Goal: Task Accomplishment & Management: Use online tool/utility

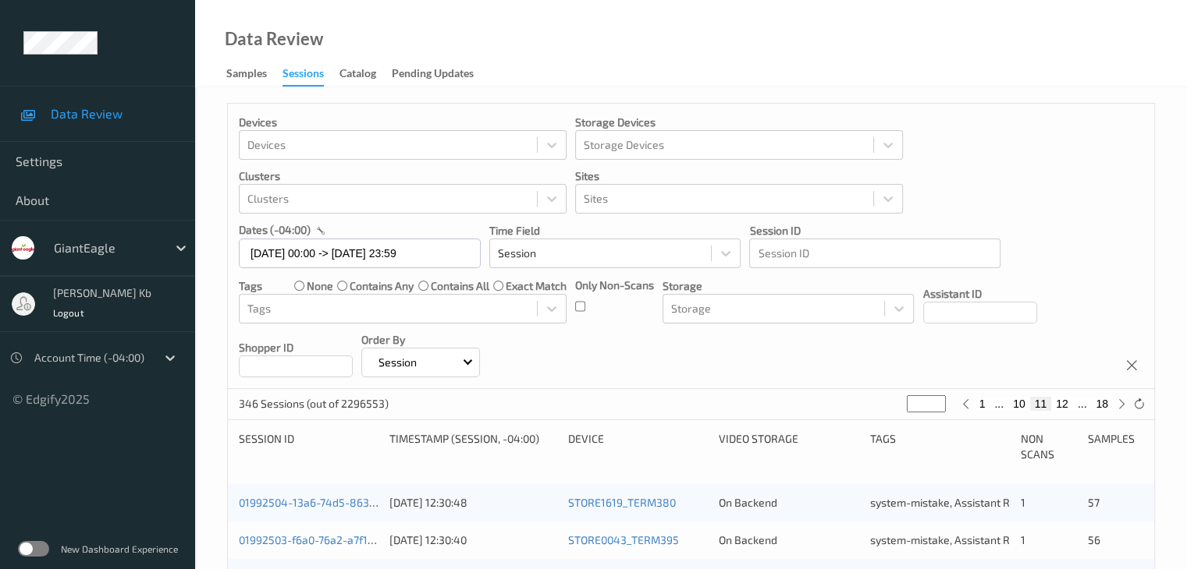
click at [1101, 406] on button "18" at bounding box center [1102, 404] width 22 height 14
type input "**"
click at [1120, 403] on icon at bounding box center [1122, 405] width 12 height 12
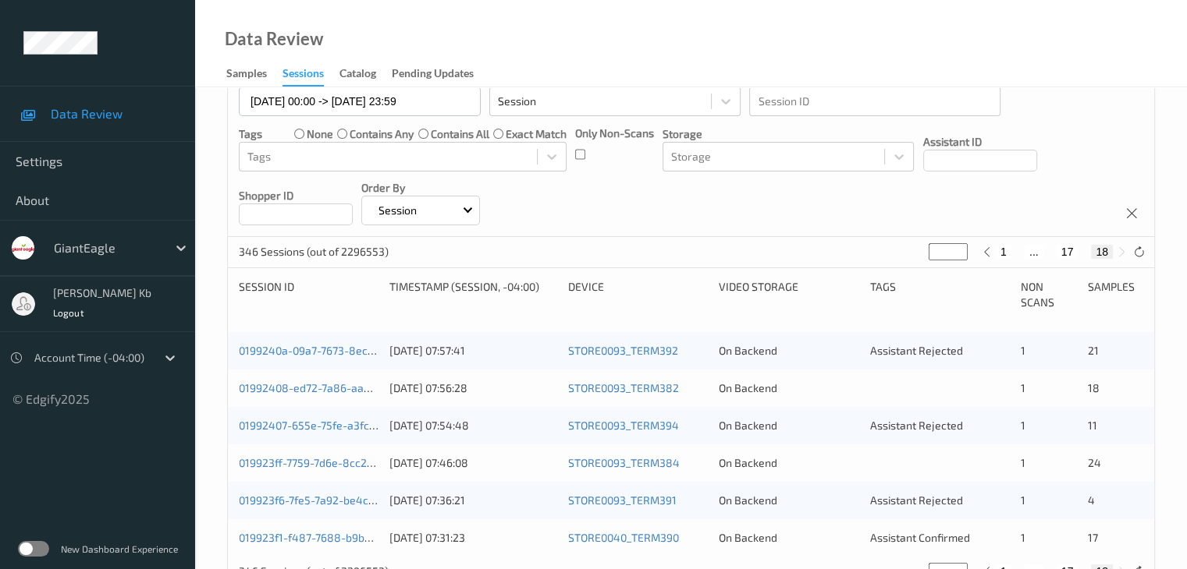
scroll to position [125, 0]
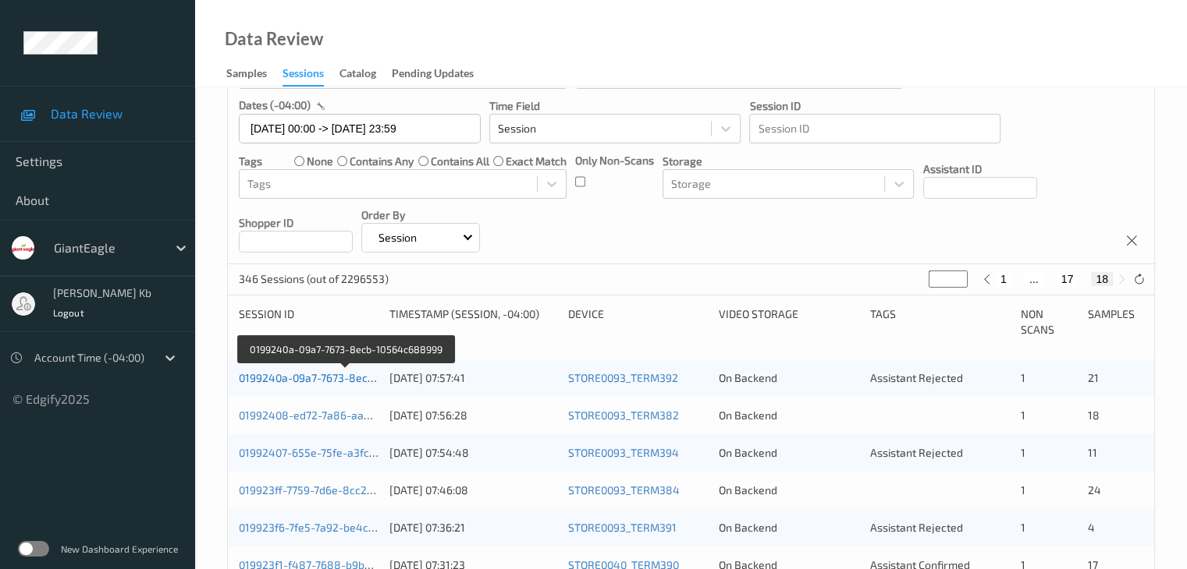
click at [303, 378] on link "0199240a-09a7-7673-8ecb-10564c688999" at bounding box center [346, 377] width 215 height 13
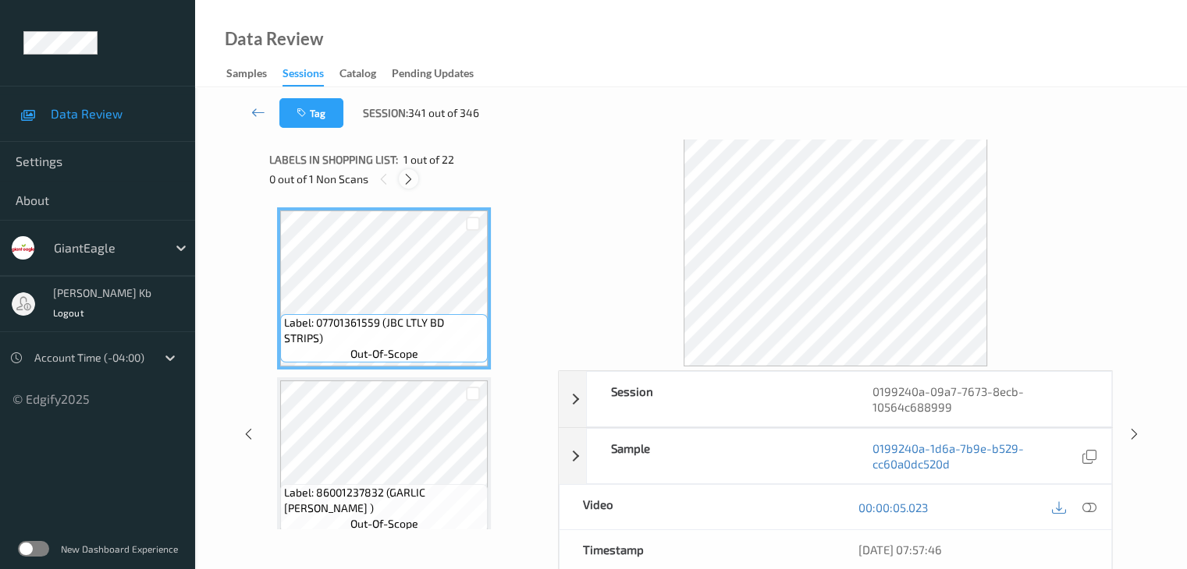
click at [411, 179] on icon at bounding box center [408, 179] width 13 height 14
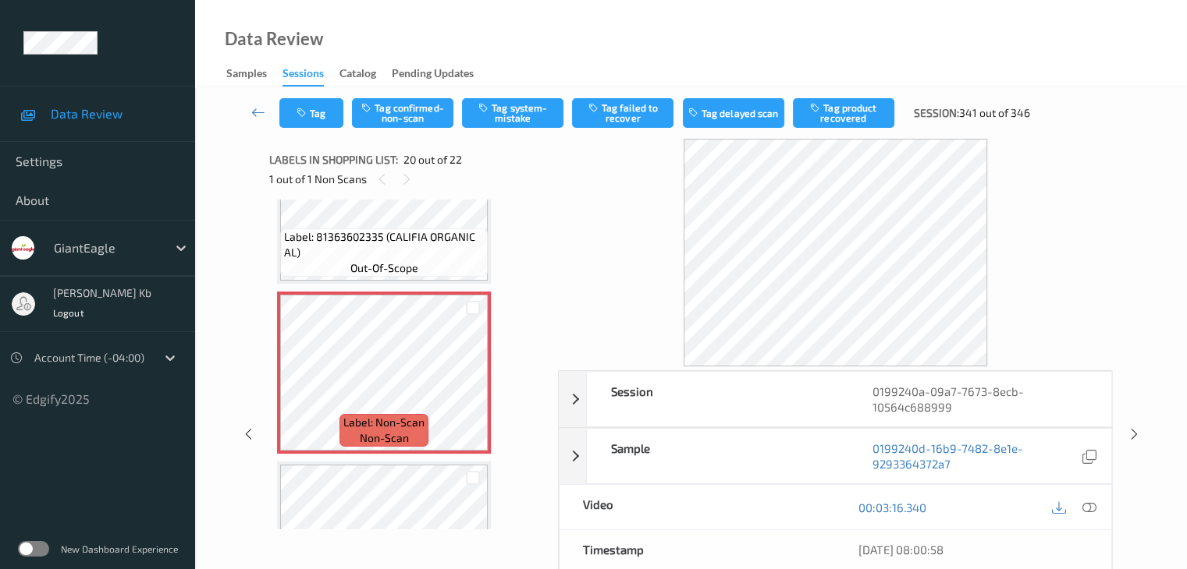
scroll to position [3225, 0]
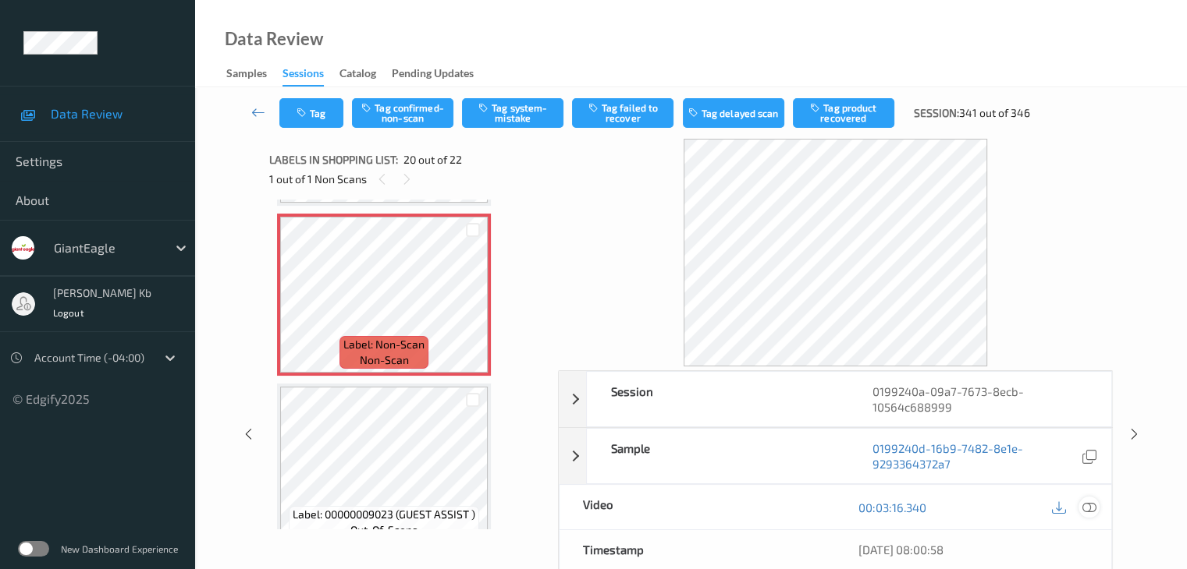
click at [1091, 507] on icon at bounding box center [1088, 508] width 14 height 14
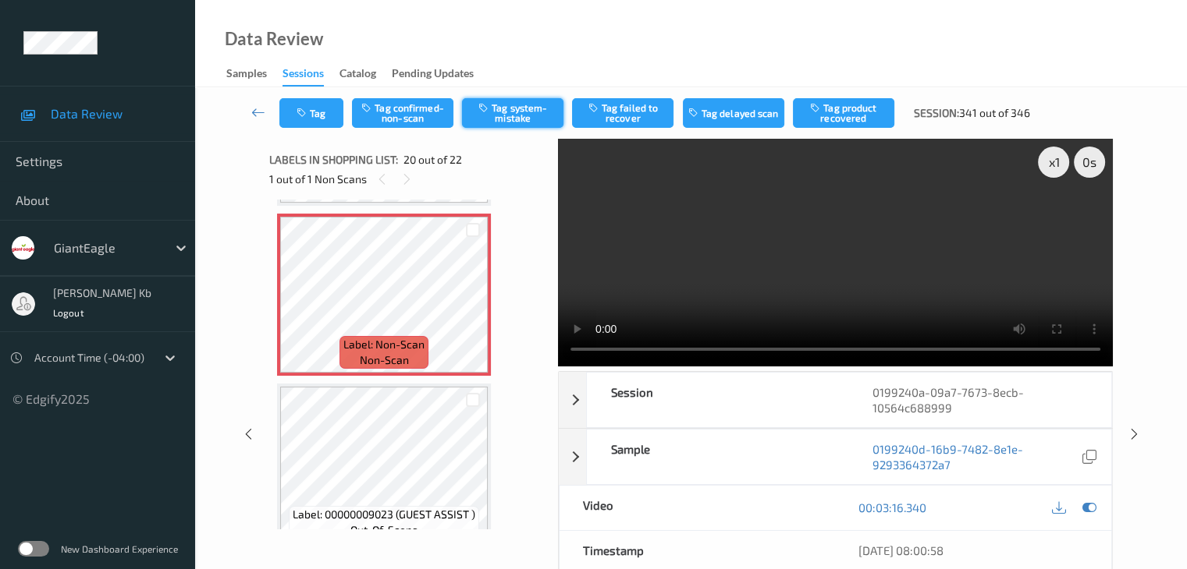
click at [518, 104] on button "Tag system-mistake" at bounding box center [512, 113] width 101 height 30
click at [328, 119] on button "Tag" at bounding box center [311, 113] width 64 height 30
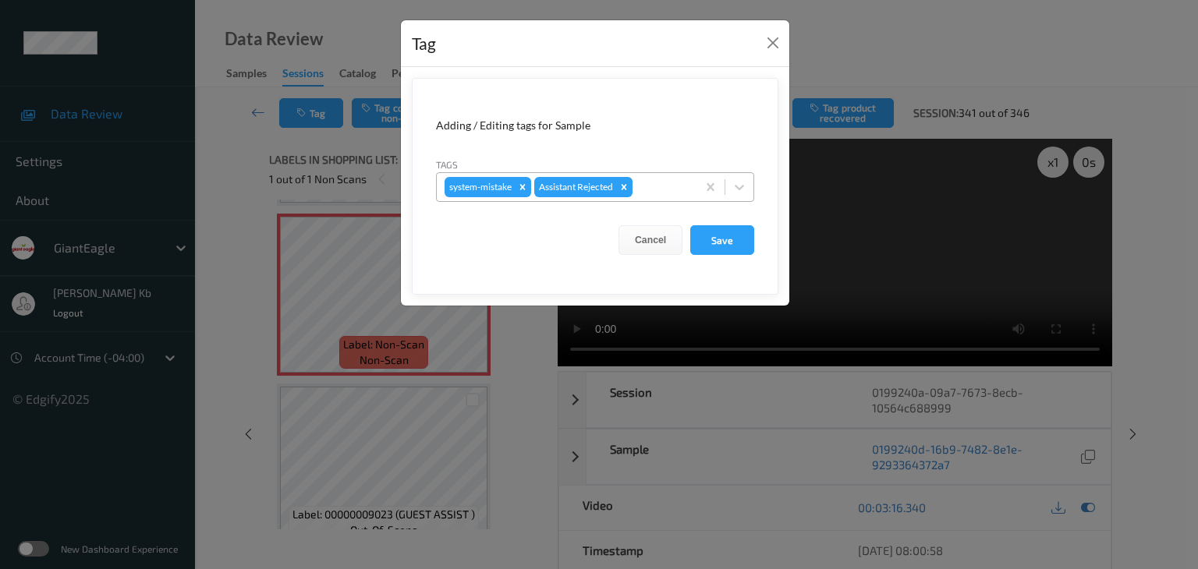
click at [662, 190] on div at bounding box center [662, 187] width 53 height 19
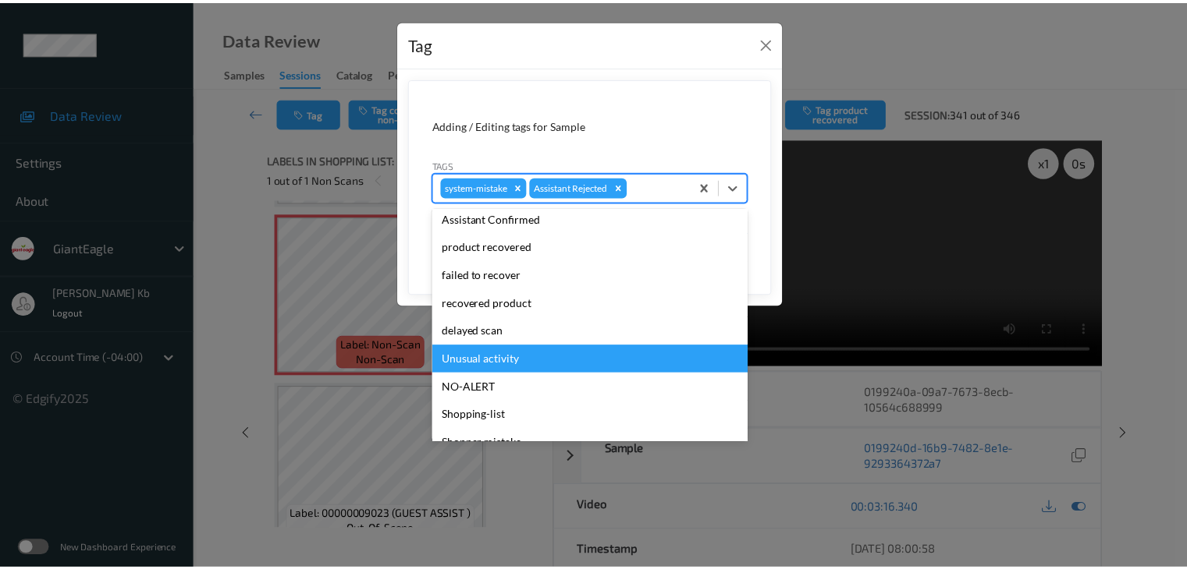
scroll to position [137, 0]
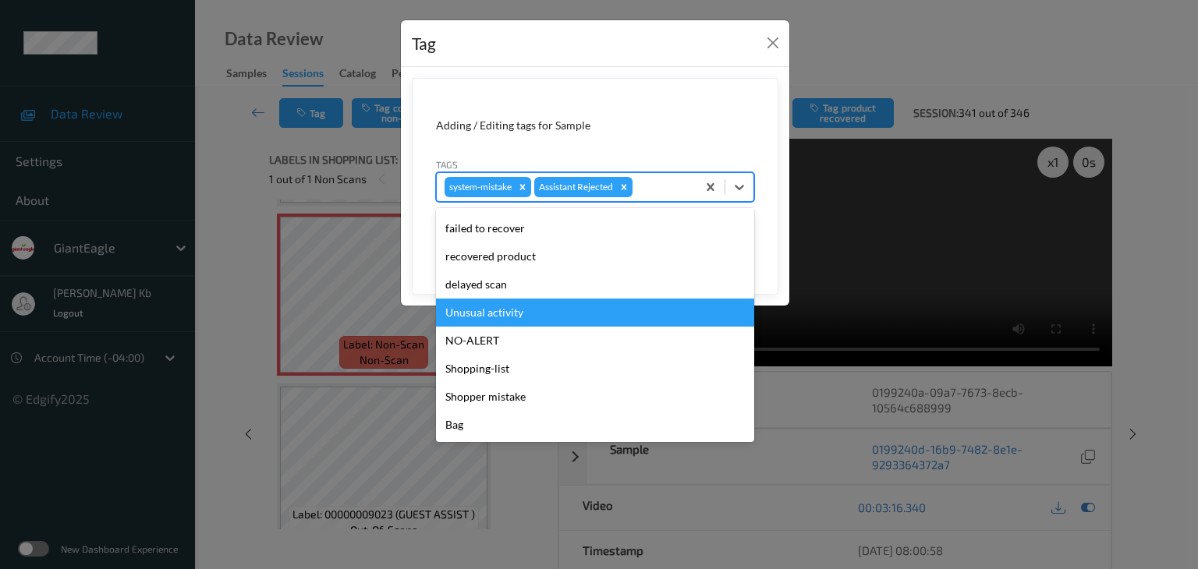
click at [507, 309] on div "Unusual activity" at bounding box center [595, 313] width 318 height 28
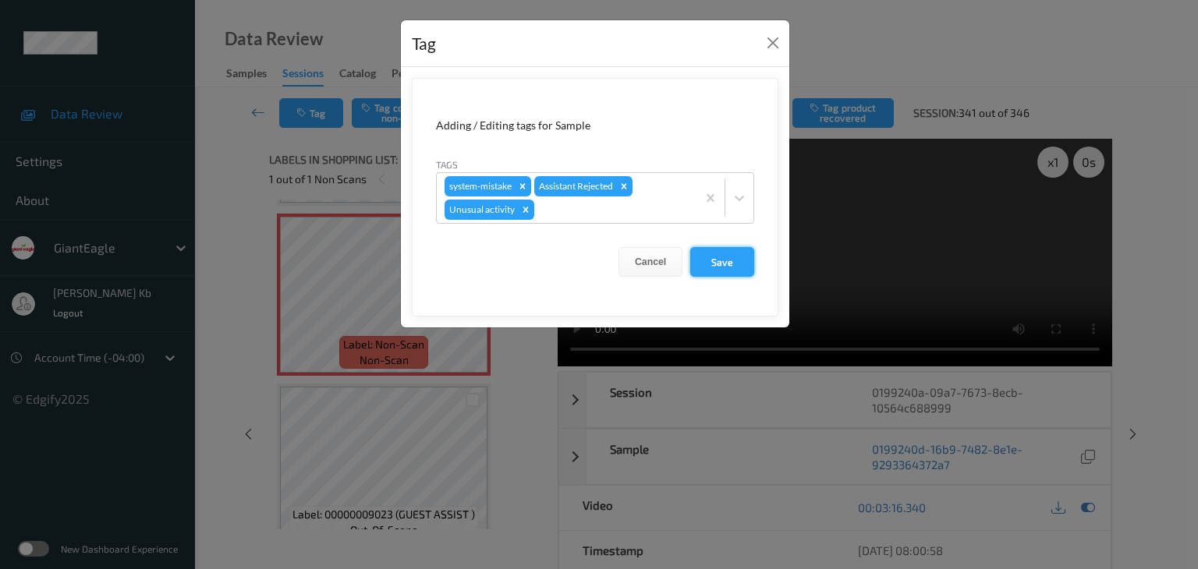
click at [732, 263] on button "Save" at bounding box center [722, 262] width 64 height 30
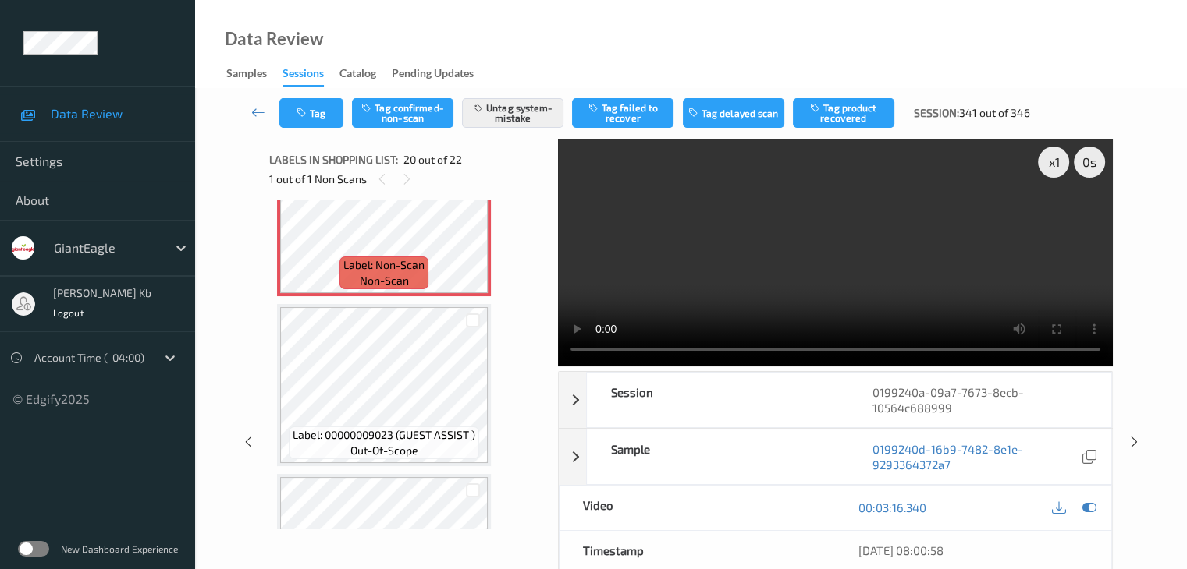
scroll to position [3381, 0]
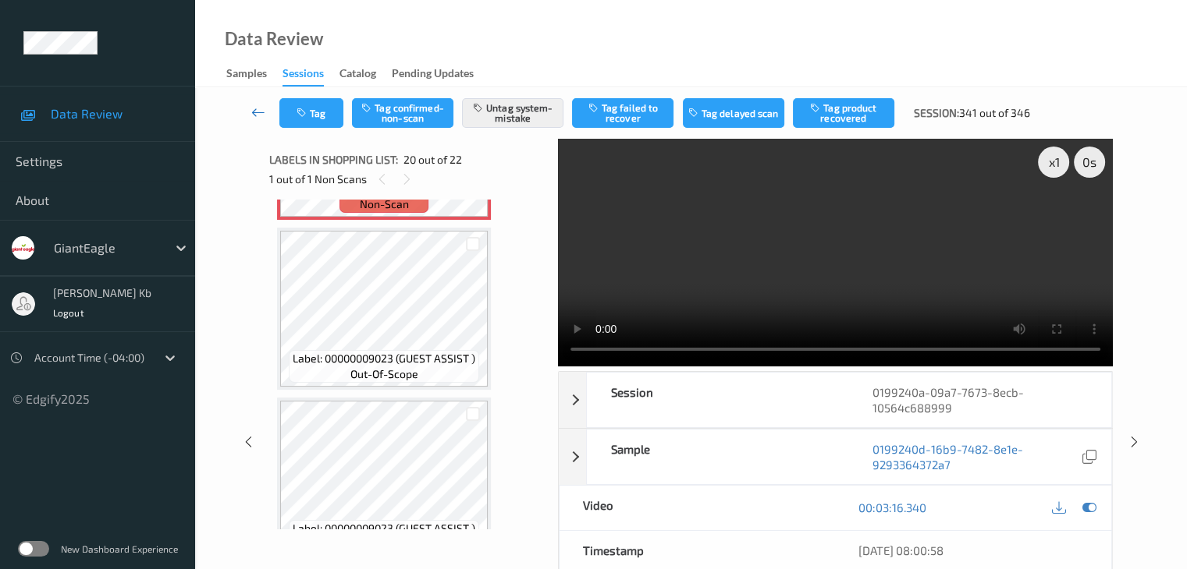
click at [260, 111] on icon at bounding box center [258, 113] width 14 height 16
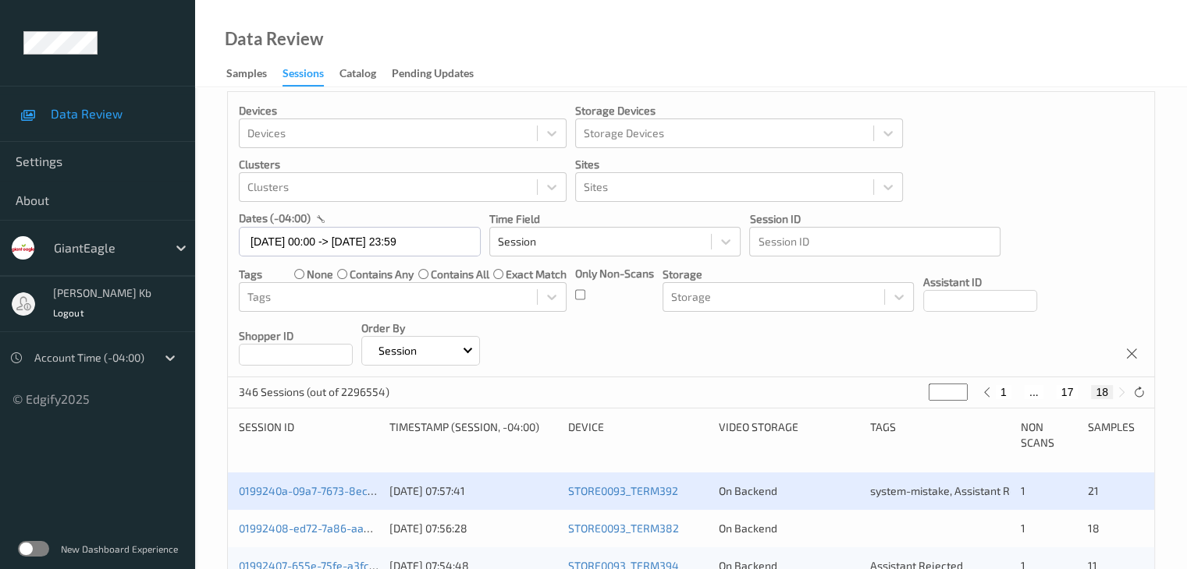
scroll to position [203, 0]
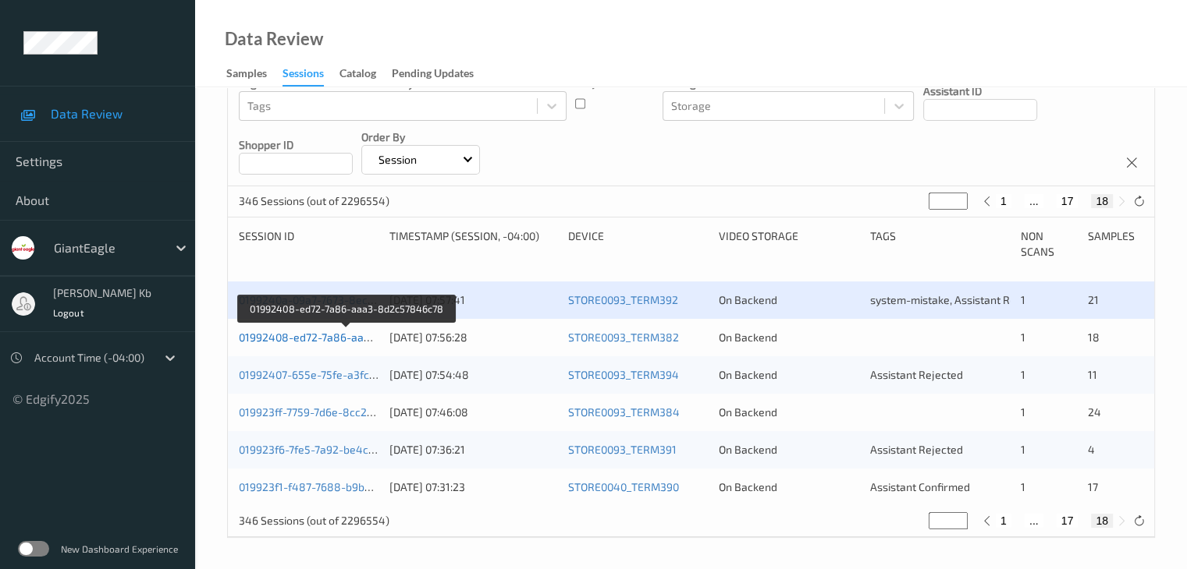
click at [334, 338] on link "01992408-ed72-7a86-aaa3-8d2c57846c78" at bounding box center [347, 337] width 217 height 13
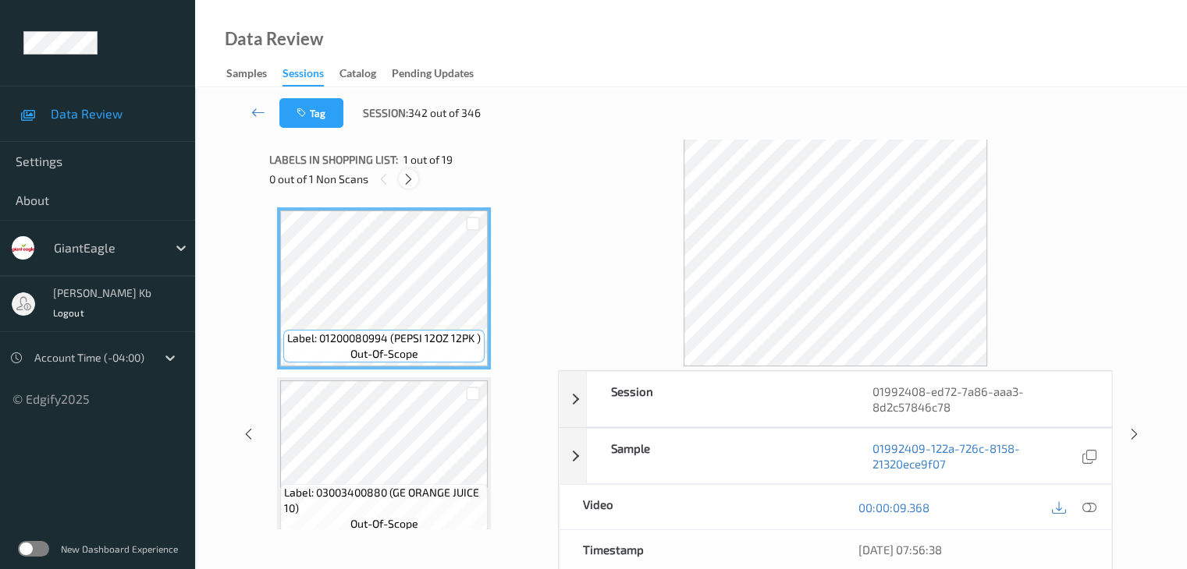
click at [415, 178] on icon at bounding box center [408, 179] width 13 height 14
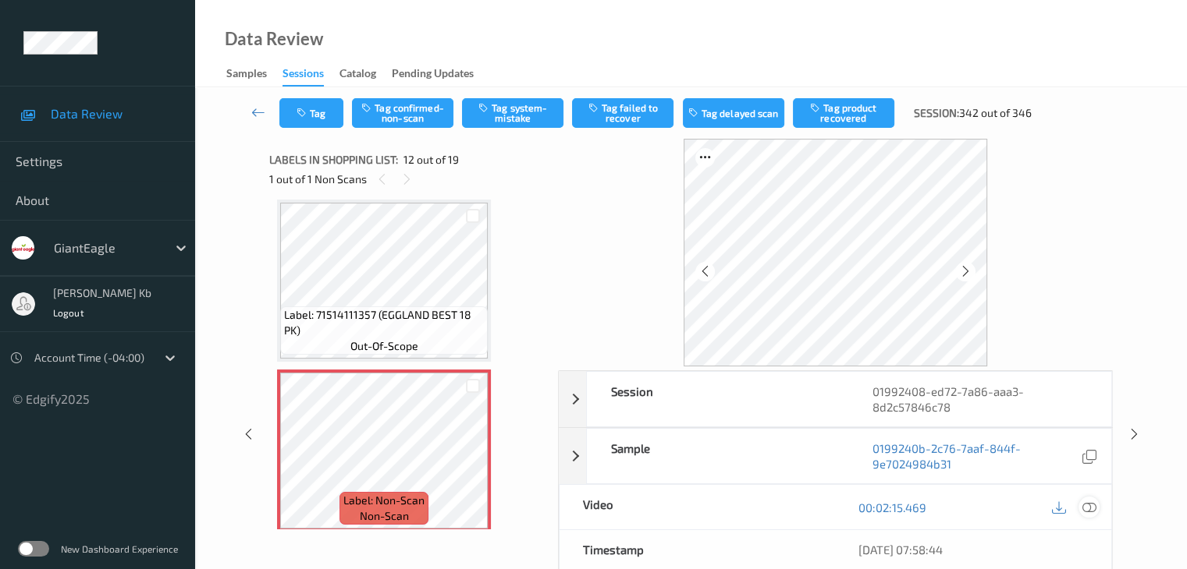
click at [1092, 507] on icon at bounding box center [1088, 508] width 14 height 14
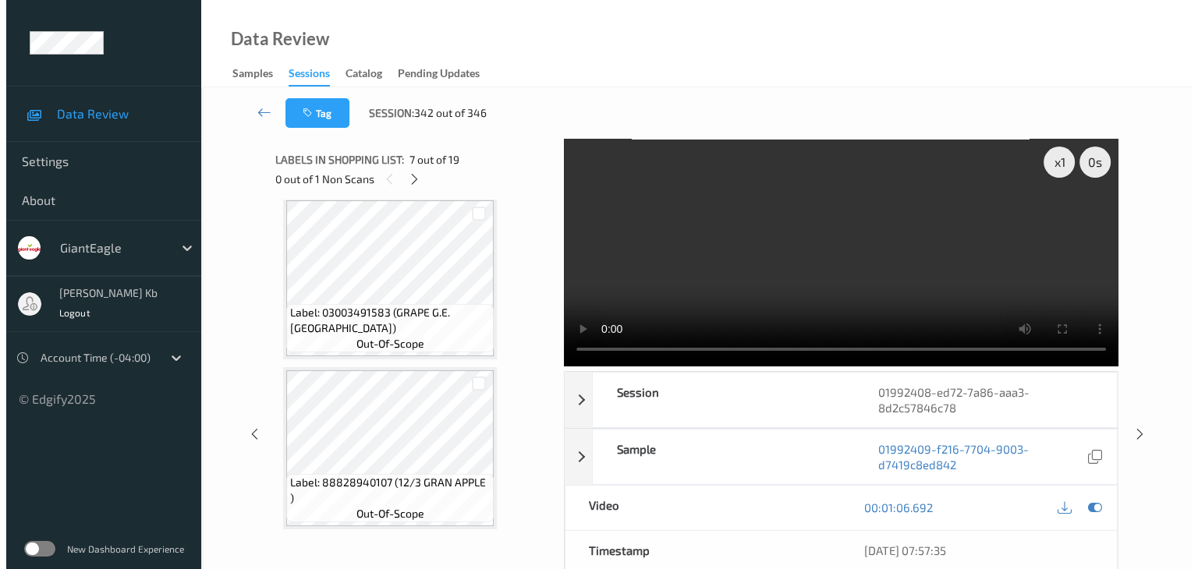
scroll to position [1739, 0]
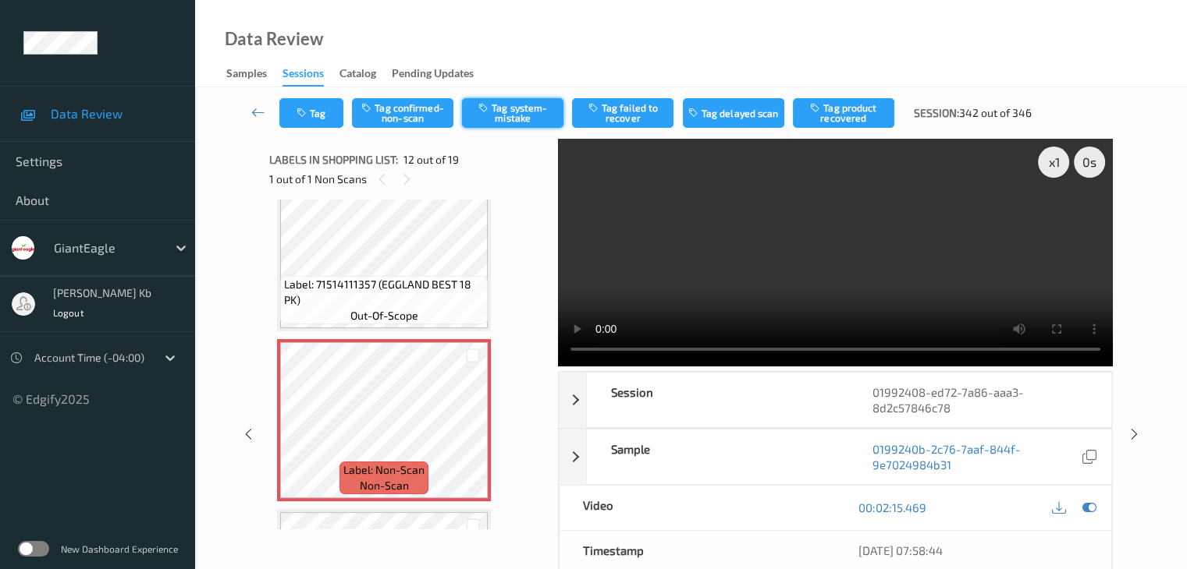
click at [527, 110] on button "Tag system-mistake" at bounding box center [512, 113] width 101 height 30
click at [323, 112] on button "Tag" at bounding box center [311, 113] width 64 height 30
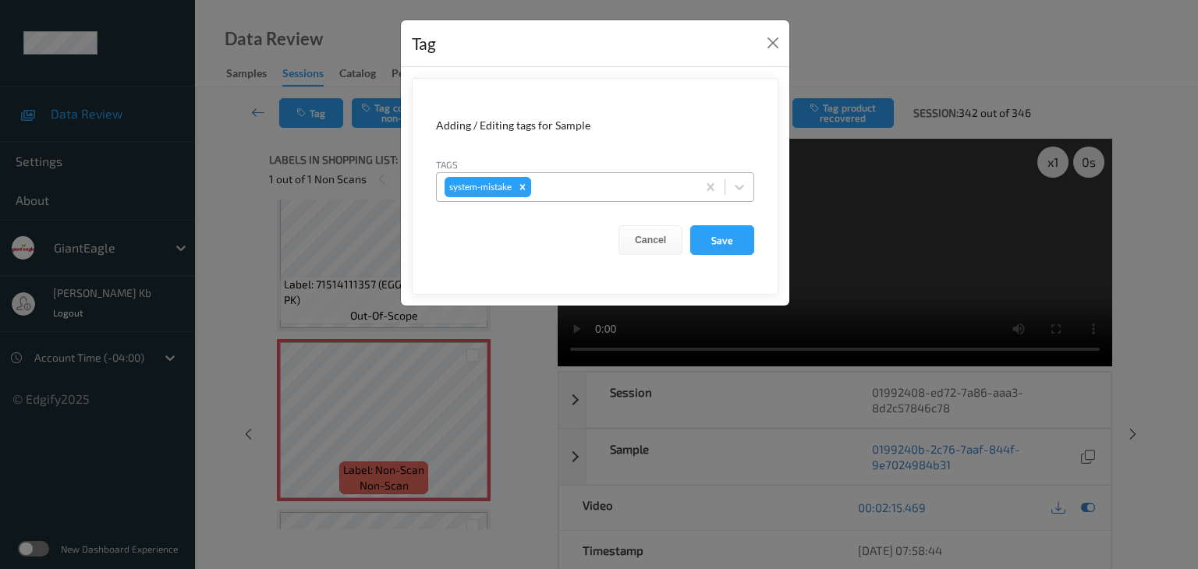
click at [595, 179] on div at bounding box center [611, 187] width 154 height 19
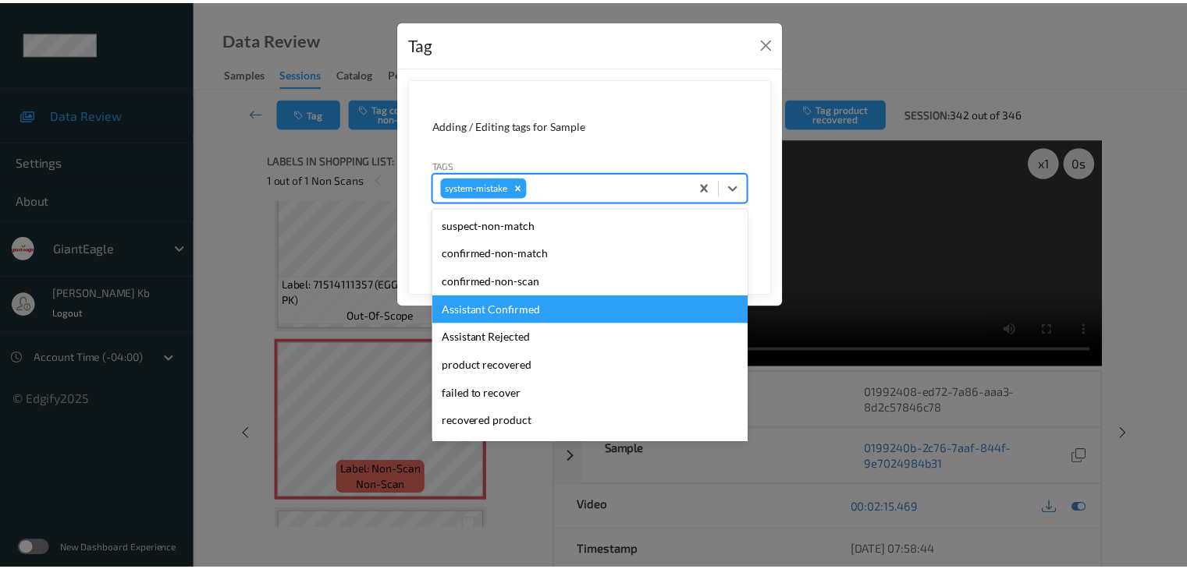
scroll to position [156, 0]
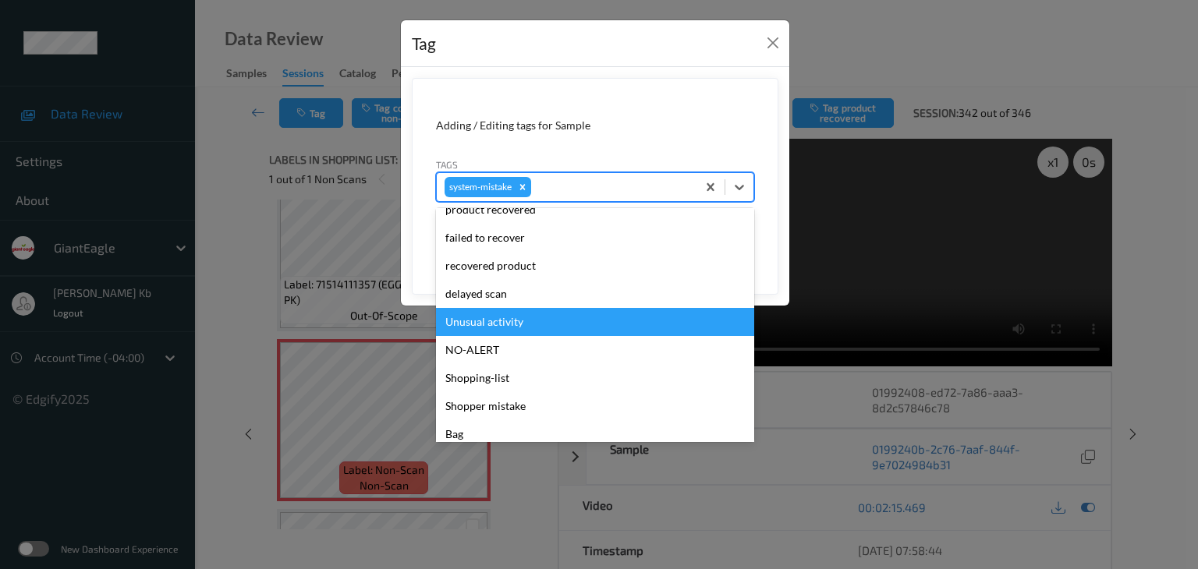
click at [497, 325] on div "Unusual activity" at bounding box center [595, 322] width 318 height 28
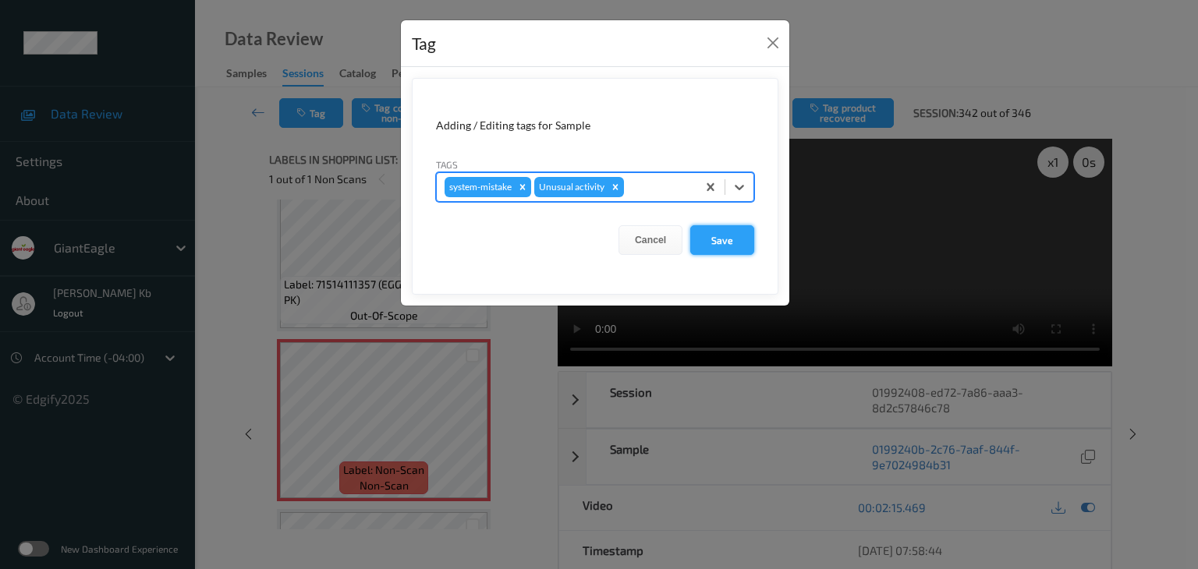
click at [739, 238] on button "Save" at bounding box center [722, 240] width 64 height 30
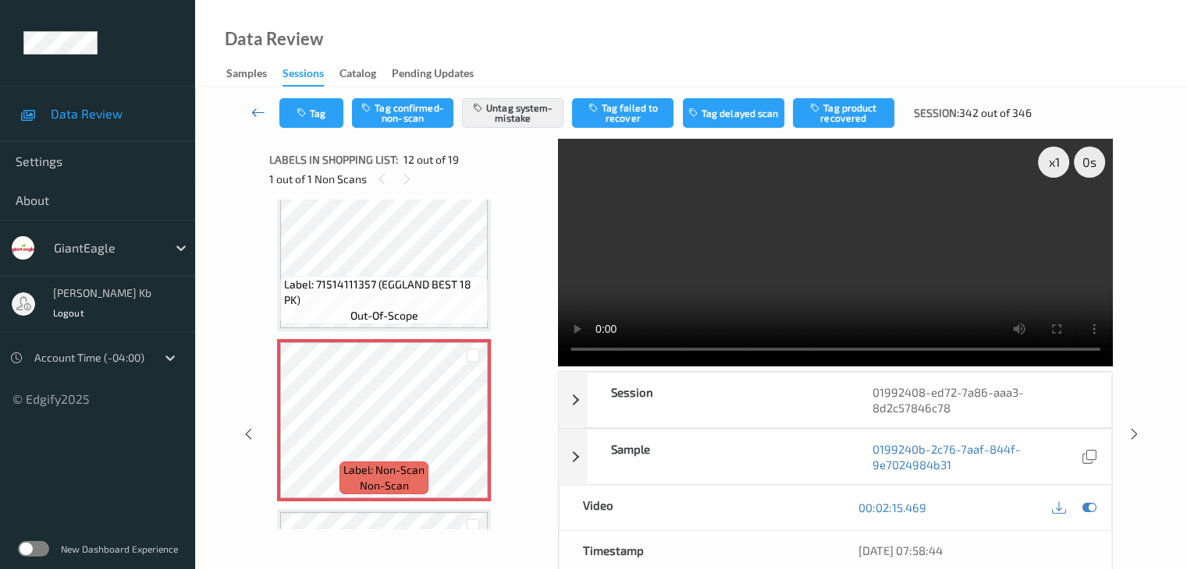
click at [264, 110] on icon at bounding box center [258, 113] width 14 height 16
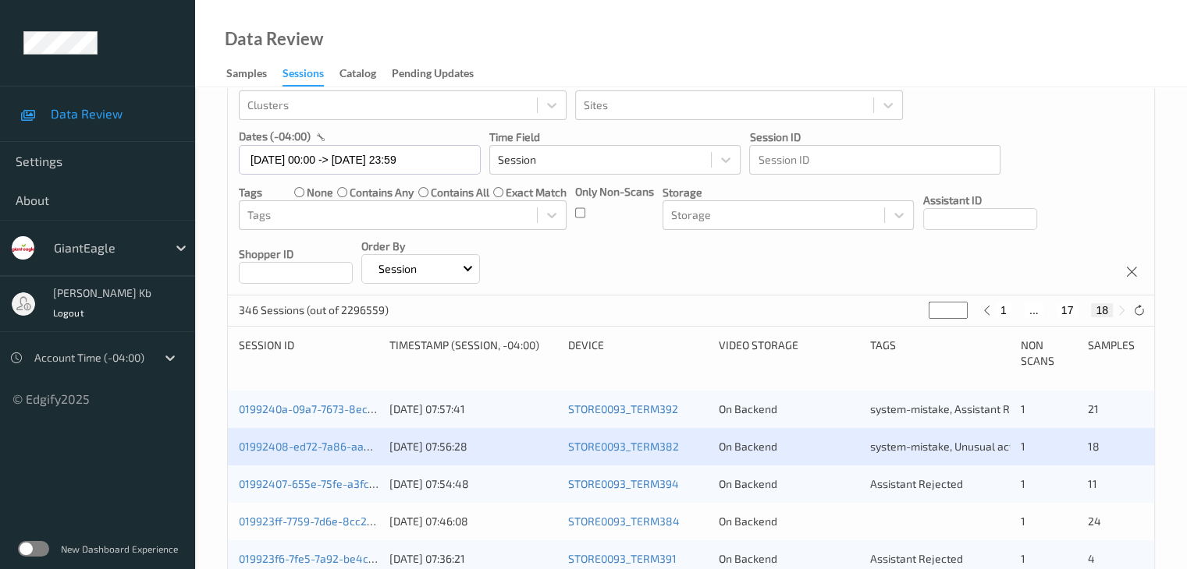
scroll to position [203, 0]
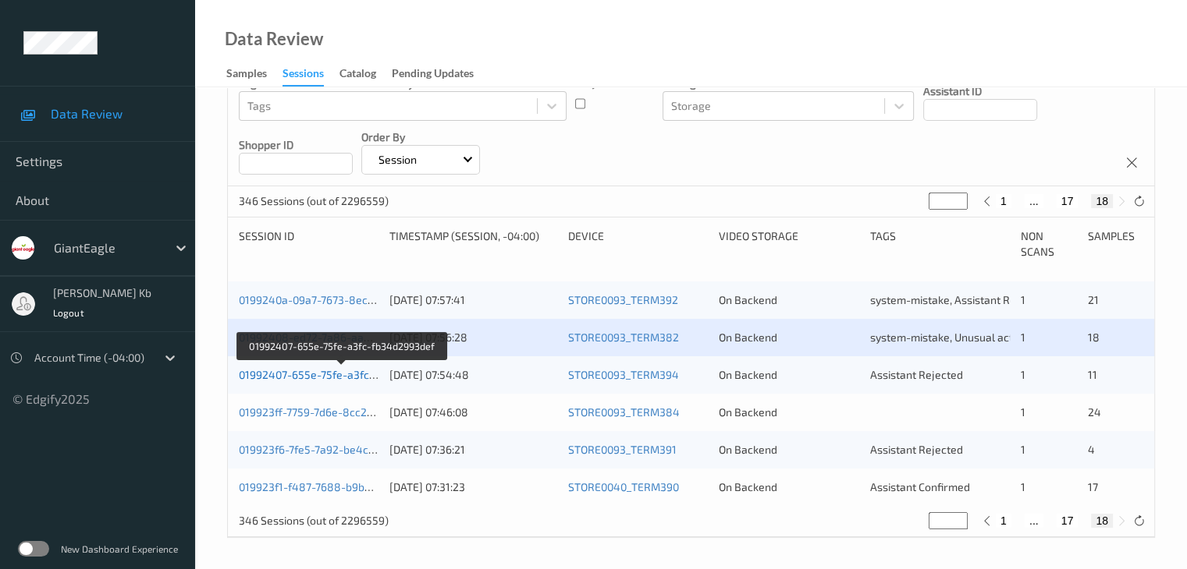
click at [328, 374] on link "01992407-655e-75fe-a3fc-fb34d2993def" at bounding box center [342, 374] width 206 height 13
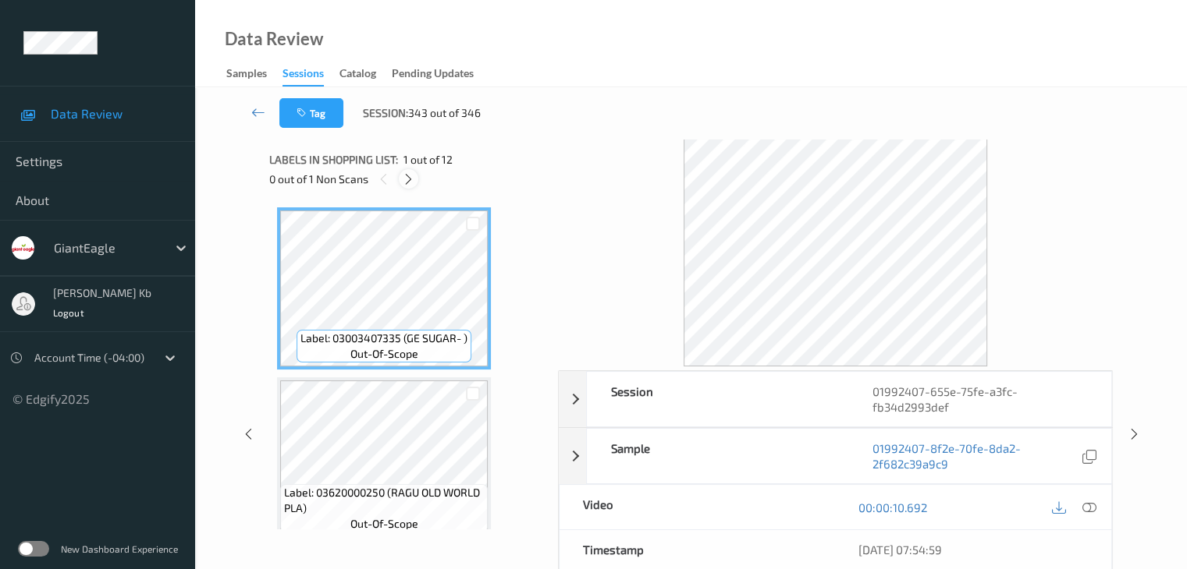
click at [412, 182] on icon at bounding box center [408, 179] width 13 height 14
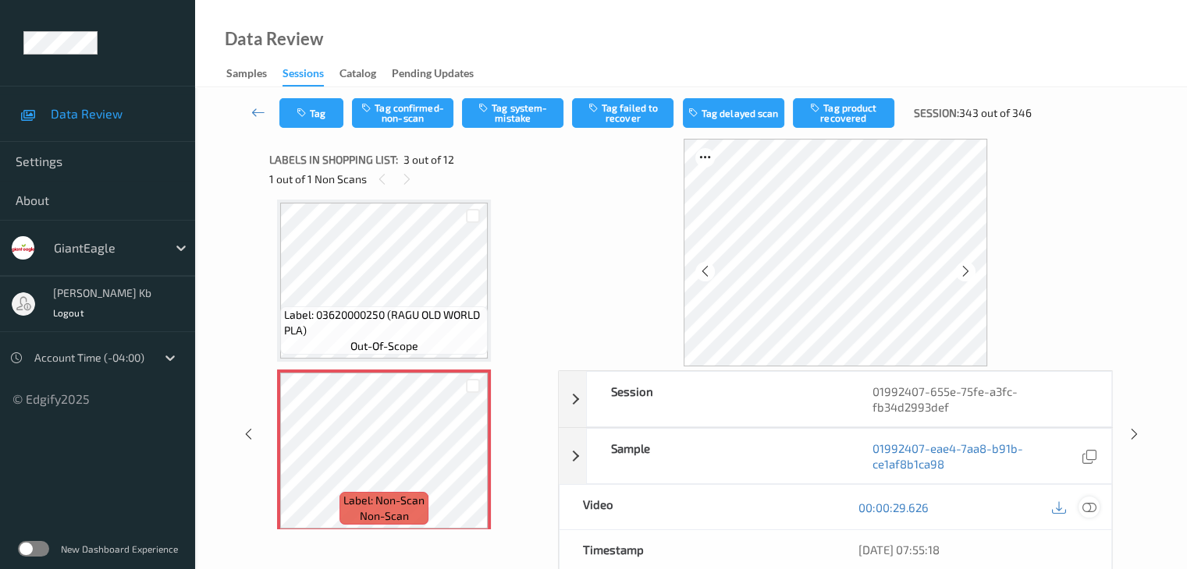
click at [1097, 506] on div at bounding box center [1088, 507] width 21 height 21
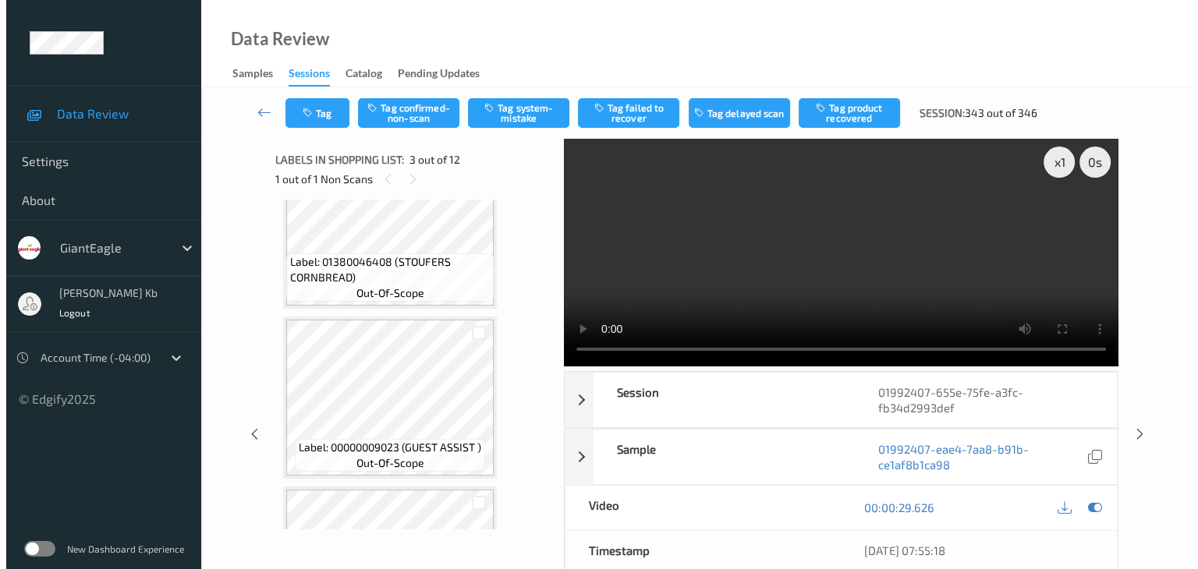
scroll to position [568, 0]
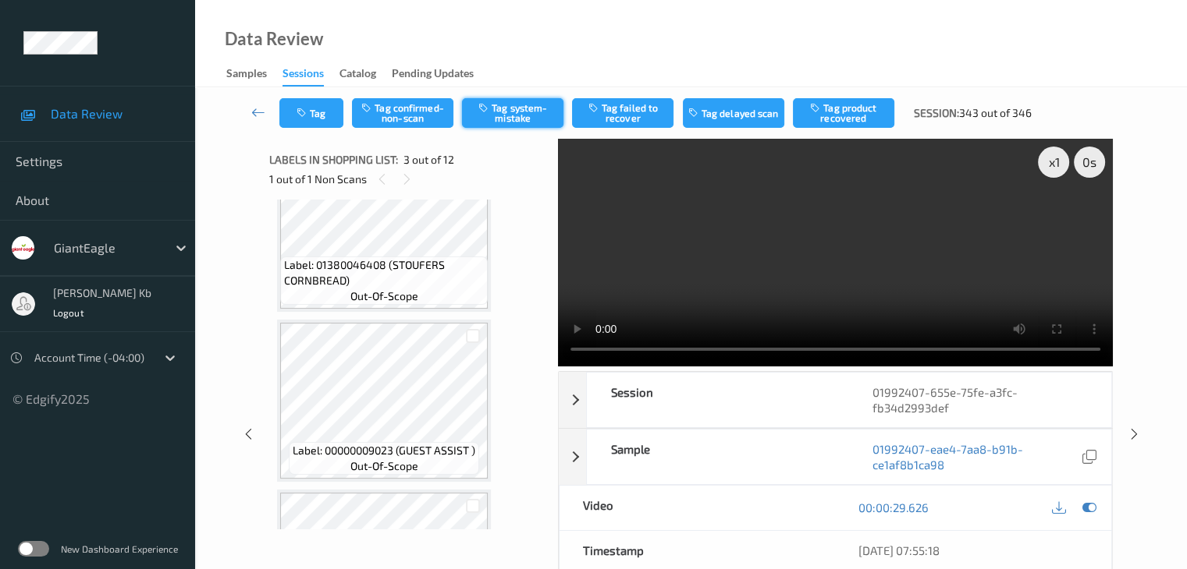
click at [514, 109] on button "Tag system-mistake" at bounding box center [512, 113] width 101 height 30
click at [325, 112] on button "Tag" at bounding box center [311, 113] width 64 height 30
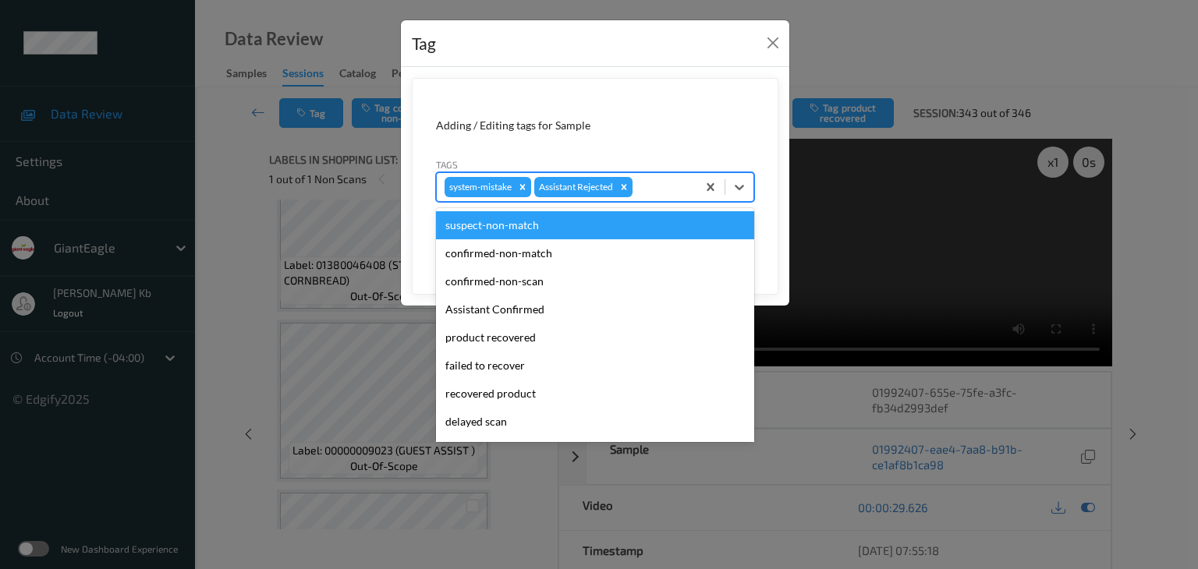
click at [652, 185] on div at bounding box center [662, 187] width 53 height 19
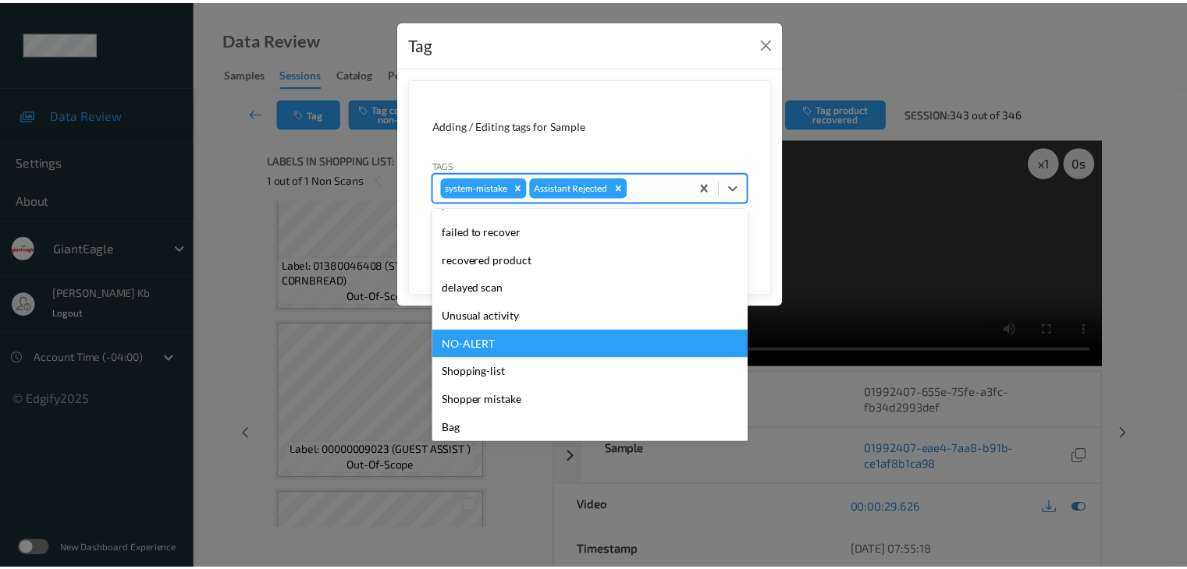
scroll to position [137, 0]
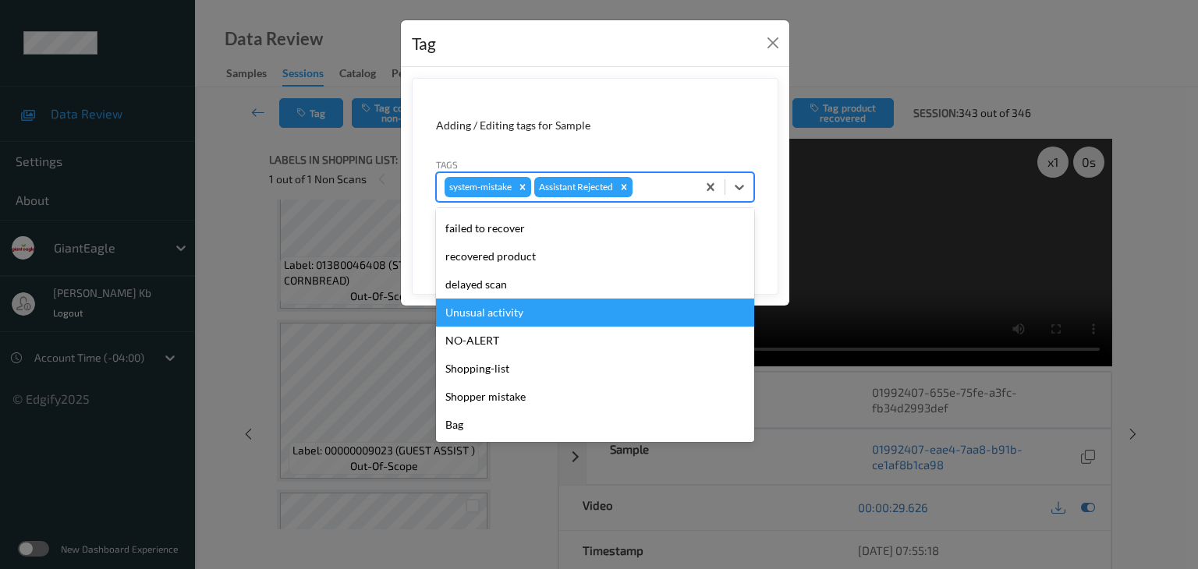
click at [511, 310] on div "Unusual activity" at bounding box center [595, 313] width 318 height 28
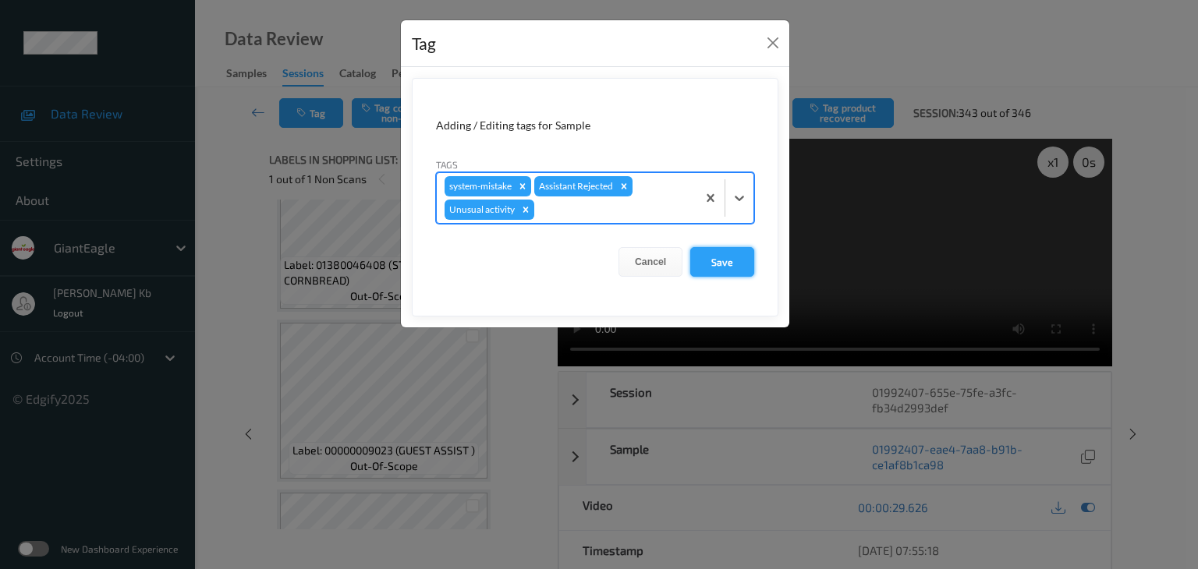
click at [726, 268] on button "Save" at bounding box center [722, 262] width 64 height 30
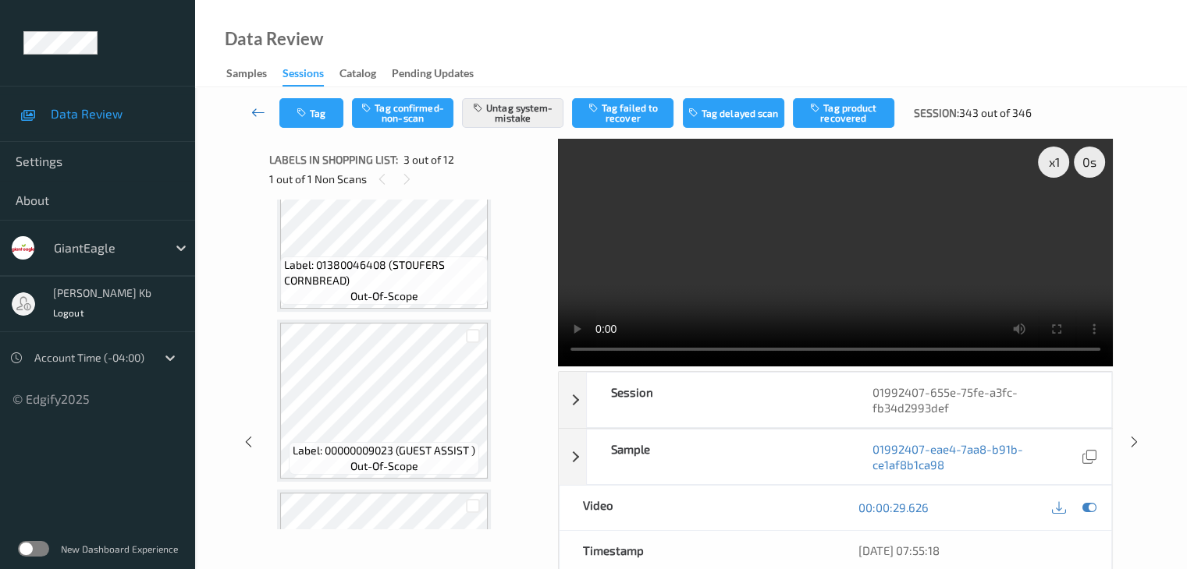
click at [254, 112] on icon at bounding box center [258, 113] width 14 height 16
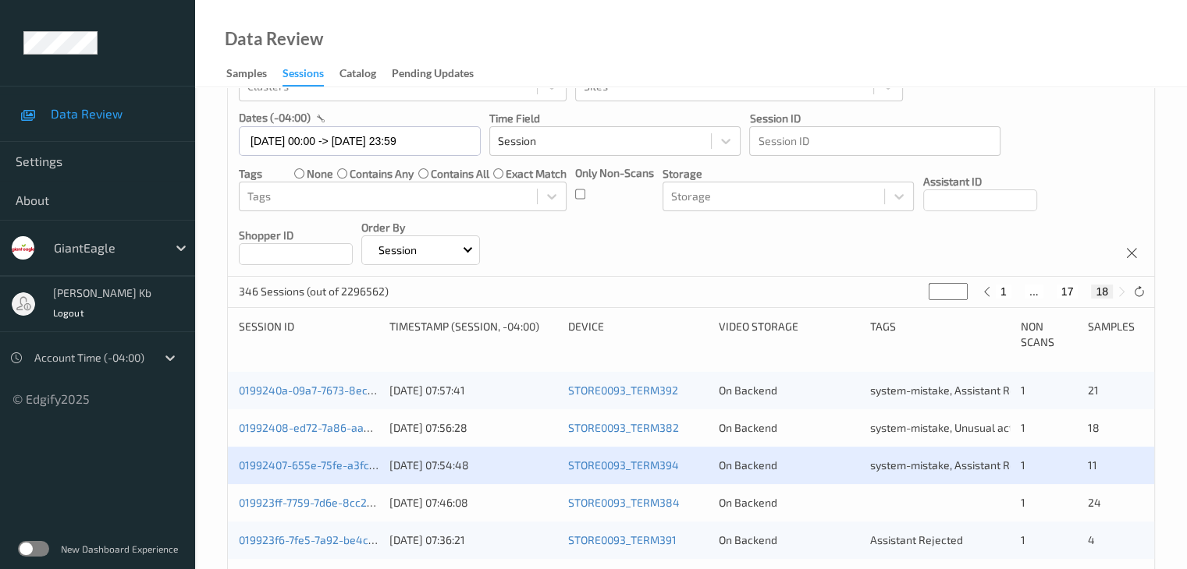
scroll to position [203, 0]
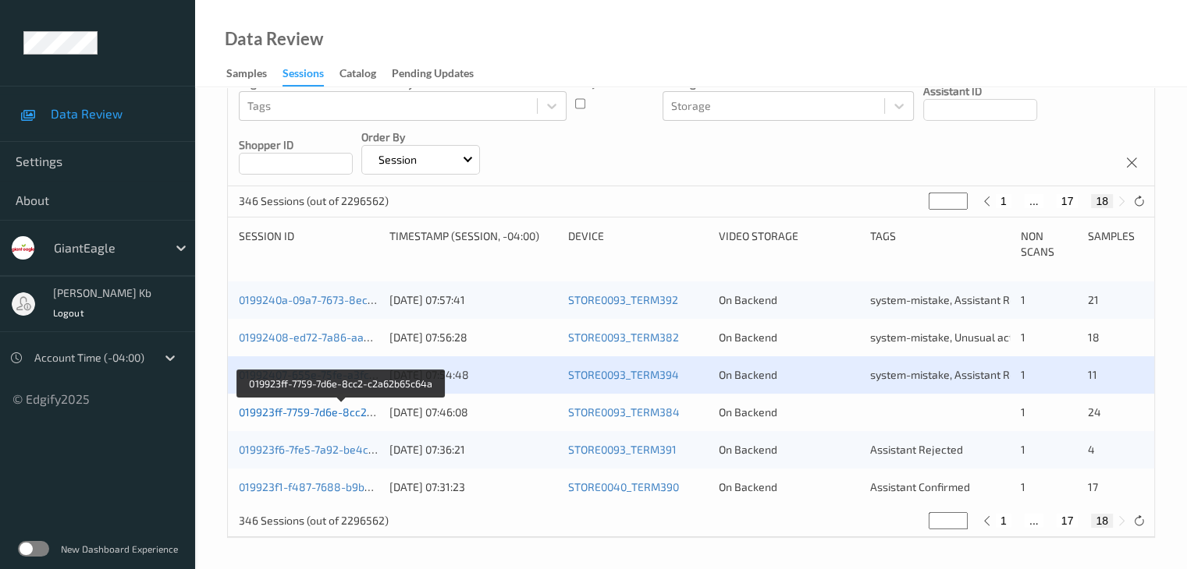
click at [328, 407] on link "019923ff-7759-7d6e-8cc2-c2a62b65c64a" at bounding box center [342, 412] width 207 height 13
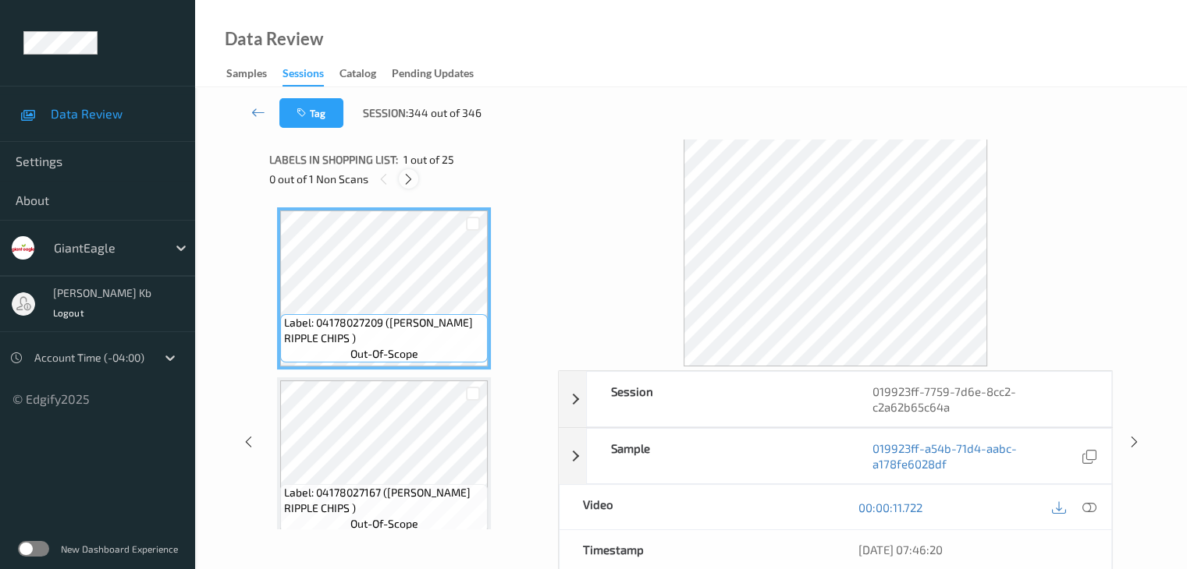
click at [412, 177] on icon at bounding box center [408, 179] width 13 height 14
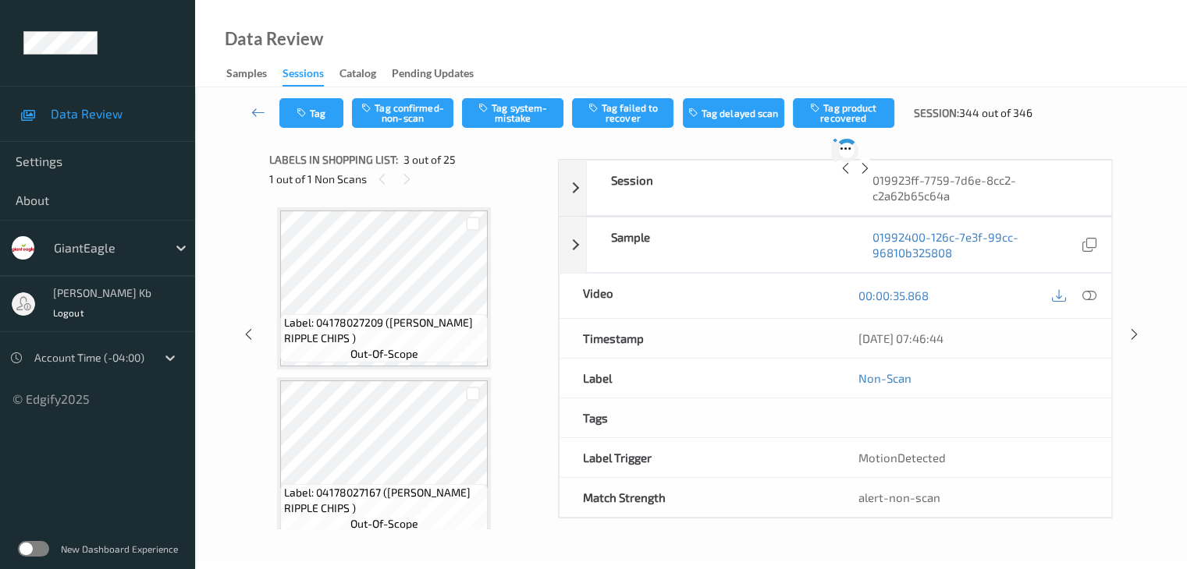
scroll to position [178, 0]
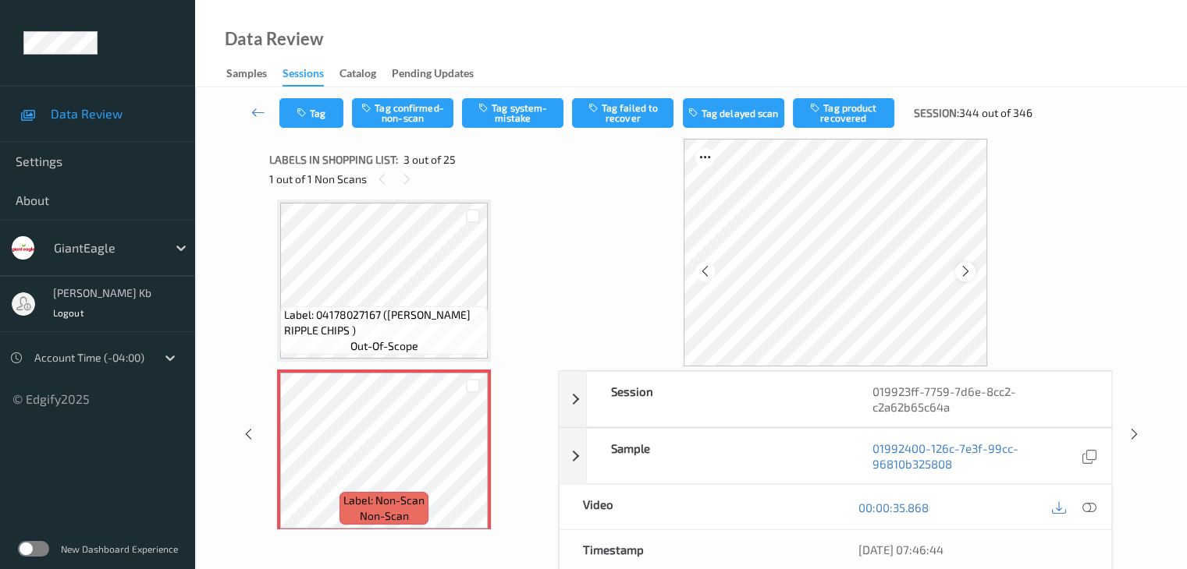
click at [965, 273] on icon at bounding box center [965, 271] width 13 height 14
click at [1085, 503] on icon at bounding box center [1088, 508] width 14 height 14
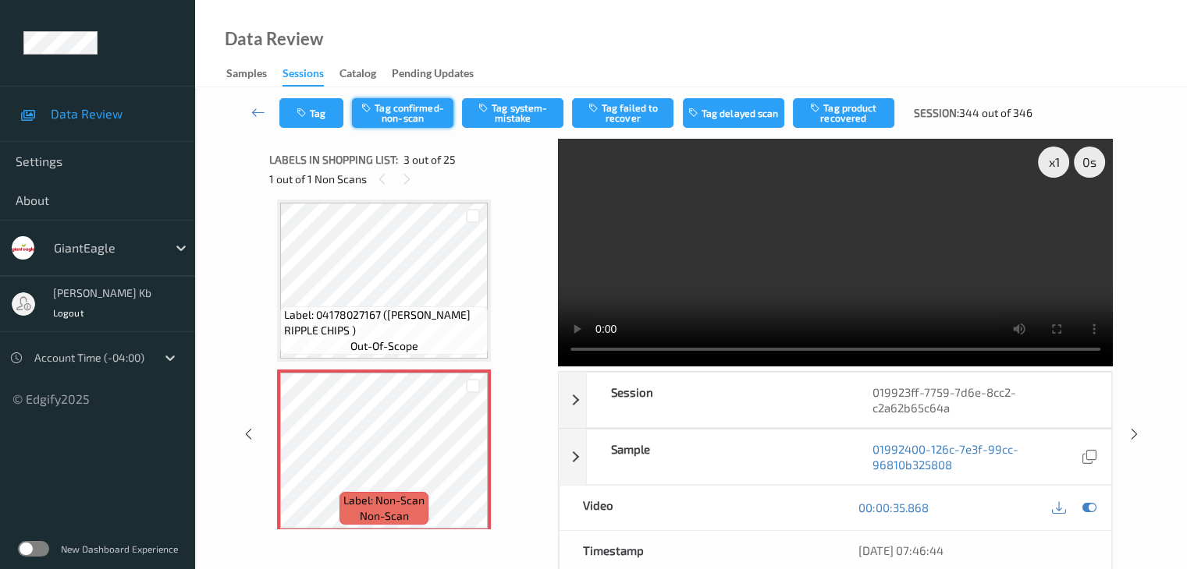
click at [425, 112] on button "Tag confirmed-non-scan" at bounding box center [402, 113] width 101 height 30
click at [834, 115] on button "Tag product recovered" at bounding box center [843, 113] width 101 height 30
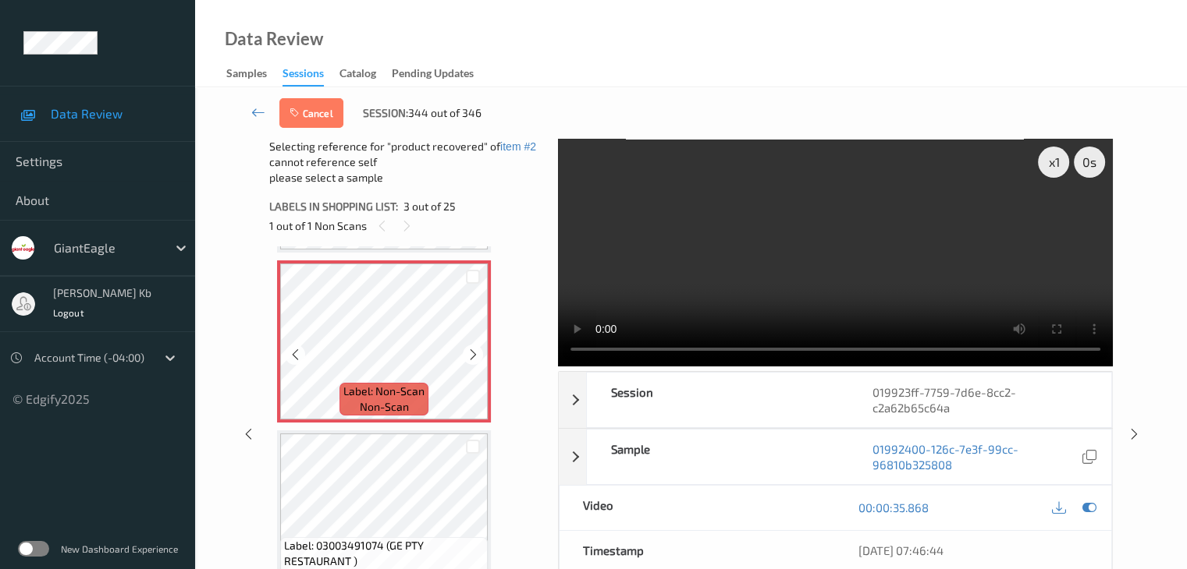
scroll to position [412, 0]
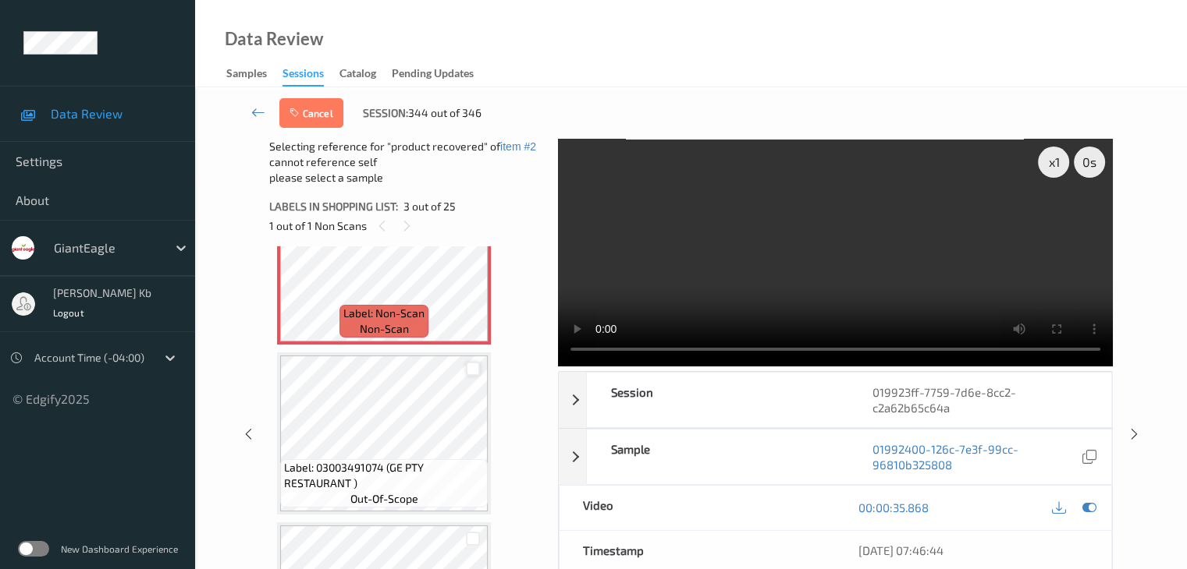
click at [474, 371] on div at bounding box center [473, 369] width 15 height 15
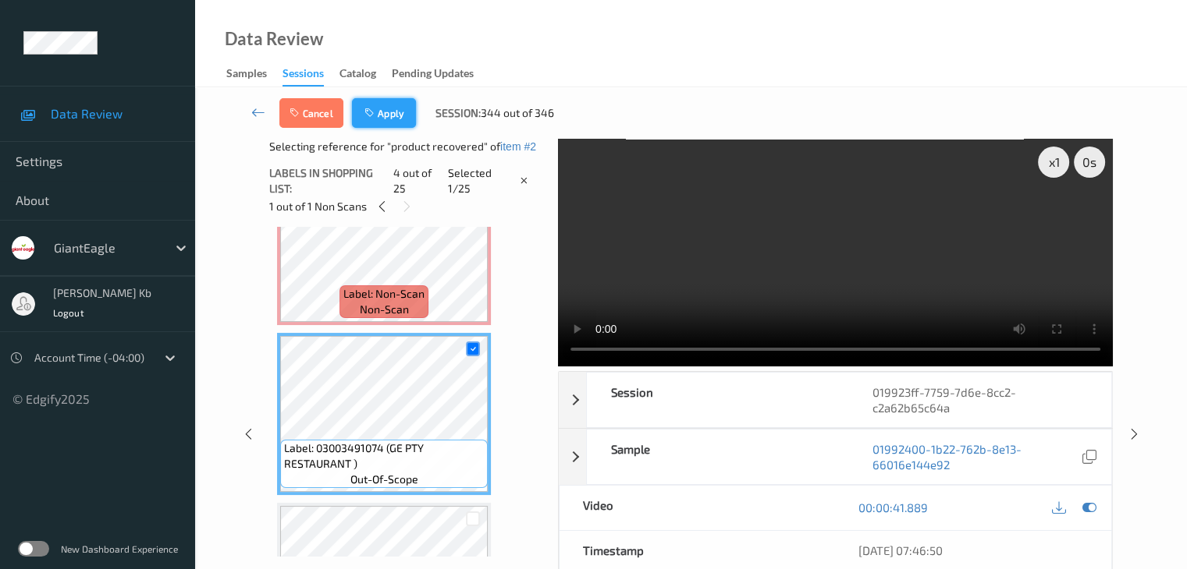
click at [384, 113] on button "Apply" at bounding box center [384, 113] width 64 height 30
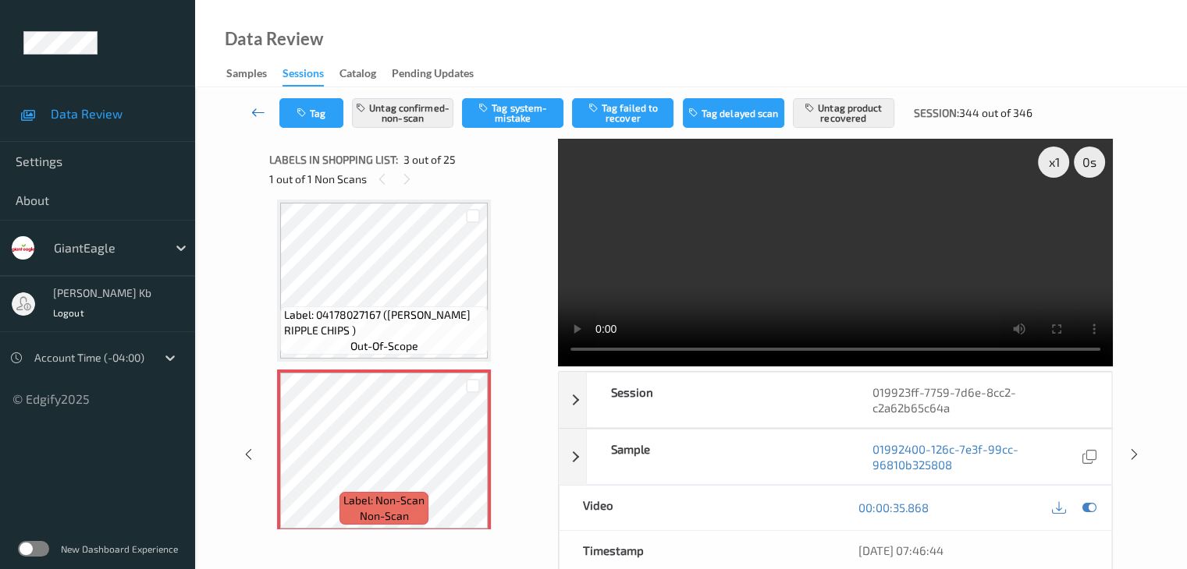
click at [254, 113] on icon at bounding box center [258, 113] width 14 height 16
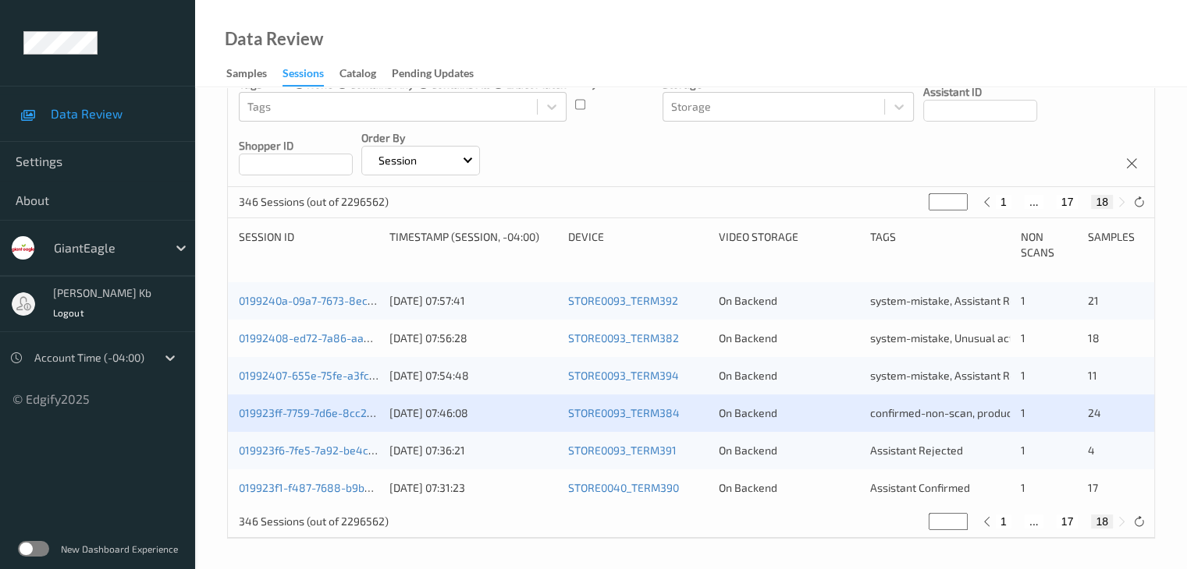
scroll to position [203, 0]
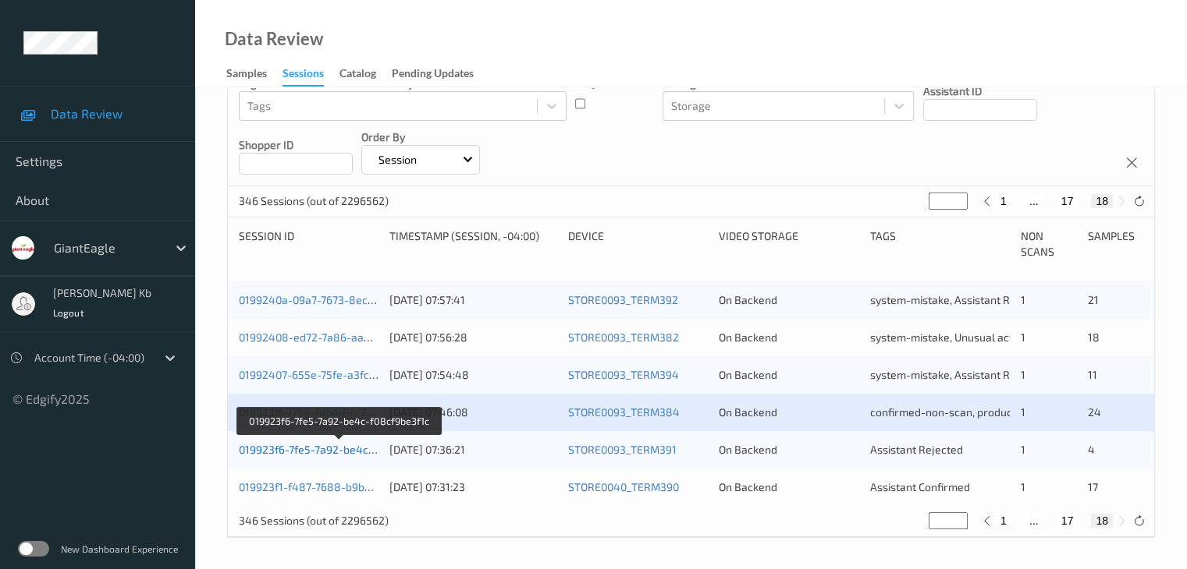
click at [328, 452] on link "019923f6-7fe5-7a92-be4c-f08cf9be3f1c" at bounding box center [339, 449] width 200 height 13
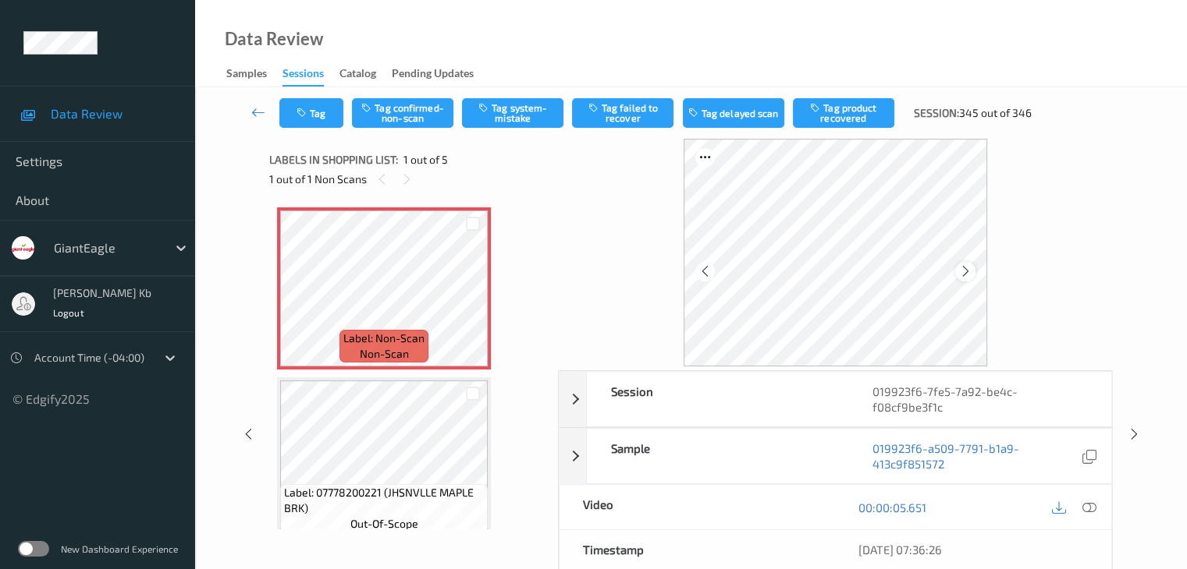
click at [964, 274] on icon at bounding box center [965, 271] width 13 height 14
click at [1092, 501] on icon at bounding box center [1088, 508] width 14 height 14
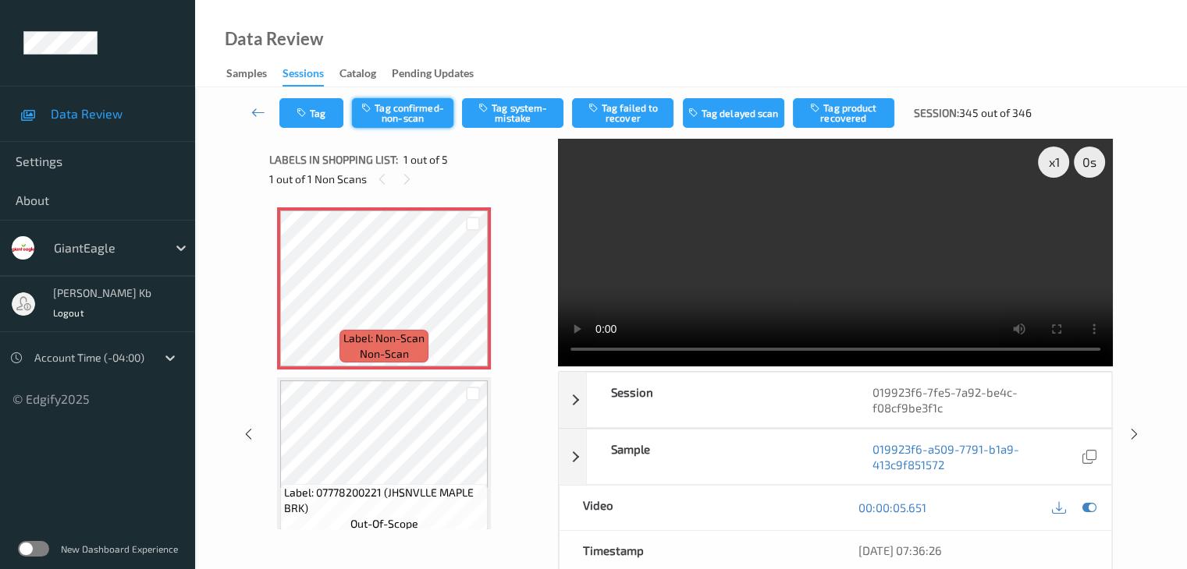
click at [403, 110] on button "Tag confirmed-non-scan" at bounding box center [402, 113] width 101 height 30
click at [830, 113] on button "Tag product recovered" at bounding box center [843, 113] width 101 height 30
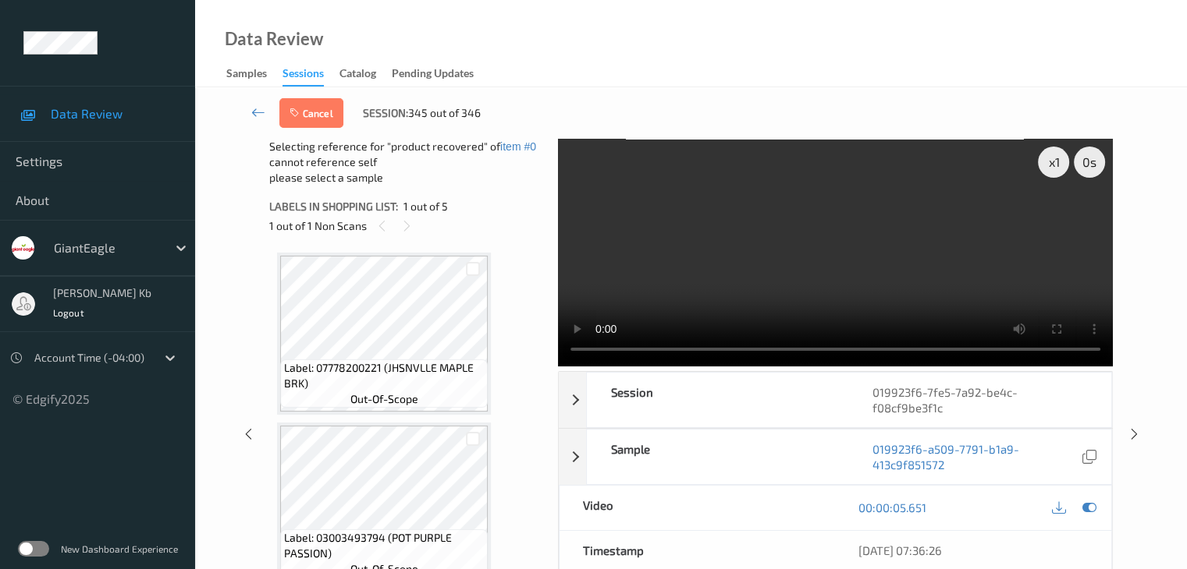
scroll to position [78, 0]
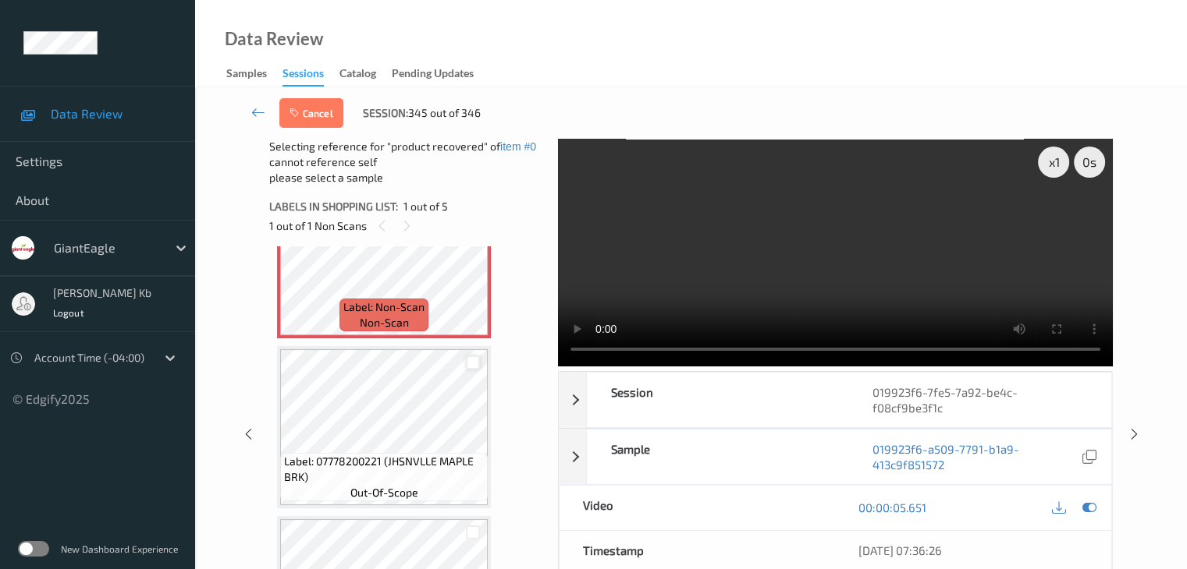
click at [477, 360] on div at bounding box center [473, 363] width 15 height 15
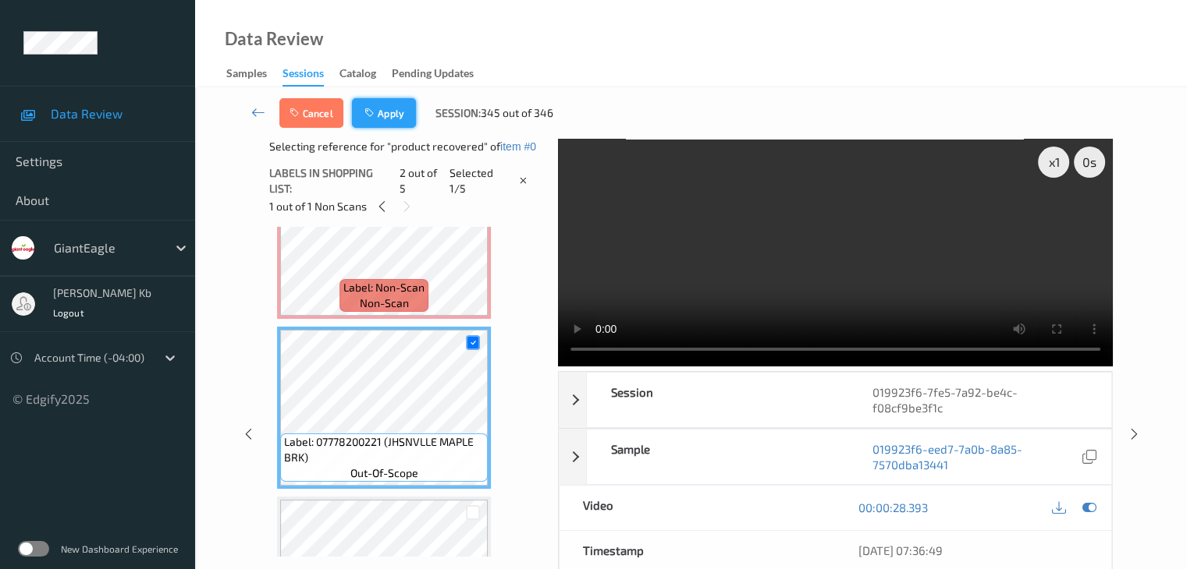
click at [387, 110] on button "Apply" at bounding box center [384, 113] width 64 height 30
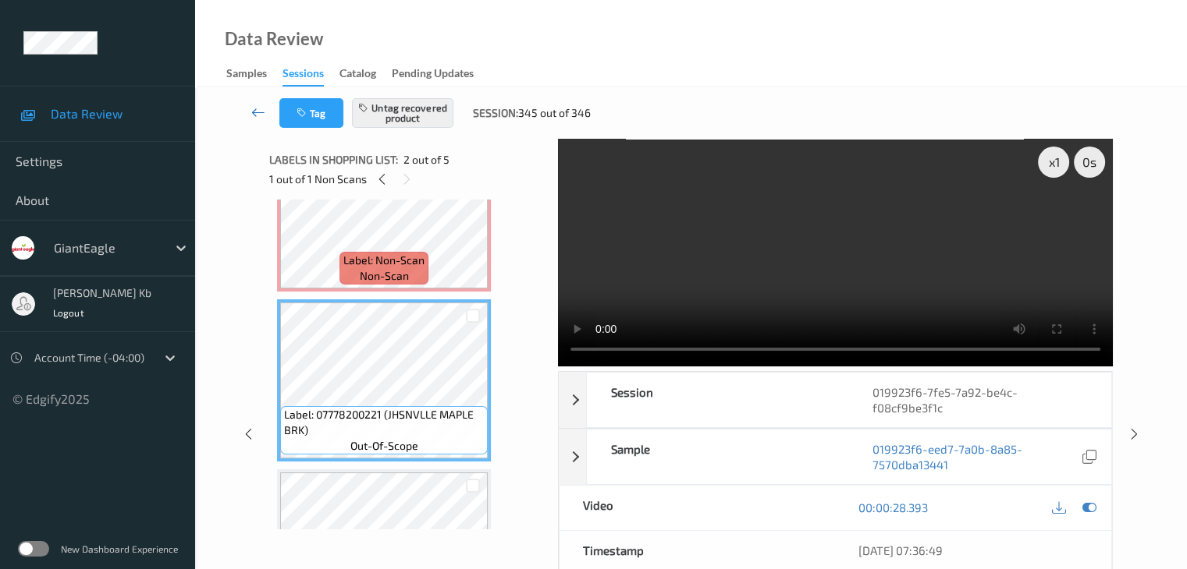
click at [261, 111] on icon at bounding box center [258, 113] width 14 height 16
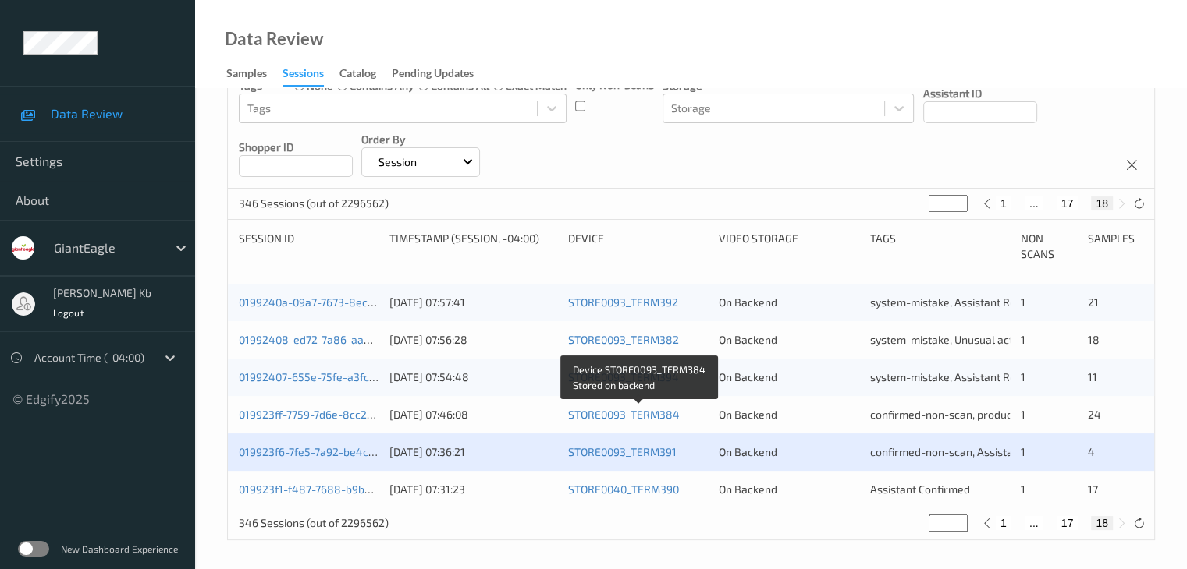
scroll to position [203, 0]
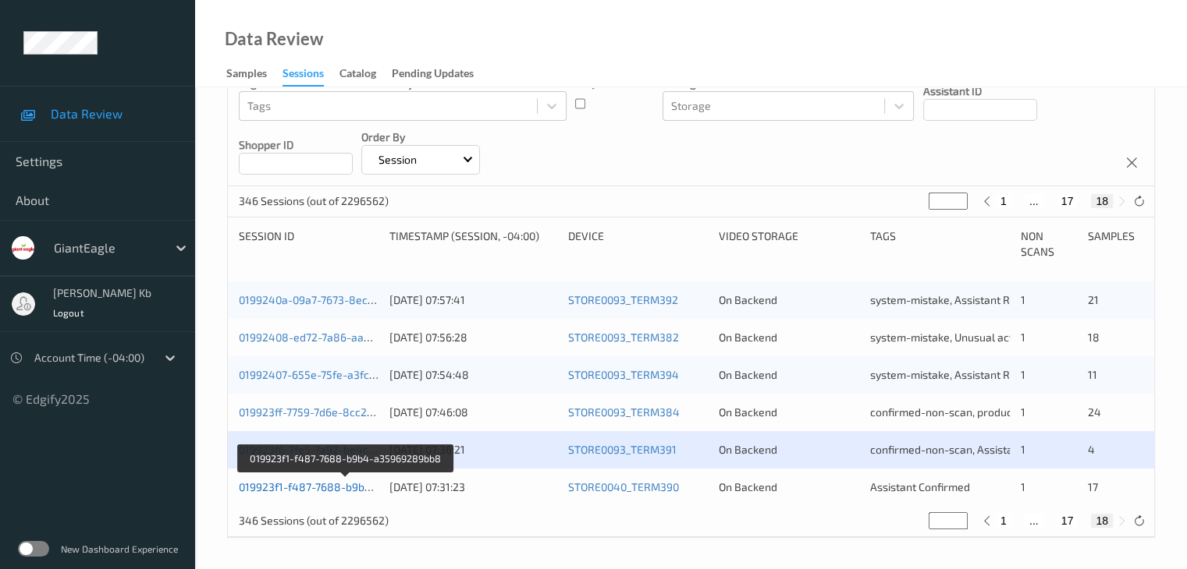
click at [326, 488] on link "019923f1-f487-7688-b9b4-a35969289bb8" at bounding box center [346, 487] width 214 height 13
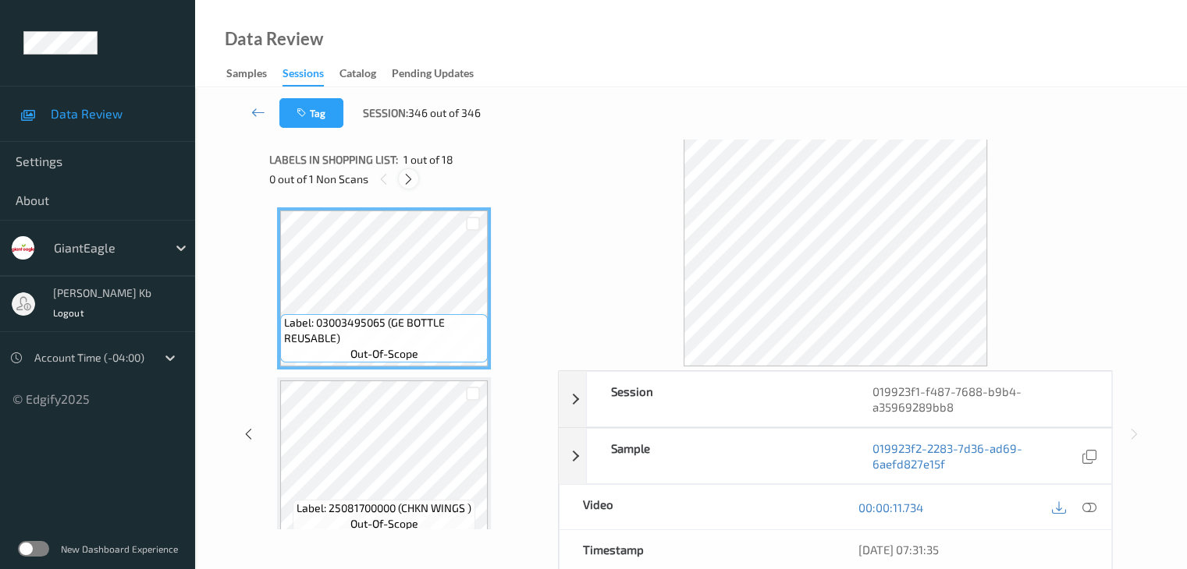
click at [408, 180] on icon at bounding box center [408, 179] width 13 height 14
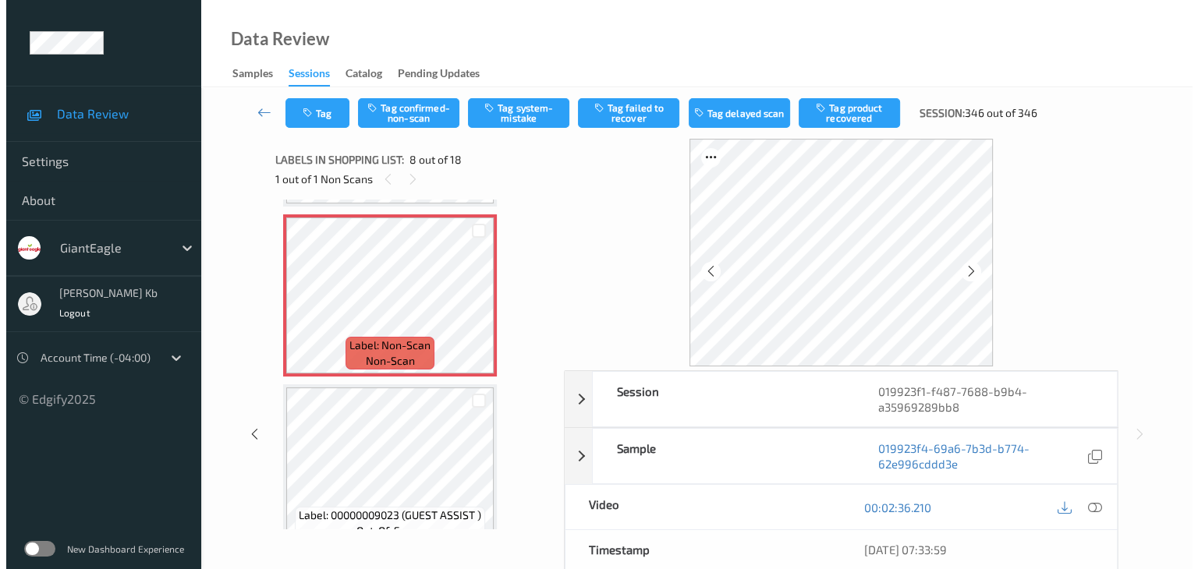
scroll to position [1184, 0]
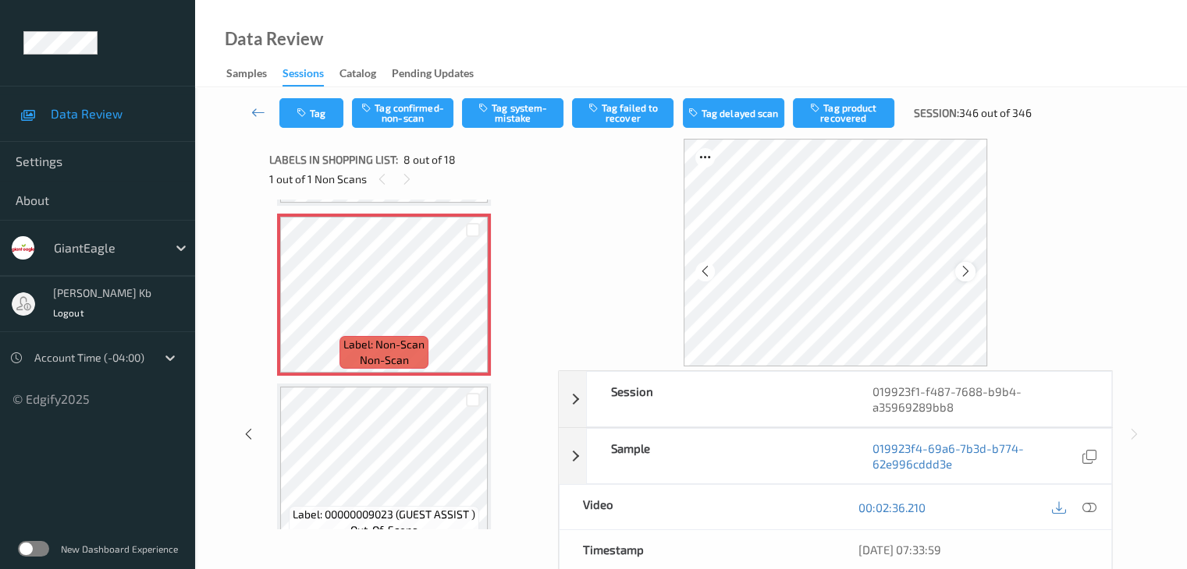
click at [973, 269] on div at bounding box center [965, 272] width 20 height 20
click at [1087, 509] on icon at bounding box center [1088, 508] width 14 height 14
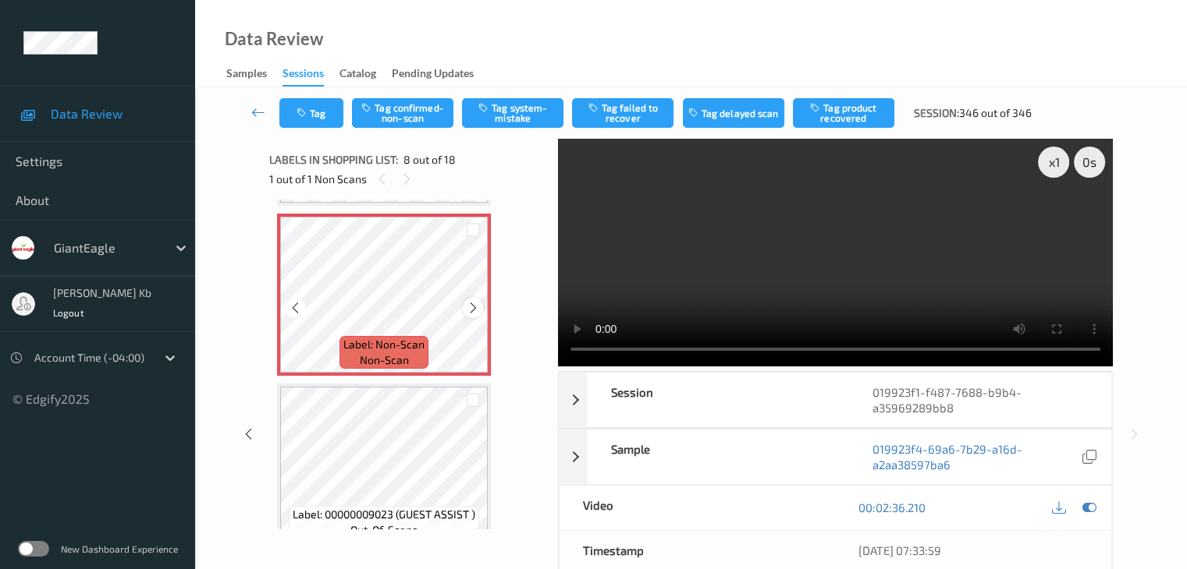
click at [472, 306] on icon at bounding box center [473, 308] width 13 height 14
click at [527, 118] on button "Tag system-mistake" at bounding box center [512, 113] width 101 height 30
click at [314, 107] on button "Tag" at bounding box center [311, 113] width 64 height 30
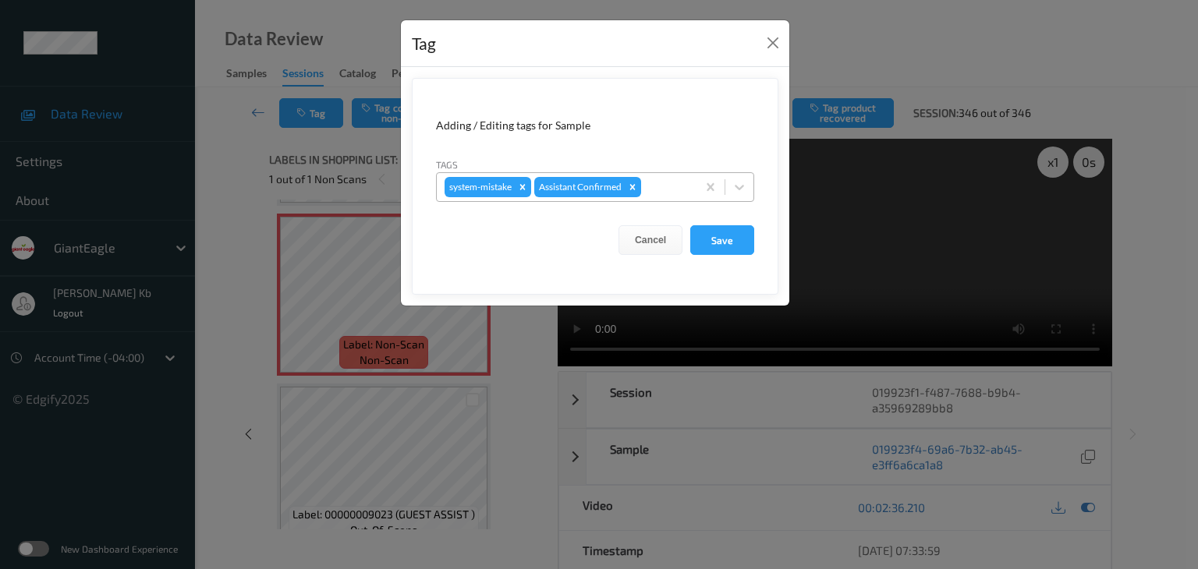
click at [661, 187] on div at bounding box center [666, 187] width 44 height 19
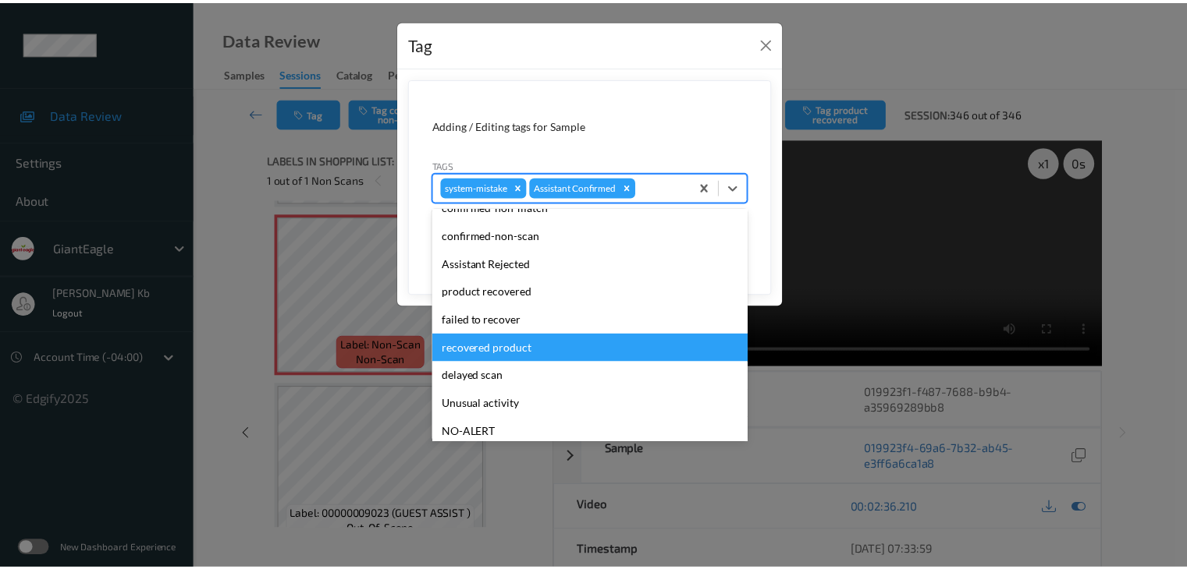
scroll to position [78, 0]
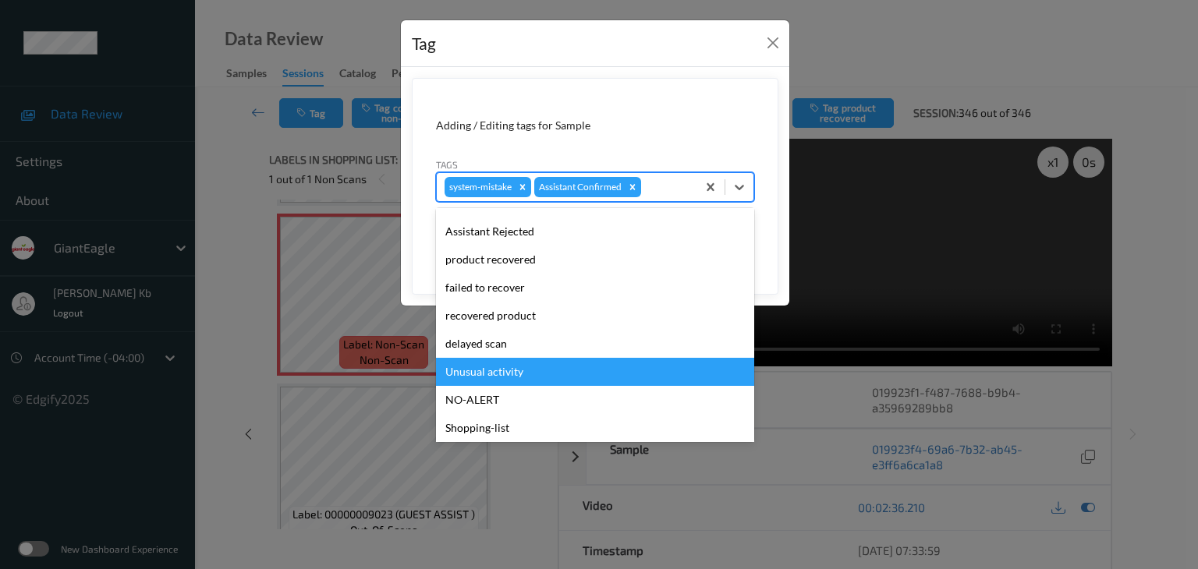
click at [484, 378] on div "Unusual activity" at bounding box center [595, 372] width 318 height 28
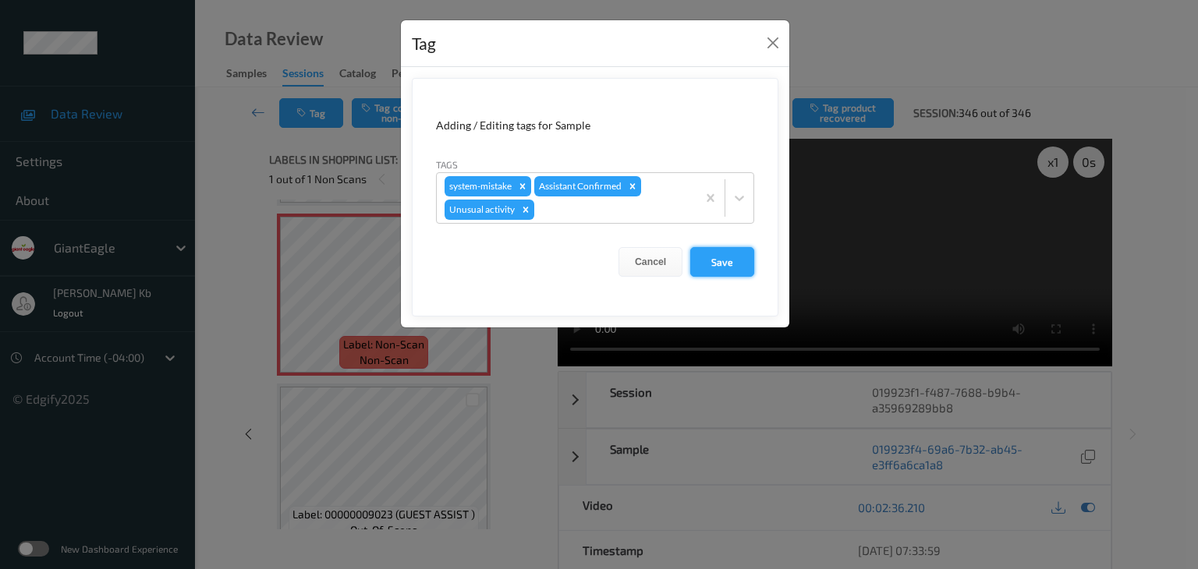
click at [718, 266] on button "Save" at bounding box center [722, 262] width 64 height 30
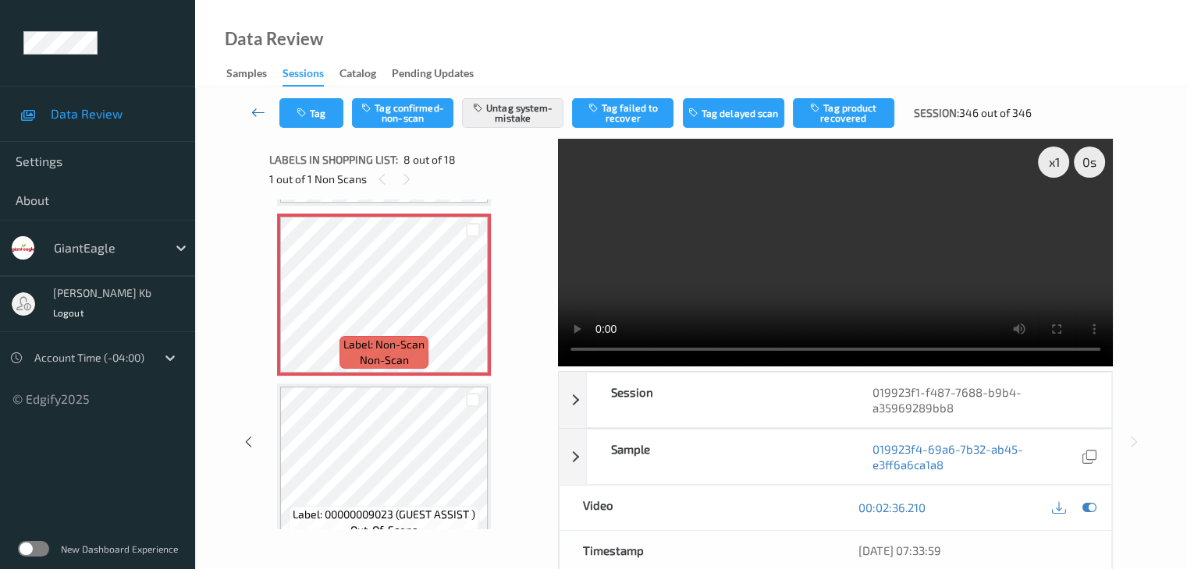
click at [261, 108] on icon at bounding box center [258, 113] width 14 height 16
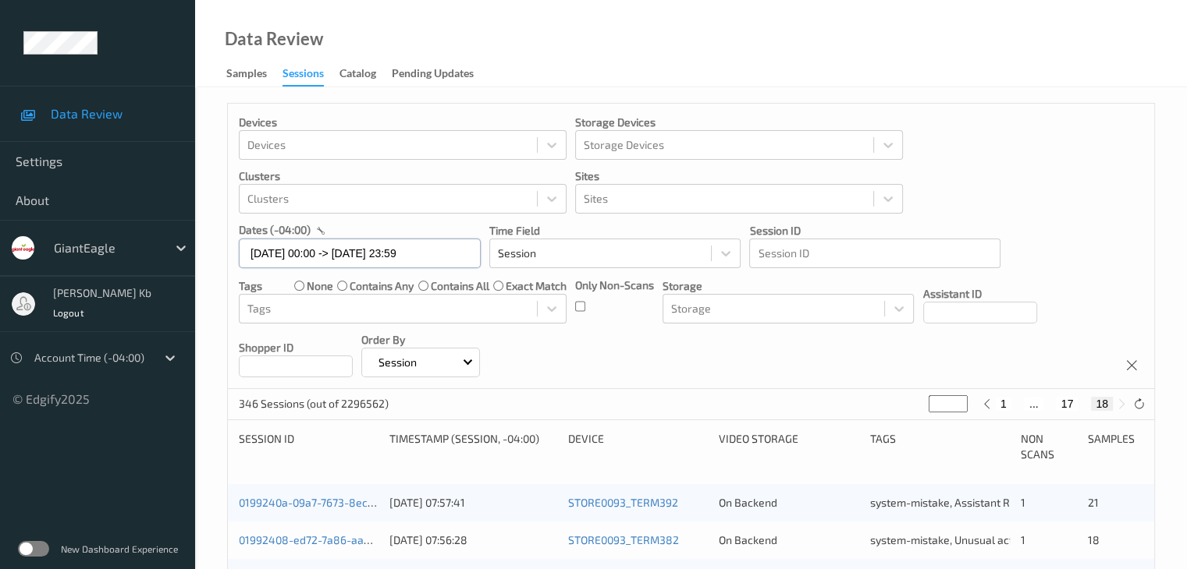
click at [459, 249] on input "[DATE] 00:00 -> [DATE] 23:59" at bounding box center [360, 254] width 242 height 30
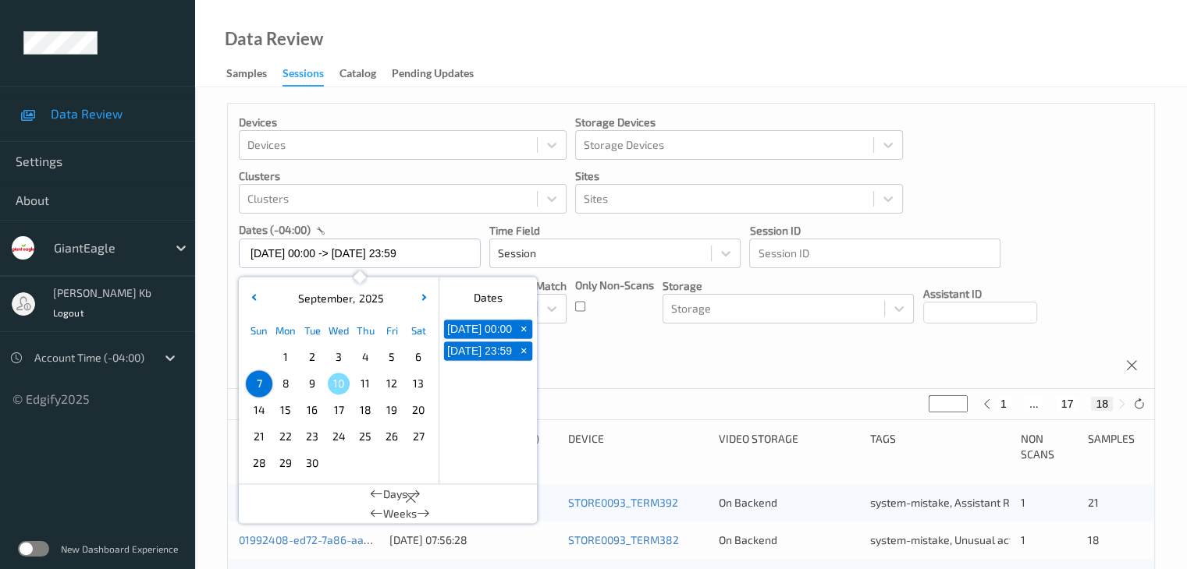
click at [524, 332] on span "+" at bounding box center [524, 329] width 16 height 16
type input "[DATE] 00:00"
type input "*"
click at [526, 335] on span "+" at bounding box center [524, 329] width 16 height 16
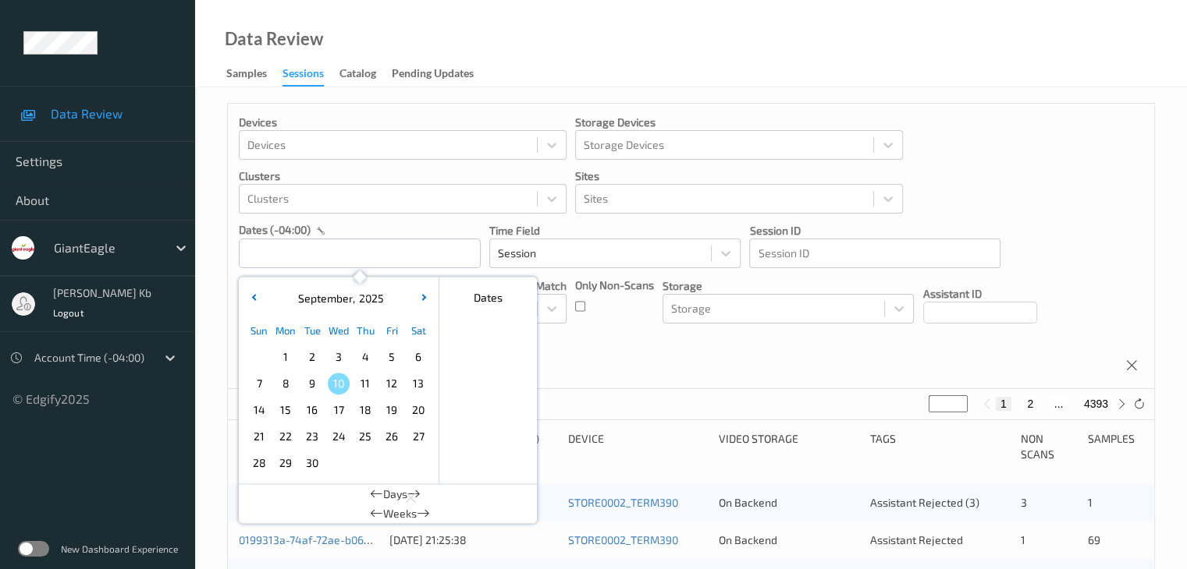
click at [289, 382] on span "8" at bounding box center [286, 384] width 22 height 22
type input "[DATE] 00:00 -> [DATE] 23:59"
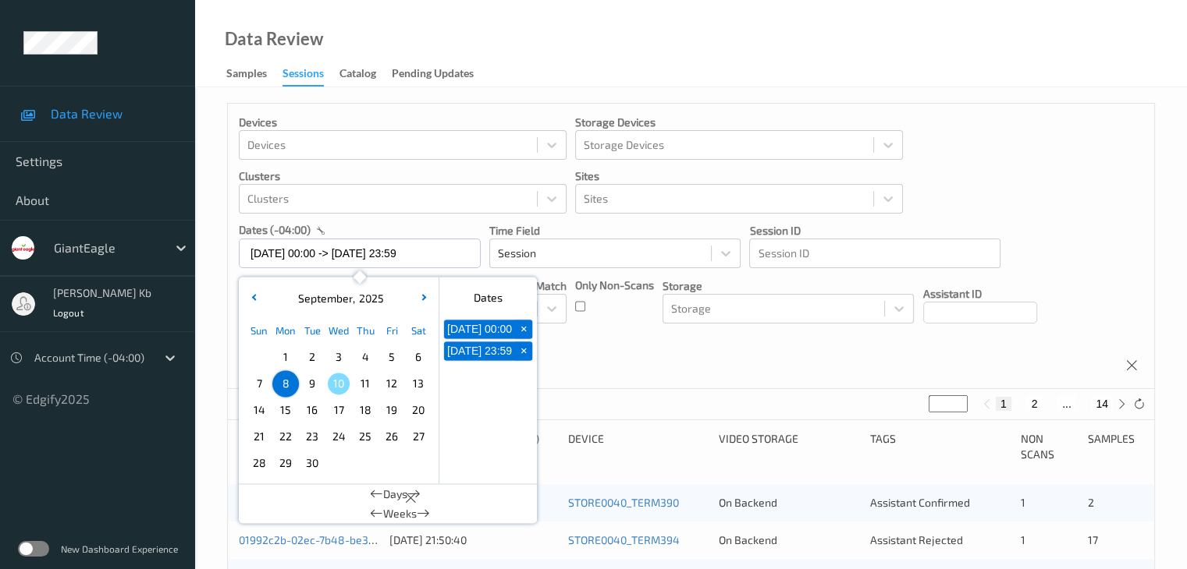
click at [683, 355] on div "Devices Devices Storage Devices Storage Devices Clusters Clusters Sites Sites d…" at bounding box center [691, 247] width 926 height 286
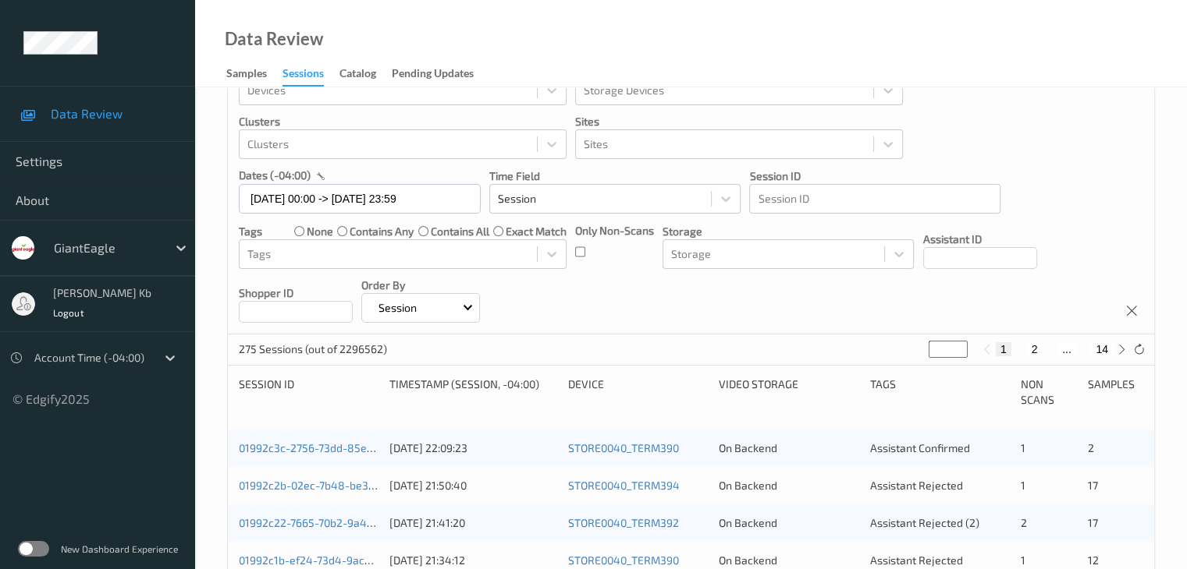
scroll to position [78, 0]
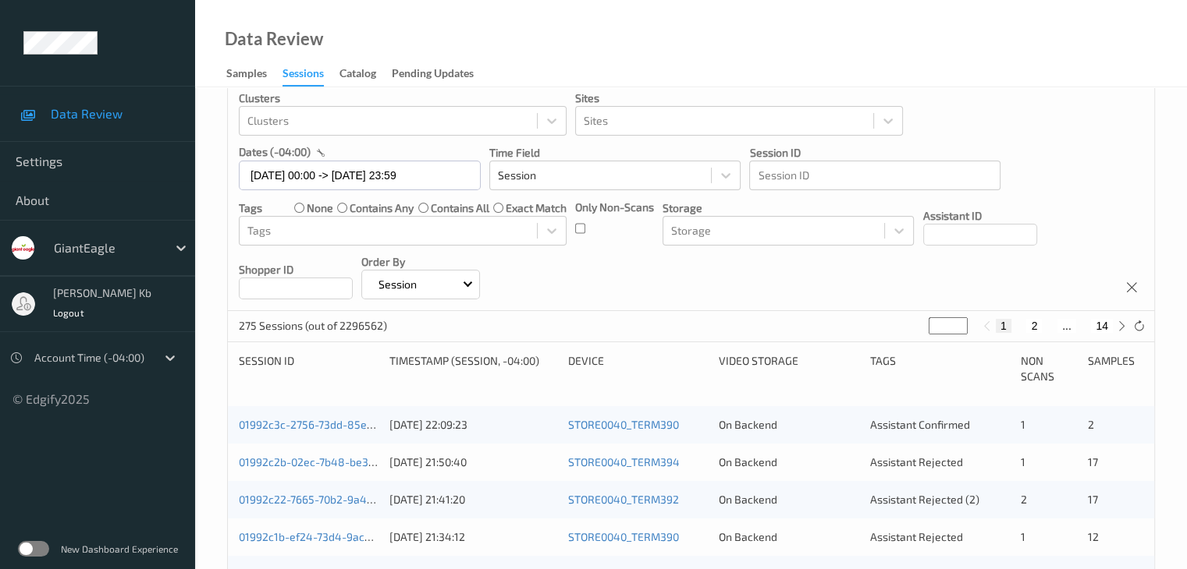
click at [1002, 322] on button "1" at bounding box center [1003, 326] width 16 height 14
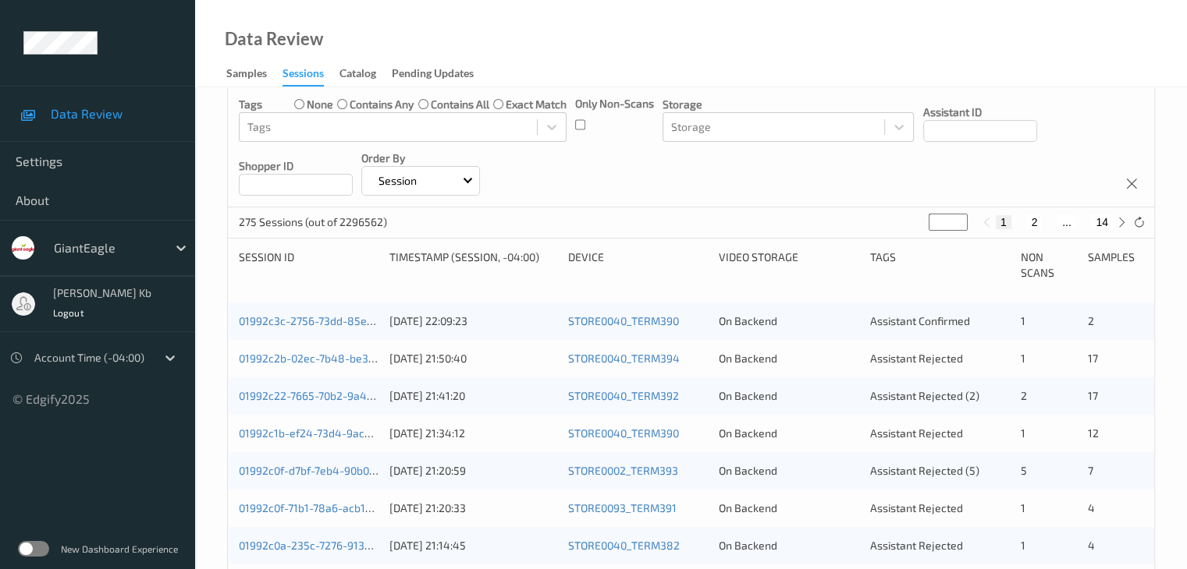
scroll to position [181, 0]
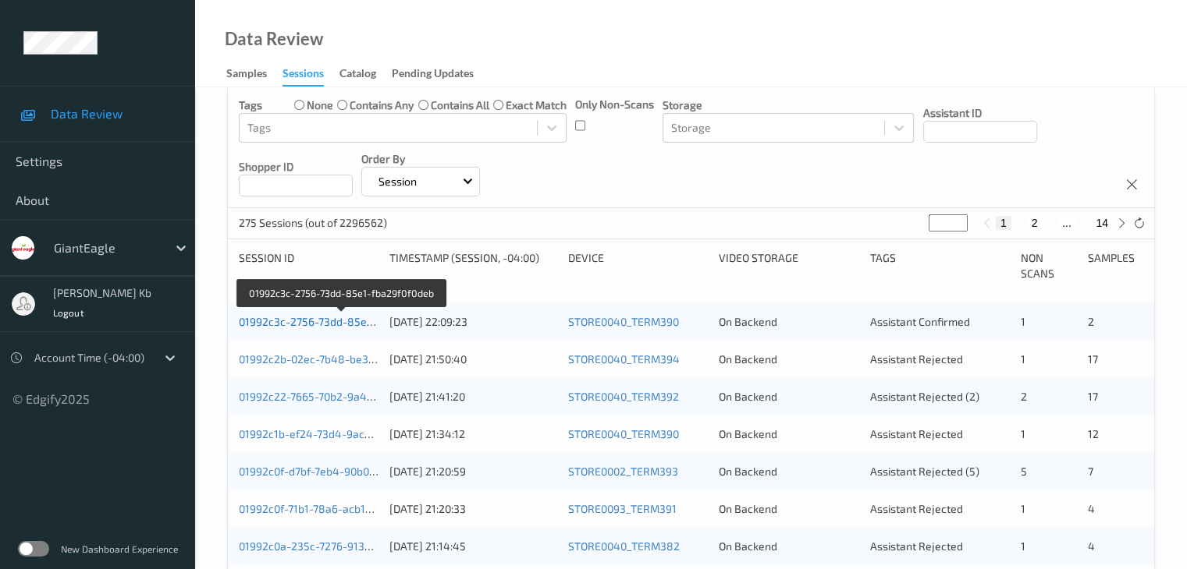
click at [343, 324] on link "01992c3c-2756-73dd-85e1-fba29f0f0deb" at bounding box center [341, 321] width 205 height 13
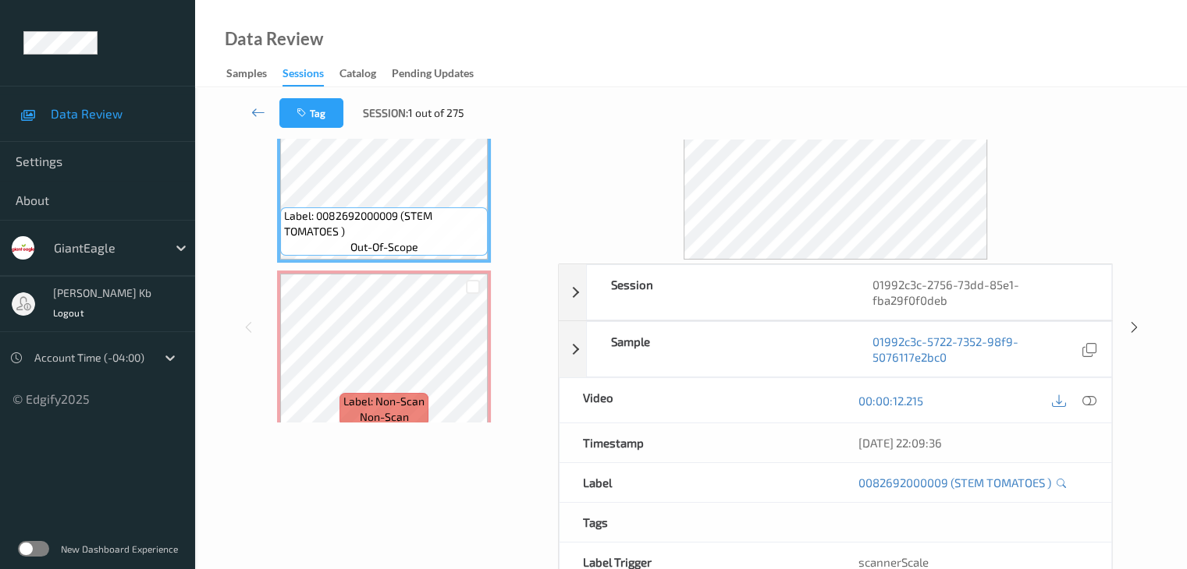
scroll to position [25, 0]
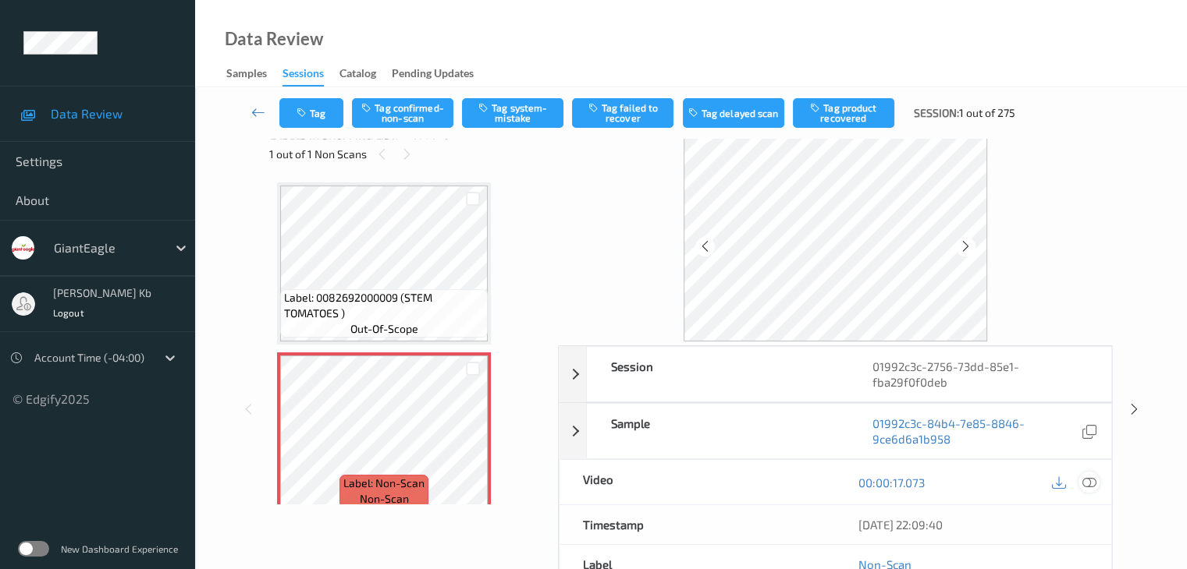
click at [1090, 479] on icon at bounding box center [1088, 483] width 14 height 14
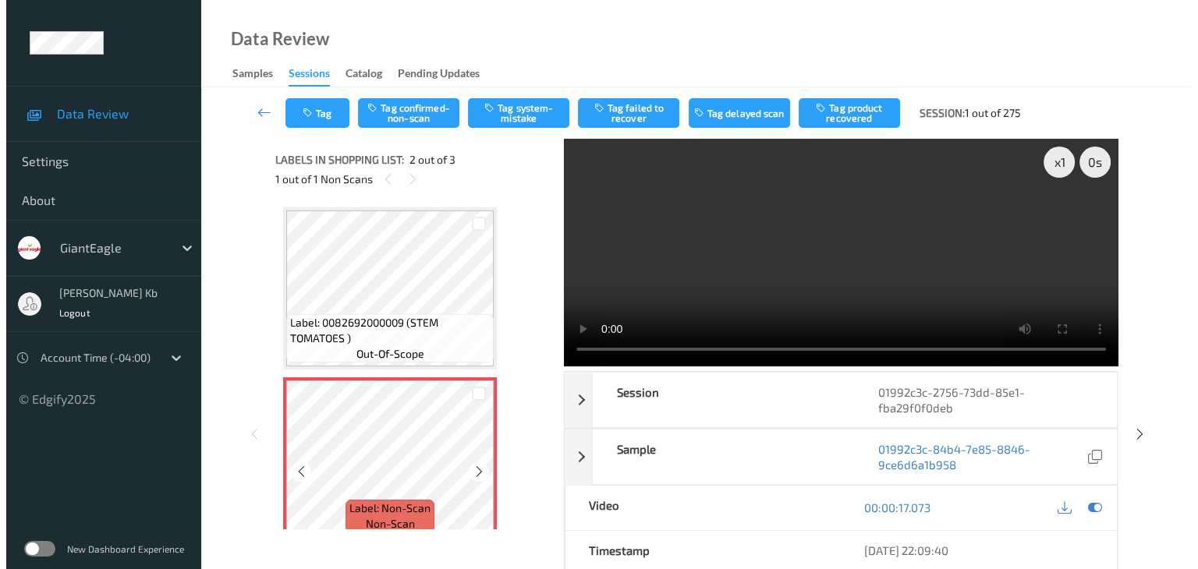
scroll to position [78, 0]
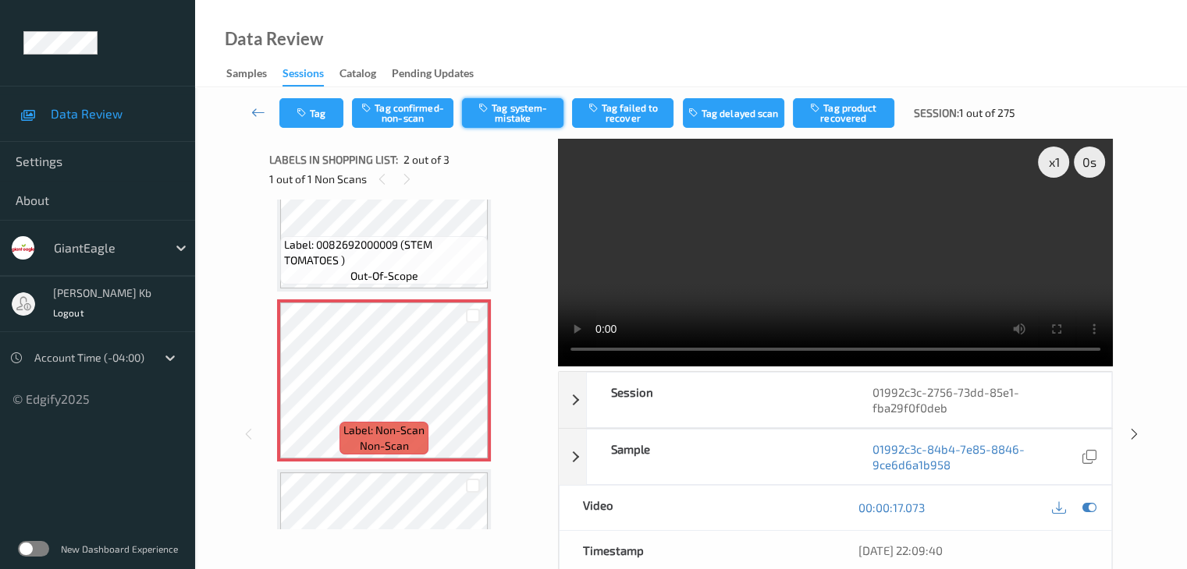
click at [500, 115] on button "Tag system-mistake" at bounding box center [512, 113] width 101 height 30
click at [315, 112] on button "Tag" at bounding box center [311, 113] width 64 height 30
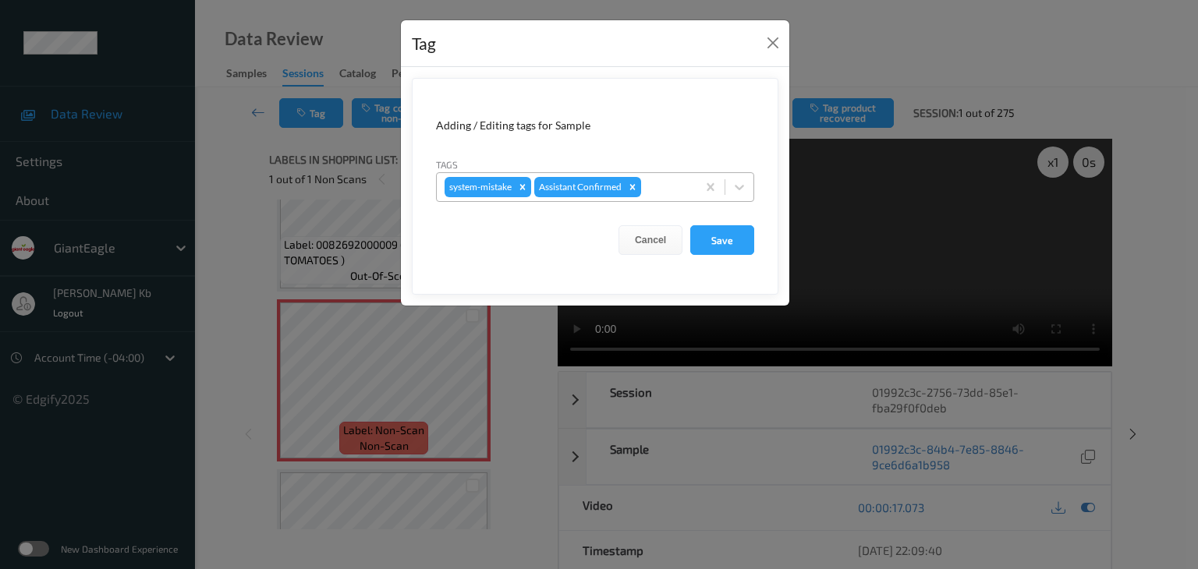
click at [652, 183] on div at bounding box center [666, 187] width 44 height 19
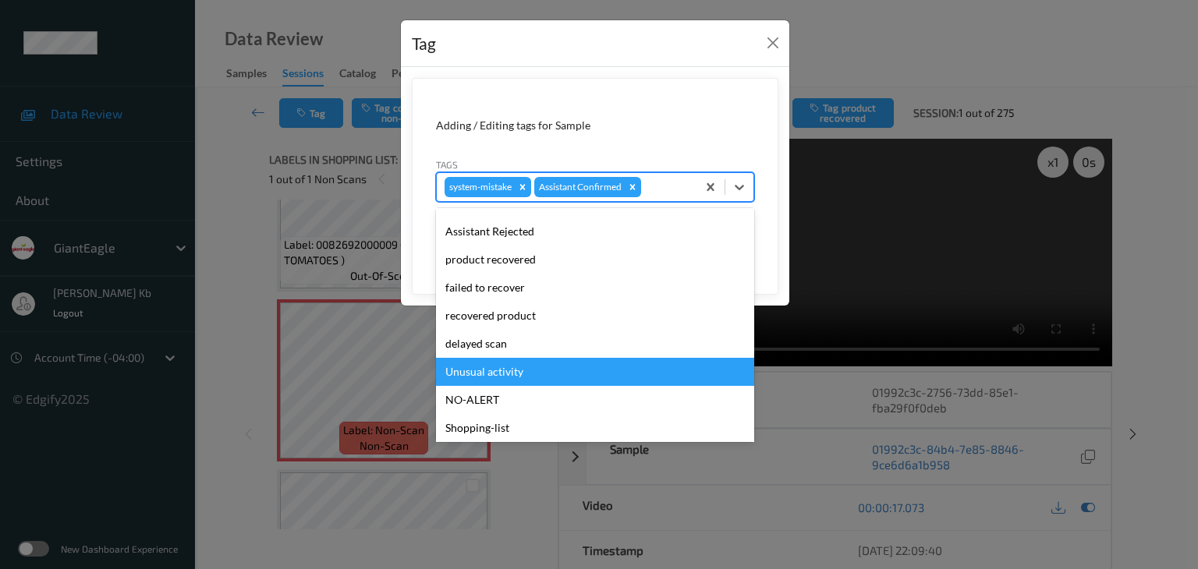
click at [509, 373] on div "Unusual activity" at bounding box center [595, 372] width 318 height 28
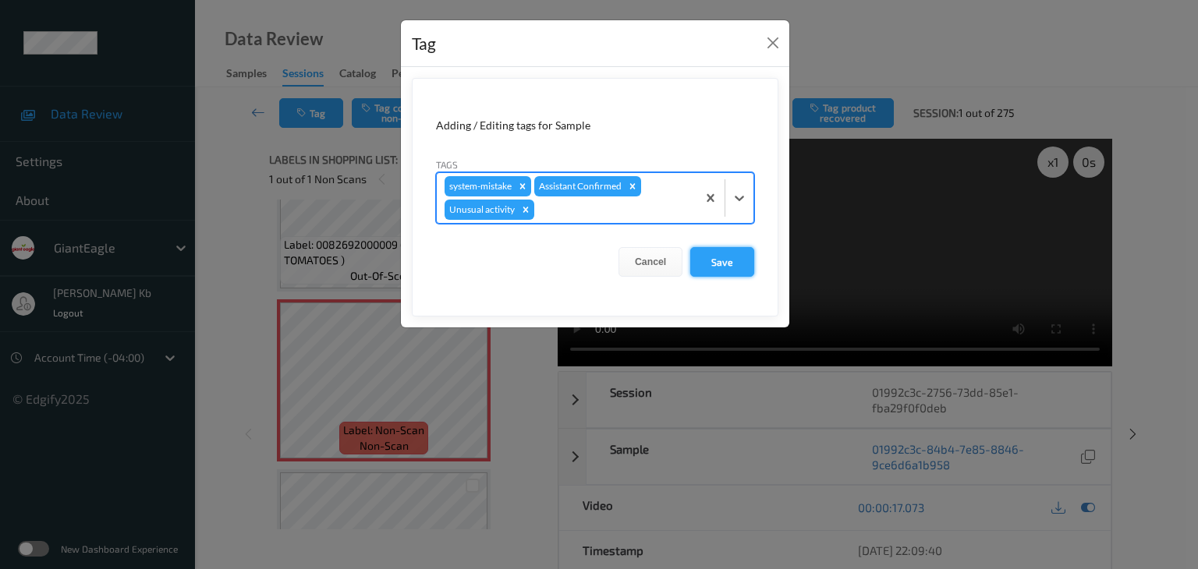
click at [718, 264] on button "Save" at bounding box center [722, 262] width 64 height 30
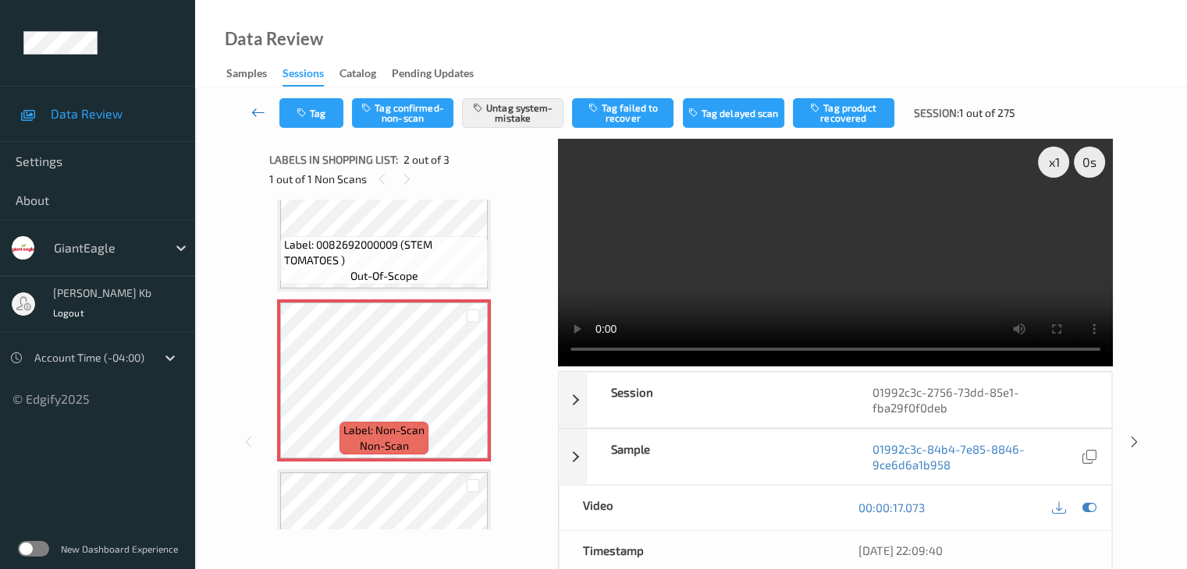
click at [257, 112] on icon at bounding box center [258, 113] width 14 height 16
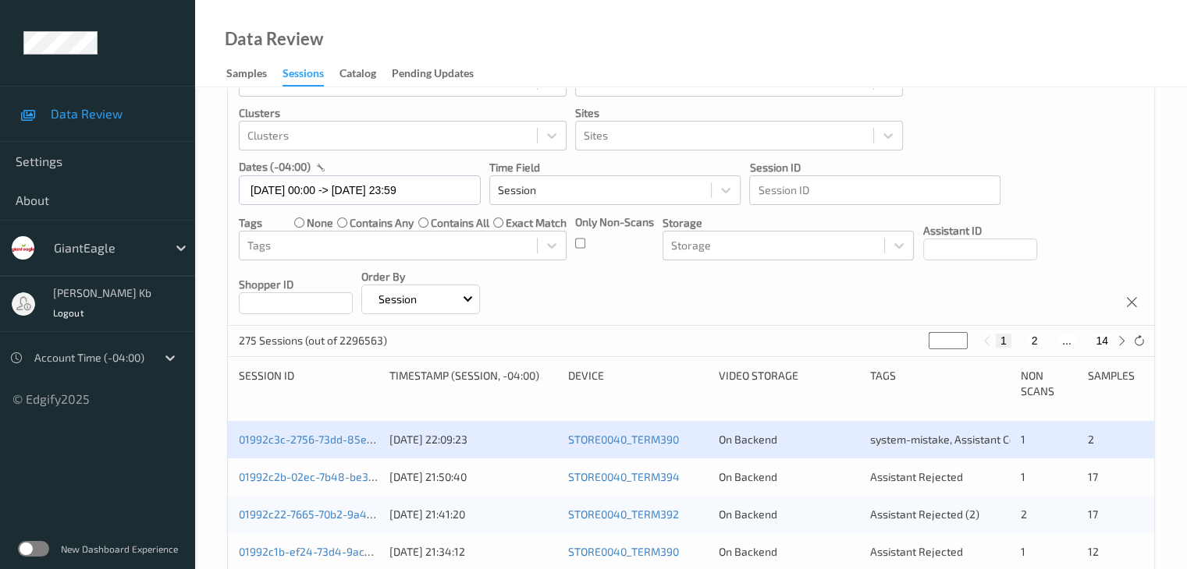
scroll to position [156, 0]
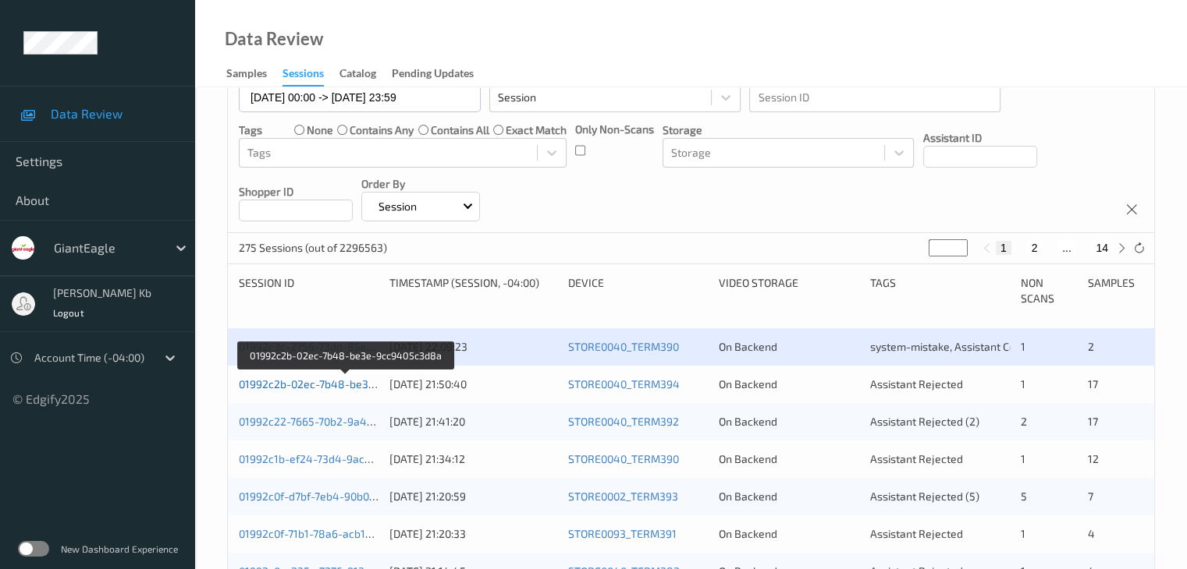
click at [312, 385] on link "01992c2b-02ec-7b48-be3e-9cc9405c3d8a" at bounding box center [346, 384] width 215 height 13
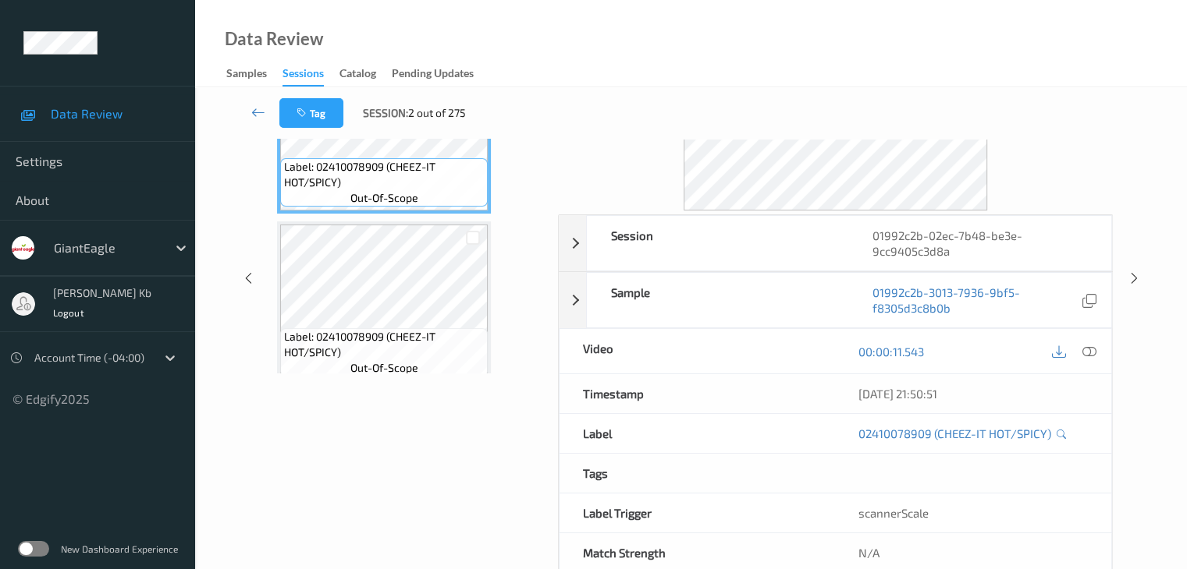
drag, startPoint x: 365, startPoint y: 0, endPoint x: 797, endPoint y: 44, distance: 434.5
click at [830, 50] on div "Data Review Samples Sessions Catalog Pending Updates" at bounding box center [691, 43] width 992 height 87
drag, startPoint x: 486, startPoint y: 1, endPoint x: 837, endPoint y: 41, distance: 353.3
click at [838, 41] on div "Data Review Samples Sessions Catalog Pending Updates" at bounding box center [691, 43] width 992 height 87
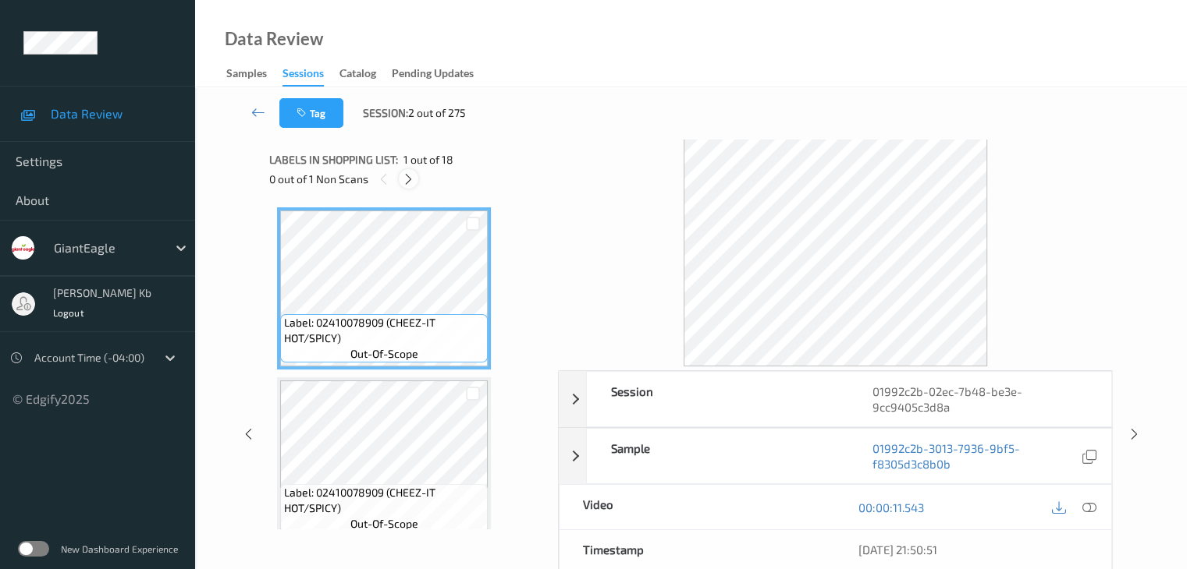
click at [414, 179] on icon at bounding box center [408, 179] width 13 height 14
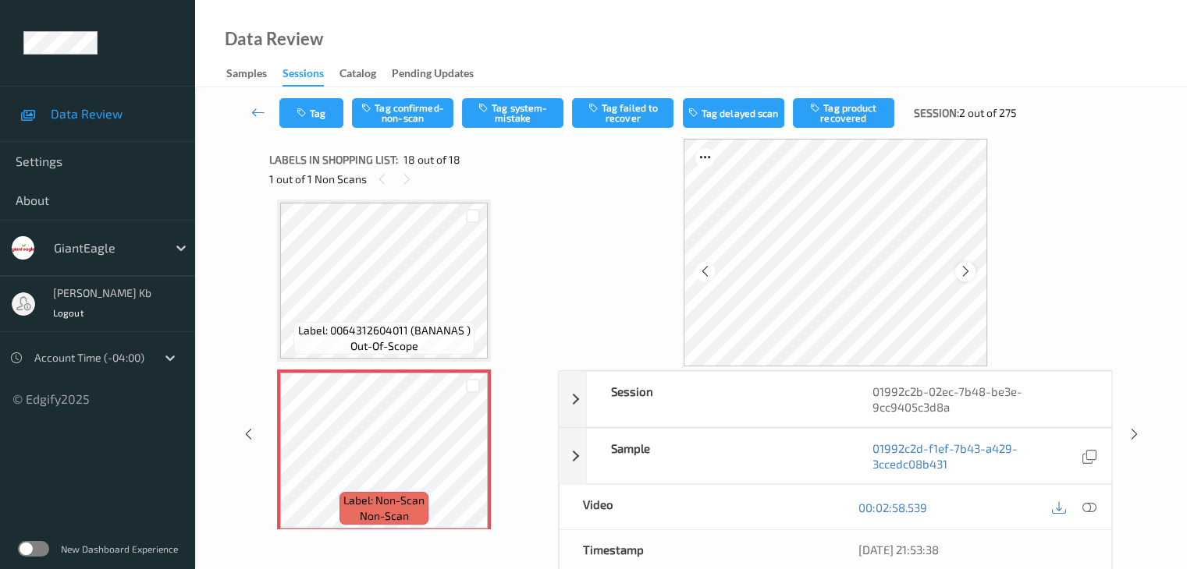
click at [963, 269] on icon at bounding box center [965, 271] width 13 height 14
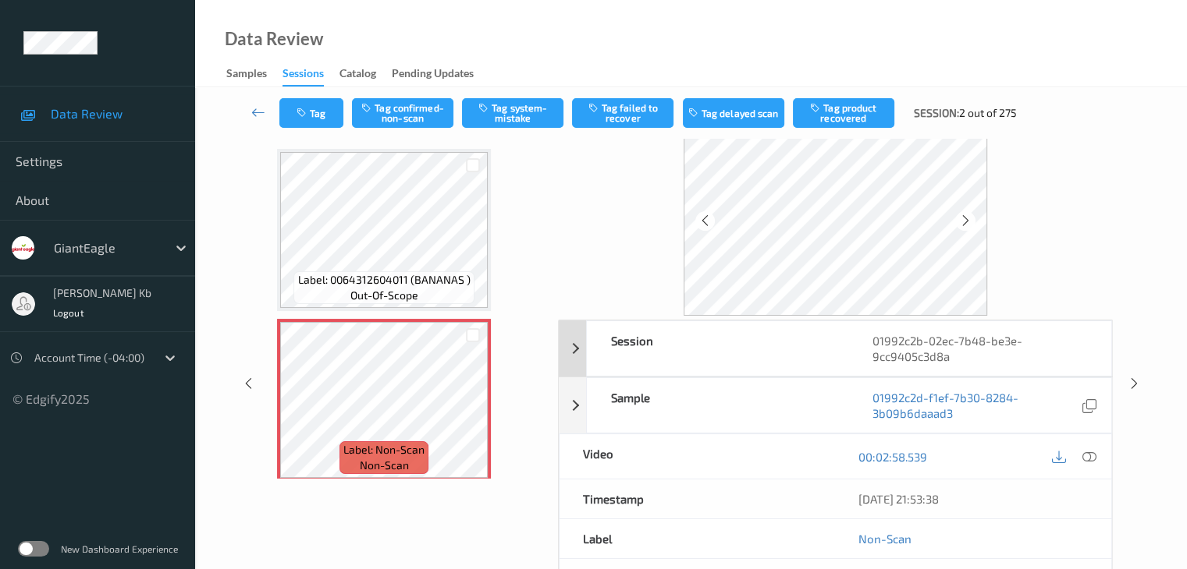
scroll to position [78, 0]
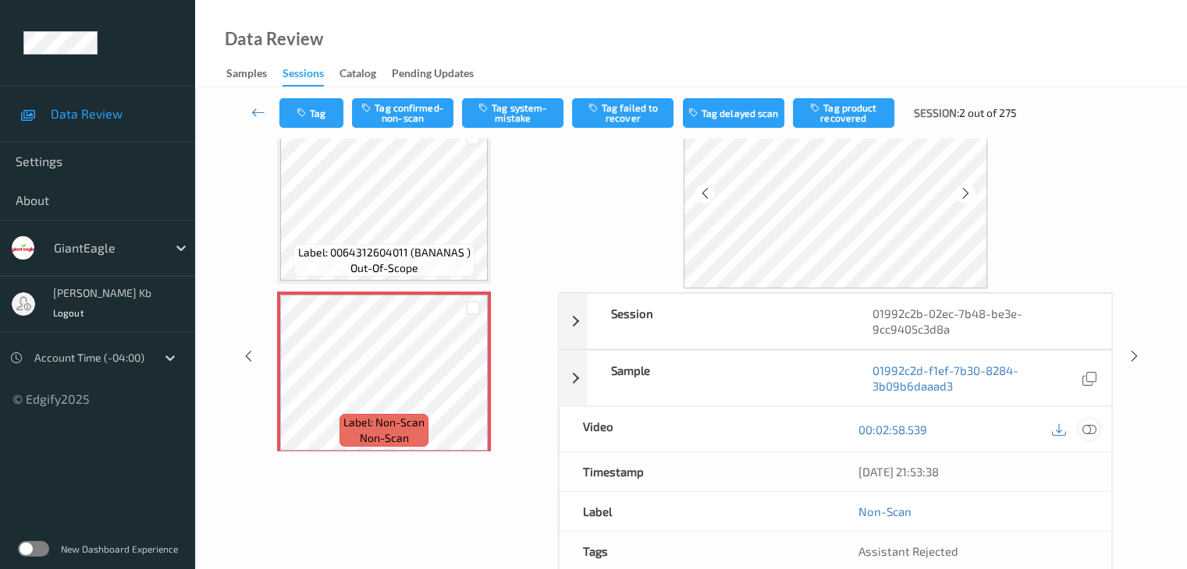
click at [1092, 428] on icon at bounding box center [1088, 430] width 14 height 14
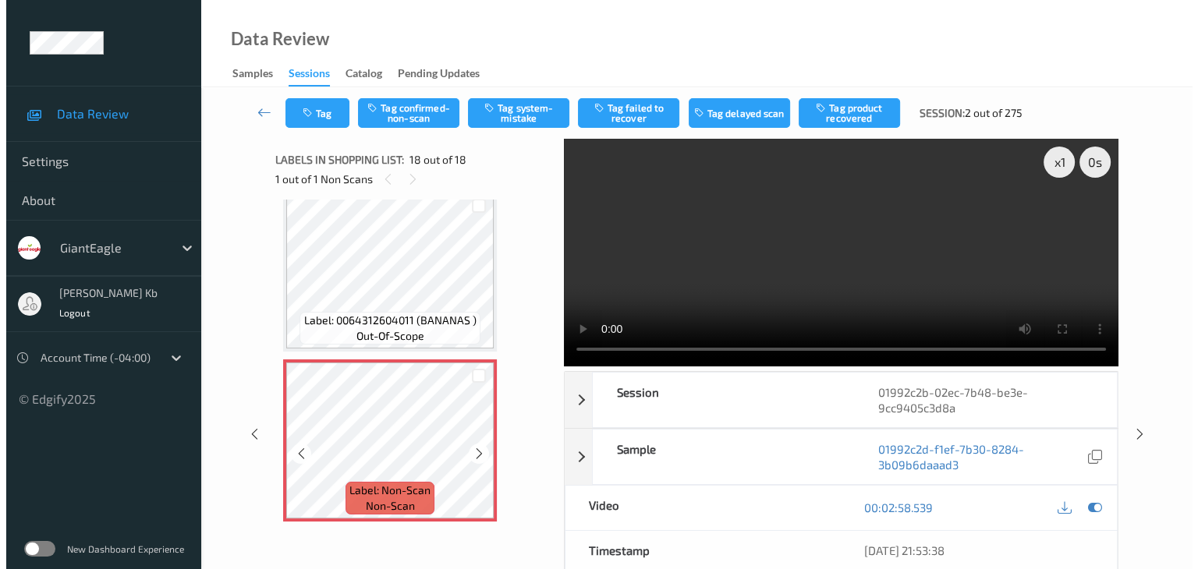
scroll to position [2661, 0]
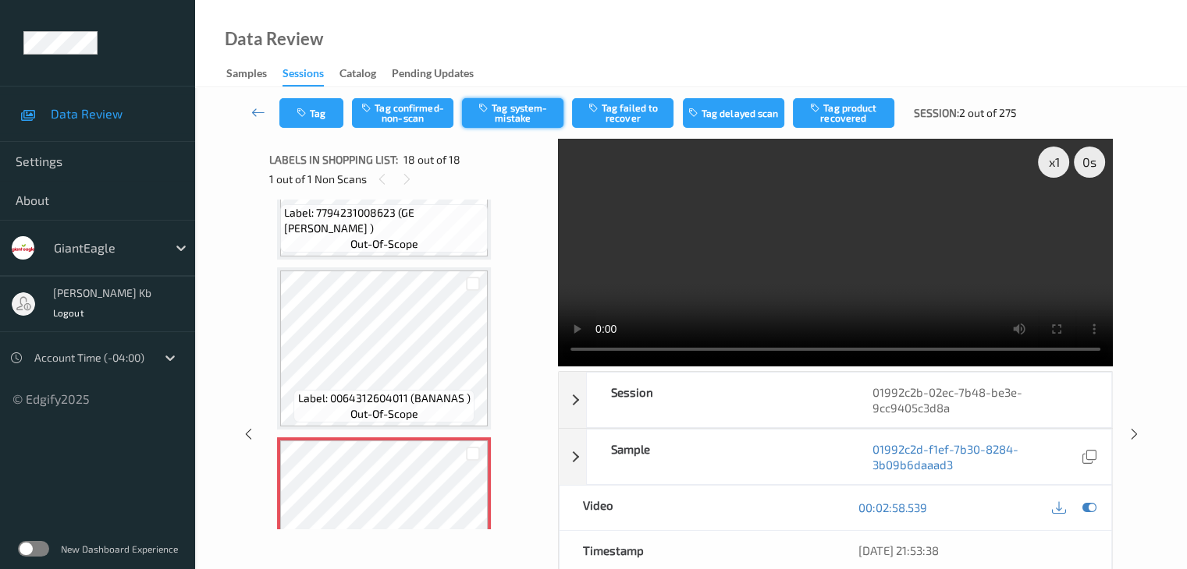
click at [515, 113] on button "Tag system-mistake" at bounding box center [512, 113] width 101 height 30
click at [306, 112] on icon "button" at bounding box center [302, 113] width 13 height 11
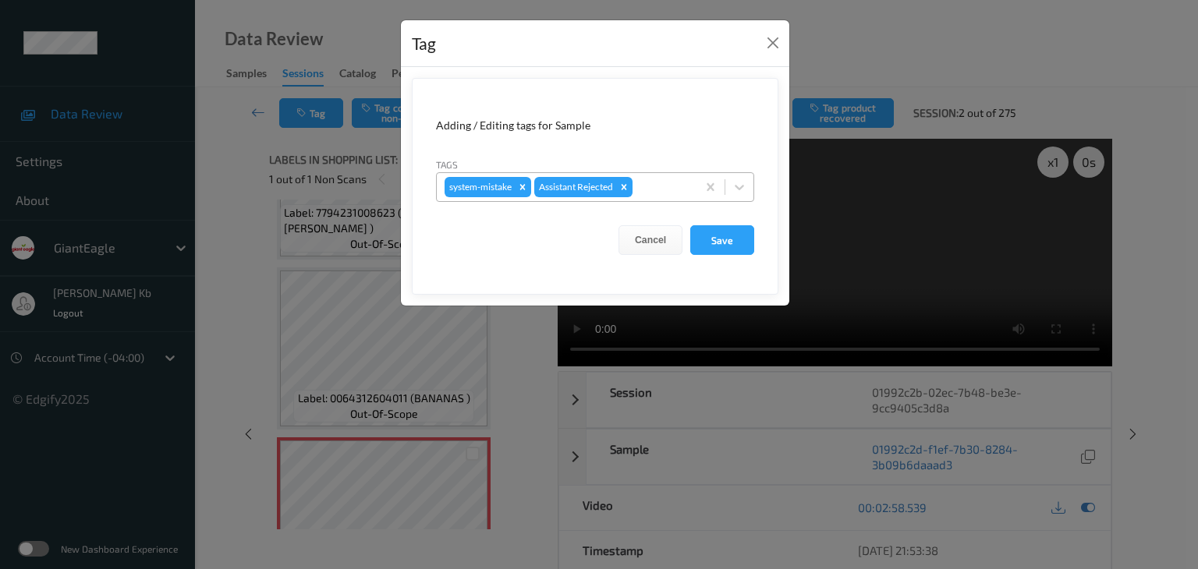
click at [665, 186] on div at bounding box center [662, 187] width 53 height 19
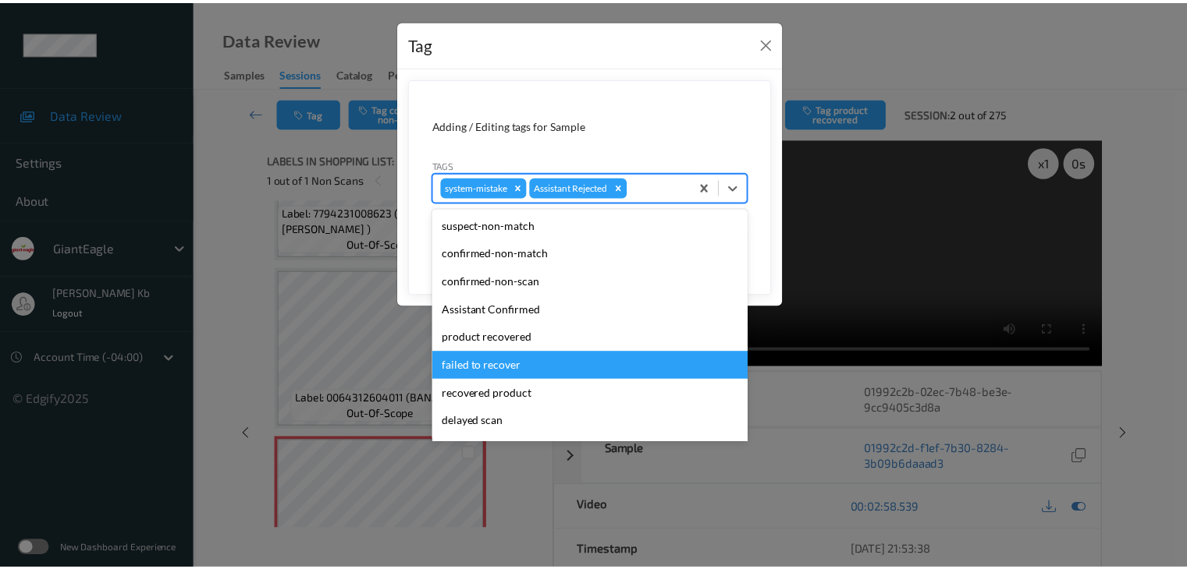
scroll to position [78, 0]
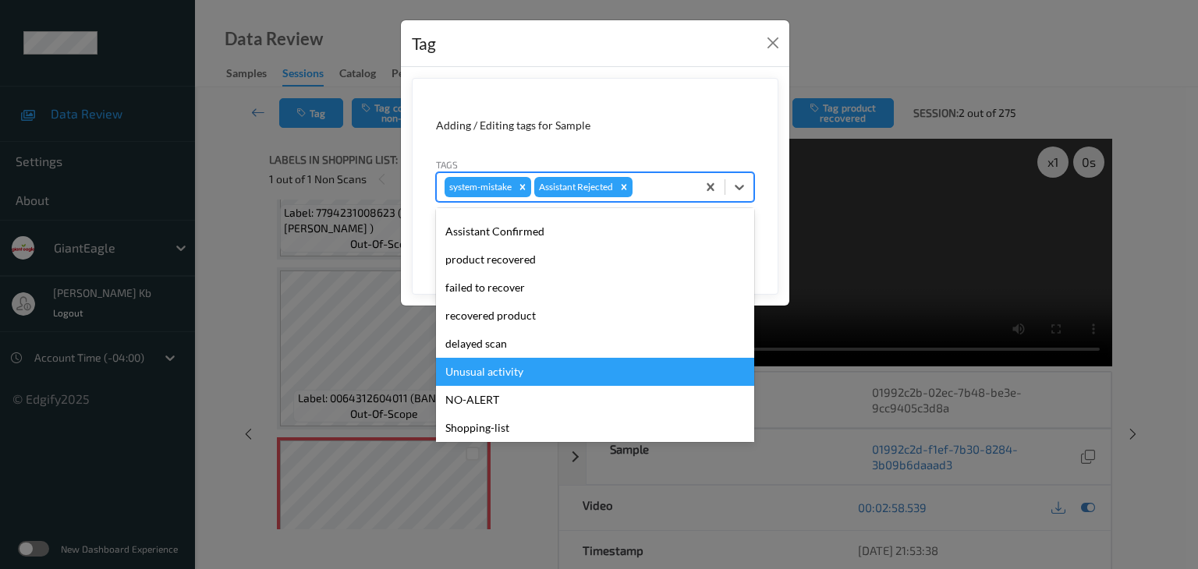
click at [505, 369] on div "Unusual activity" at bounding box center [595, 372] width 318 height 28
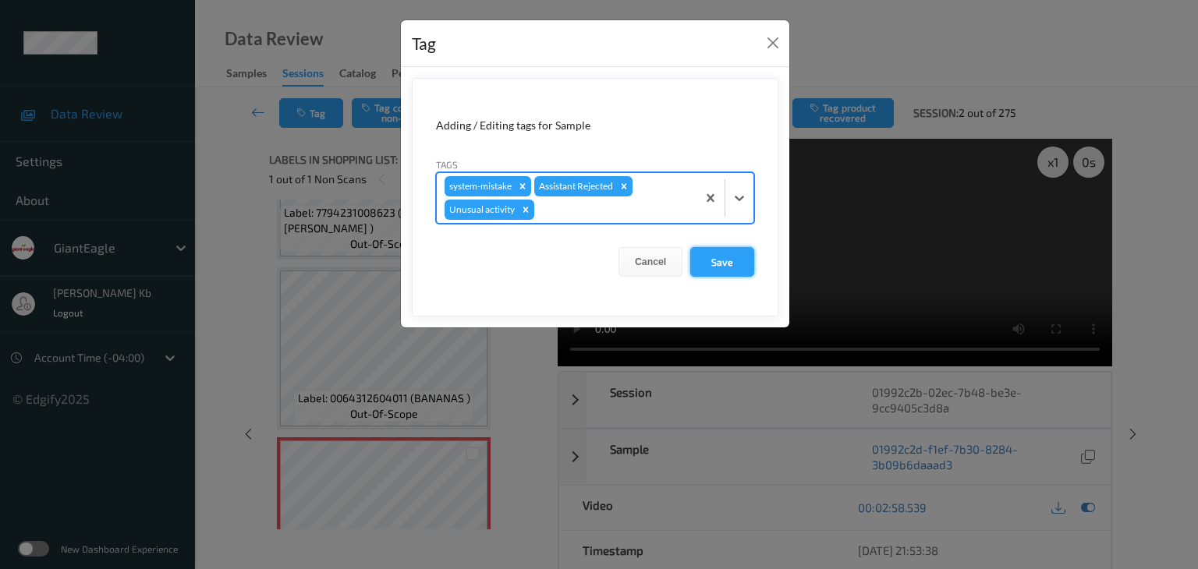
click at [723, 260] on button "Save" at bounding box center [722, 262] width 64 height 30
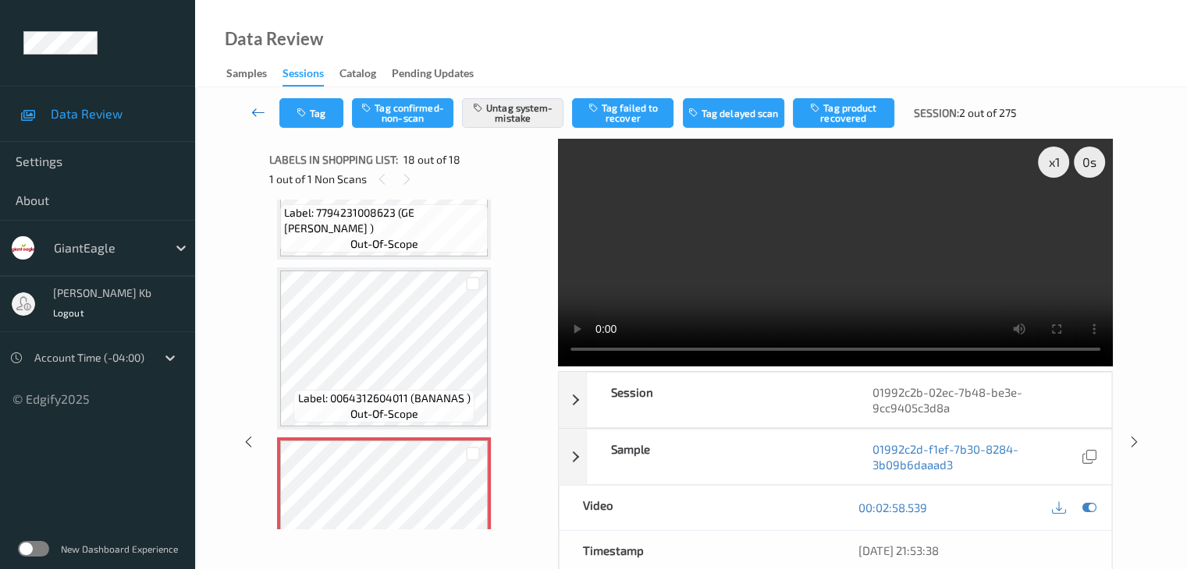
click at [255, 110] on icon at bounding box center [258, 113] width 14 height 16
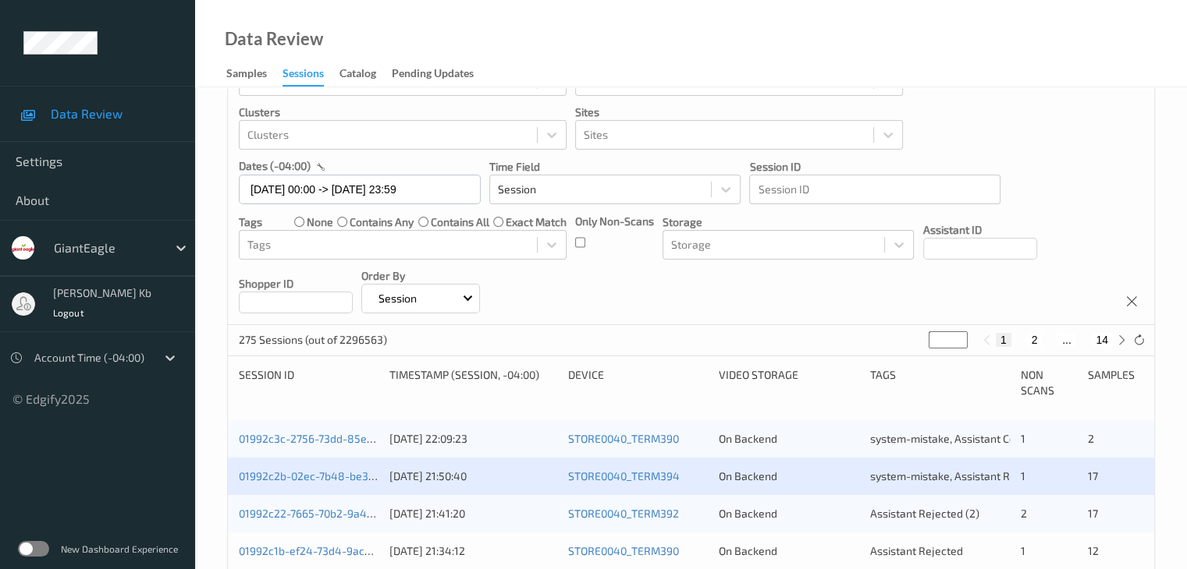
scroll to position [156, 0]
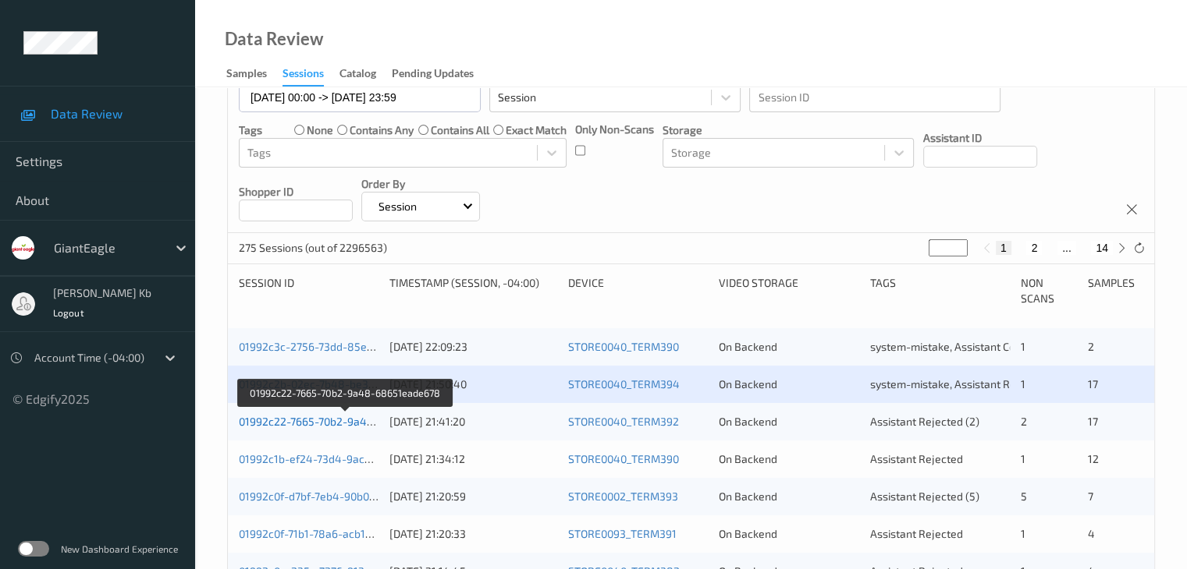
click at [335, 424] on link "01992c22-7665-70b2-9a48-68651eade678" at bounding box center [346, 421] width 214 height 13
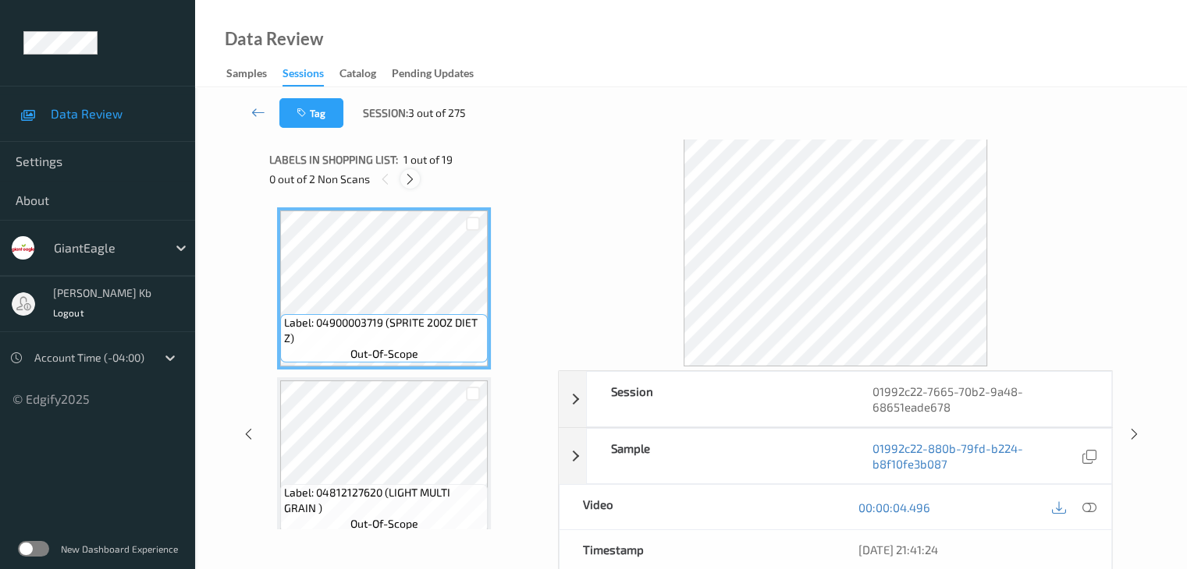
click at [412, 179] on icon at bounding box center [409, 179] width 13 height 14
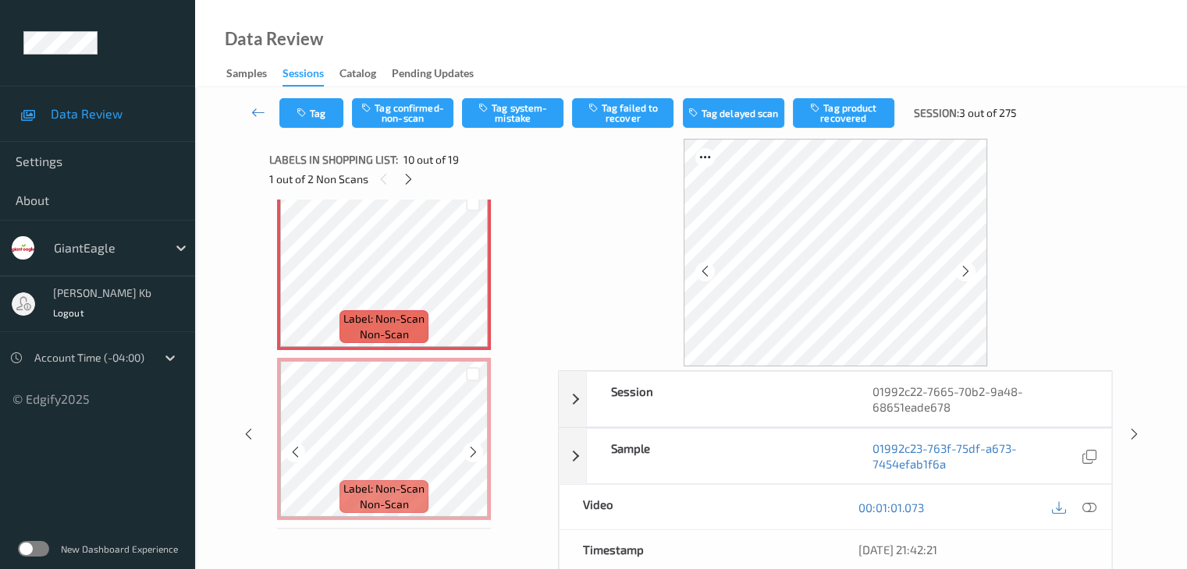
scroll to position [1524, 0]
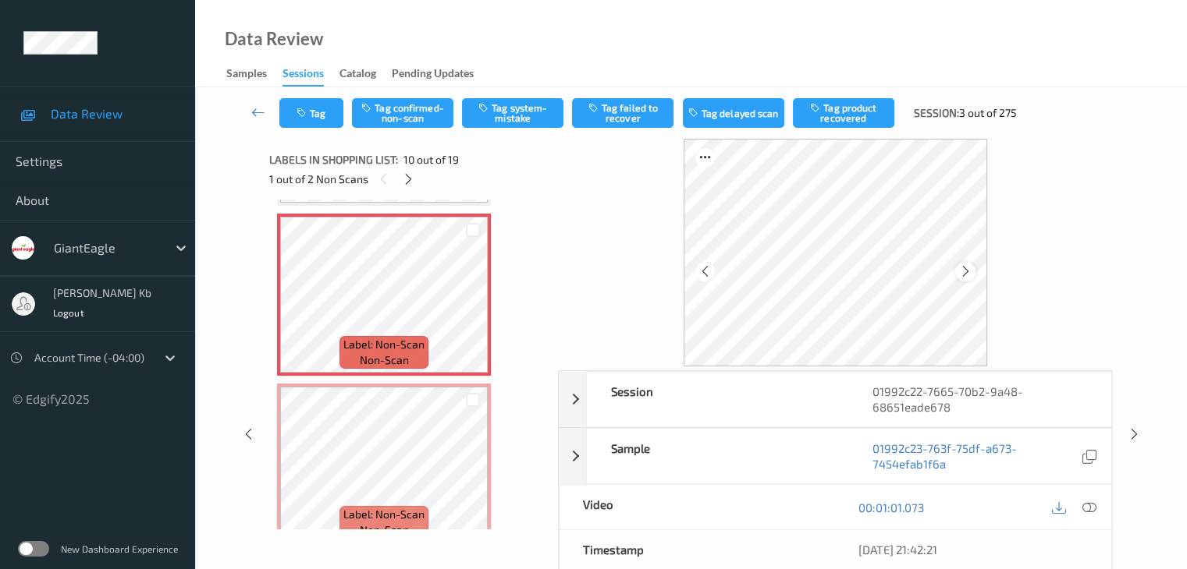
click at [966, 270] on icon at bounding box center [965, 271] width 13 height 14
click at [1091, 507] on icon at bounding box center [1088, 508] width 14 height 14
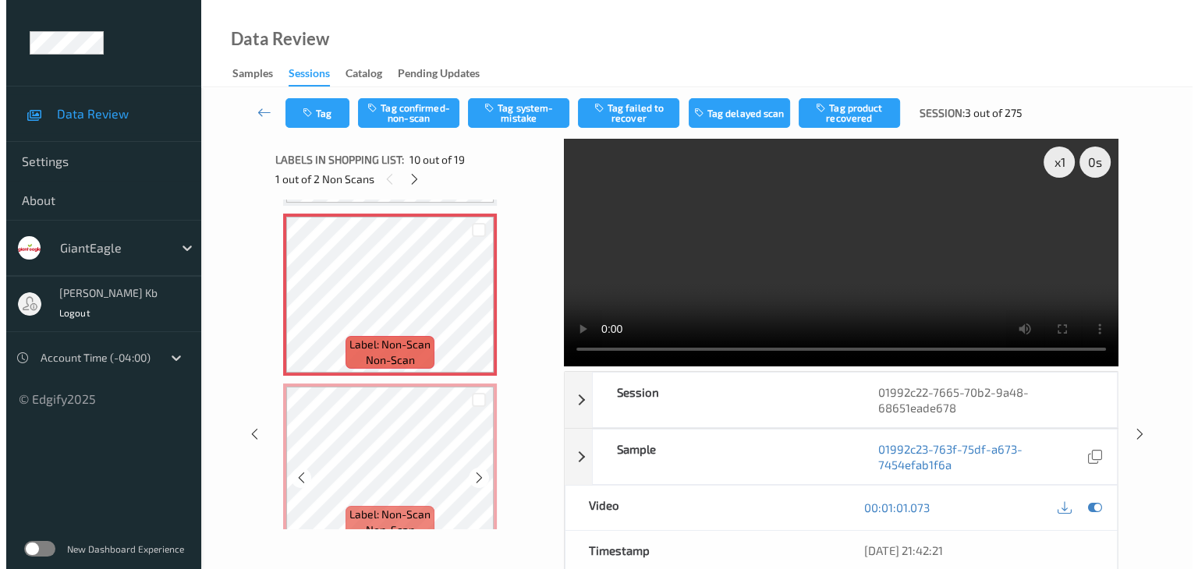
scroll to position [1446, 0]
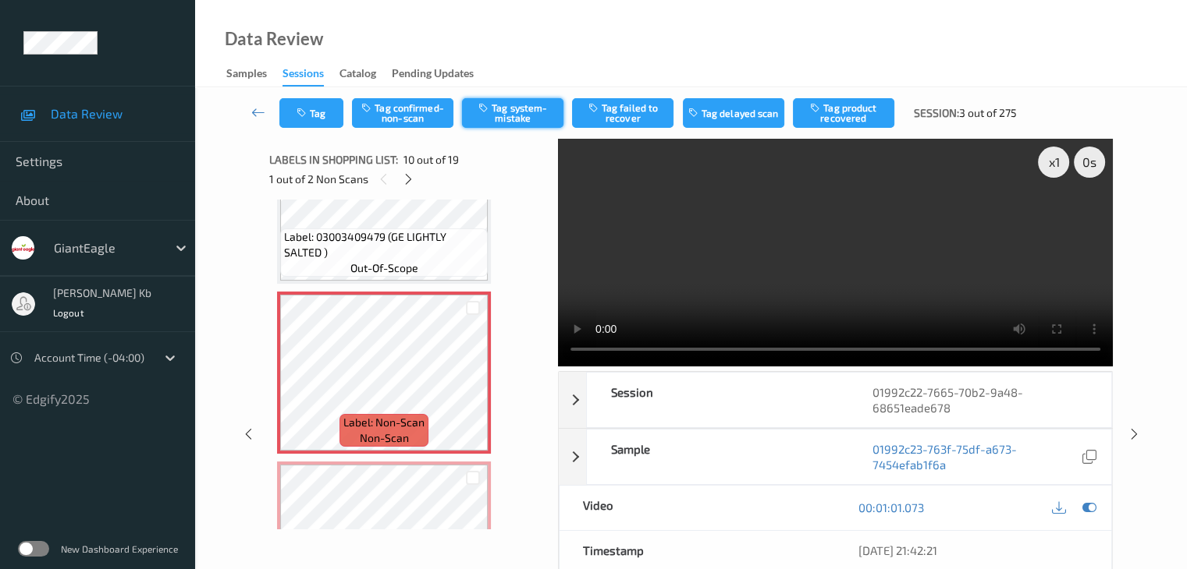
click at [520, 110] on button "Tag system-mistake" at bounding box center [512, 113] width 101 height 30
click at [332, 114] on button "Tag" at bounding box center [311, 113] width 64 height 30
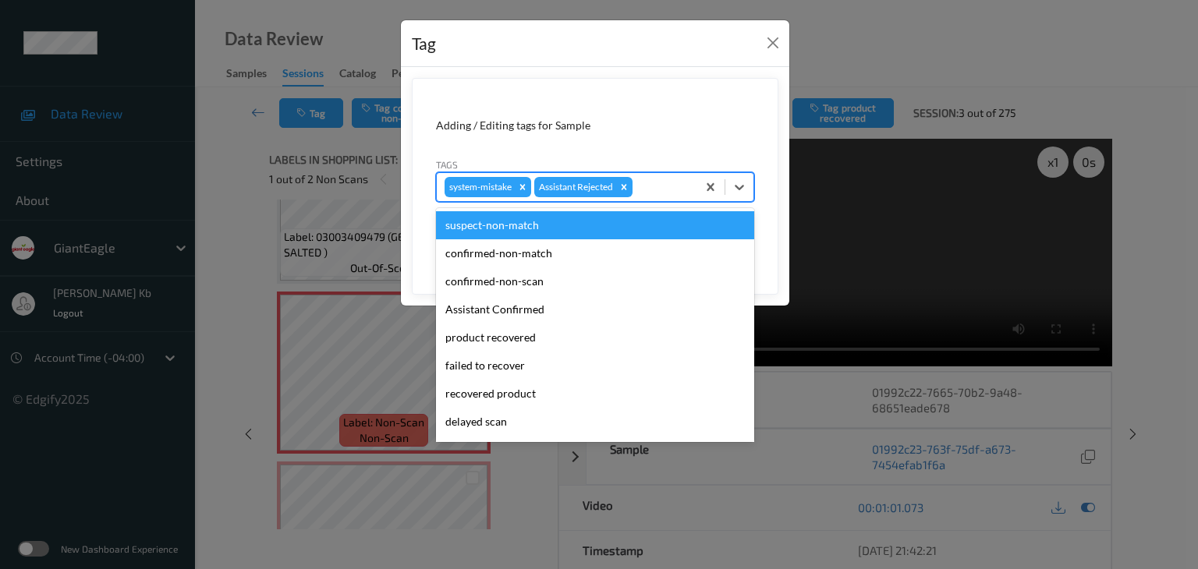
click at [655, 186] on div at bounding box center [662, 187] width 53 height 19
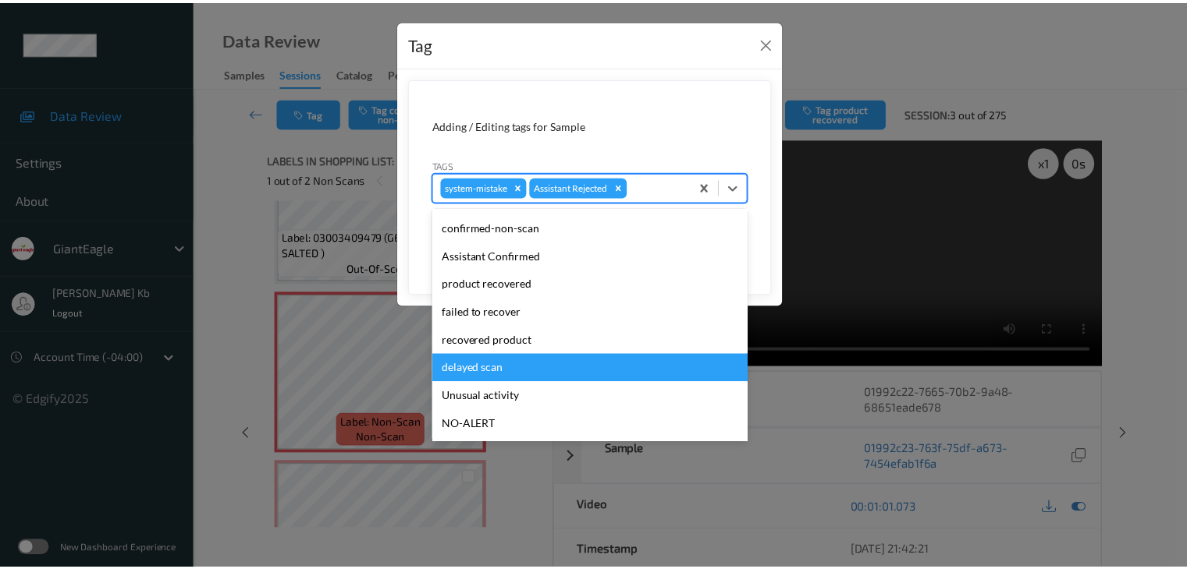
scroll to position [78, 0]
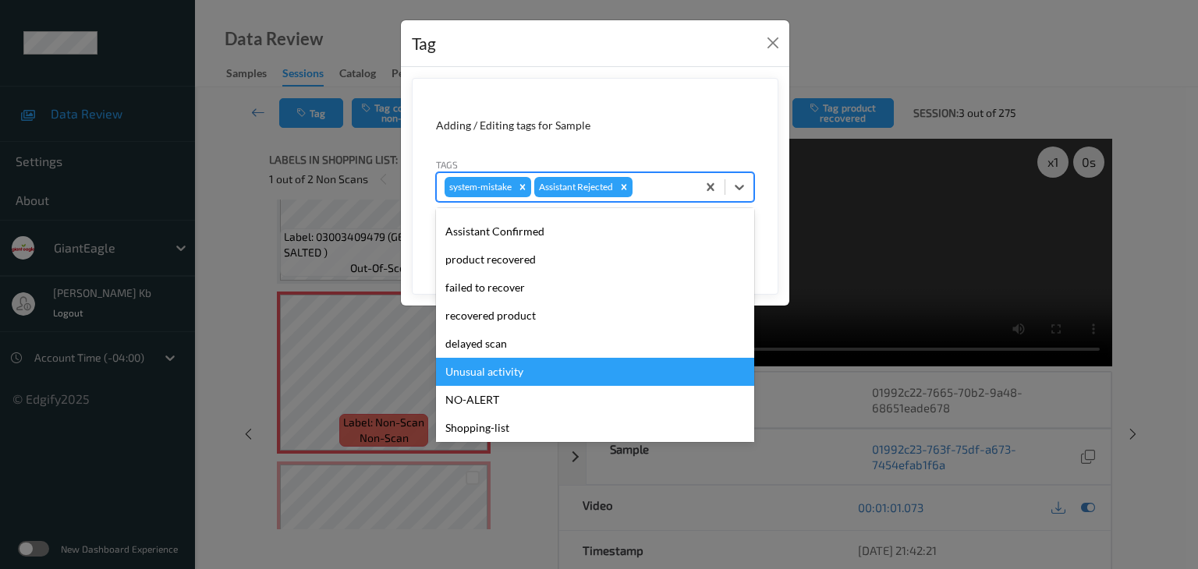
click at [495, 369] on div "Unusual activity" at bounding box center [595, 372] width 318 height 28
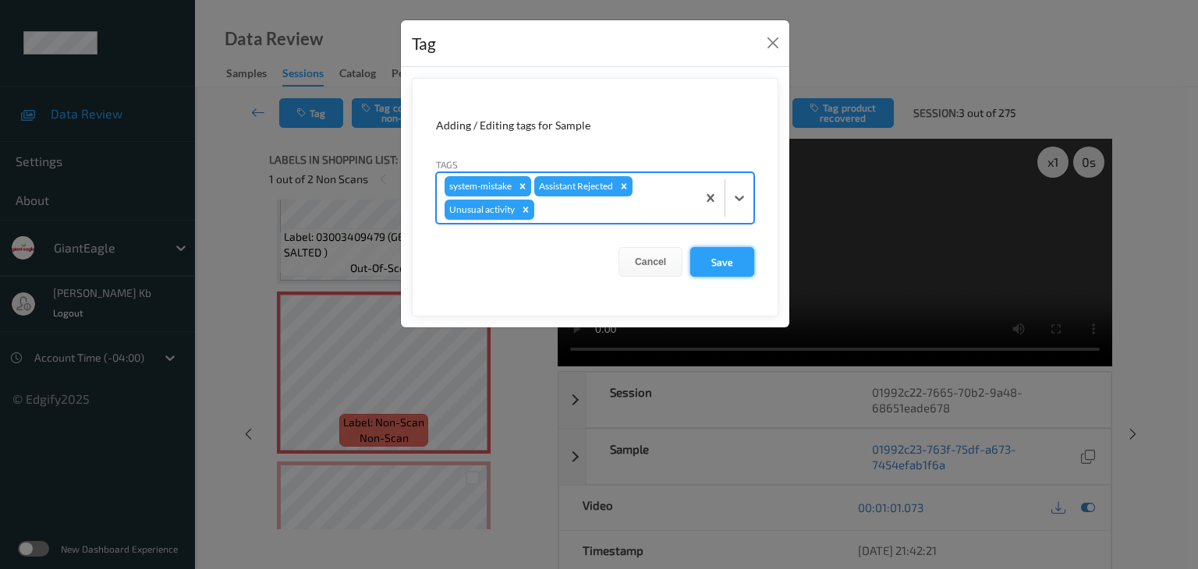
click at [721, 254] on button "Save" at bounding box center [722, 262] width 64 height 30
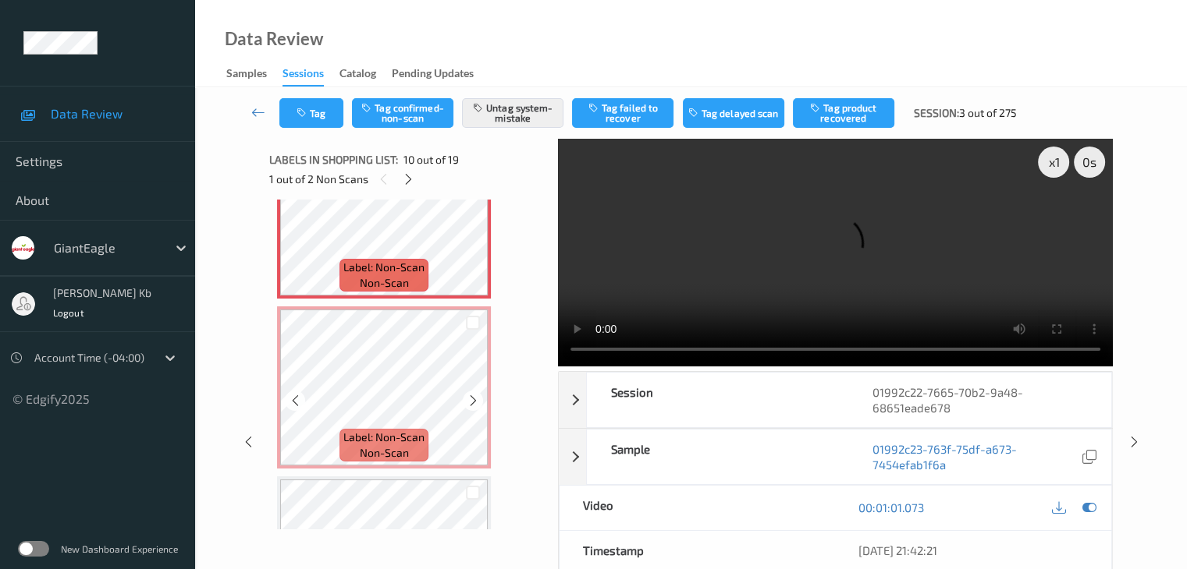
scroll to position [1602, 0]
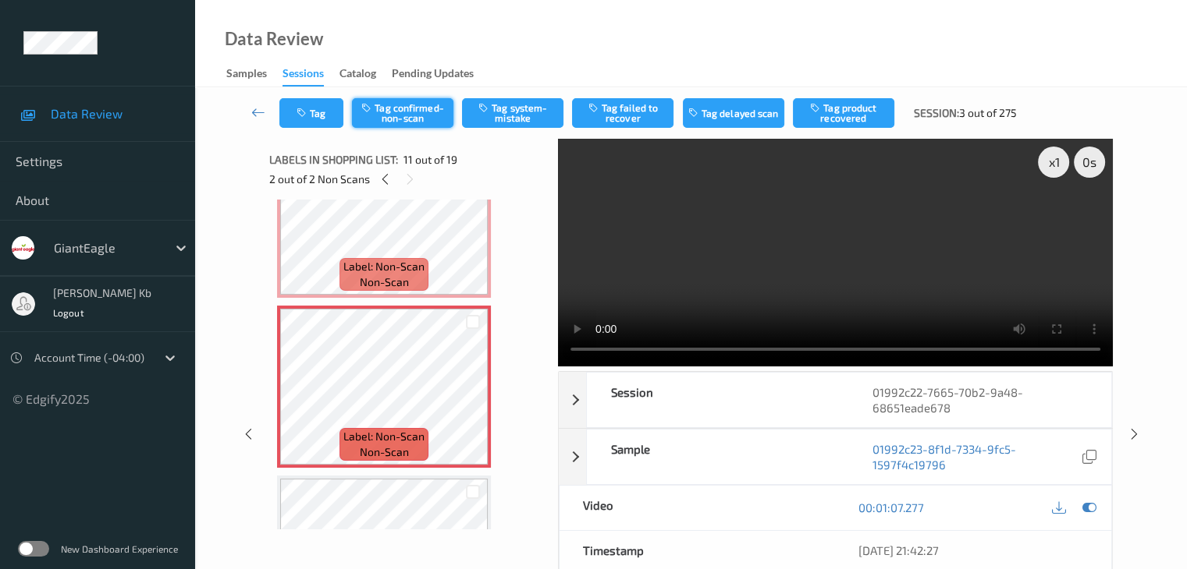
click at [410, 113] on button "Tag confirmed-non-scan" at bounding box center [402, 113] width 101 height 30
click at [623, 111] on button "Tag failed to recover" at bounding box center [622, 113] width 101 height 30
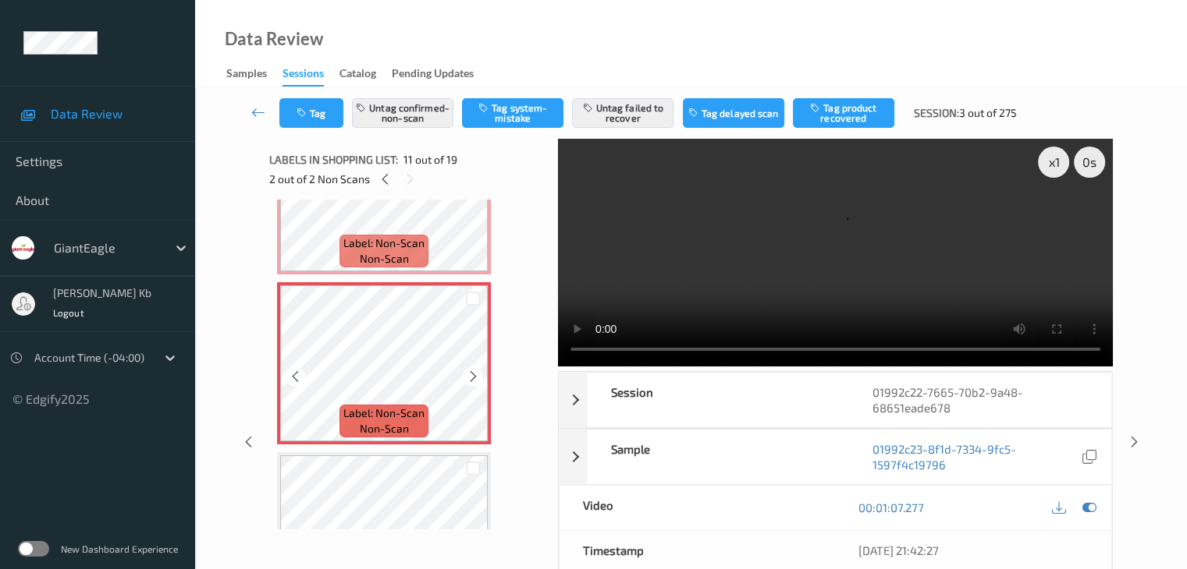
scroll to position [1583, 0]
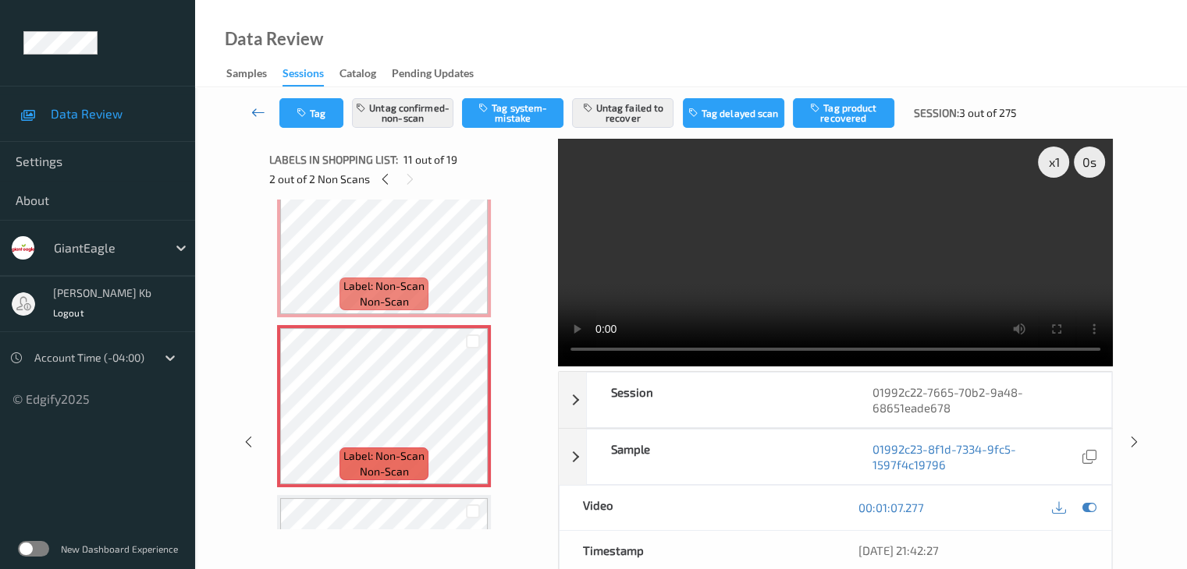
click at [251, 108] on icon at bounding box center [258, 113] width 14 height 16
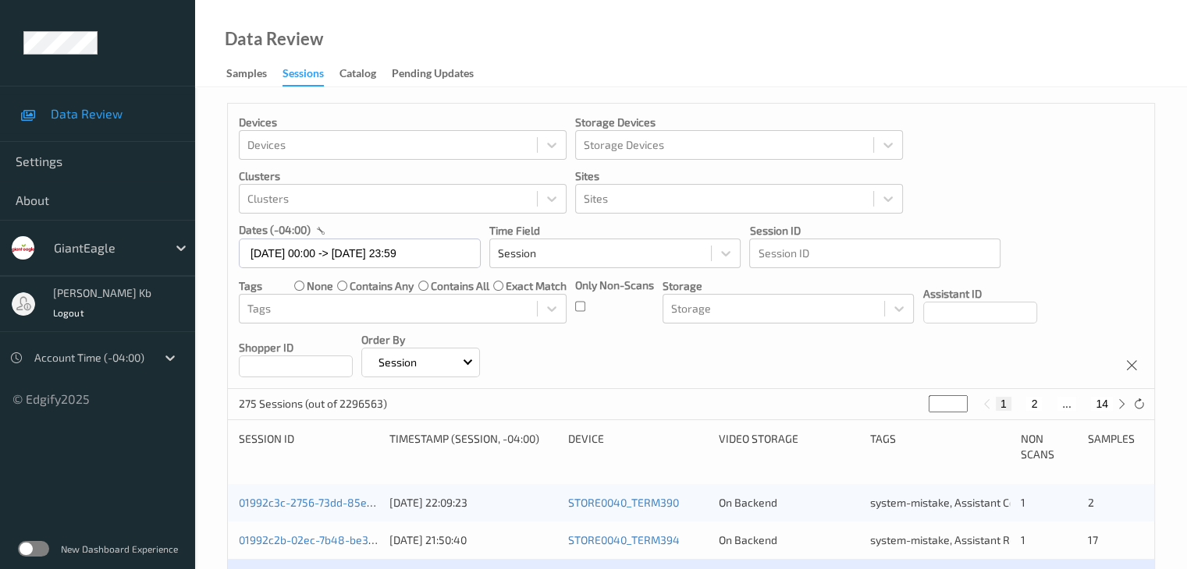
scroll to position [234, 0]
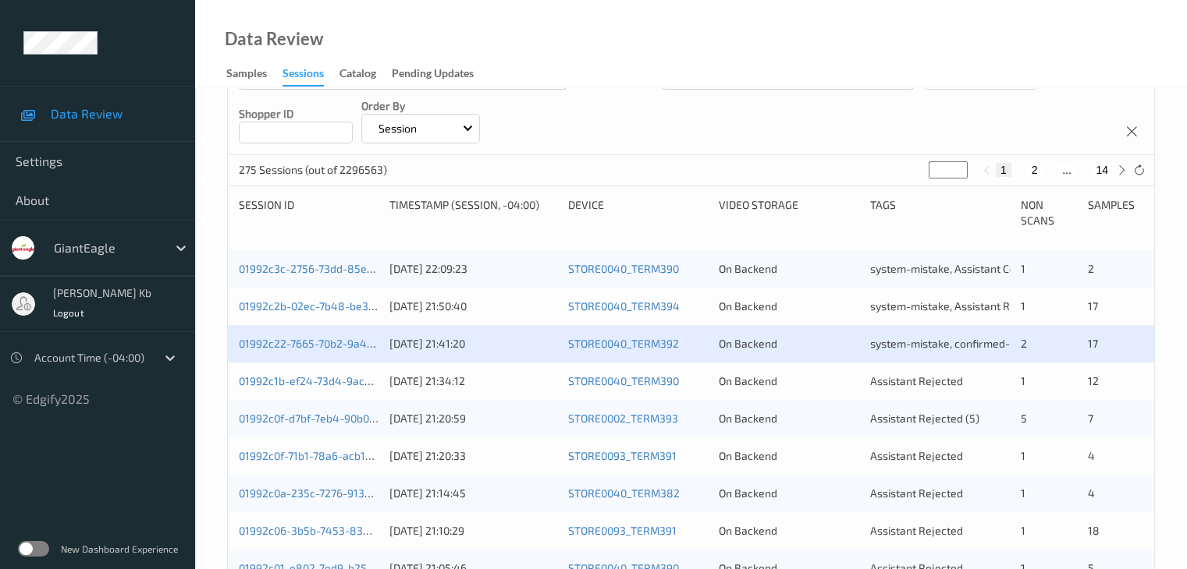
click at [318, 388] on div "01992c1b-ef24-73d4-9ac4-0d0d7cd2adc9 [DATE] 21:34:12 STORE0040_TERM390 On Backe…" at bounding box center [691, 381] width 926 height 37
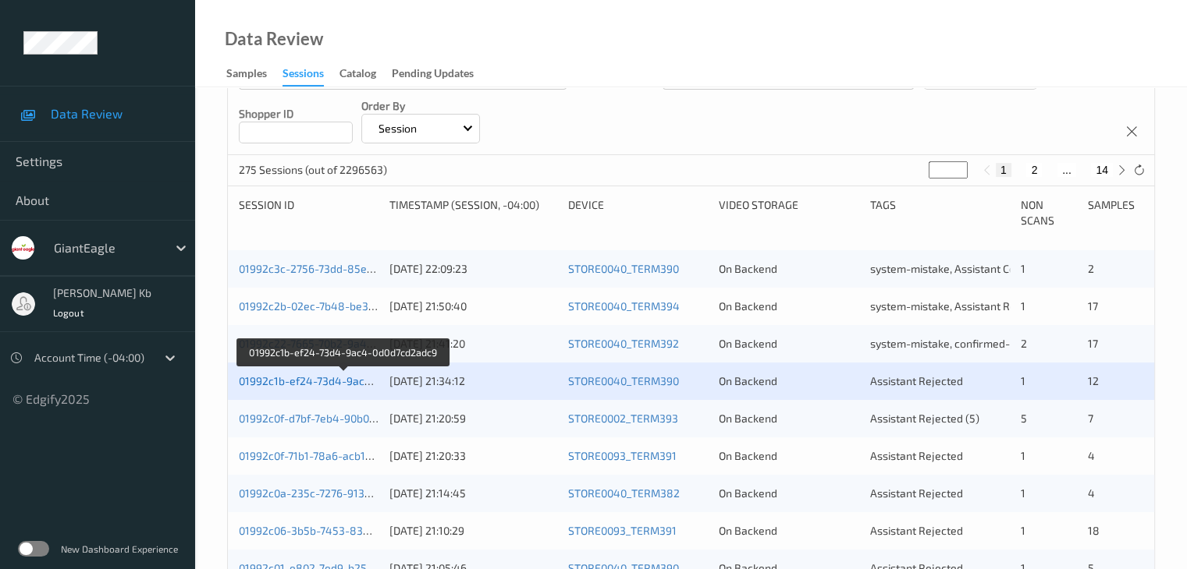
click at [330, 380] on link "01992c1b-ef24-73d4-9ac4-0d0d7cd2adc9" at bounding box center [344, 380] width 210 height 13
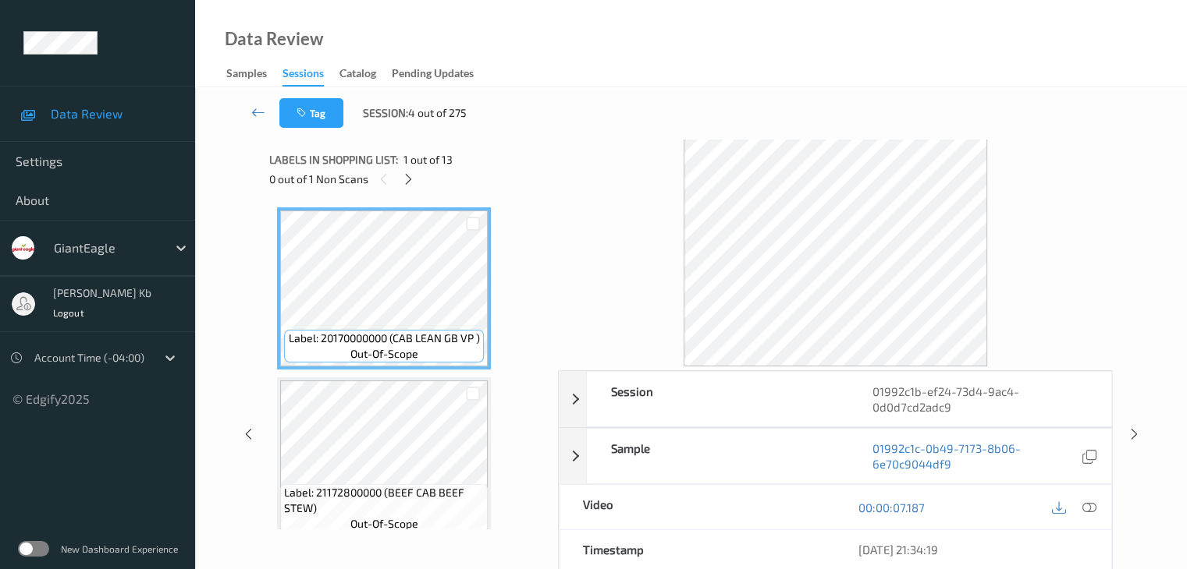
drag, startPoint x: 410, startPoint y: 179, endPoint x: 413, endPoint y: 192, distance: 12.9
click at [410, 179] on icon at bounding box center [408, 179] width 13 height 14
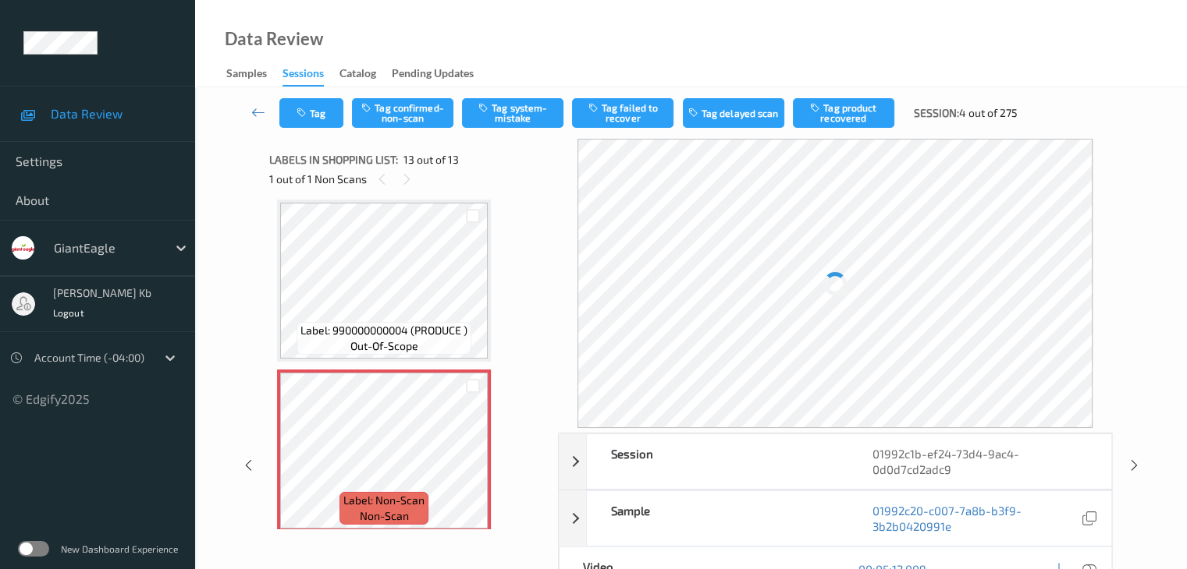
scroll to position [1889, 0]
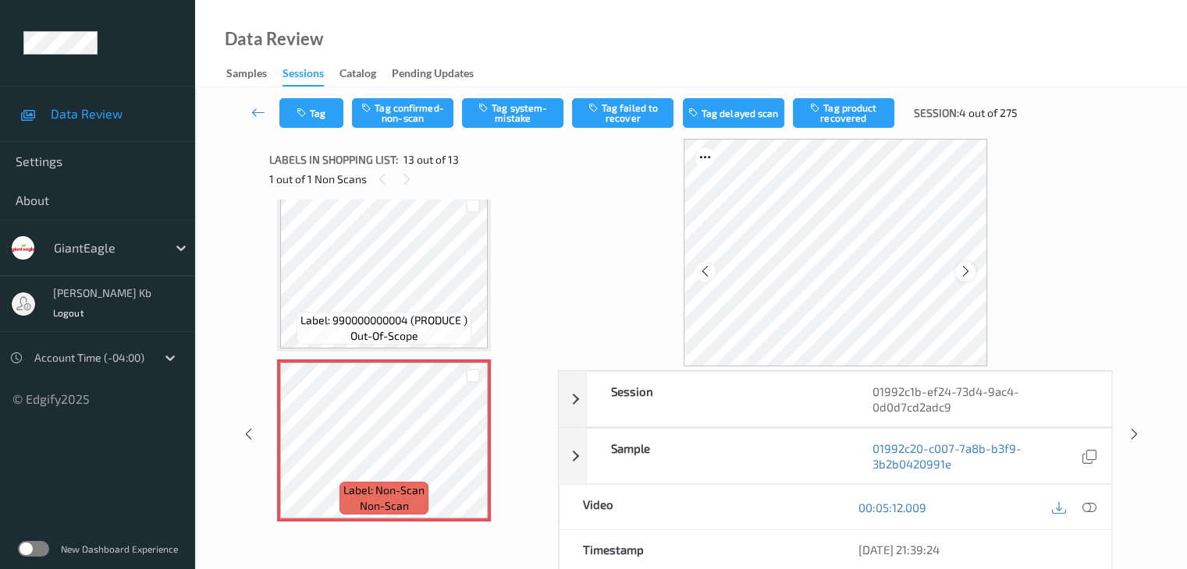
click at [962, 266] on icon at bounding box center [965, 271] width 13 height 14
click at [1088, 507] on icon at bounding box center [1088, 508] width 14 height 14
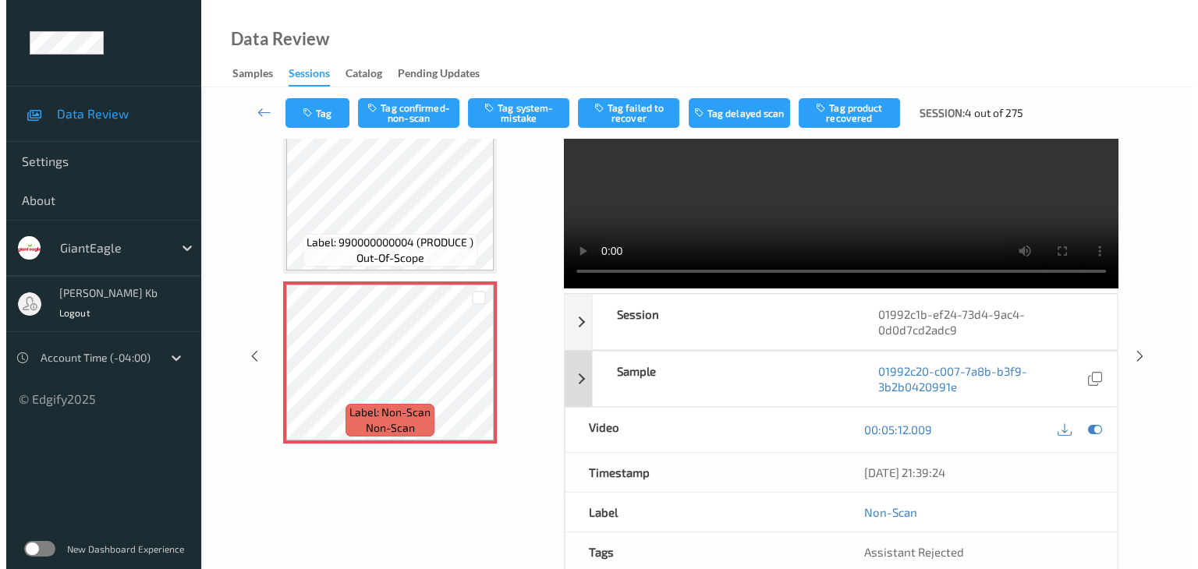
scroll to position [0, 0]
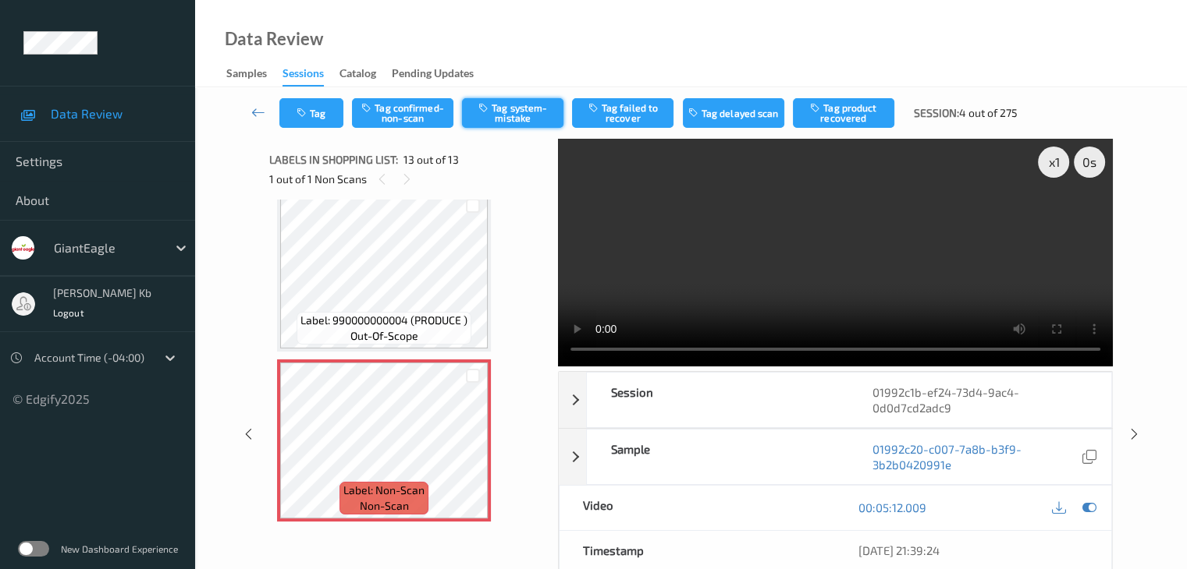
click at [530, 113] on button "Tag system-mistake" at bounding box center [512, 113] width 101 height 30
click at [321, 106] on button "Tag" at bounding box center [311, 113] width 64 height 30
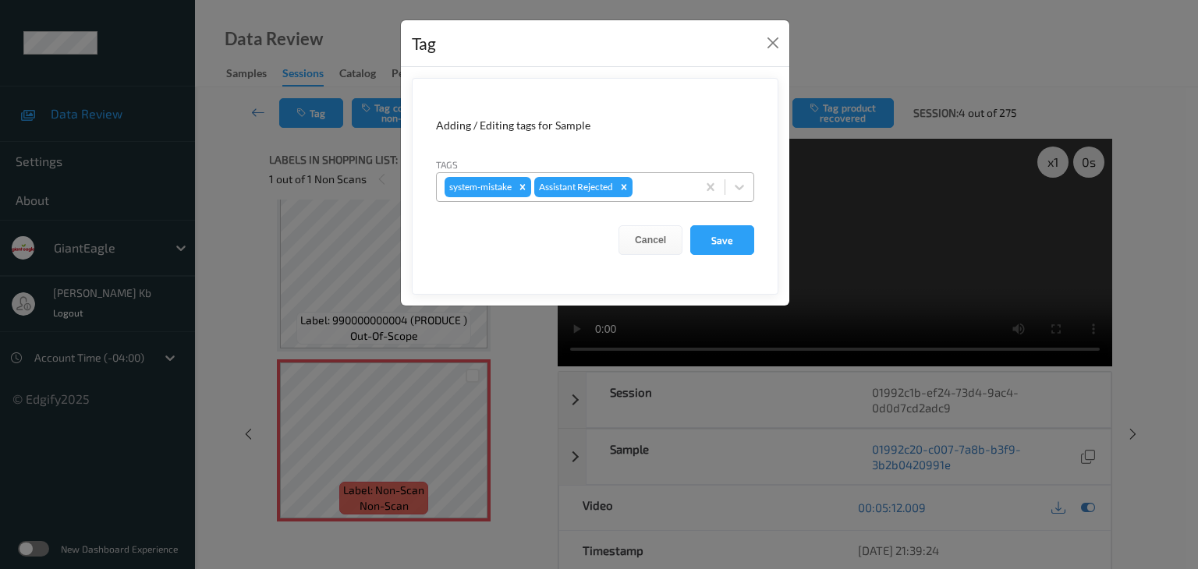
drag, startPoint x: 657, startPoint y: 179, endPoint x: 658, endPoint y: 194, distance: 14.9
click at [658, 179] on div at bounding box center [662, 187] width 53 height 19
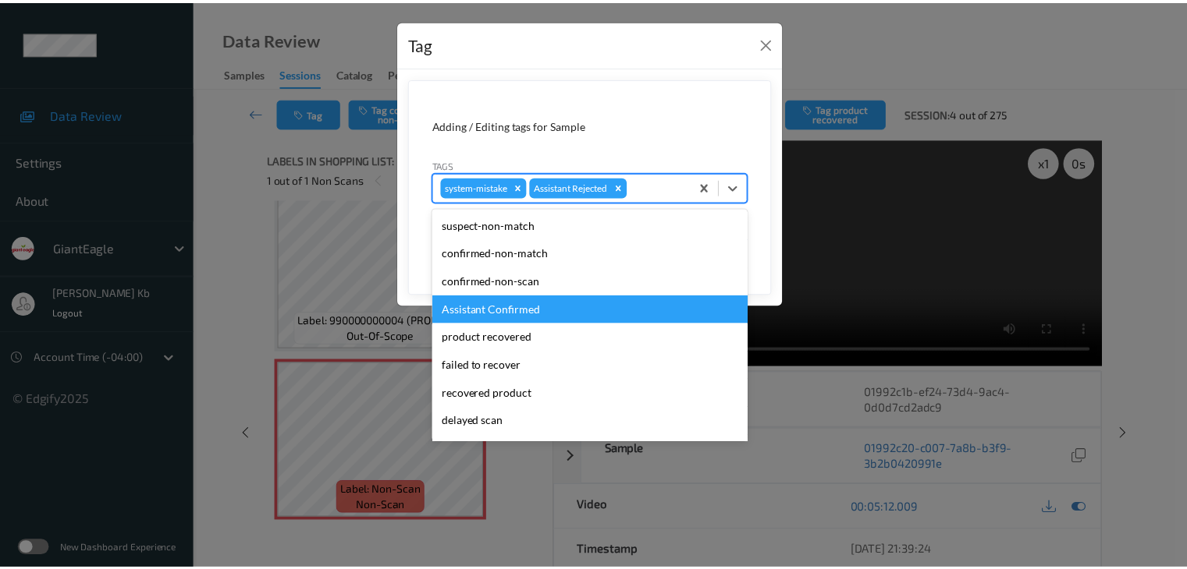
scroll to position [137, 0]
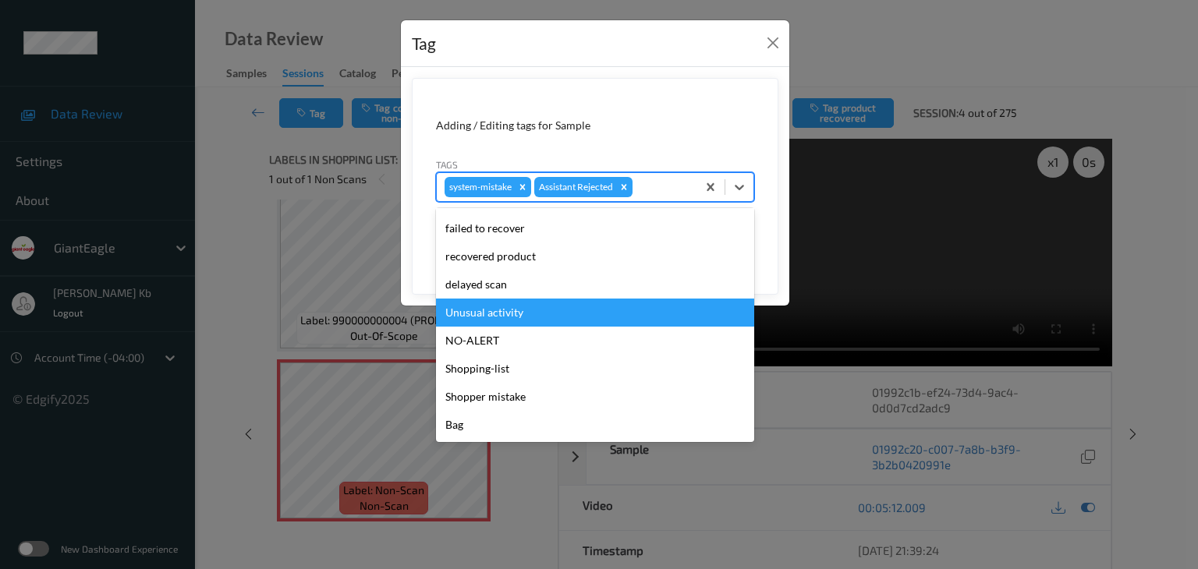
click at [493, 314] on div "Unusual activity" at bounding box center [595, 313] width 318 height 28
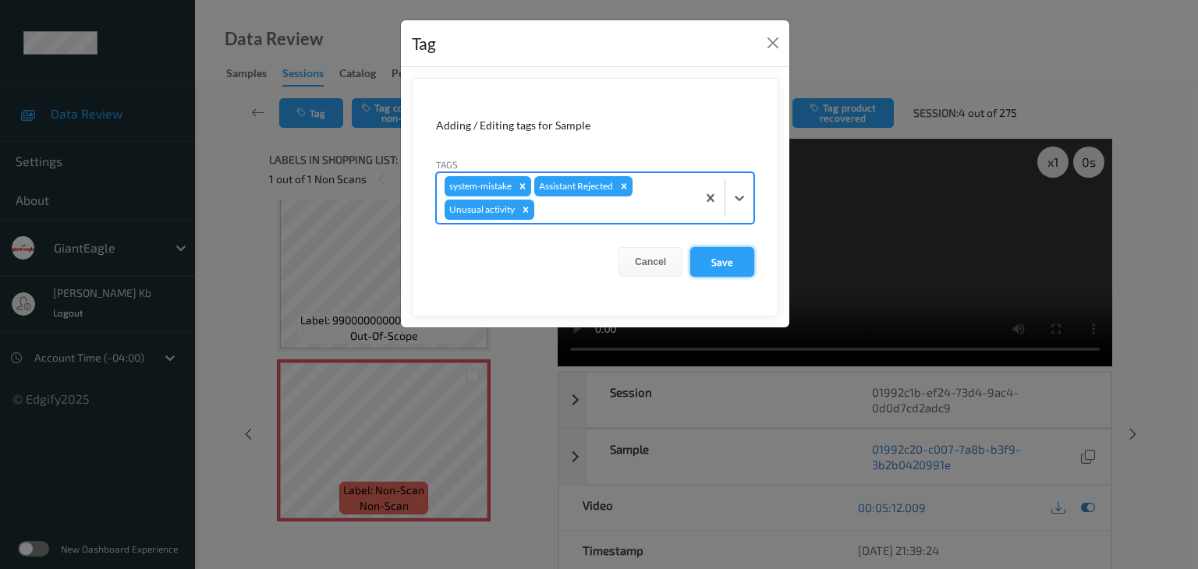
click at [717, 261] on button "Save" at bounding box center [722, 262] width 64 height 30
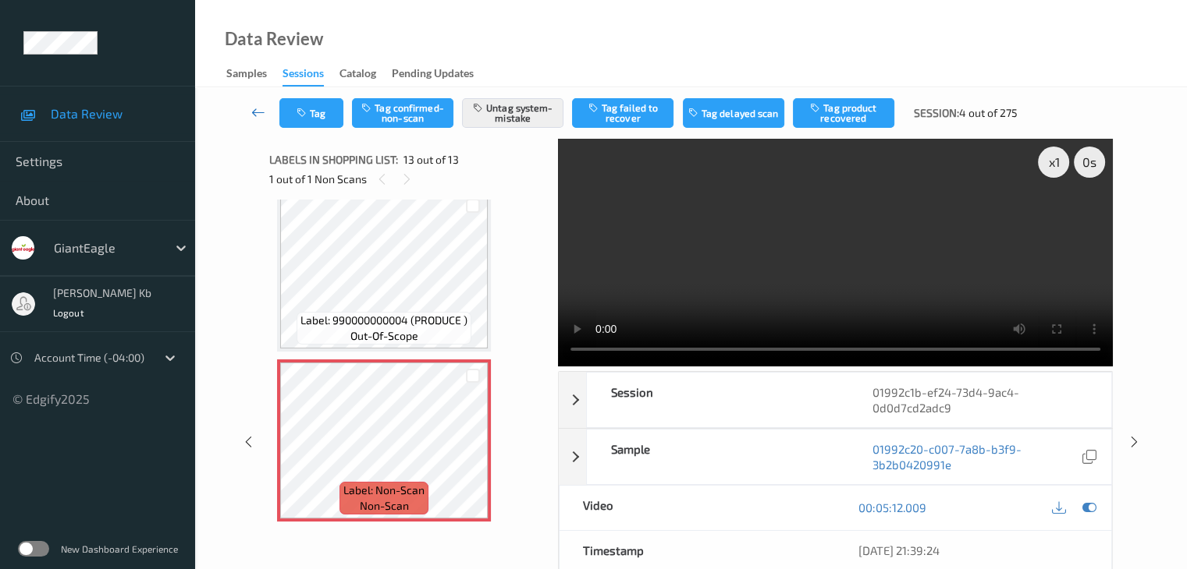
click at [254, 110] on icon at bounding box center [258, 113] width 14 height 16
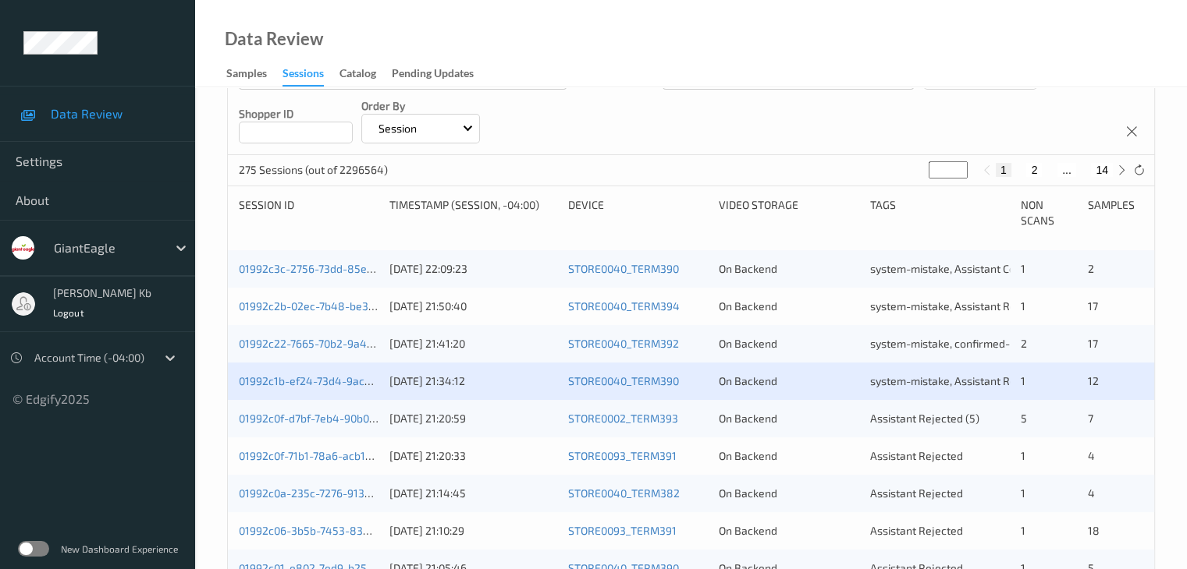
scroll to position [312, 0]
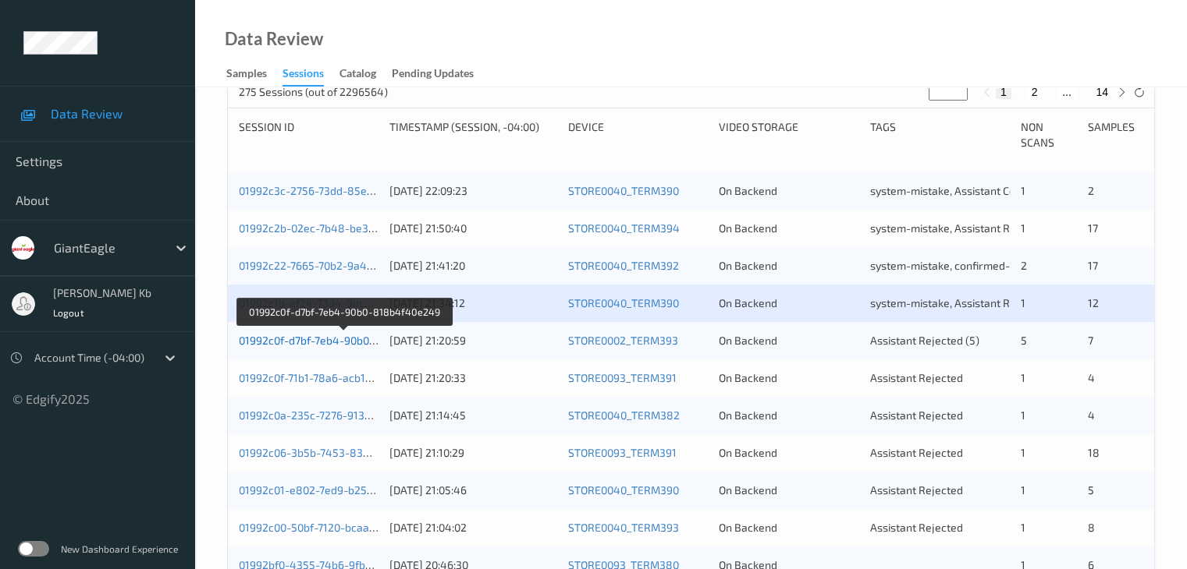
click at [337, 341] on link "01992c0f-d7bf-7eb4-90b0-818b4f40e249" at bounding box center [344, 340] width 210 height 13
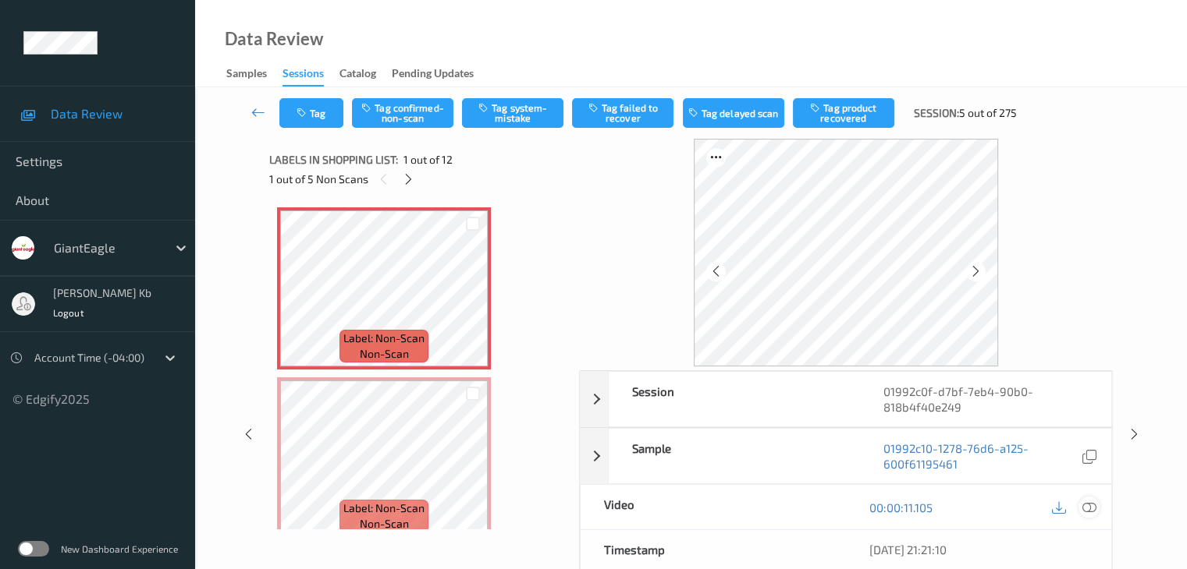
click at [1088, 507] on icon at bounding box center [1088, 508] width 14 height 14
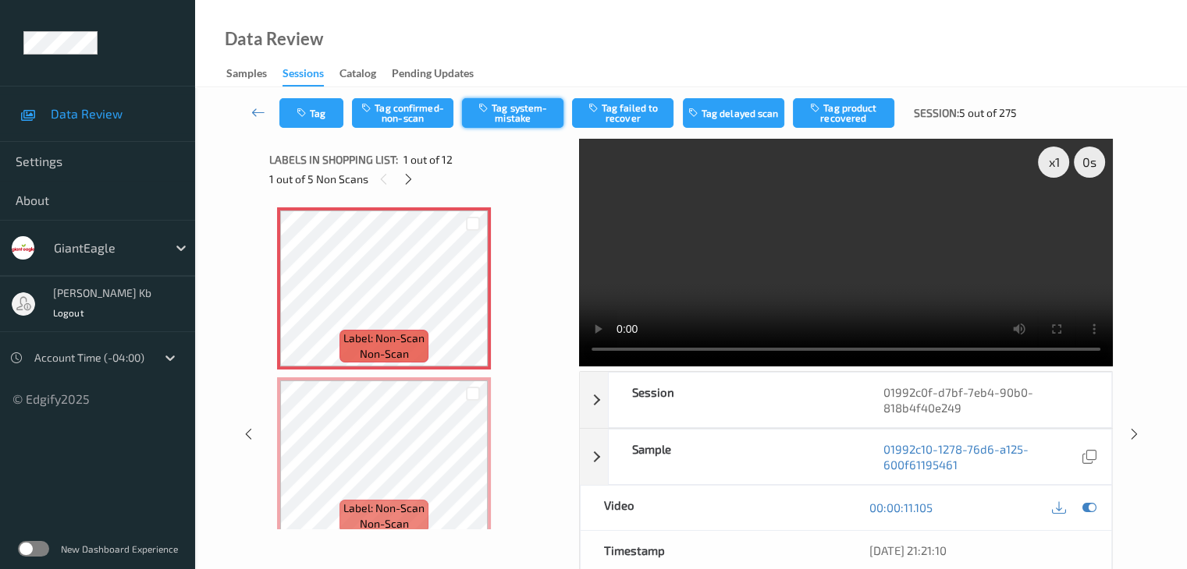
click at [520, 114] on button "Tag system-mistake" at bounding box center [512, 113] width 101 height 30
click at [322, 111] on button "Tag" at bounding box center [311, 113] width 64 height 30
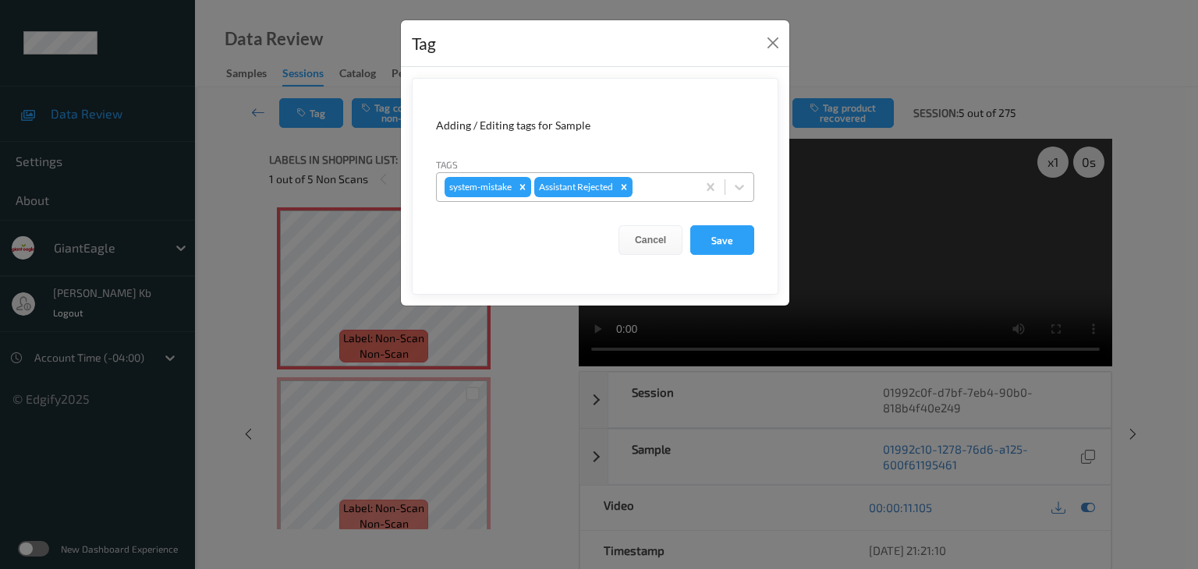
drag, startPoint x: 662, startPoint y: 187, endPoint x: 628, endPoint y: 203, distance: 37.0
click at [661, 187] on div at bounding box center [662, 187] width 53 height 19
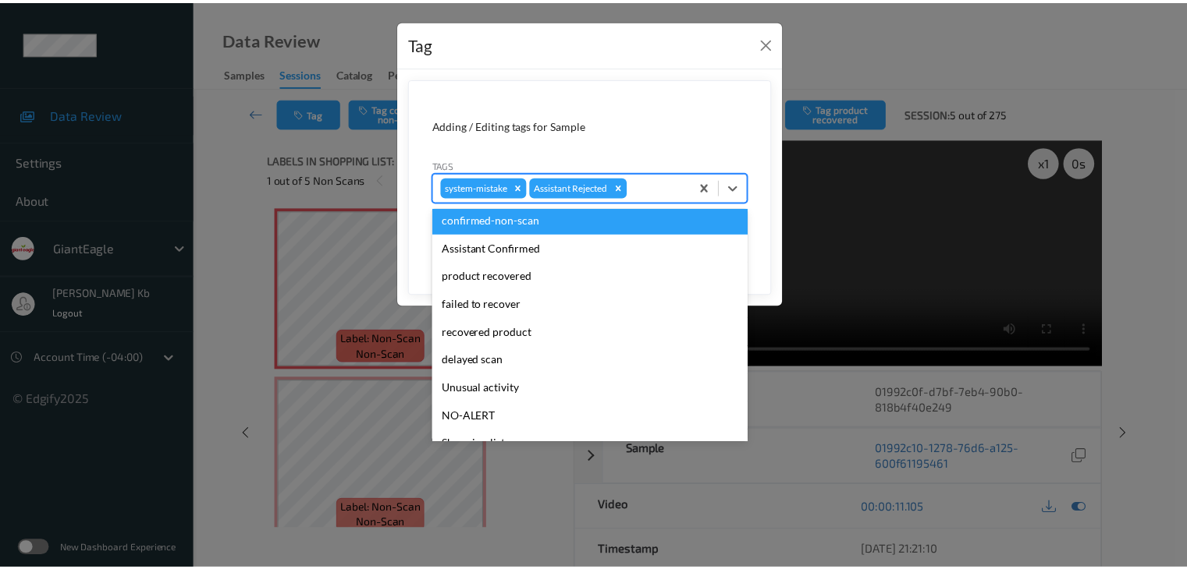
scroll to position [78, 0]
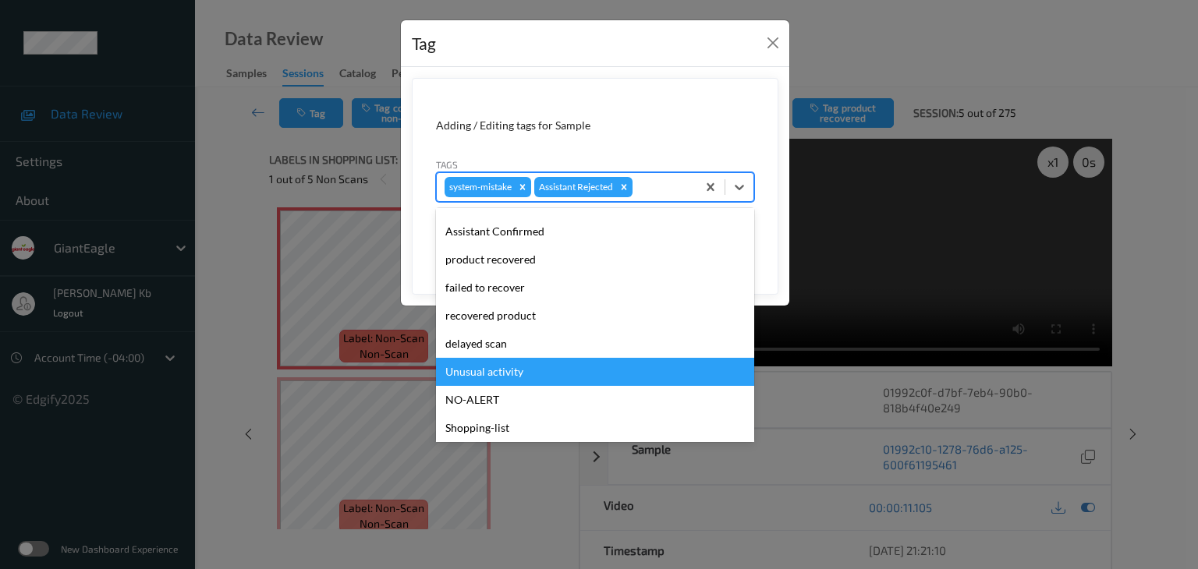
click at [510, 364] on div "Unusual activity" at bounding box center [595, 372] width 318 height 28
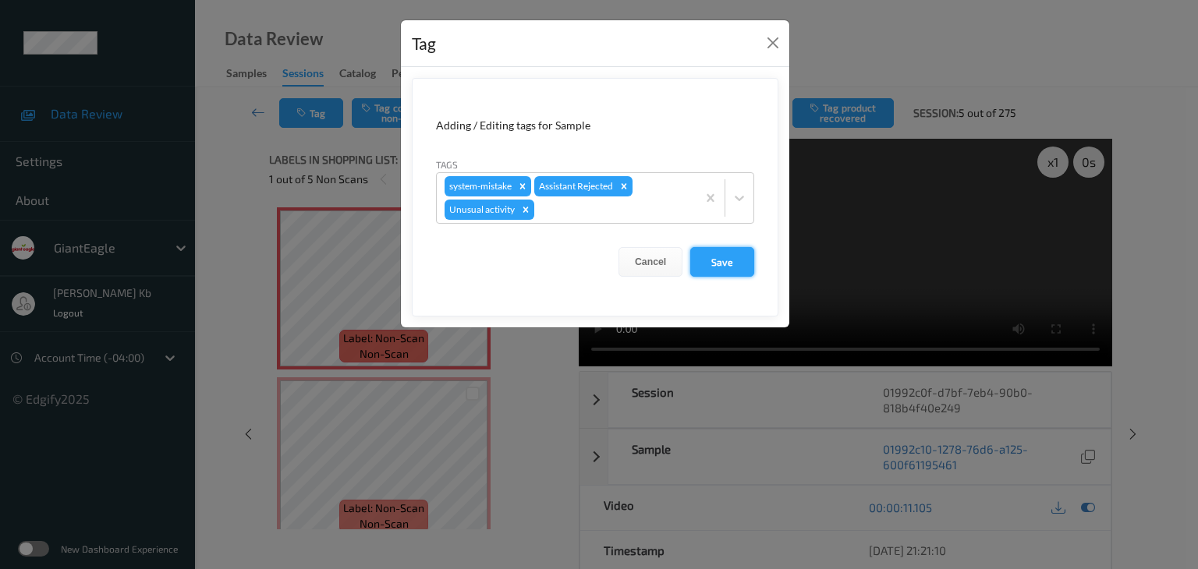
click at [717, 257] on button "Save" at bounding box center [722, 262] width 64 height 30
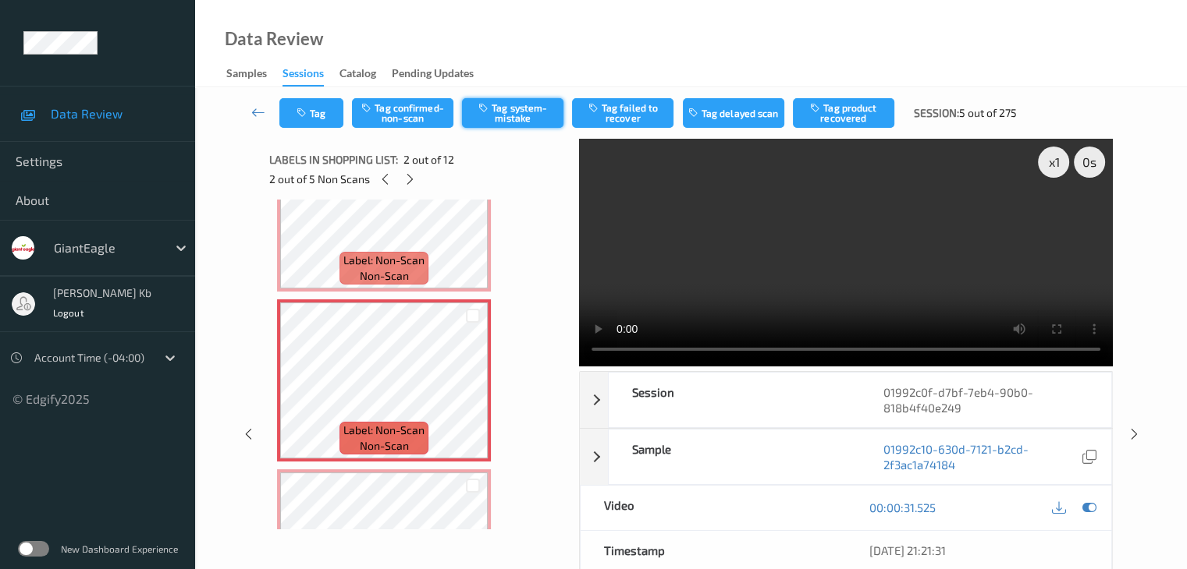
click at [502, 117] on button "Tag system-mistake" at bounding box center [512, 113] width 101 height 30
click at [330, 113] on button "Tag" at bounding box center [311, 113] width 64 height 30
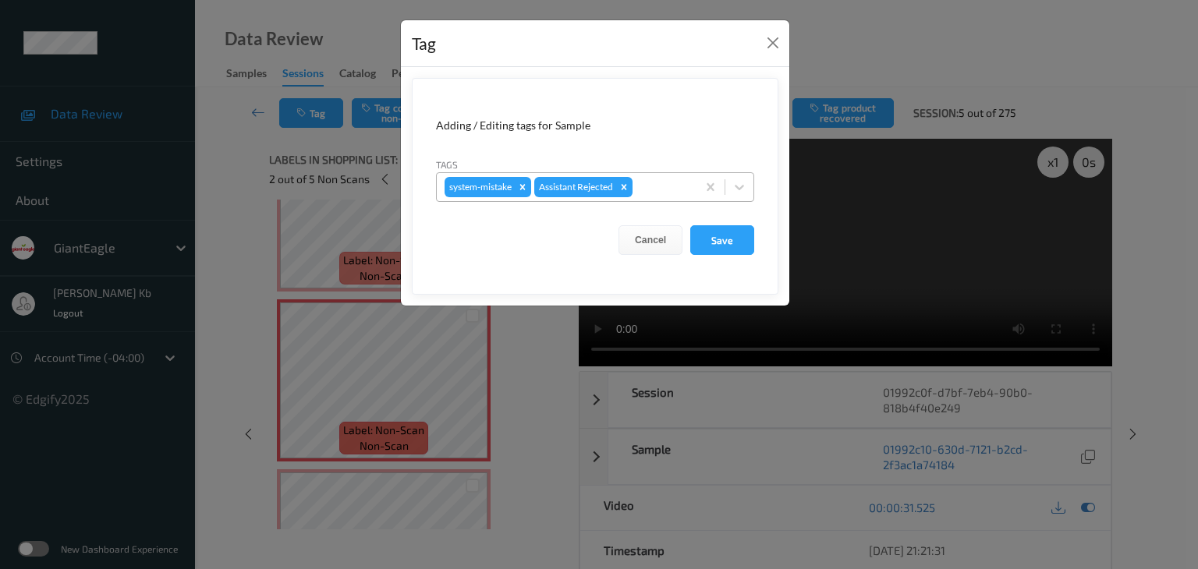
click at [662, 185] on div at bounding box center [662, 187] width 53 height 19
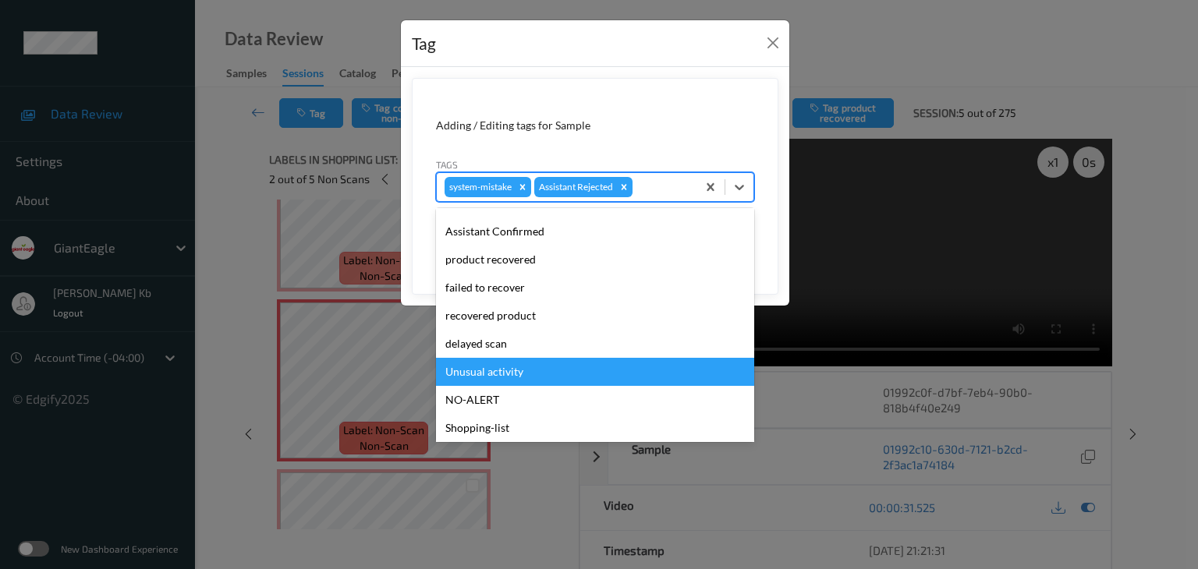
click at [502, 372] on div "Unusual activity" at bounding box center [595, 372] width 318 height 28
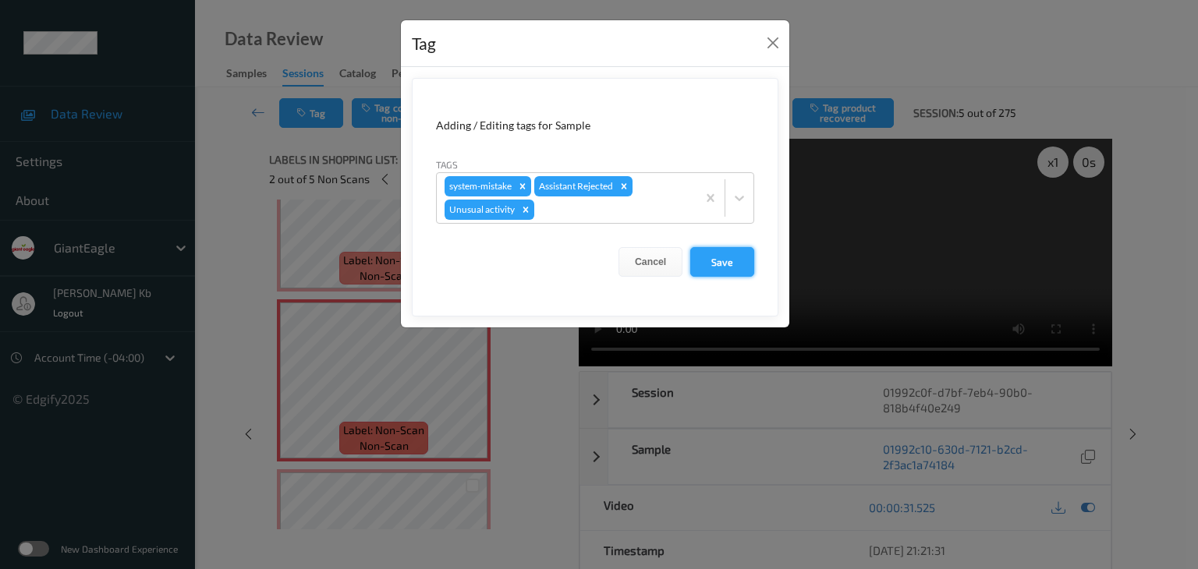
click at [711, 263] on button "Save" at bounding box center [722, 262] width 64 height 30
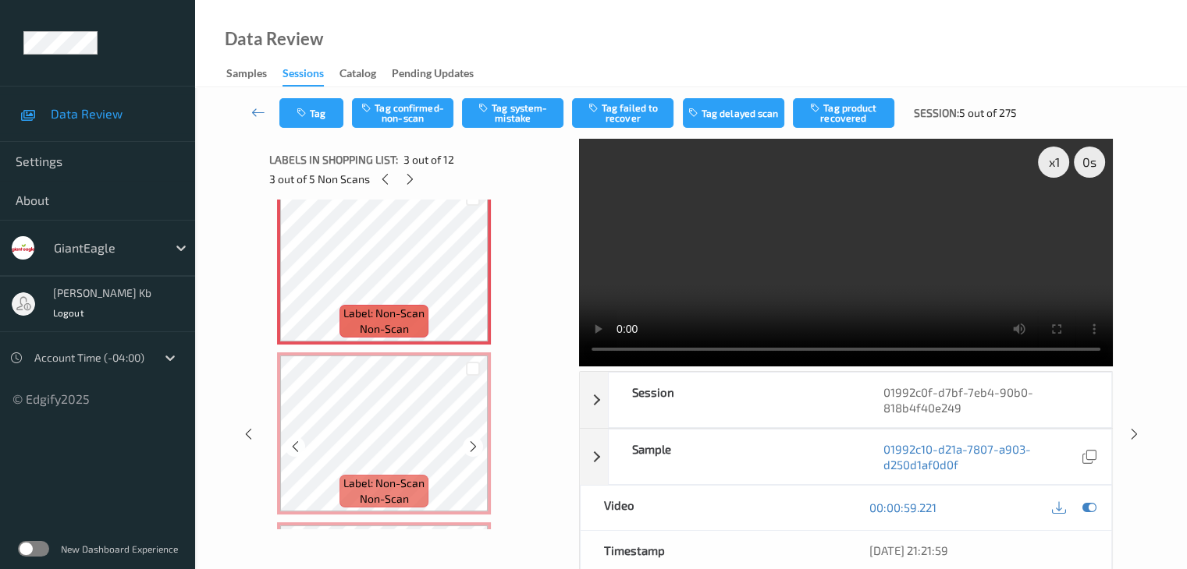
scroll to position [390, 0]
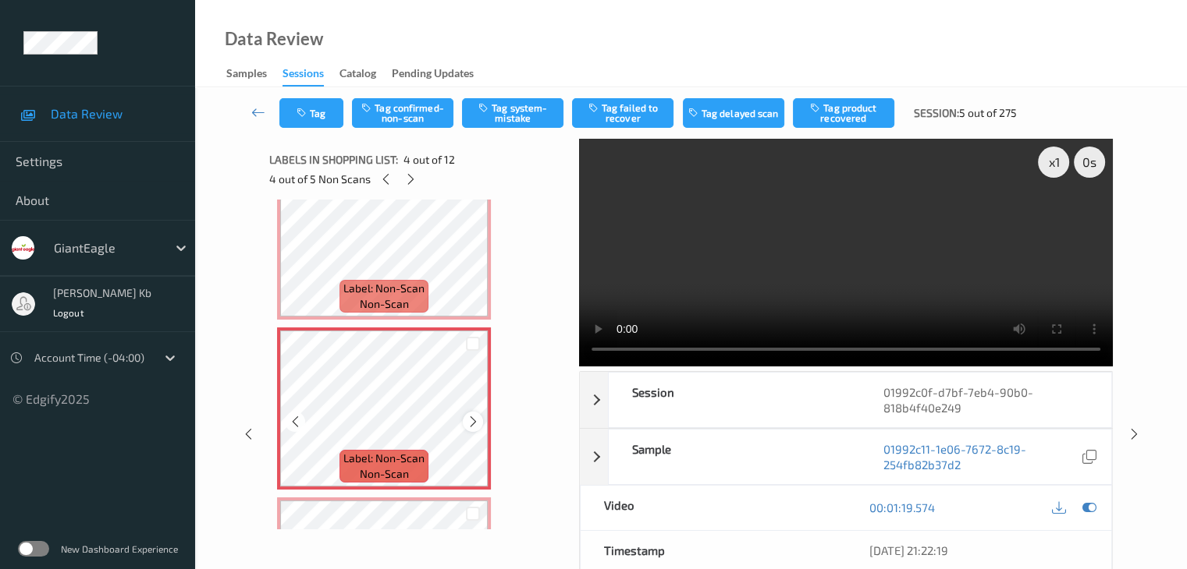
click at [472, 424] on icon at bounding box center [473, 422] width 13 height 14
click at [471, 422] on icon at bounding box center [473, 422] width 13 height 14
click at [715, 367] on div "x 1 0 s Session 01992c0f-d7bf-7eb4-90b0-818b4f40e249 Session ID 01992c0f-d7bf-7…" at bounding box center [846, 435] width 534 height 592
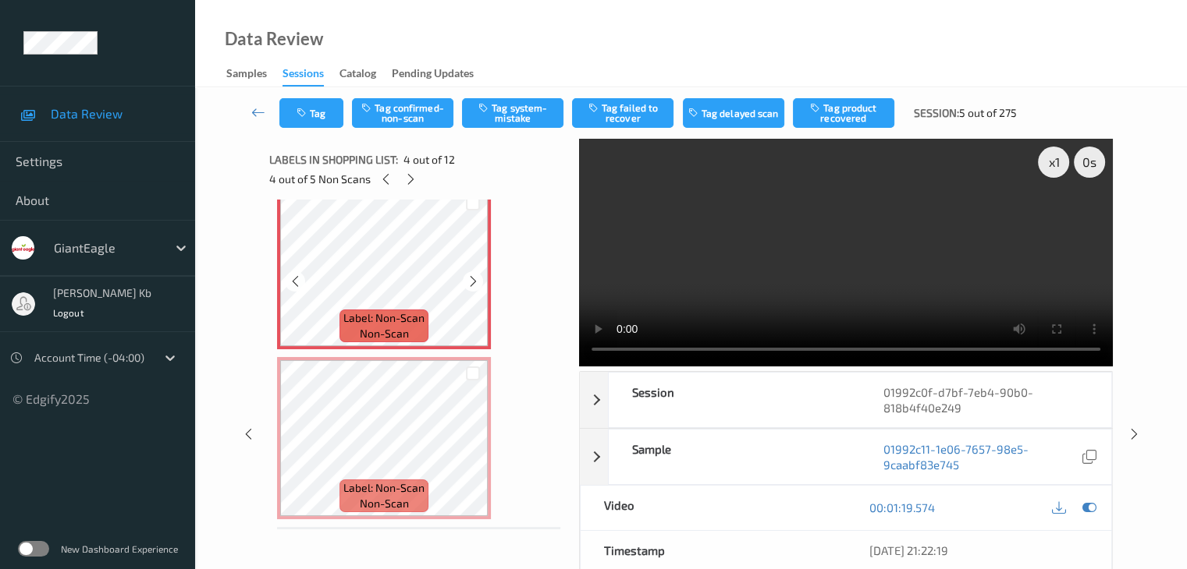
scroll to position [546, 0]
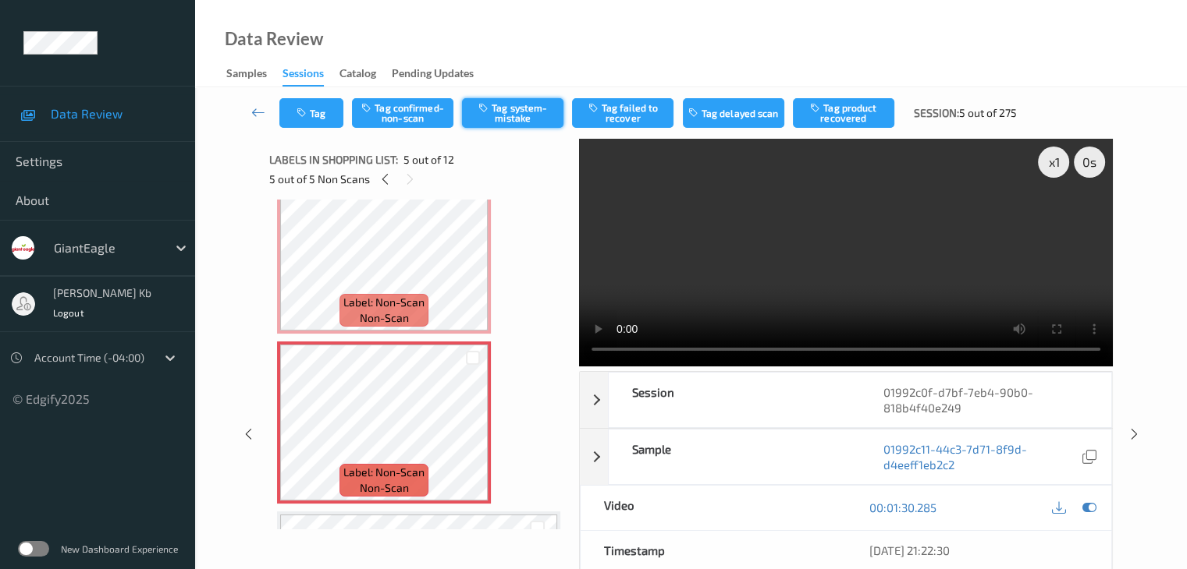
click at [530, 113] on button "Tag system-mistake" at bounding box center [512, 113] width 101 height 30
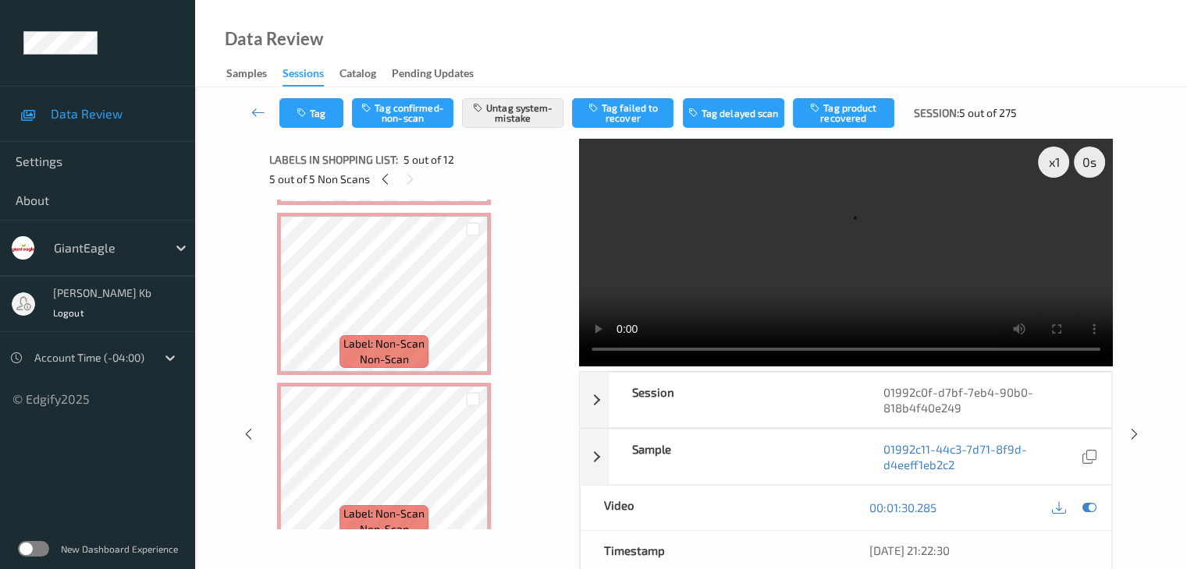
scroll to position [312, 0]
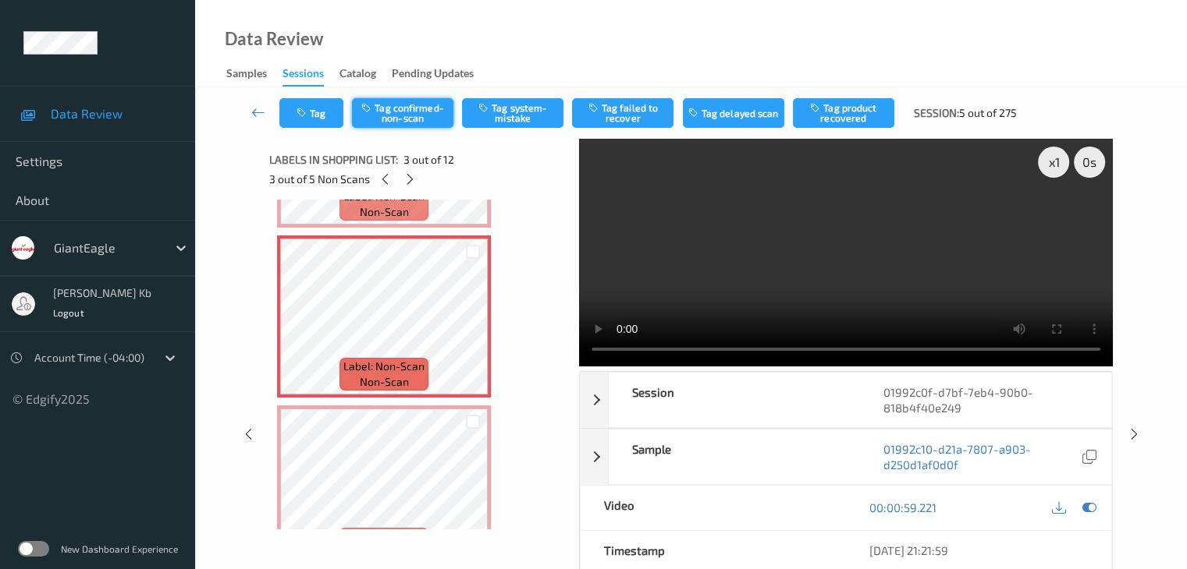
click at [418, 116] on button "Tag confirmed-non-scan" at bounding box center [402, 113] width 101 height 30
click at [610, 111] on button "Tag failed to recover" at bounding box center [622, 113] width 101 height 30
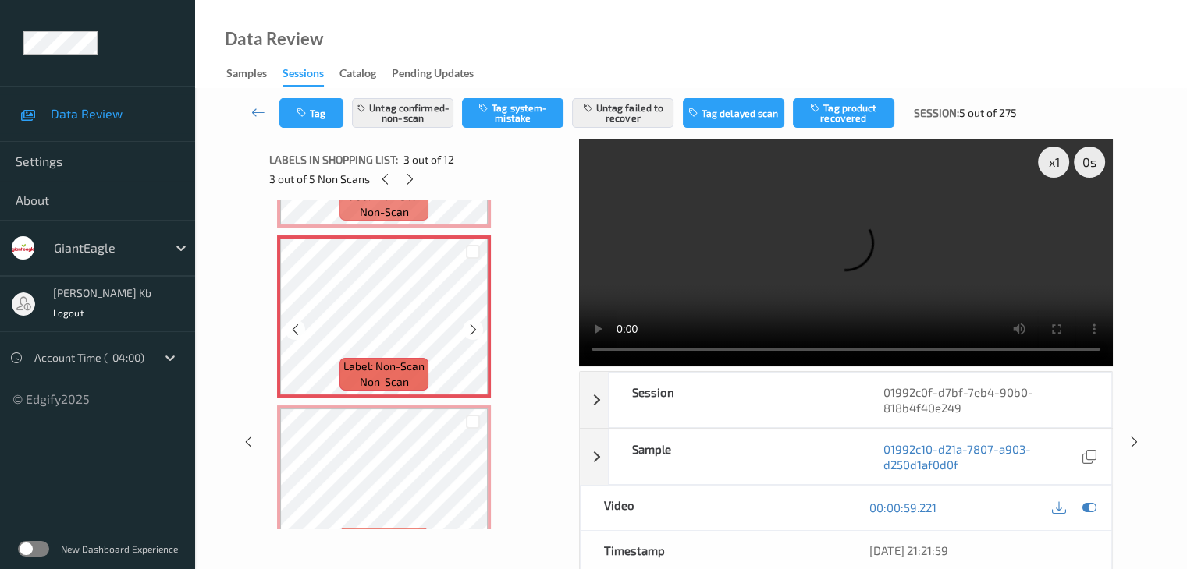
scroll to position [390, 0]
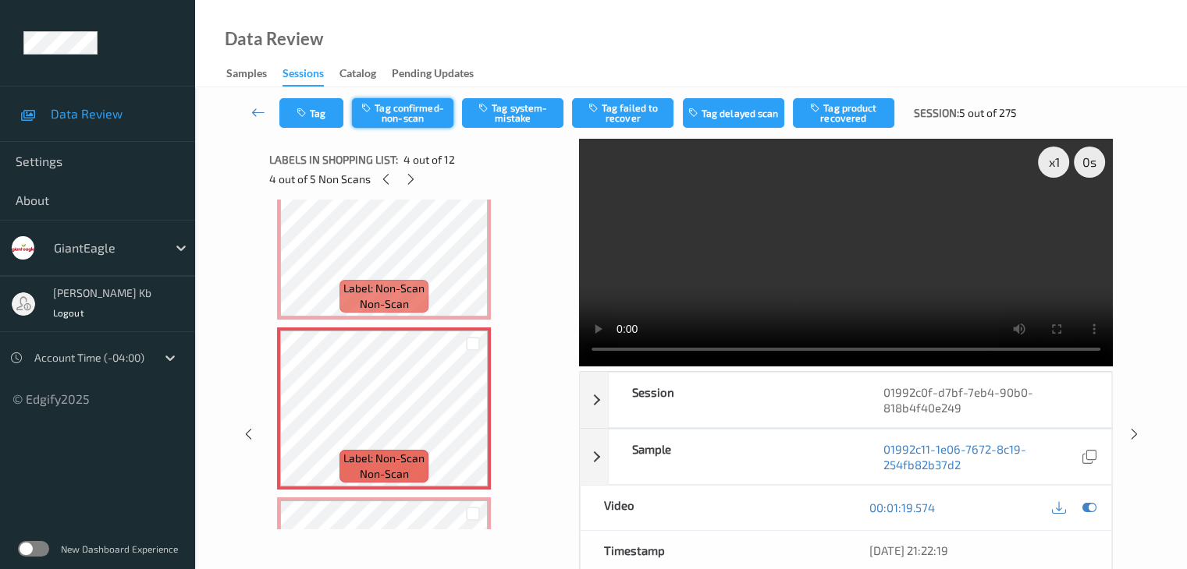
click at [415, 110] on button "Tag confirmed-non-scan" at bounding box center [402, 113] width 101 height 30
click at [626, 115] on button "Tag failed to recover" at bounding box center [622, 113] width 101 height 30
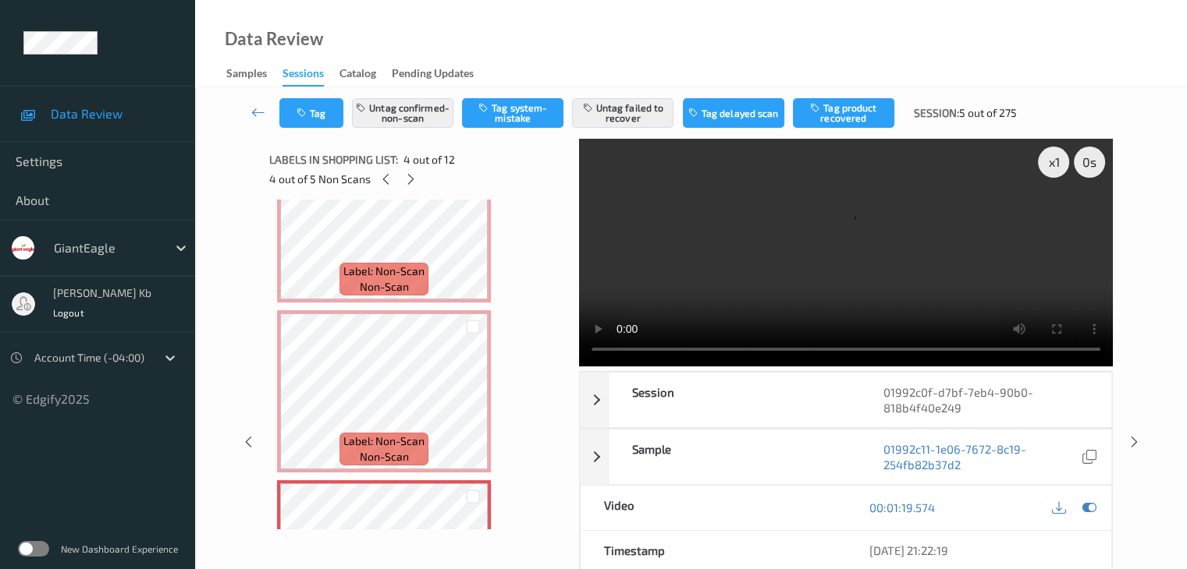
scroll to position [234, 0]
click at [254, 116] on icon at bounding box center [258, 113] width 14 height 16
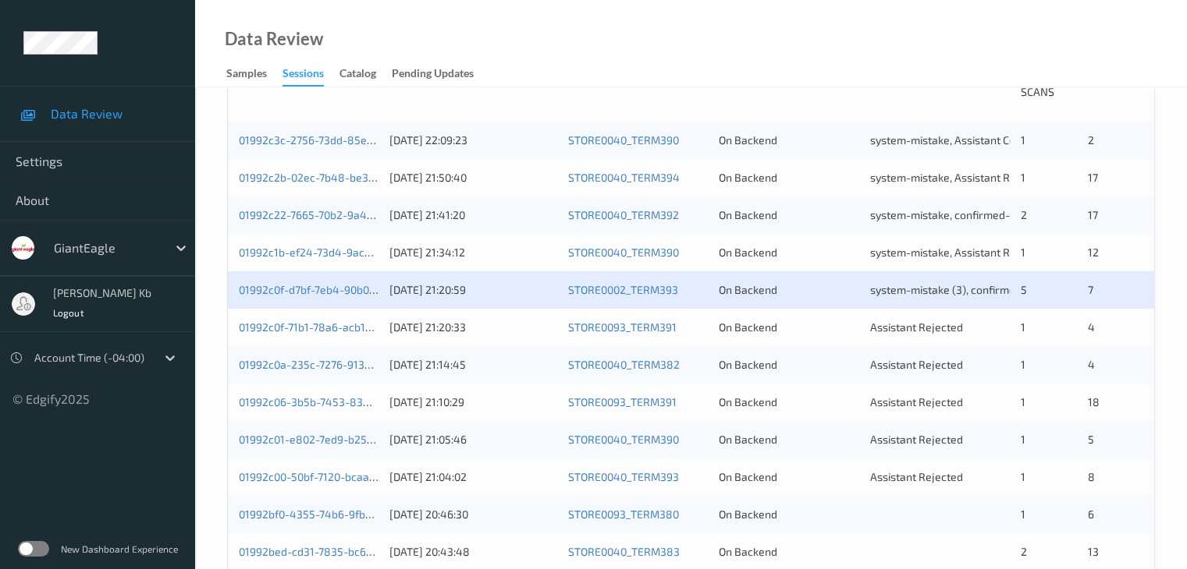
scroll to position [390, 0]
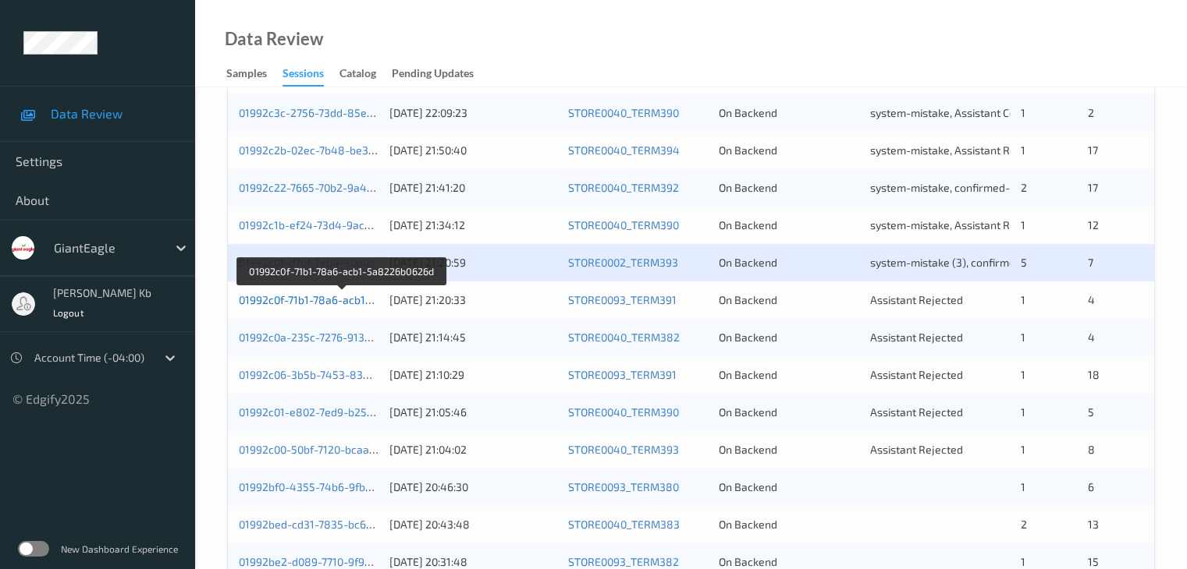
click at [318, 303] on link "01992c0f-71b1-78a6-acb1-5a8226b0626d" at bounding box center [342, 299] width 207 height 13
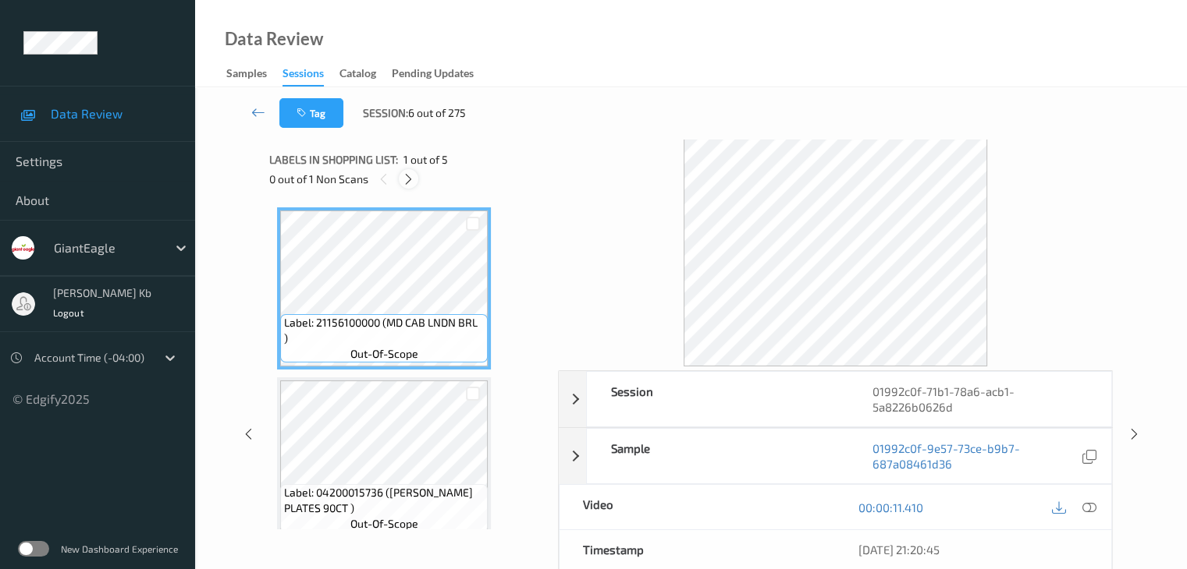
click at [414, 177] on icon at bounding box center [408, 179] width 13 height 14
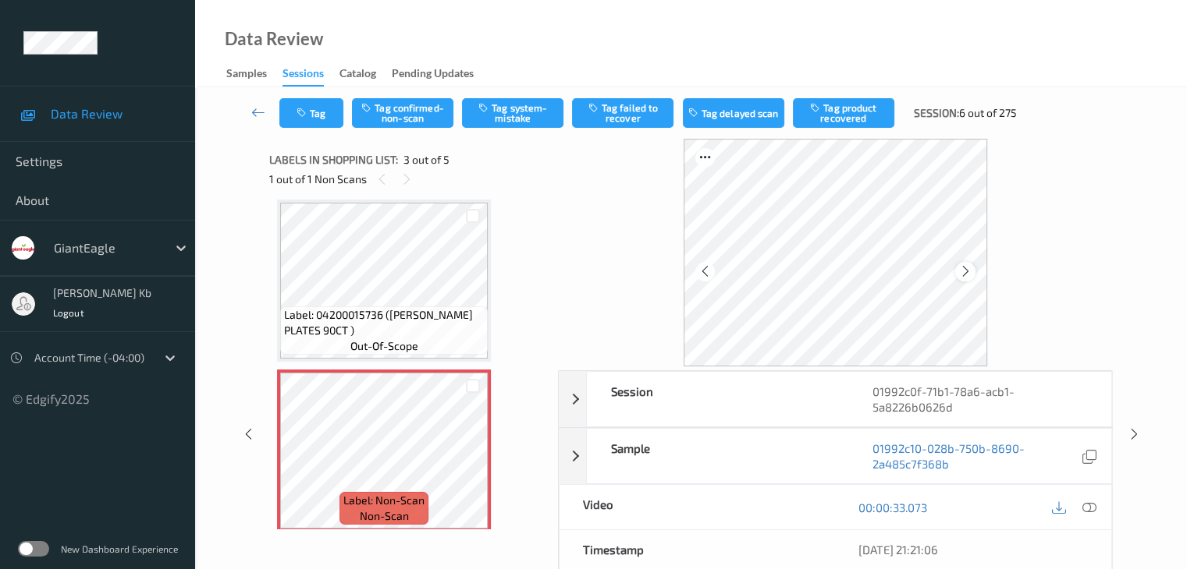
click at [969, 270] on icon at bounding box center [965, 271] width 13 height 14
click at [1086, 506] on icon at bounding box center [1088, 508] width 14 height 14
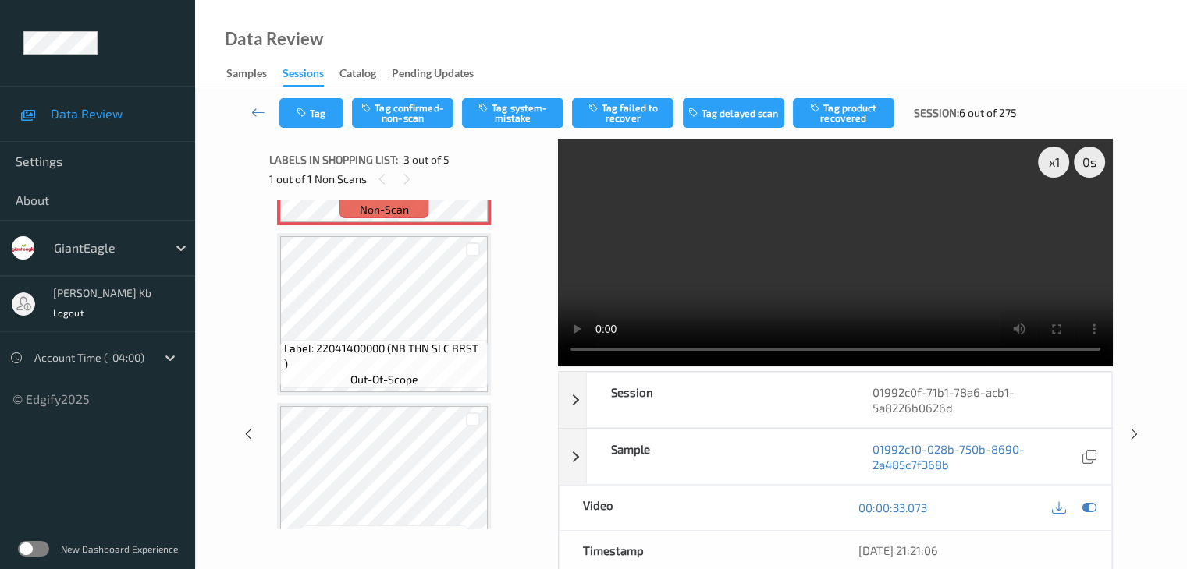
scroll to position [450, 0]
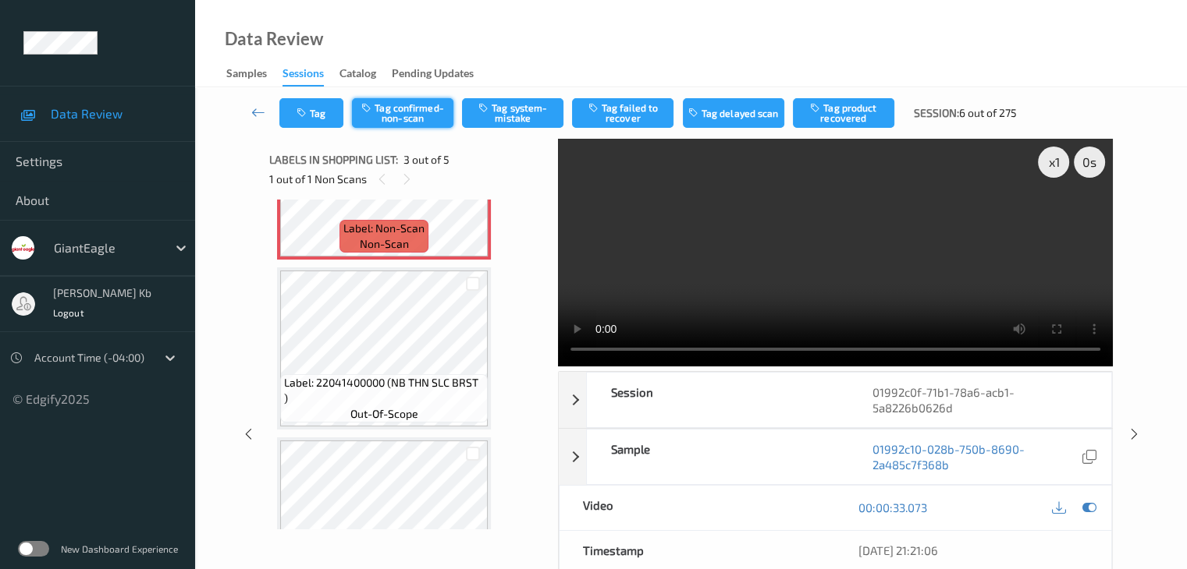
click at [398, 113] on button "Tag confirmed-non-scan" at bounding box center [402, 113] width 101 height 30
click at [833, 112] on button "Tag product recovered" at bounding box center [843, 113] width 101 height 30
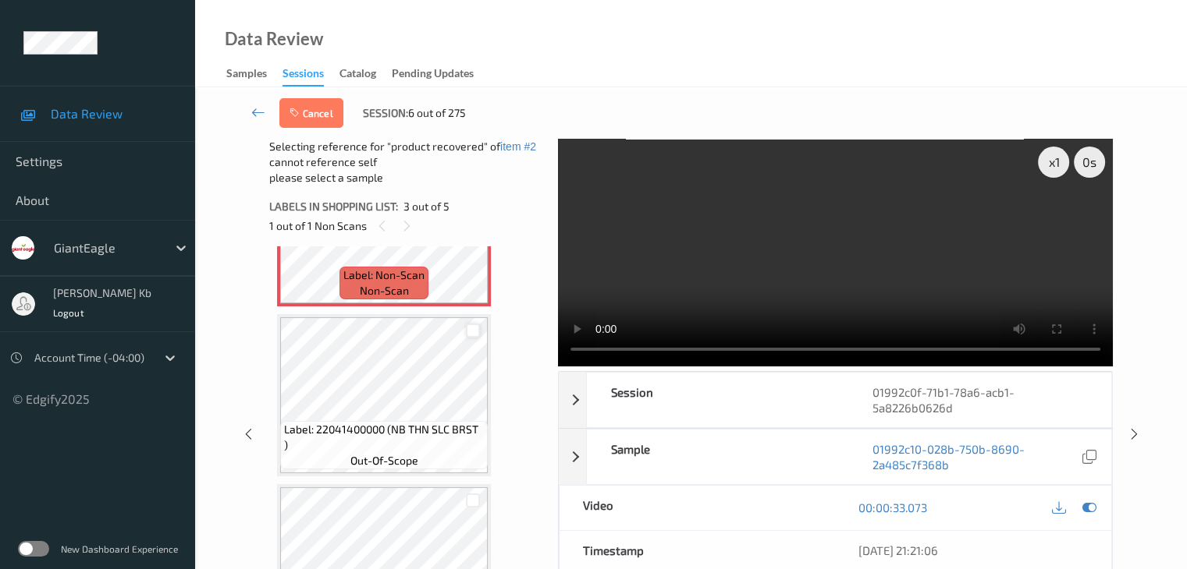
click at [477, 328] on div at bounding box center [473, 331] width 15 height 15
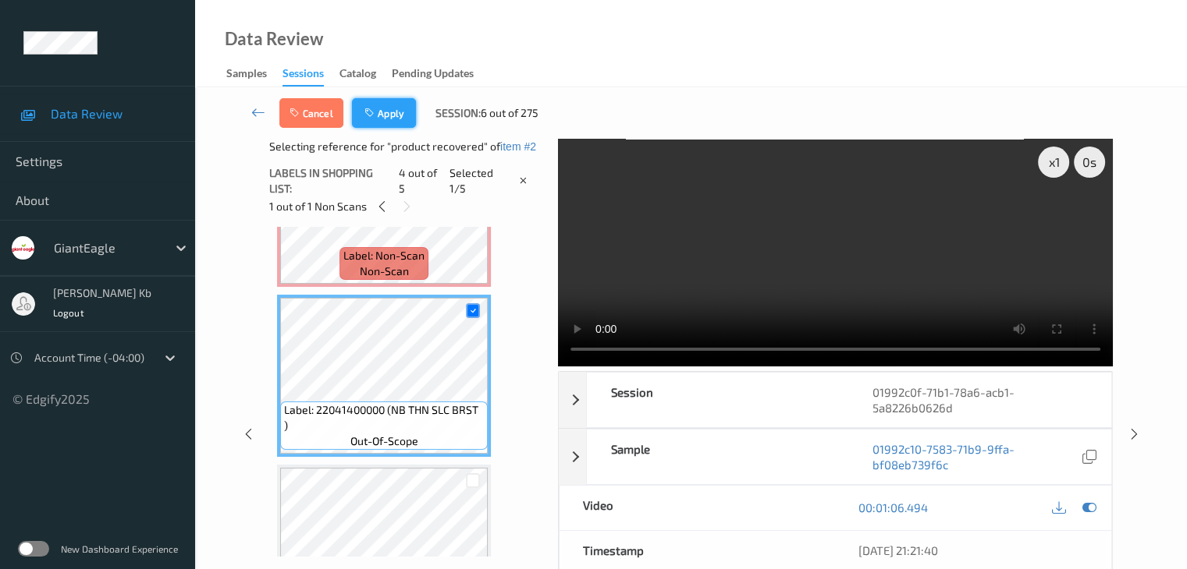
click at [368, 113] on icon "button" at bounding box center [370, 113] width 13 height 11
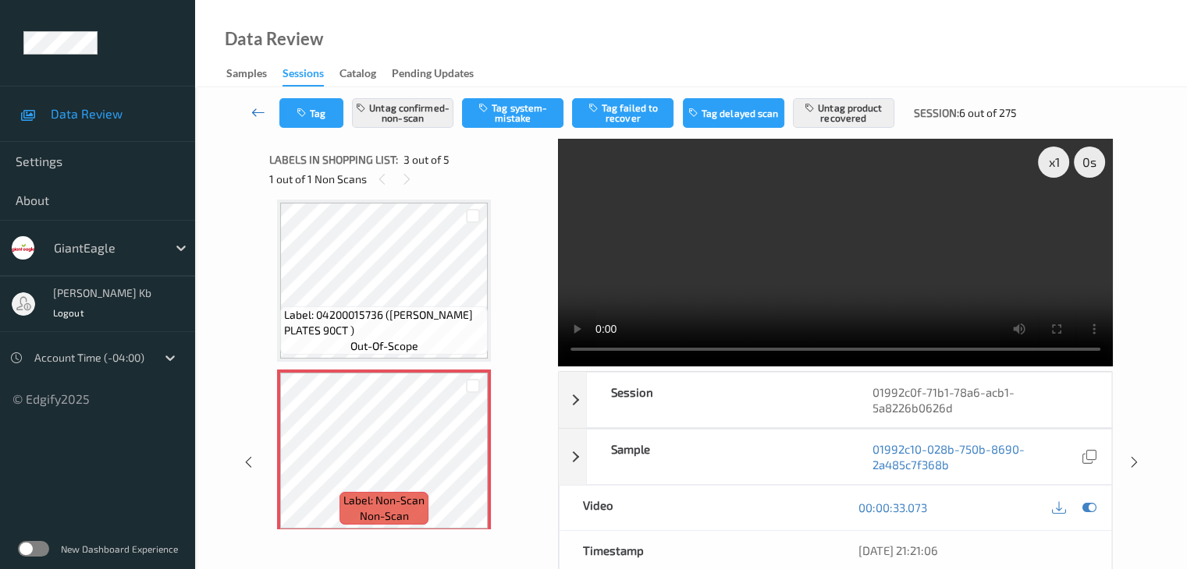
click at [259, 110] on icon at bounding box center [258, 113] width 14 height 16
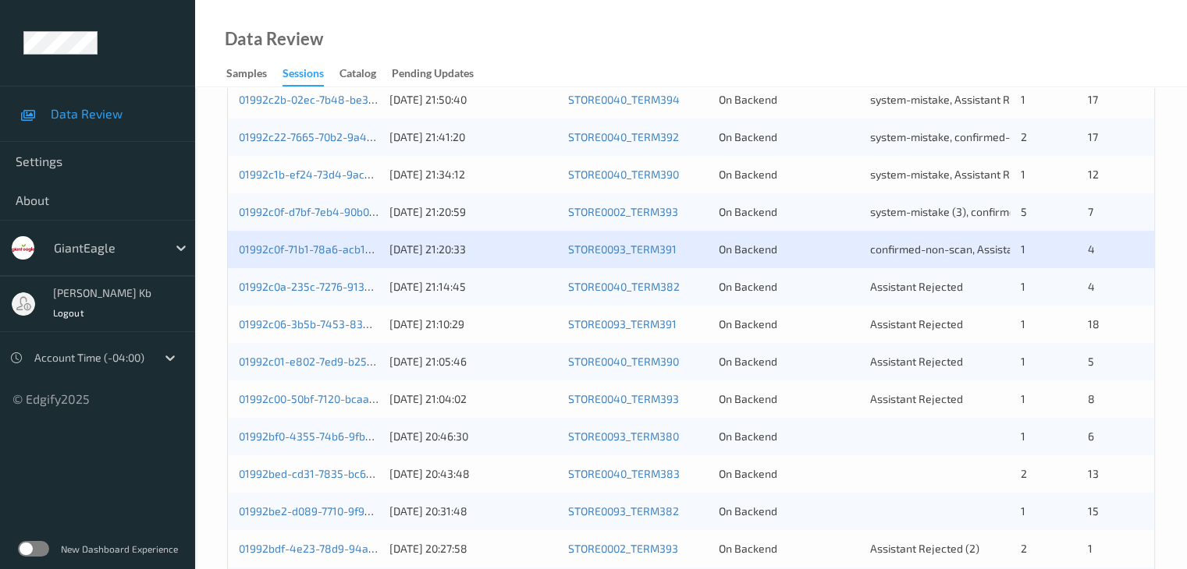
scroll to position [468, 0]
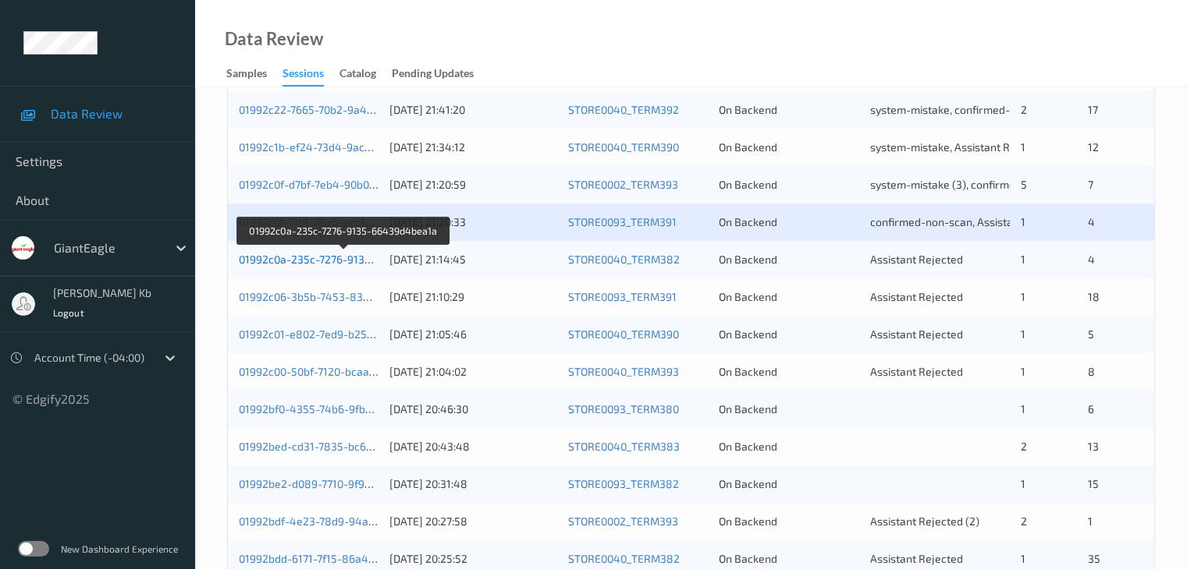
click at [341, 264] on link "01992c0a-235c-7276-9135-66439d4bea1a" at bounding box center [344, 259] width 211 height 13
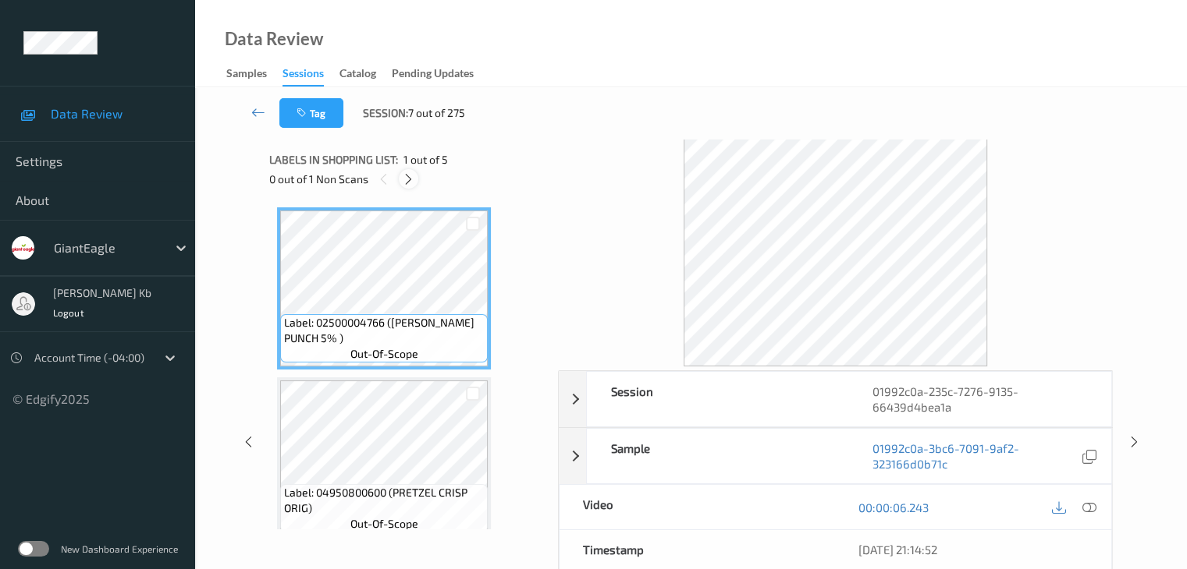
click at [409, 172] on div at bounding box center [409, 179] width 20 height 20
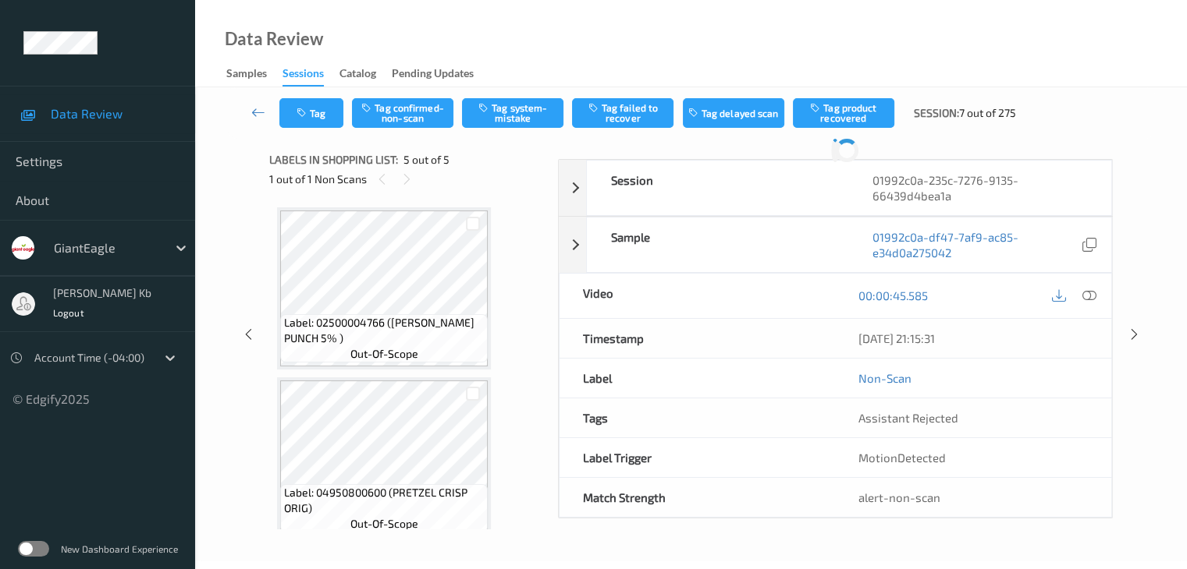
scroll to position [518, 0]
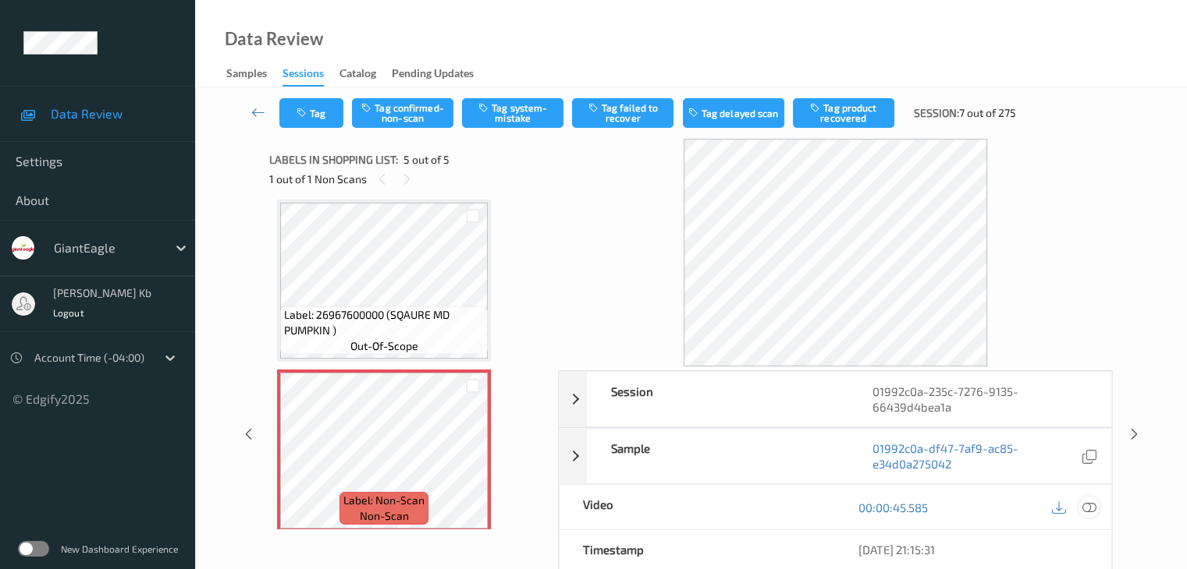
click at [1086, 508] on icon at bounding box center [1088, 508] width 14 height 14
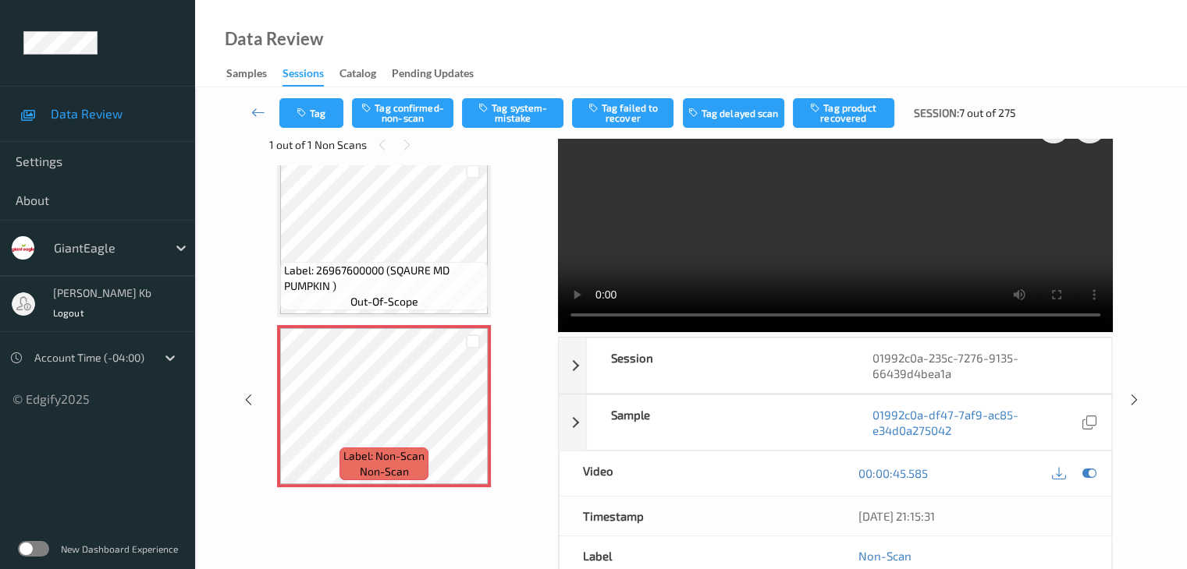
scroll to position [0, 0]
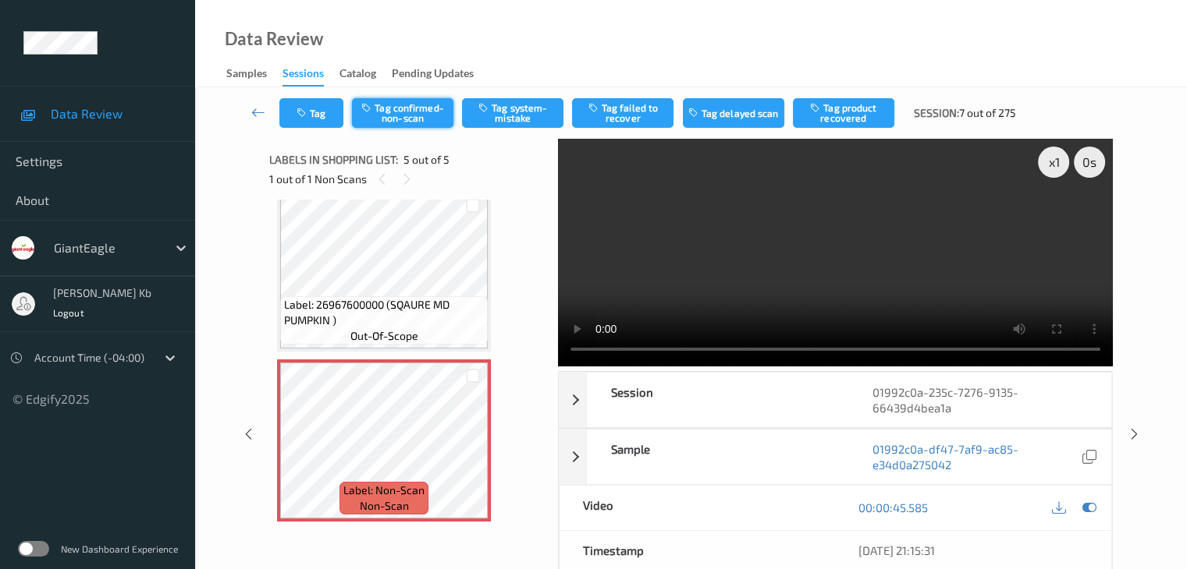
click at [410, 113] on button "Tag confirmed-non-scan" at bounding box center [402, 113] width 101 height 30
click at [637, 112] on button "Tag failed to recover" at bounding box center [622, 113] width 101 height 30
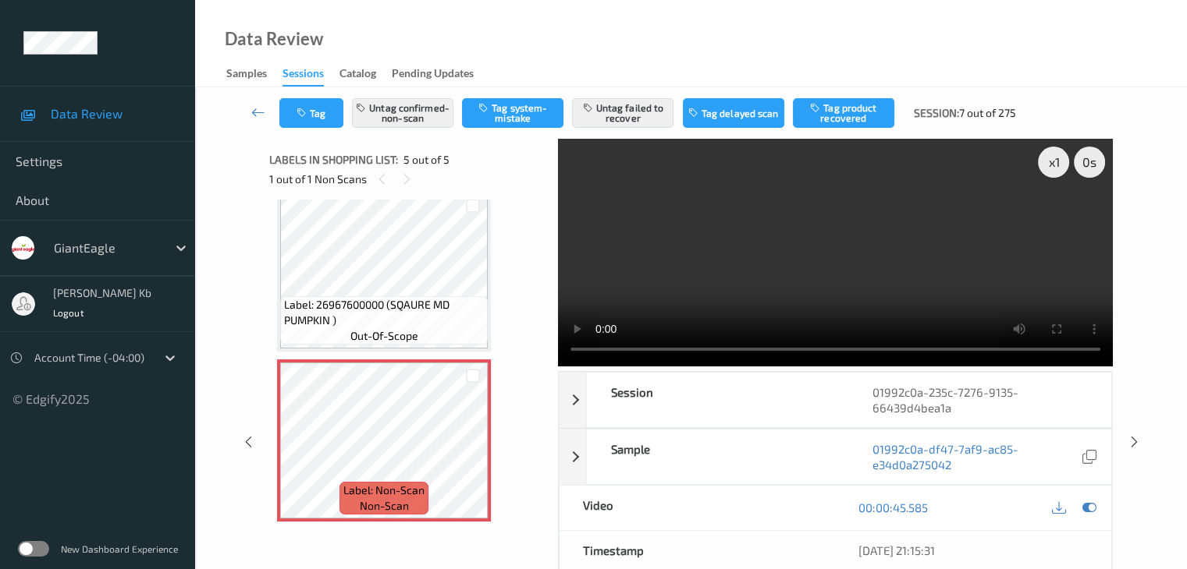
drag, startPoint x: 258, startPoint y: 113, endPoint x: 262, endPoint y: 27, distance: 86.7
click at [258, 113] on icon at bounding box center [258, 113] width 14 height 16
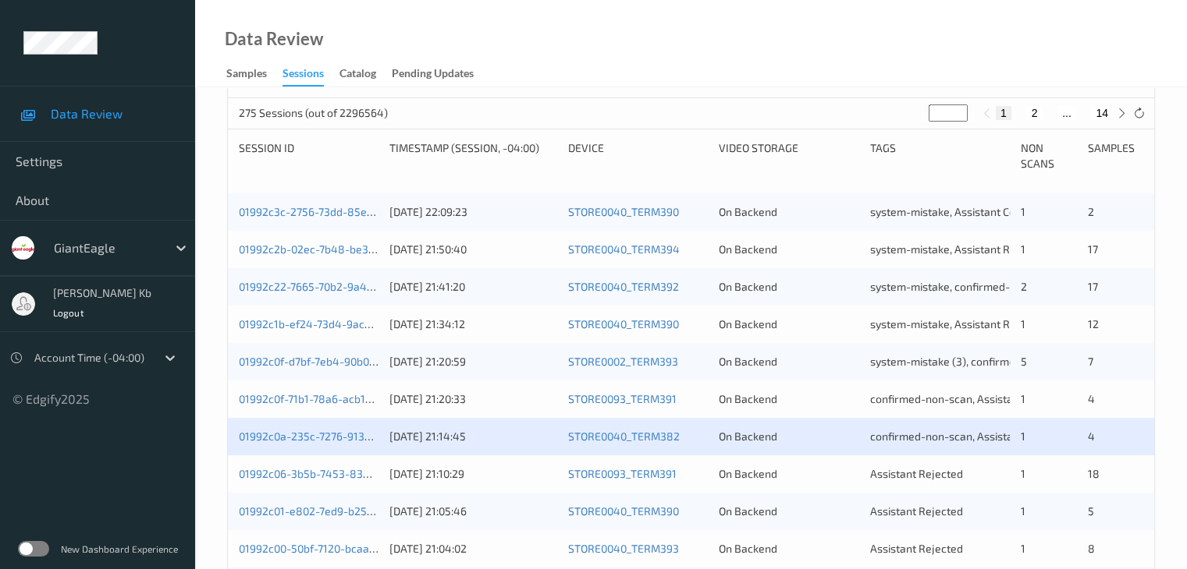
scroll to position [312, 0]
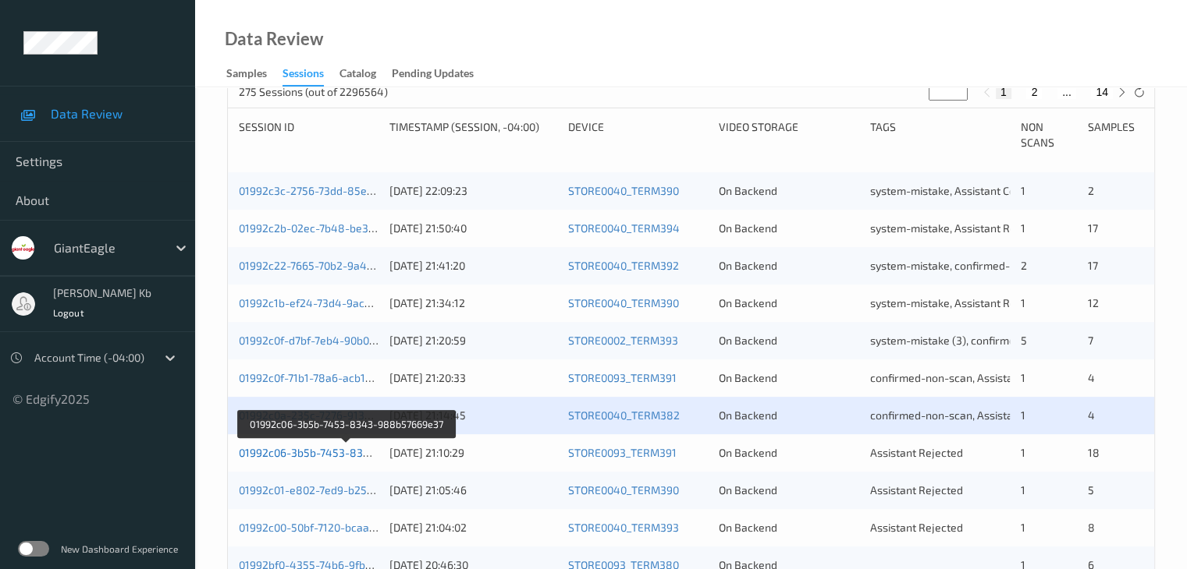
click at [339, 455] on link "01992c06-3b5b-7453-8343-988b57669e37" at bounding box center [347, 452] width 217 height 13
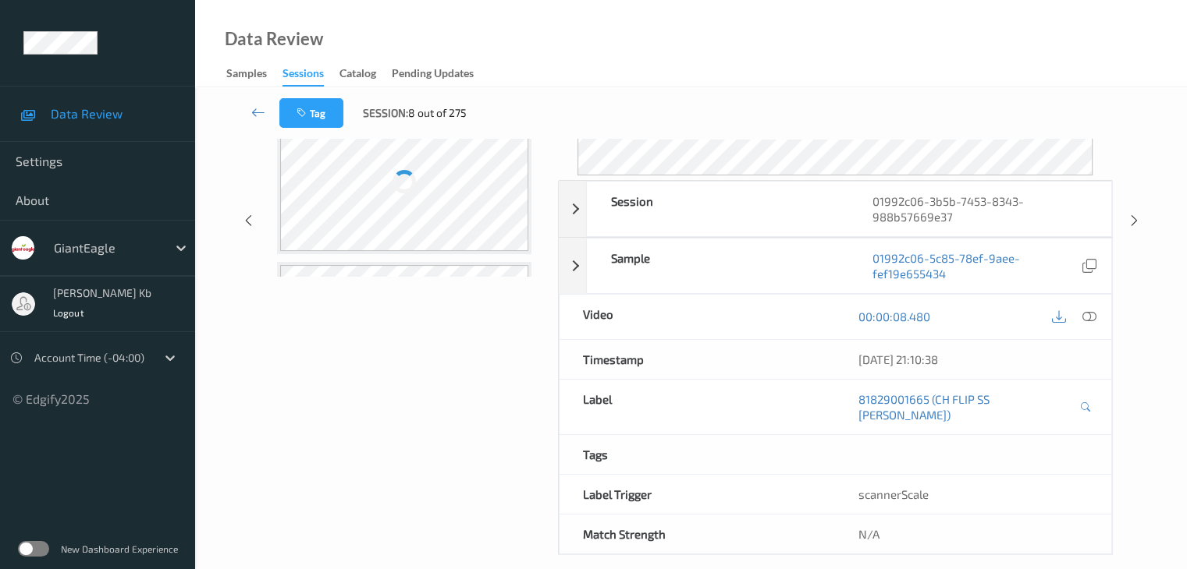
scroll to position [190, 0]
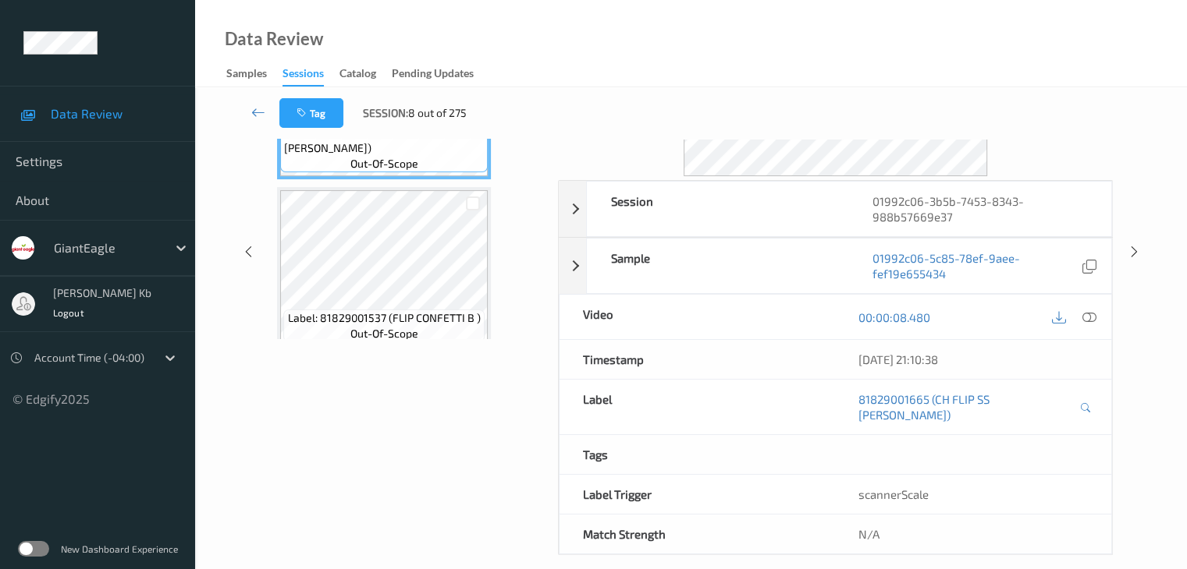
drag, startPoint x: 362, startPoint y: 8, endPoint x: 729, endPoint y: 50, distance: 369.8
click at [824, 41] on div "Data Review Samples Sessions Catalog Pending Updates" at bounding box center [691, 43] width 992 height 87
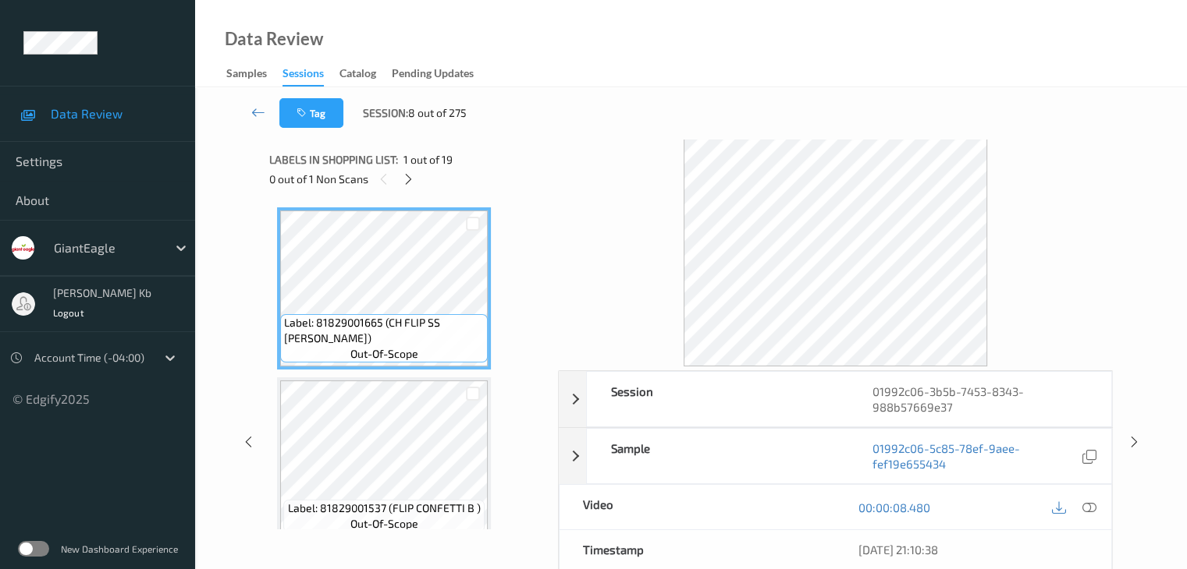
click at [417, 180] on div at bounding box center [409, 179] width 20 height 20
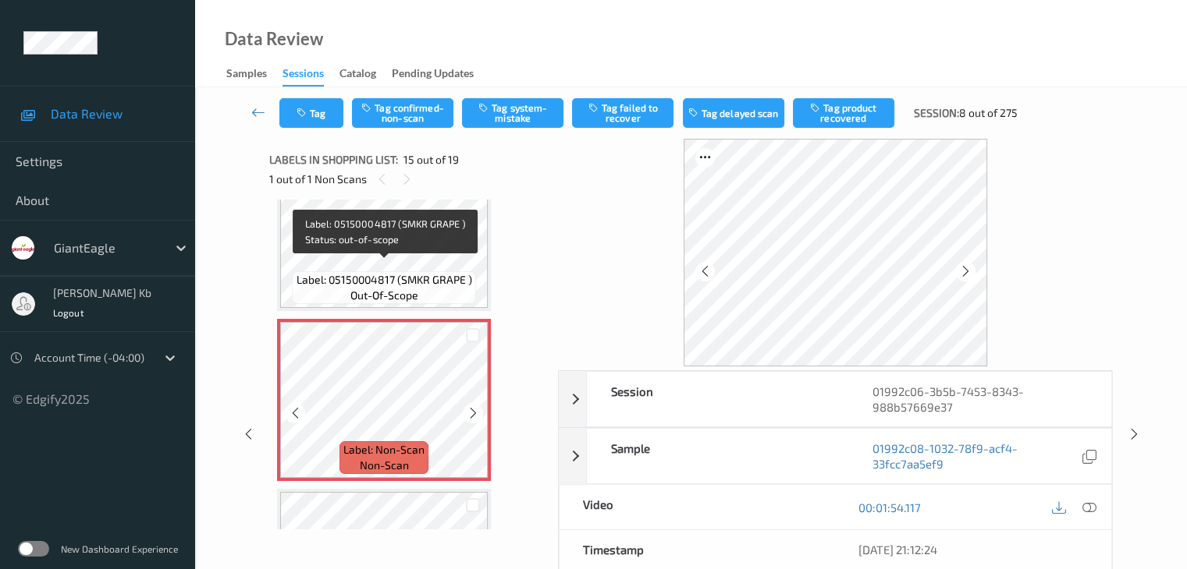
scroll to position [2297, 0]
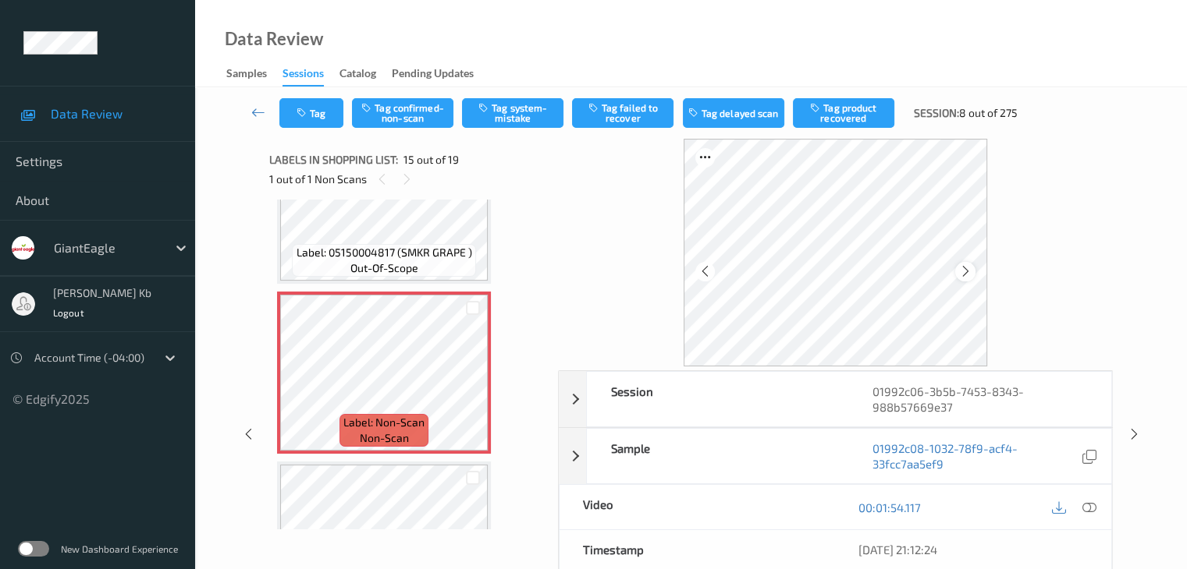
click at [964, 275] on icon at bounding box center [965, 271] width 13 height 14
click at [1092, 506] on icon at bounding box center [1088, 508] width 14 height 14
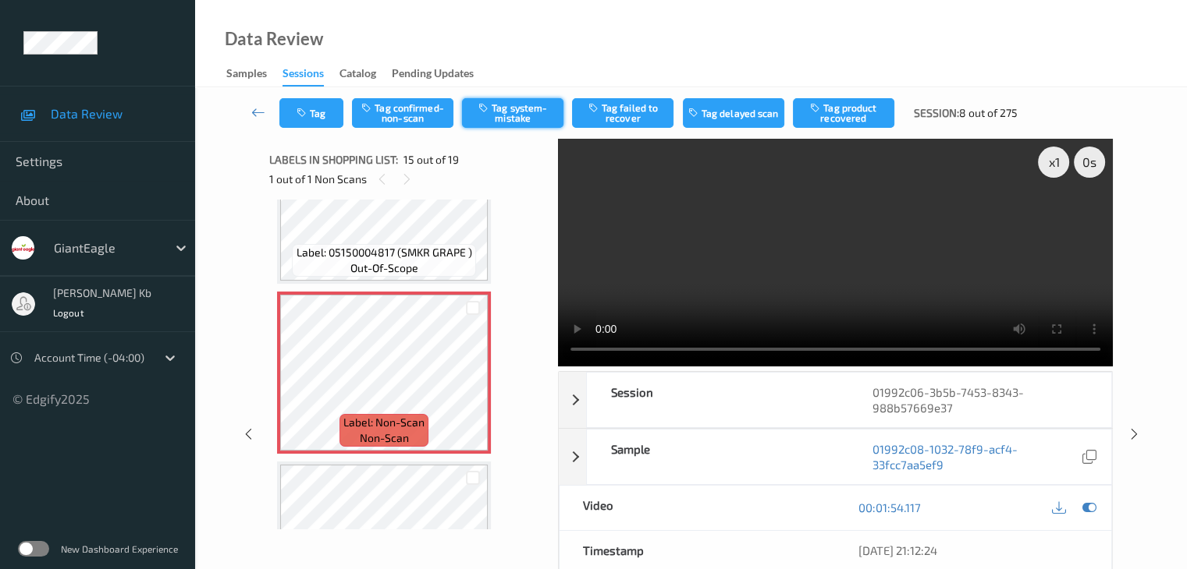
click at [522, 116] on button "Tag system-mistake" at bounding box center [512, 113] width 101 height 30
click at [332, 111] on button "Tag" at bounding box center [311, 113] width 64 height 30
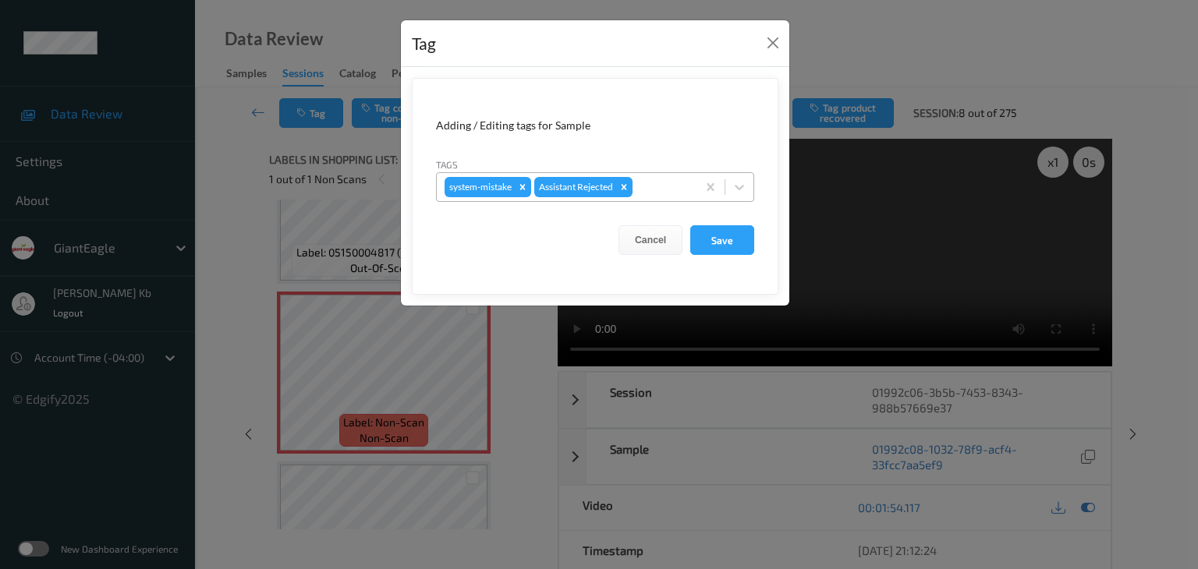
click at [669, 176] on div "system-mistake Assistant Rejected" at bounding box center [567, 187] width 260 height 27
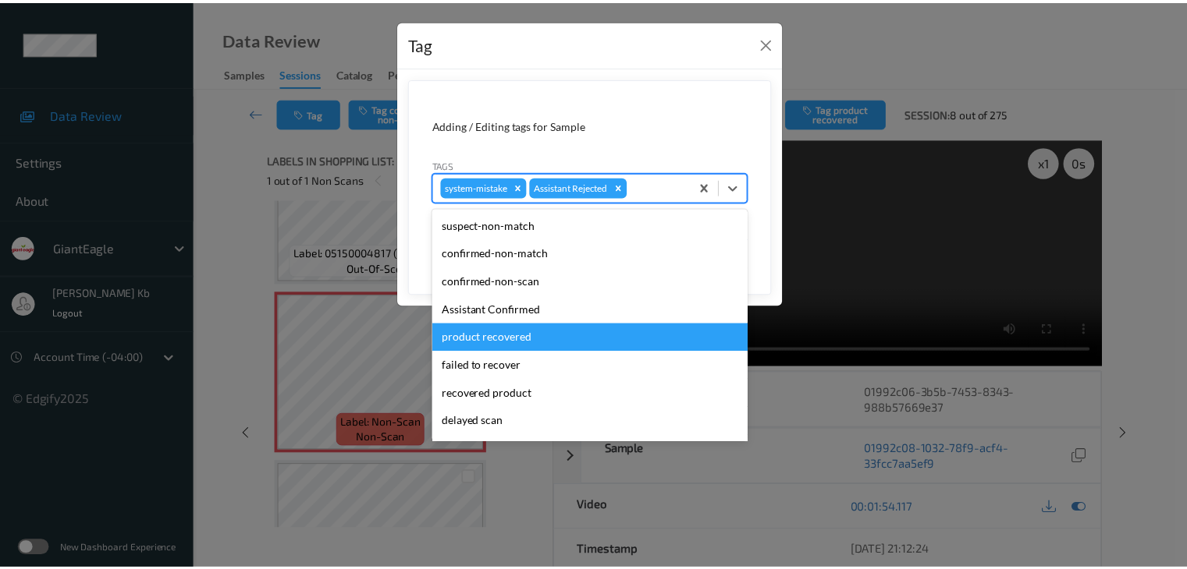
scroll to position [137, 0]
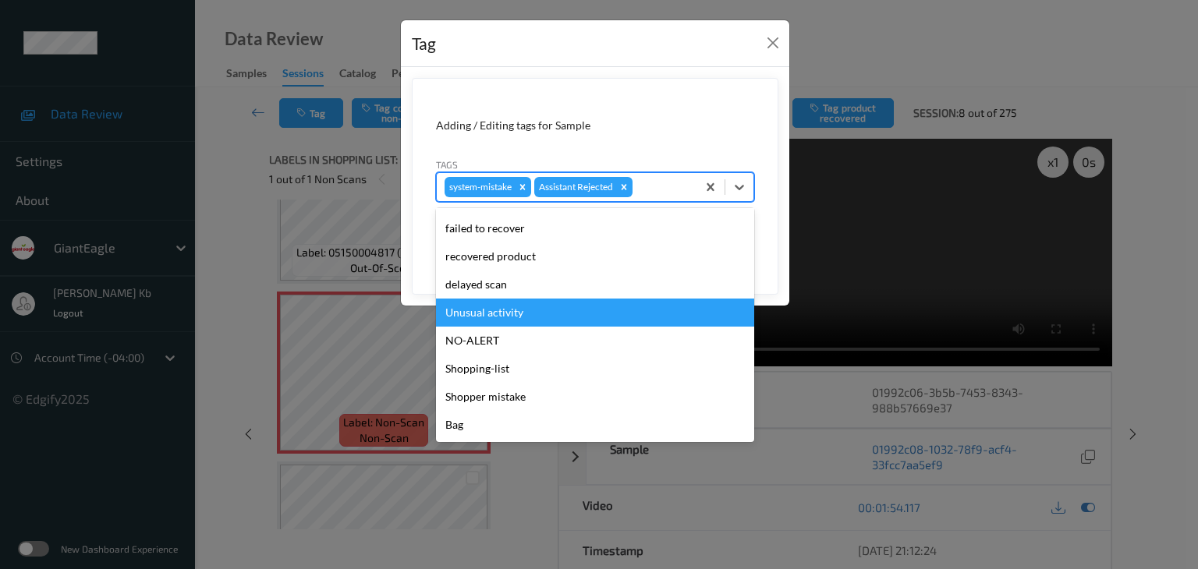
click at [492, 313] on div "Unusual activity" at bounding box center [595, 313] width 318 height 28
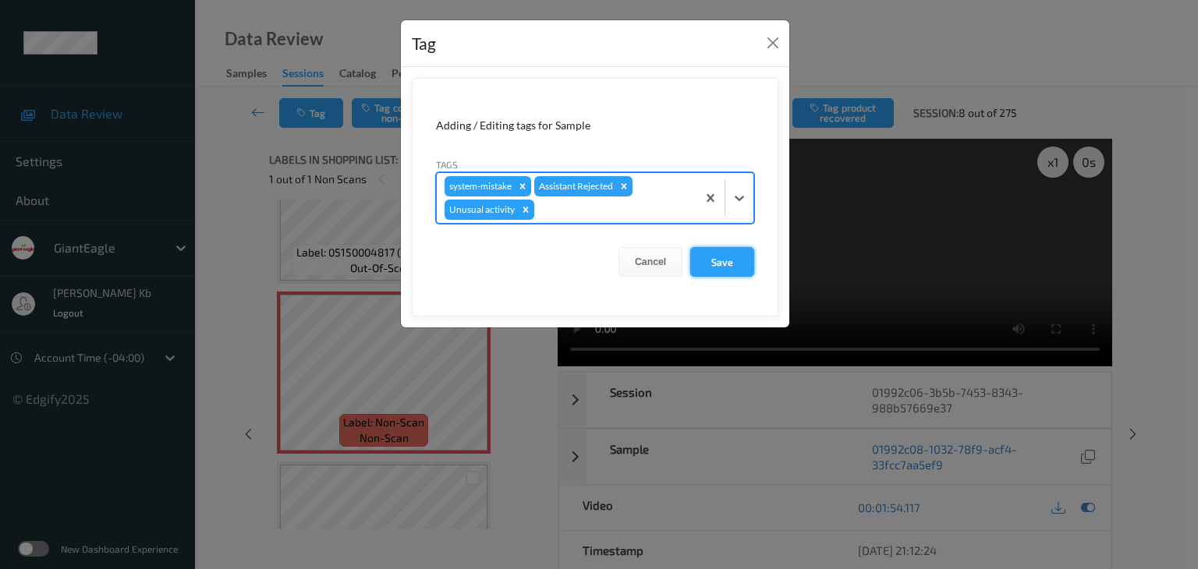
click at [737, 261] on button "Save" at bounding box center [722, 262] width 64 height 30
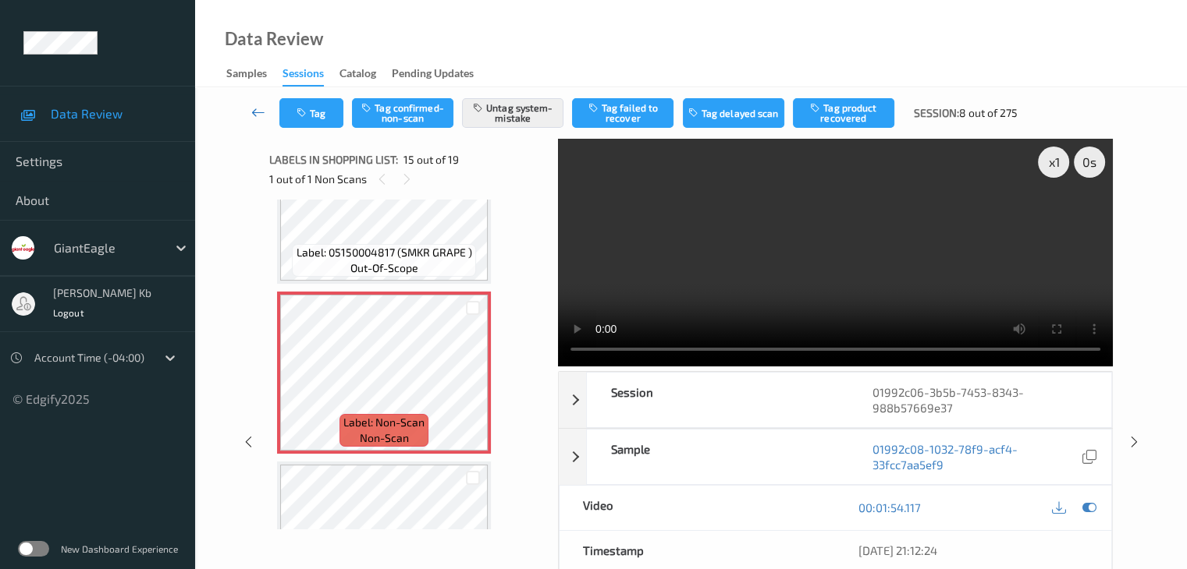
click at [253, 108] on icon at bounding box center [258, 113] width 14 height 16
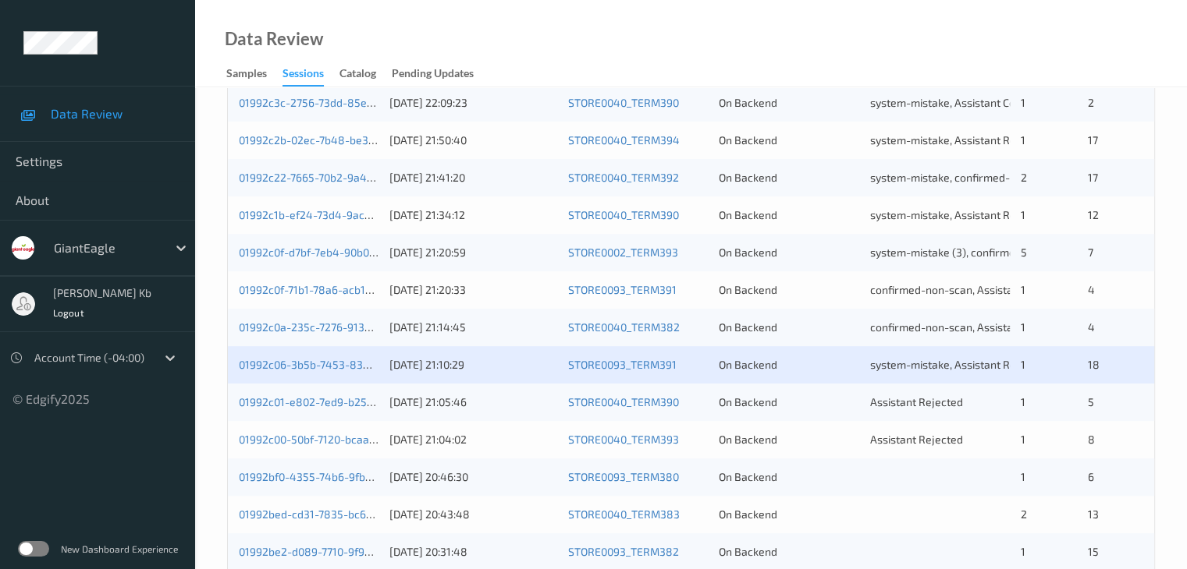
scroll to position [468, 0]
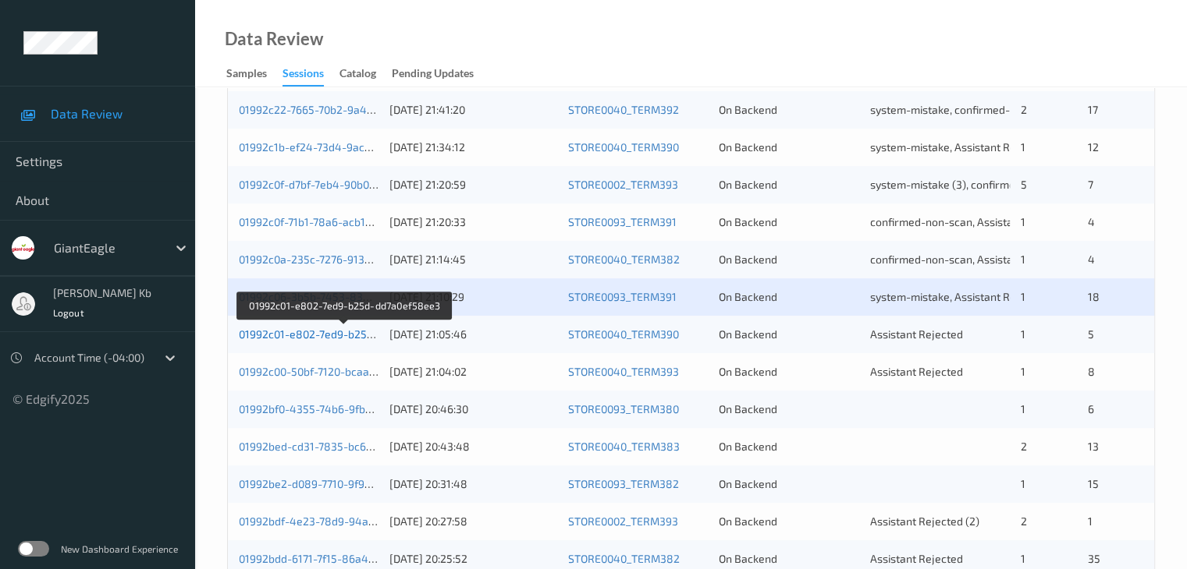
click at [320, 335] on link "01992c01-e802-7ed9-b25d-dd7a0ef58ee3" at bounding box center [344, 334] width 211 height 13
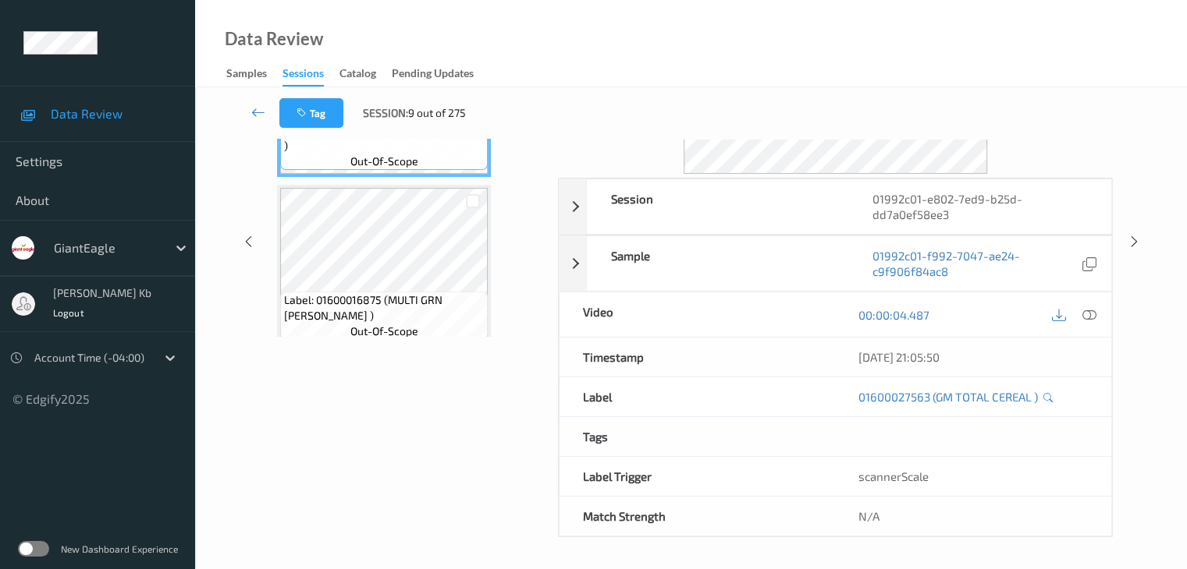
scroll to position [190, 0]
drag, startPoint x: 388, startPoint y: 6, endPoint x: 892, endPoint y: 43, distance: 505.3
click at [892, 43] on div "Data Review Samples Sessions Catalog Pending Updates" at bounding box center [691, 43] width 992 height 87
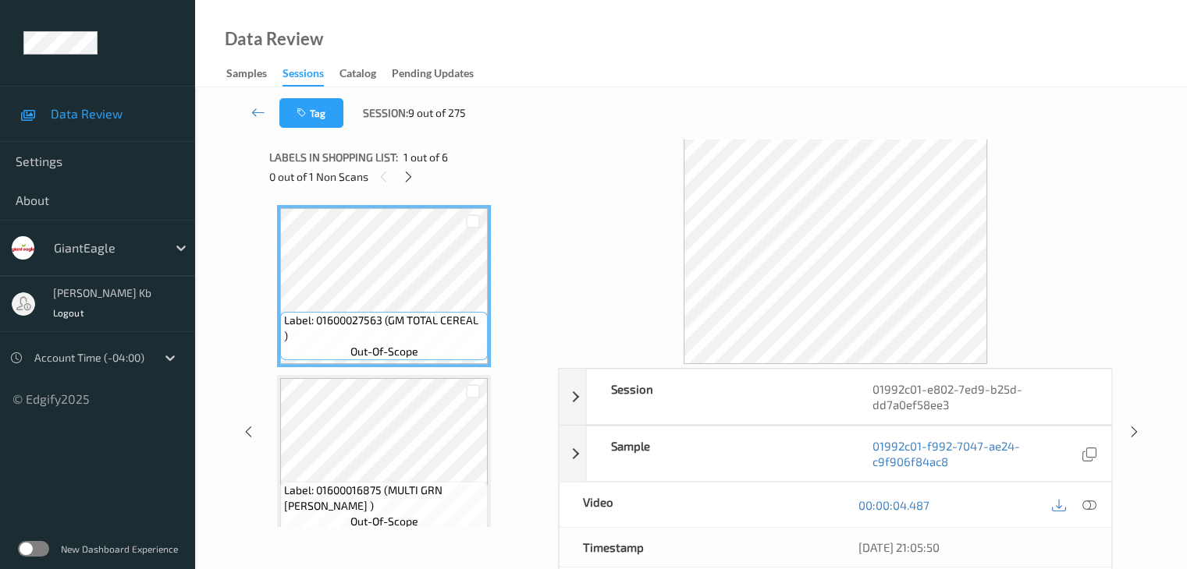
scroll to position [0, 0]
click at [409, 181] on icon at bounding box center [408, 179] width 13 height 14
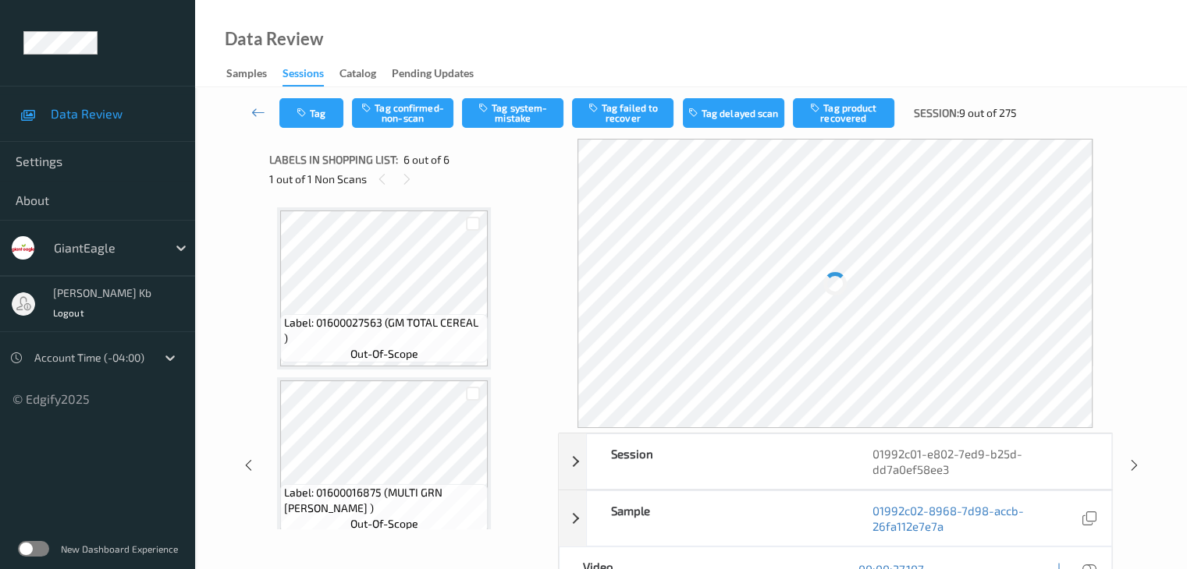
scroll to position [688, 0]
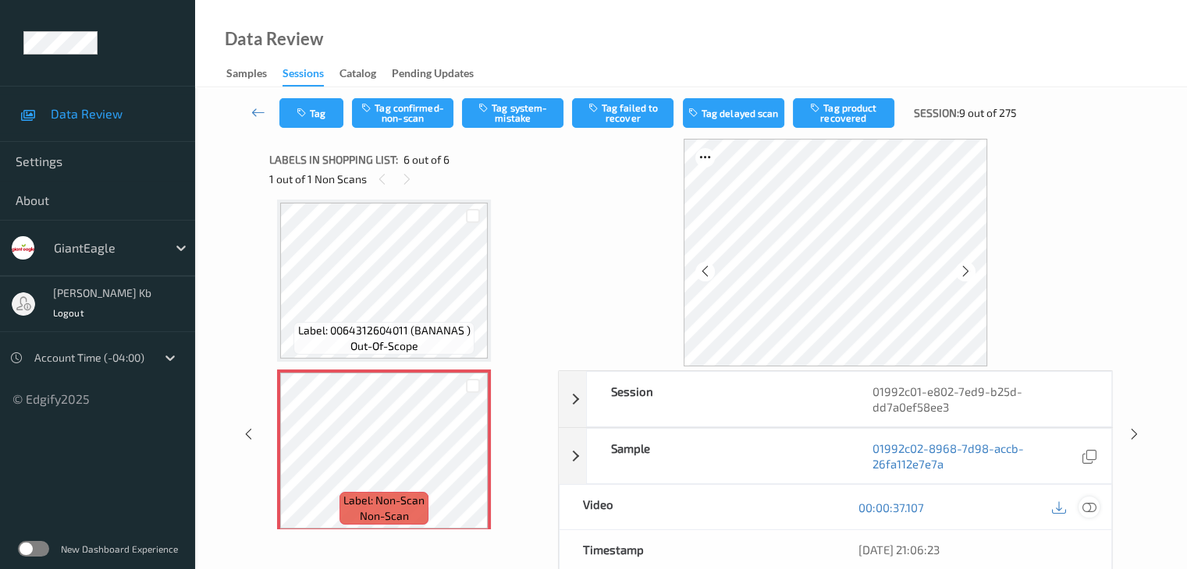
click at [1087, 508] on icon at bounding box center [1088, 508] width 14 height 14
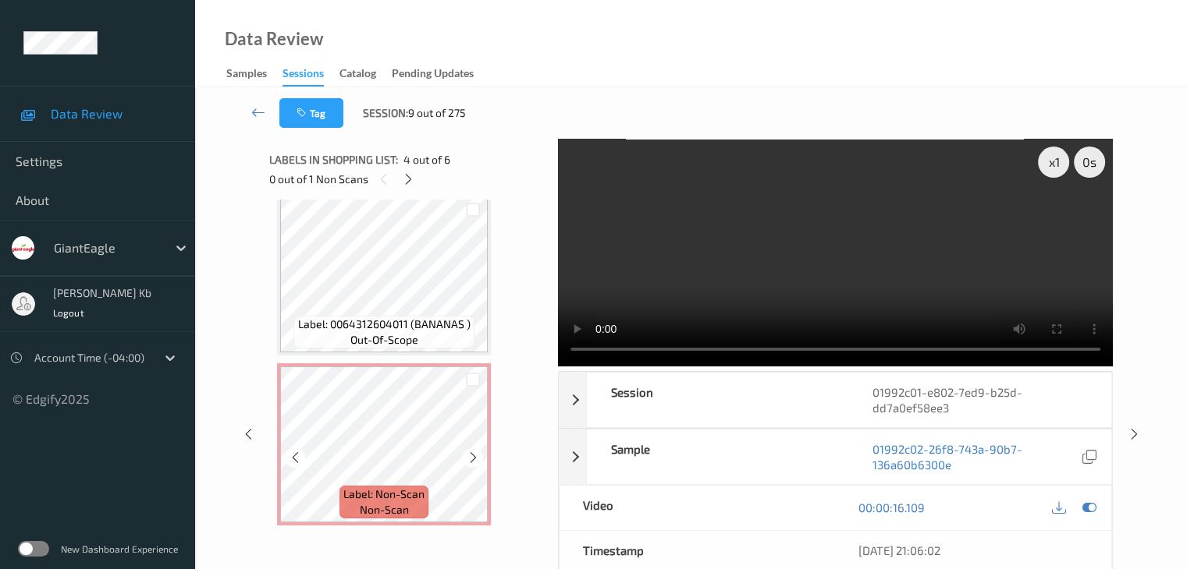
scroll to position [698, 0]
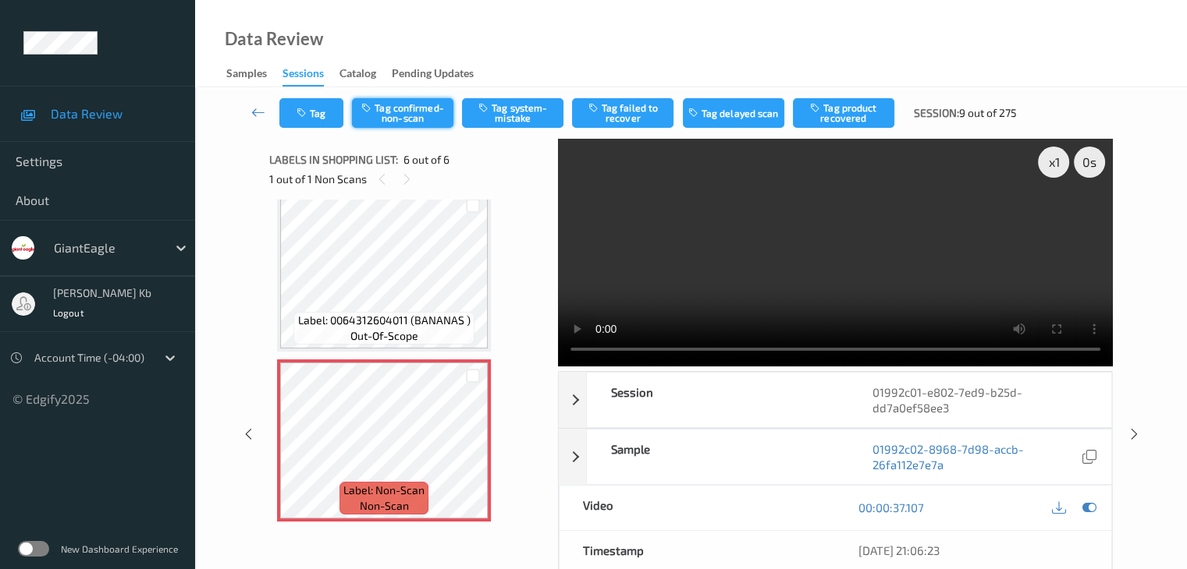
click at [407, 113] on button "Tag confirmed-non-scan" at bounding box center [402, 113] width 101 height 30
click at [832, 114] on button "Tag product recovered" at bounding box center [843, 113] width 101 height 30
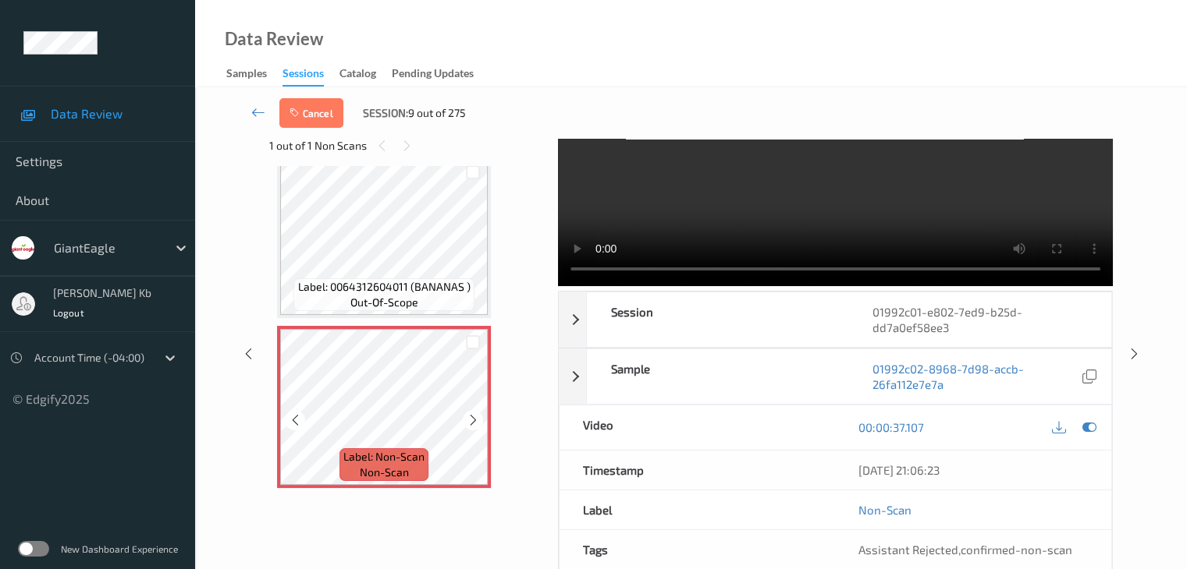
scroll to position [620, 0]
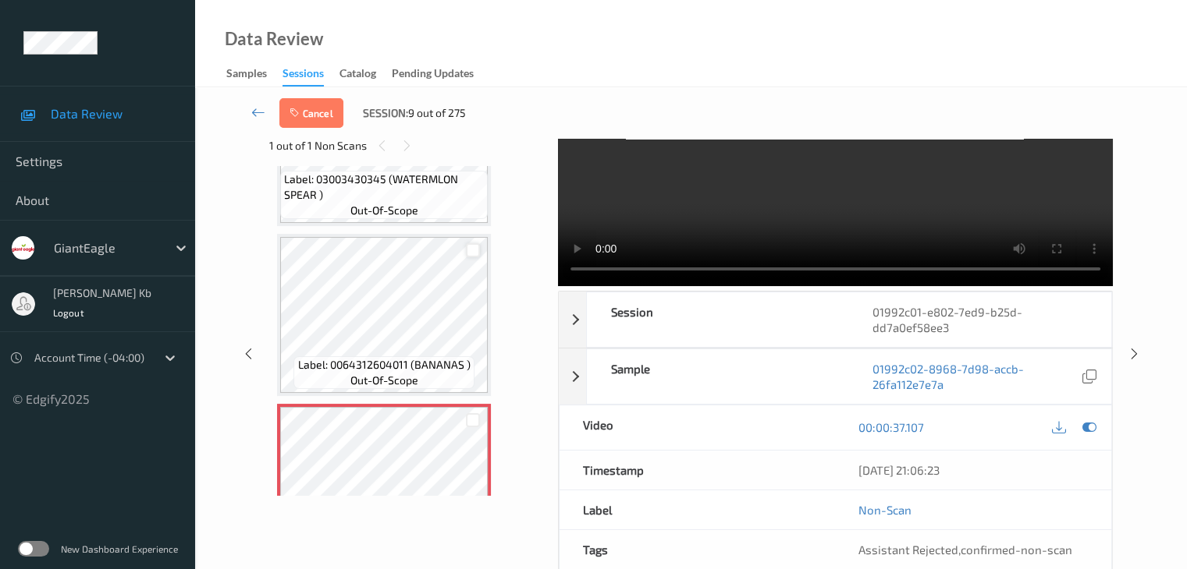
click at [475, 246] on div at bounding box center [473, 250] width 15 height 15
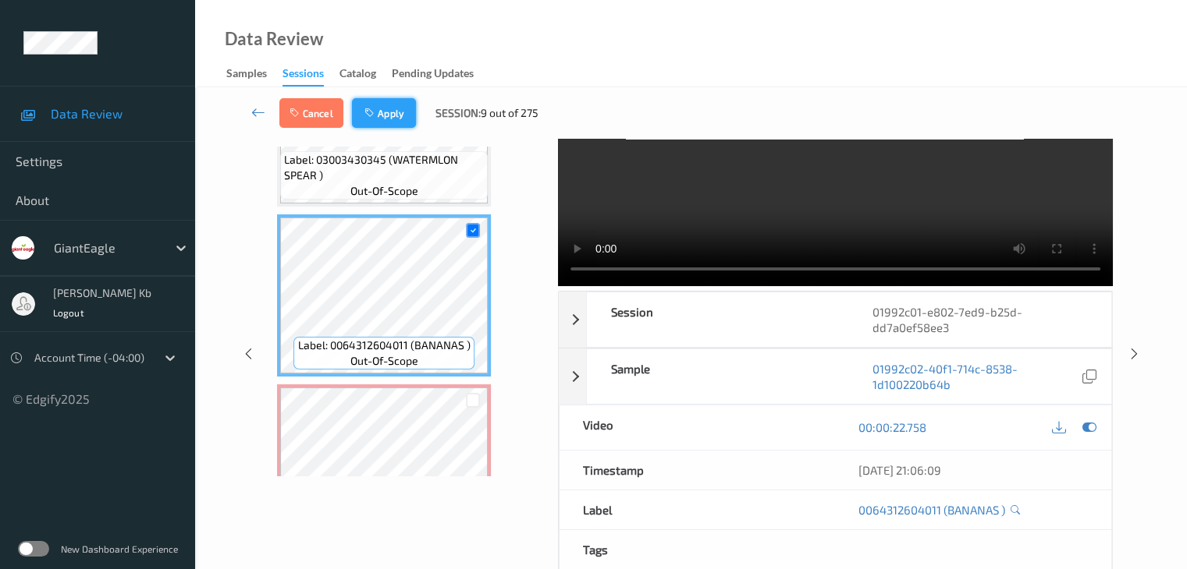
click at [381, 106] on button "Apply" at bounding box center [384, 113] width 64 height 30
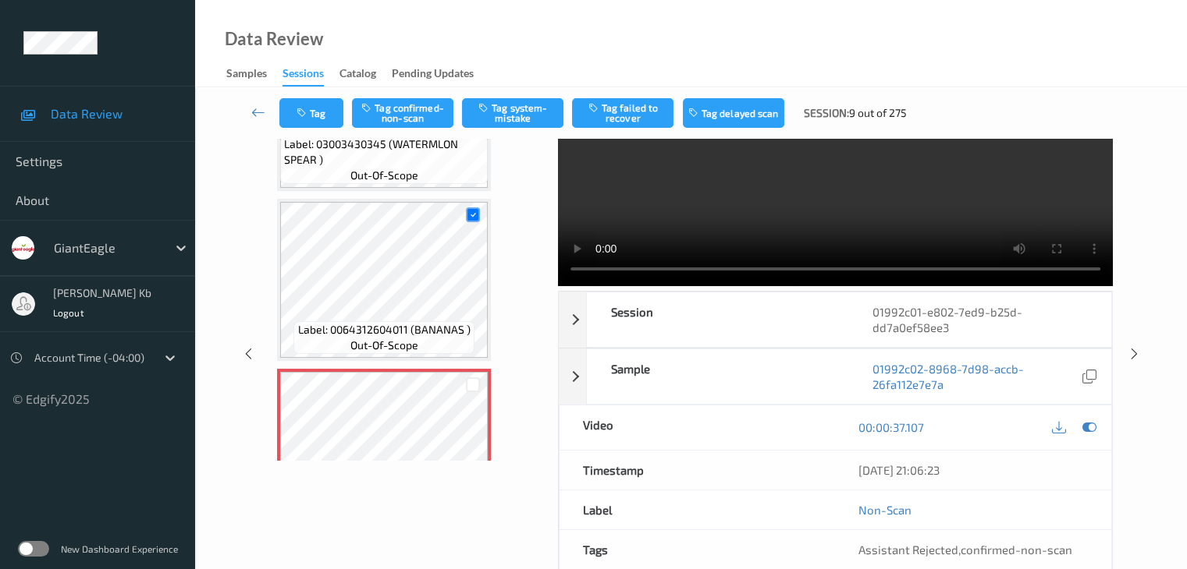
scroll to position [688, 0]
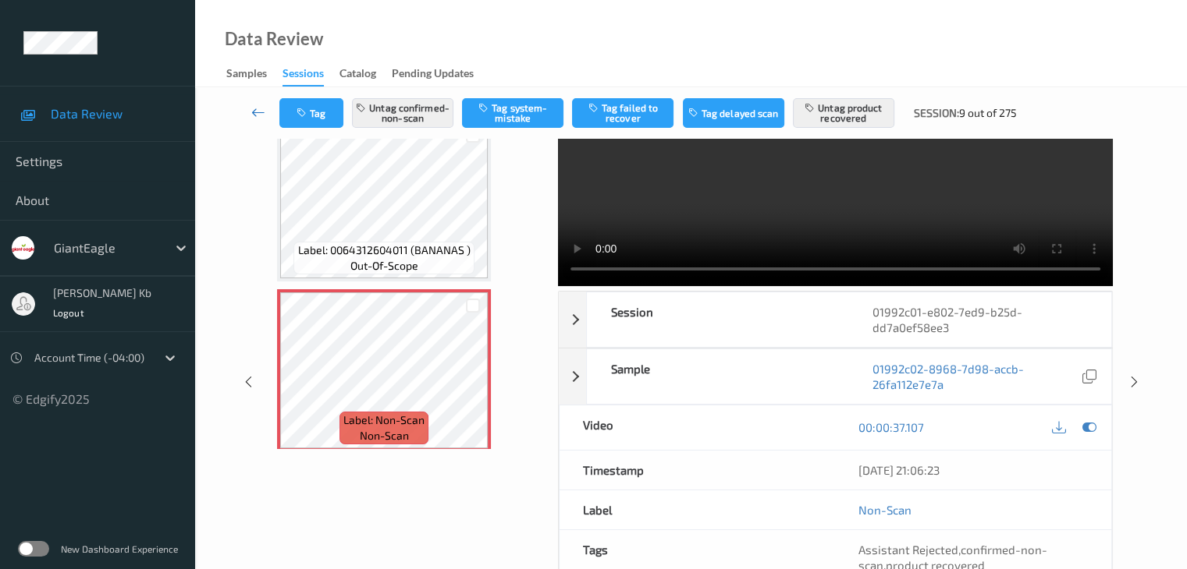
click at [257, 112] on icon at bounding box center [258, 113] width 14 height 16
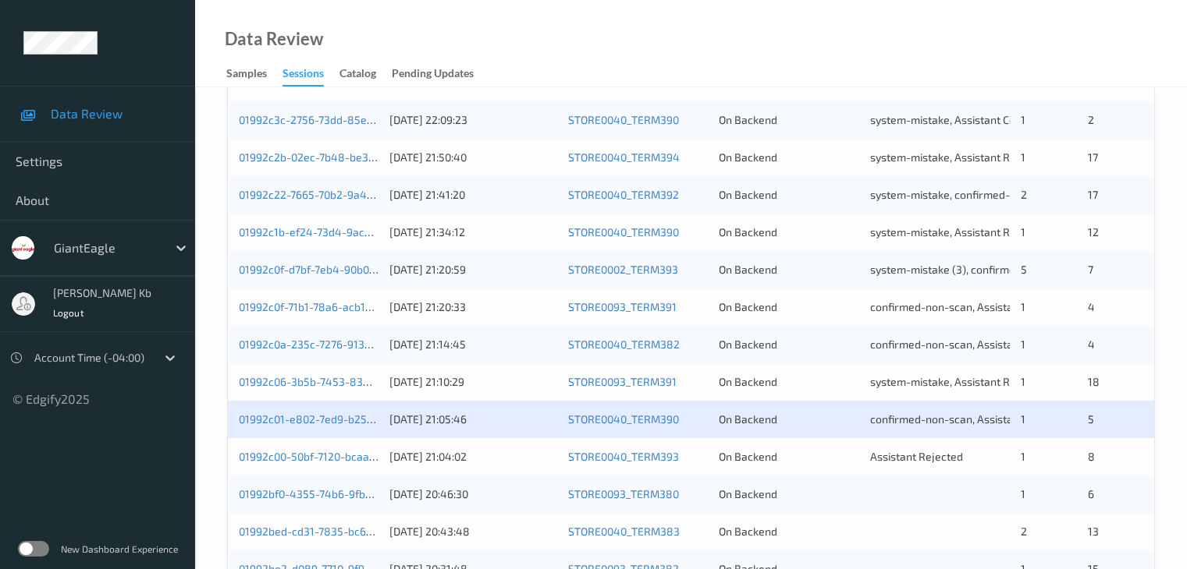
scroll to position [468, 0]
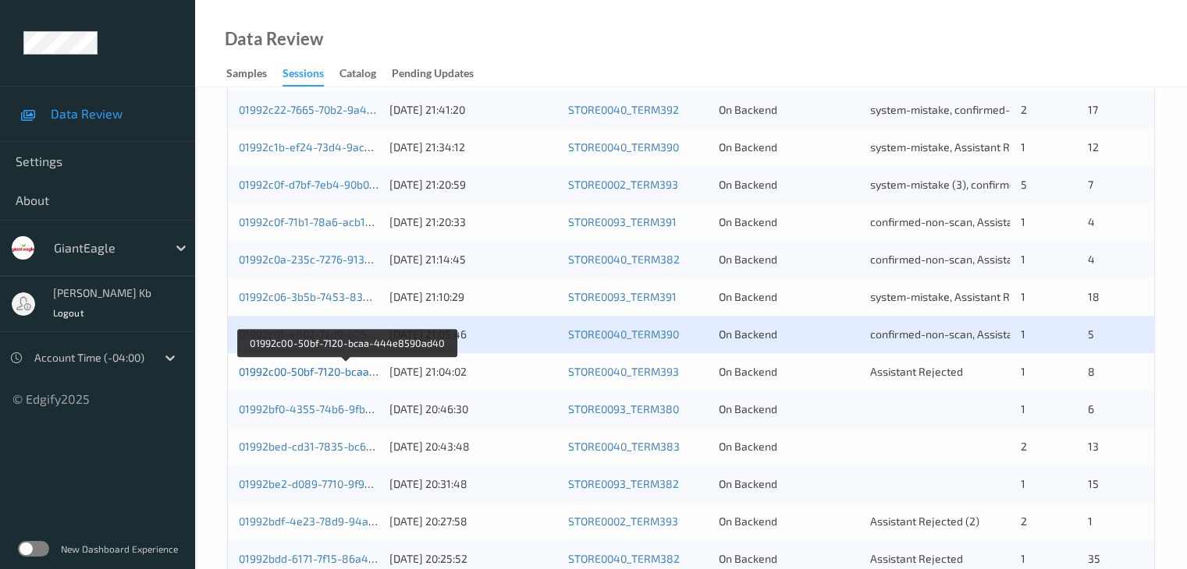
click at [330, 376] on link "01992c00-50bf-7120-bcaa-444e8590ad40" at bounding box center [346, 371] width 214 height 13
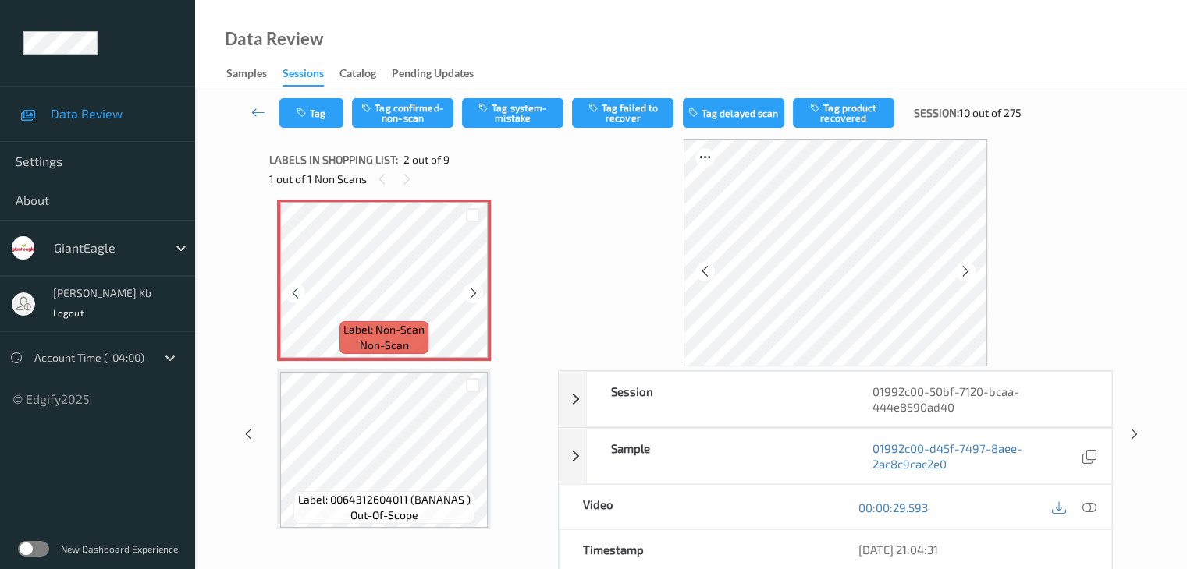
scroll to position [156, 0]
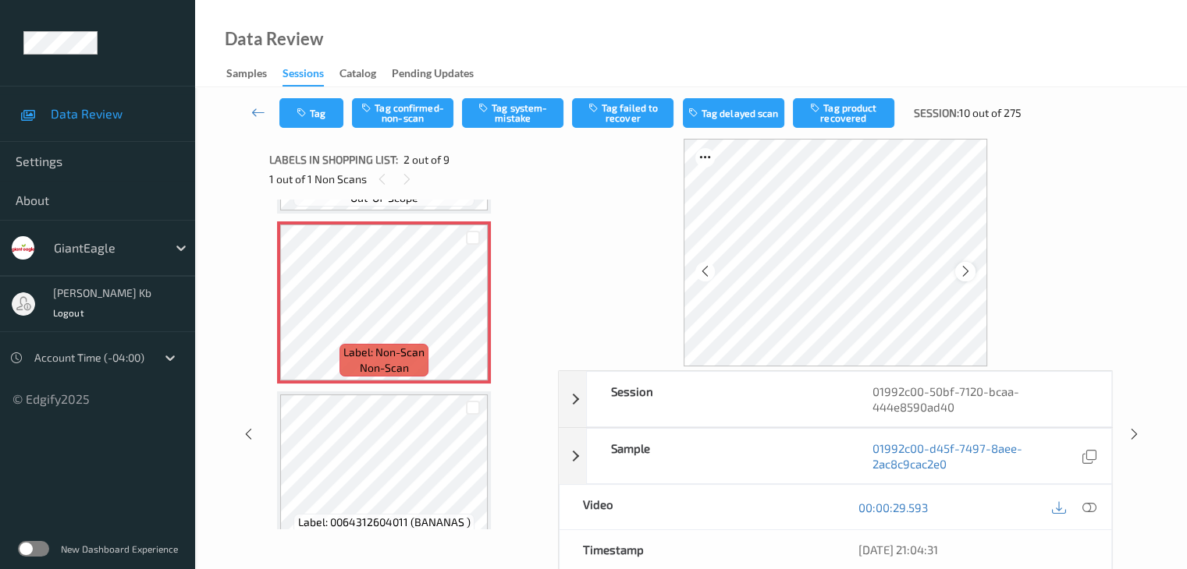
click at [963, 271] on icon at bounding box center [965, 271] width 13 height 14
click at [1091, 510] on icon at bounding box center [1088, 508] width 14 height 14
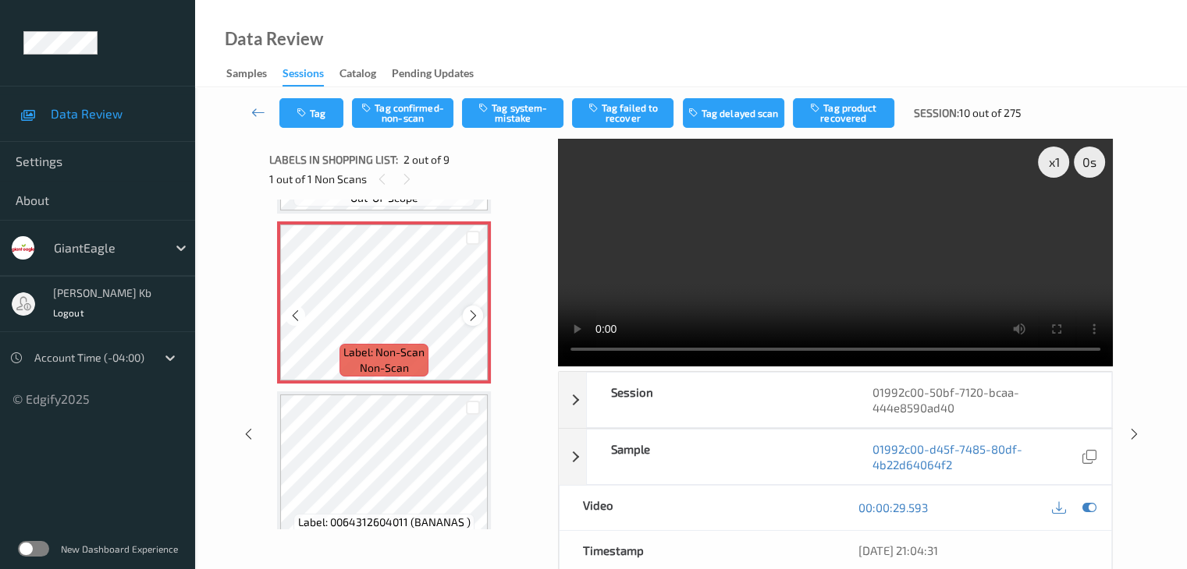
click at [471, 314] on icon at bounding box center [473, 316] width 13 height 14
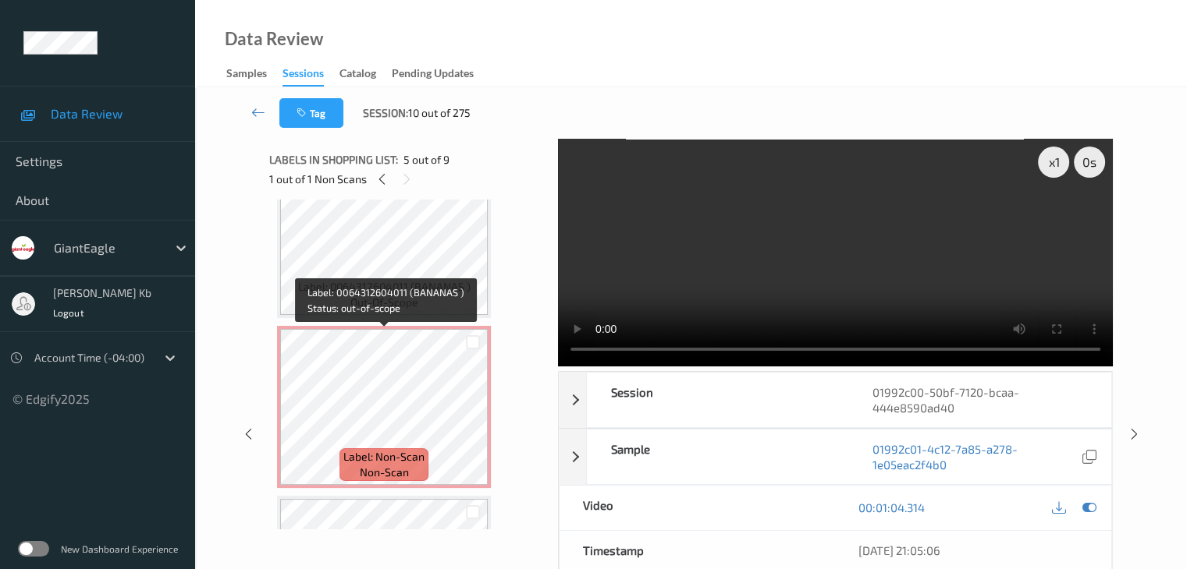
scroll to position [78, 0]
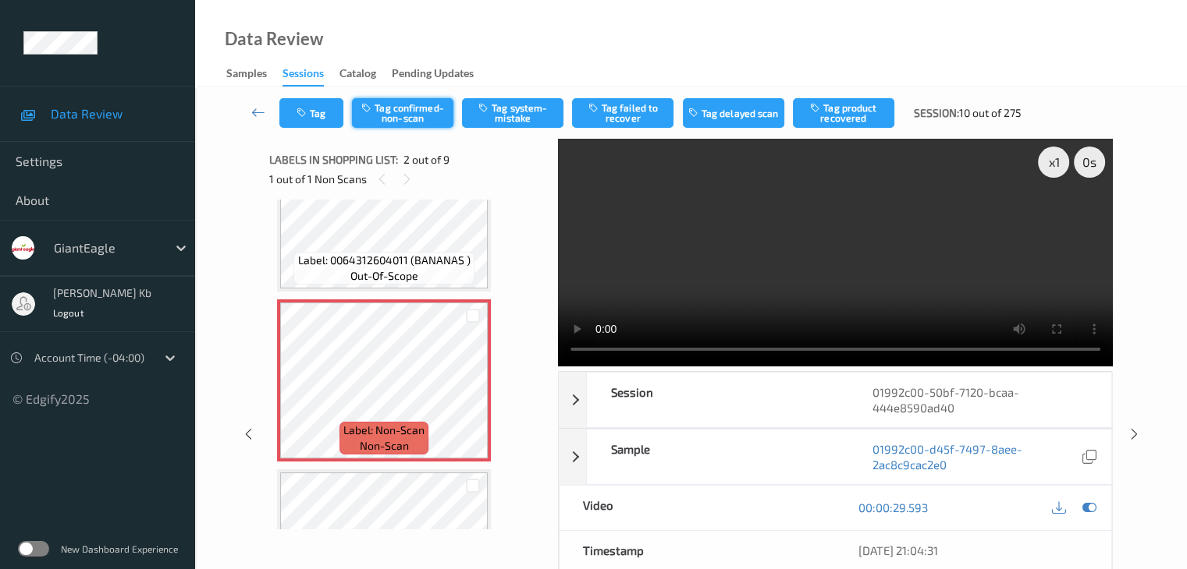
click at [419, 117] on button "Tag confirmed-non-scan" at bounding box center [402, 113] width 101 height 30
click at [842, 116] on button "Tag product recovered" at bounding box center [843, 113] width 101 height 30
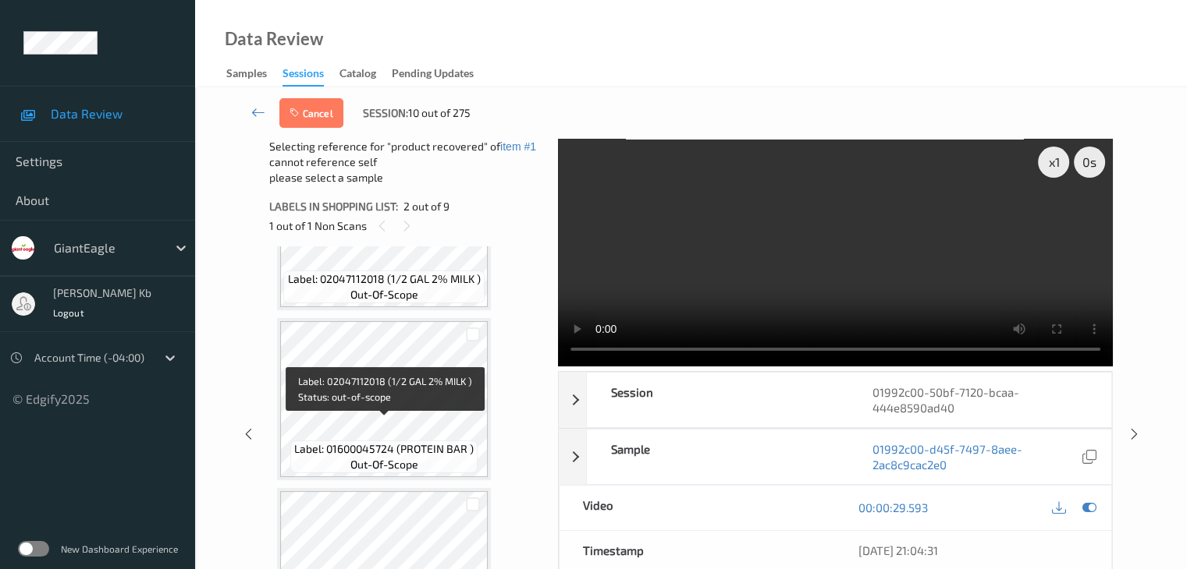
scroll to position [624, 0]
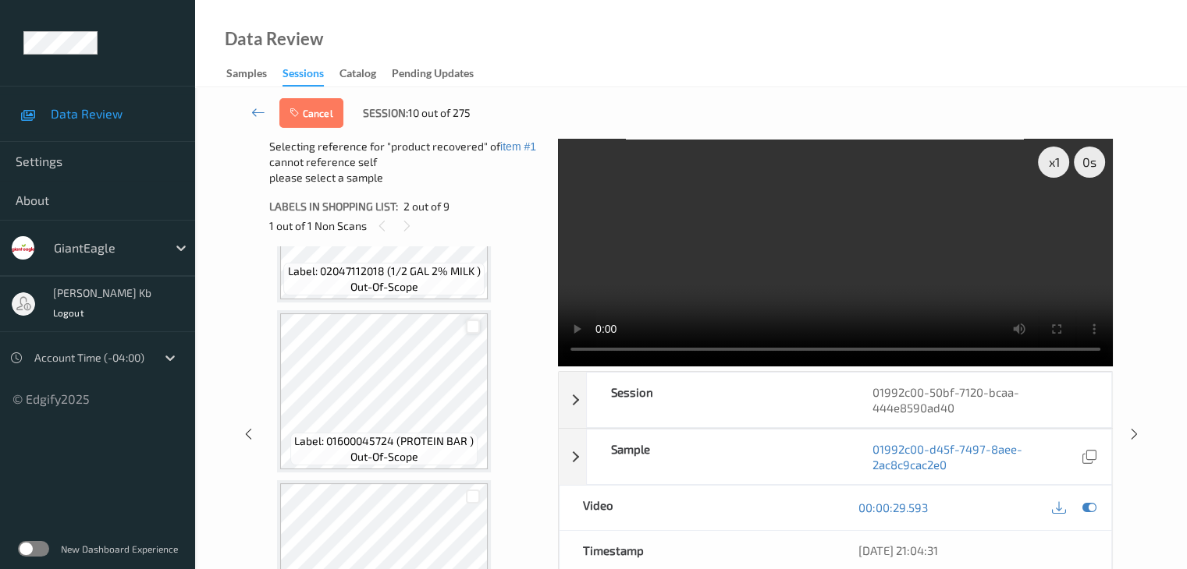
click at [474, 328] on div at bounding box center [473, 327] width 15 height 15
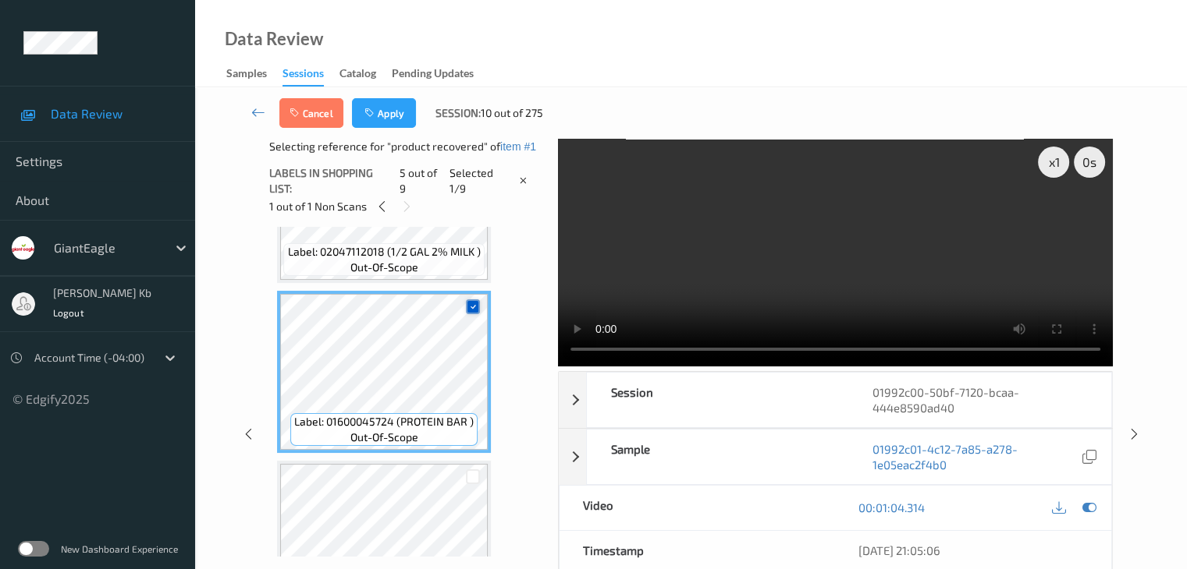
scroll to position [702, 0]
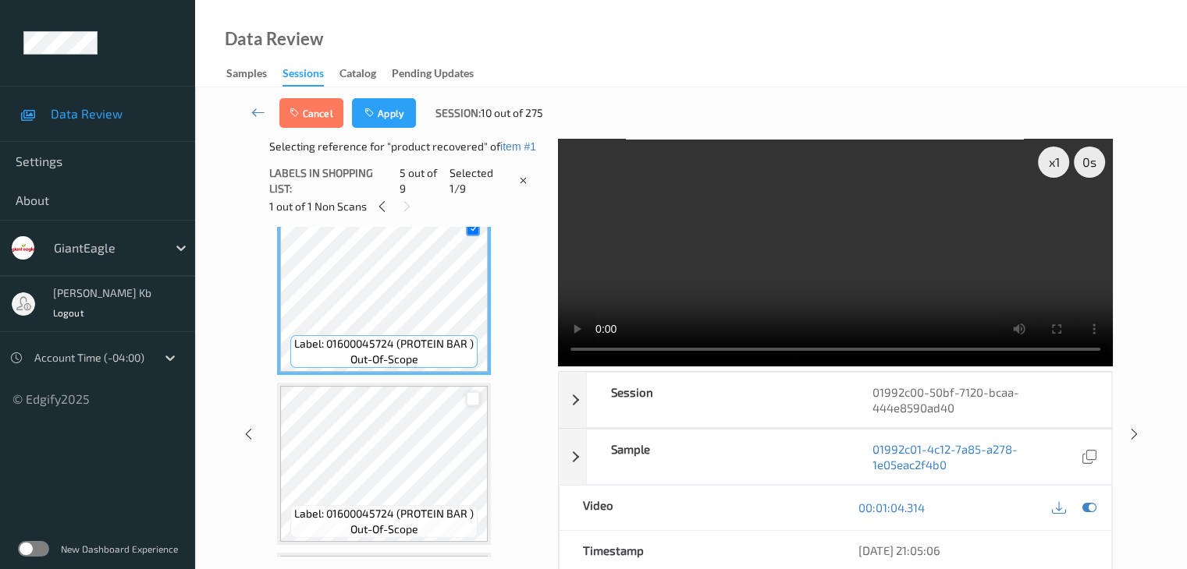
click at [472, 399] on div at bounding box center [473, 399] width 15 height 15
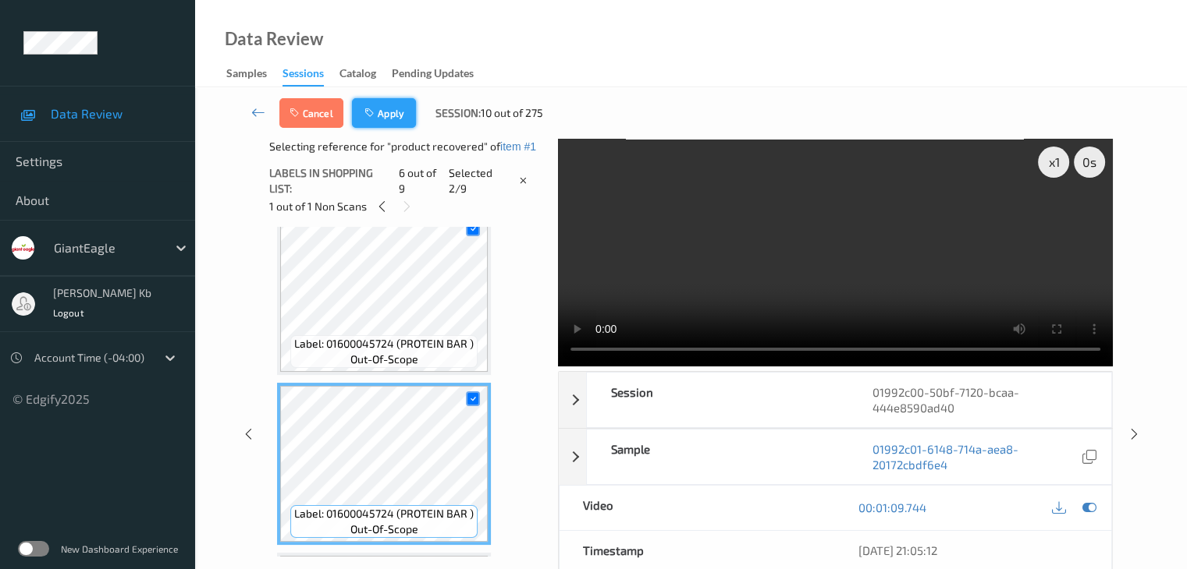
click at [385, 111] on button "Apply" at bounding box center [384, 113] width 64 height 30
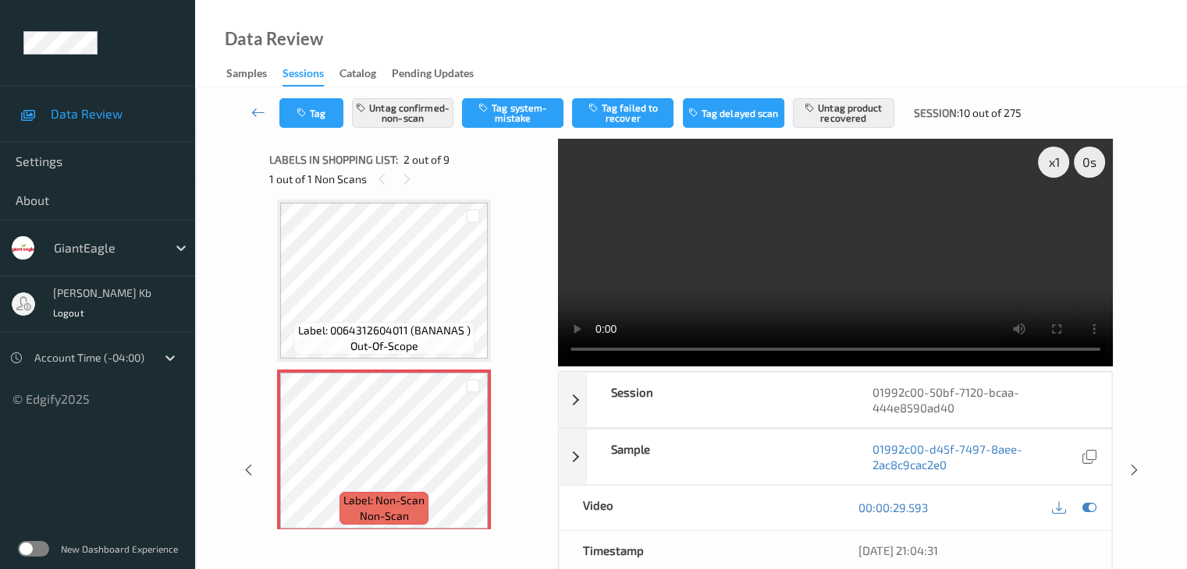
drag, startPoint x: 253, startPoint y: 110, endPoint x: 253, endPoint y: 101, distance: 8.6
click at [253, 110] on icon at bounding box center [258, 113] width 14 height 16
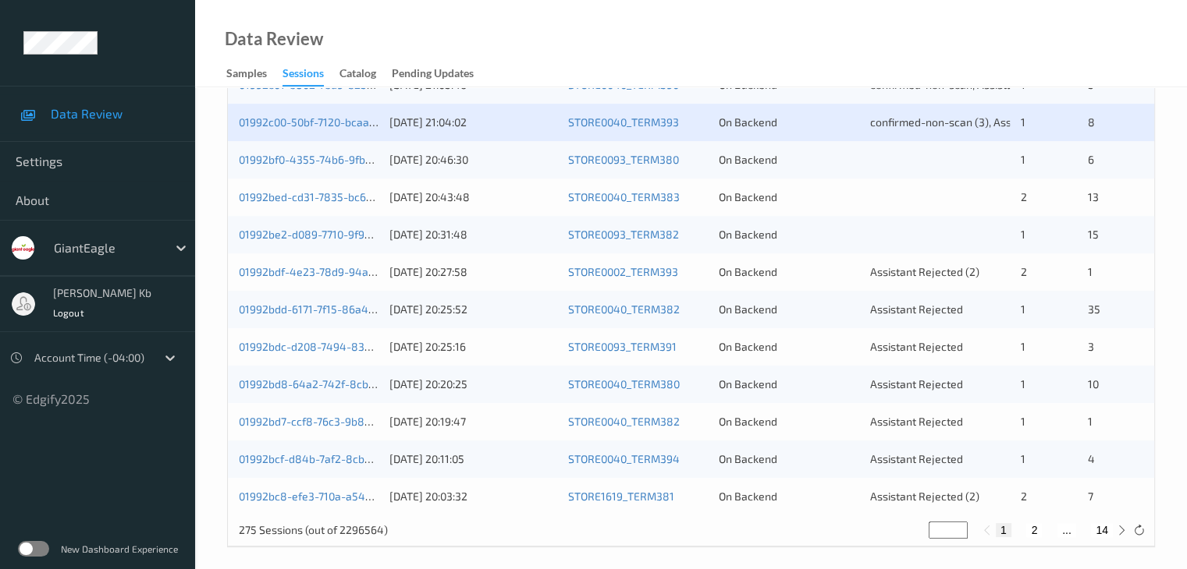
scroll to position [727, 0]
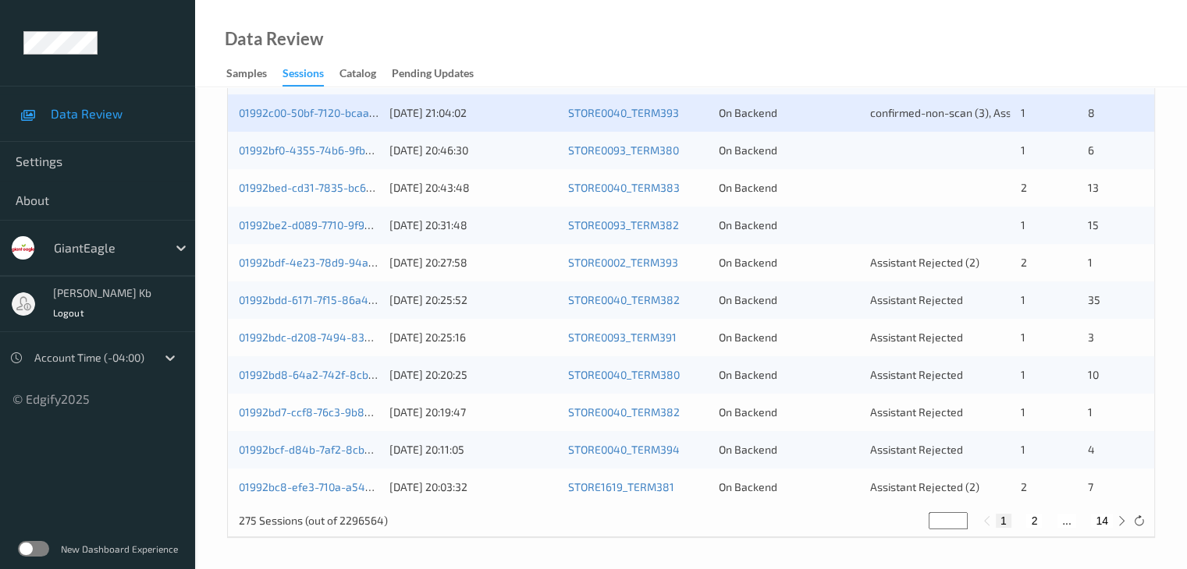
click at [309, 143] on div "01992bf0-4355-74b6-9fbc-3f6d2da80210" at bounding box center [309, 151] width 140 height 16
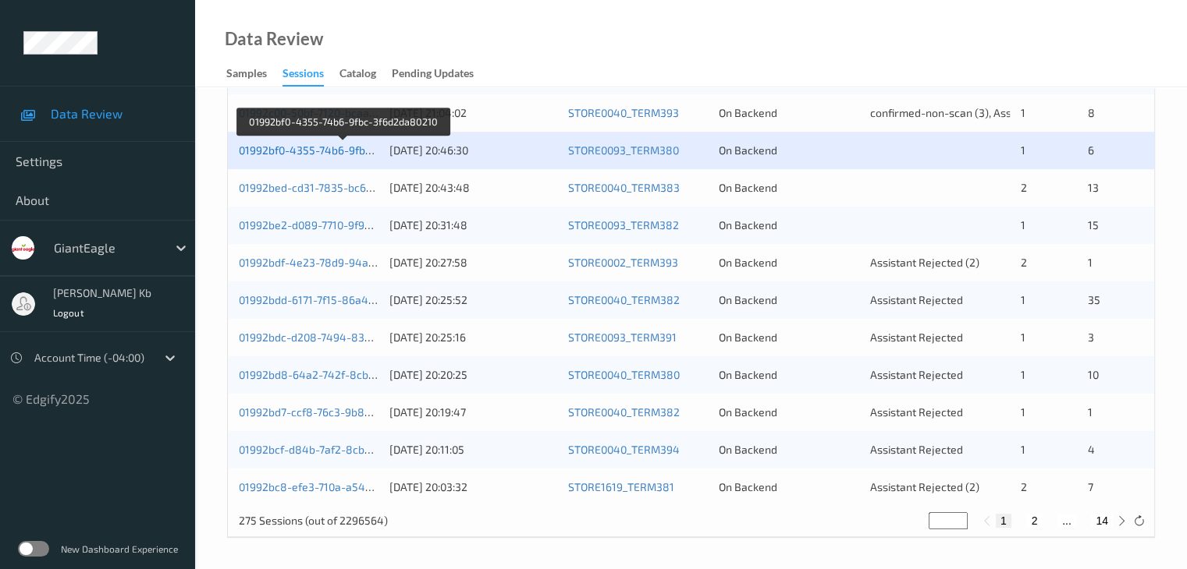
click at [357, 154] on link "01992bf0-4355-74b6-9fbc-3f6d2da80210" at bounding box center [343, 150] width 208 height 13
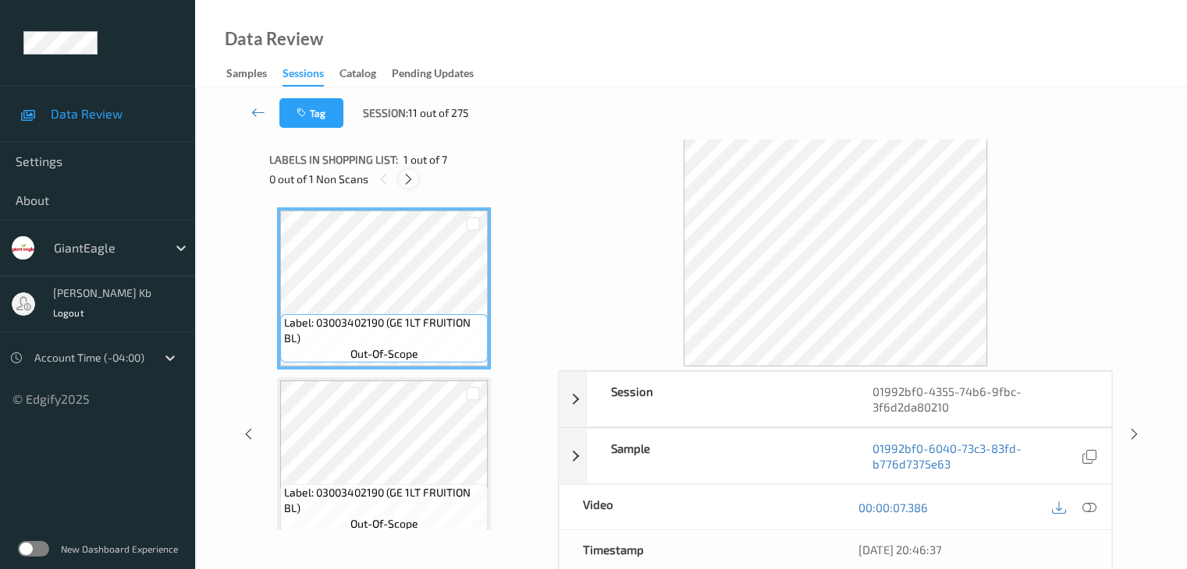
click at [410, 179] on icon at bounding box center [408, 179] width 13 height 14
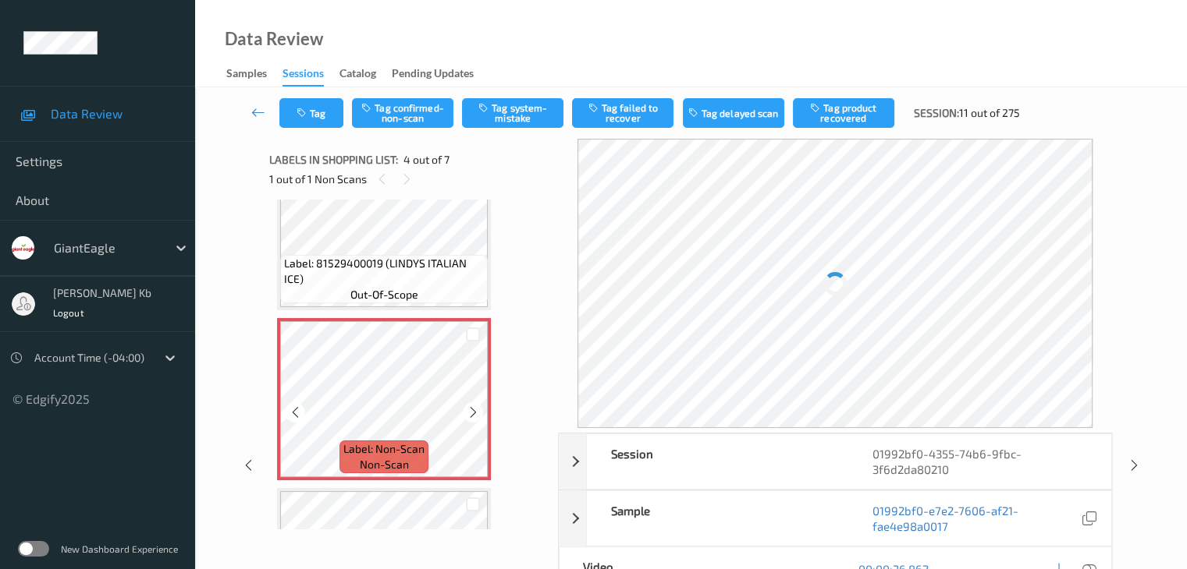
scroll to position [426, 0]
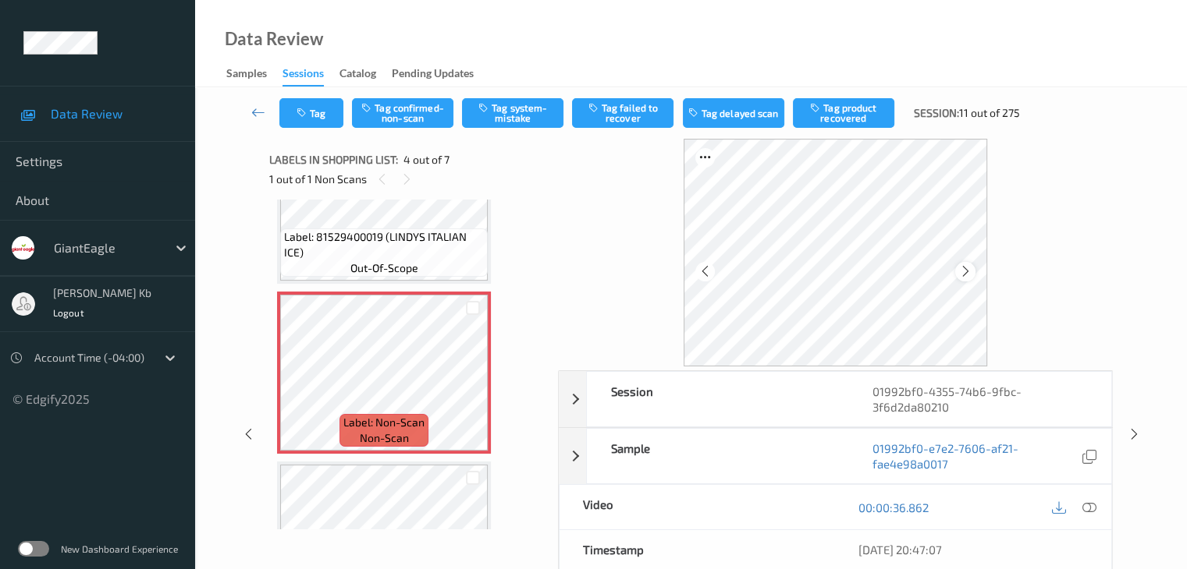
click at [966, 271] on icon at bounding box center [965, 271] width 13 height 14
click at [963, 274] on icon at bounding box center [965, 271] width 13 height 14
click at [1085, 503] on icon at bounding box center [1088, 508] width 14 height 14
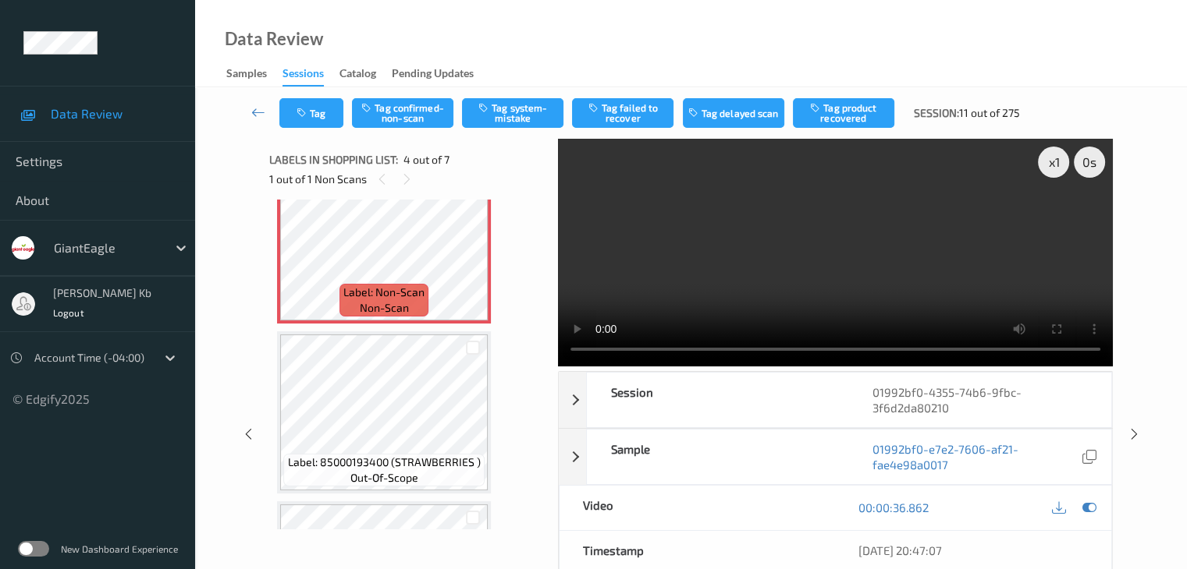
scroll to position [478, 0]
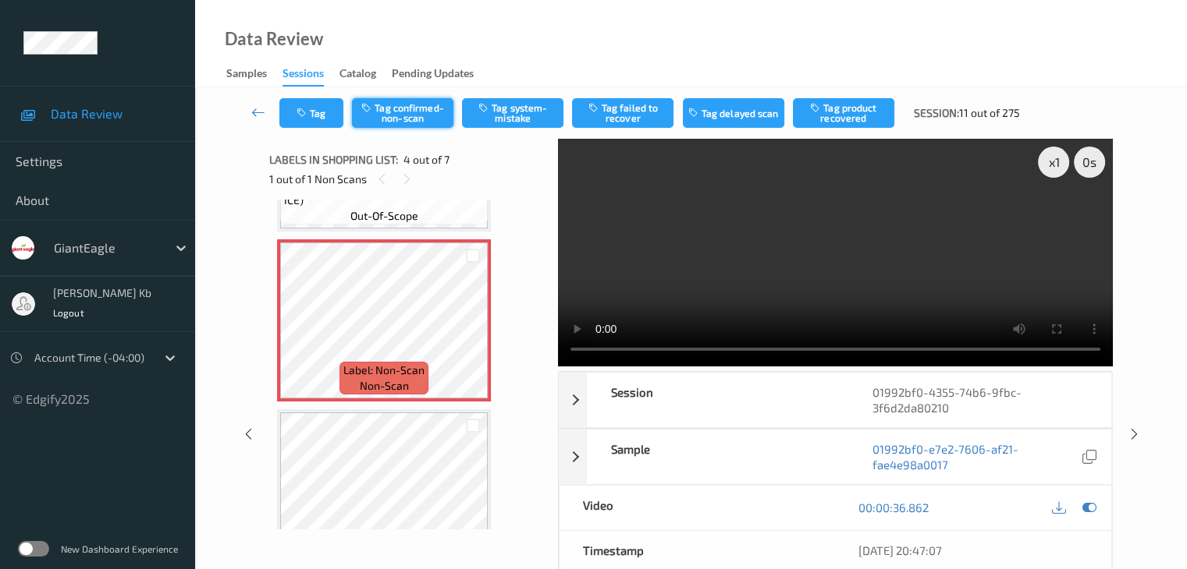
click at [413, 111] on button "Tag confirmed-non-scan" at bounding box center [402, 113] width 101 height 30
click at [631, 113] on button "Tag failed to recover" at bounding box center [622, 113] width 101 height 30
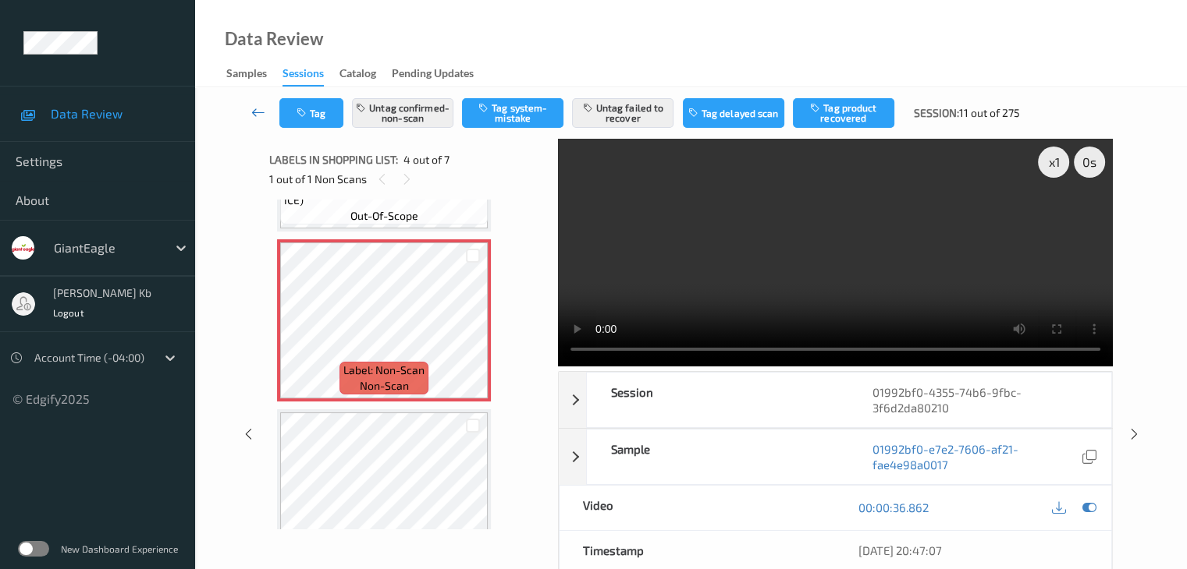
click at [258, 112] on icon at bounding box center [258, 113] width 14 height 16
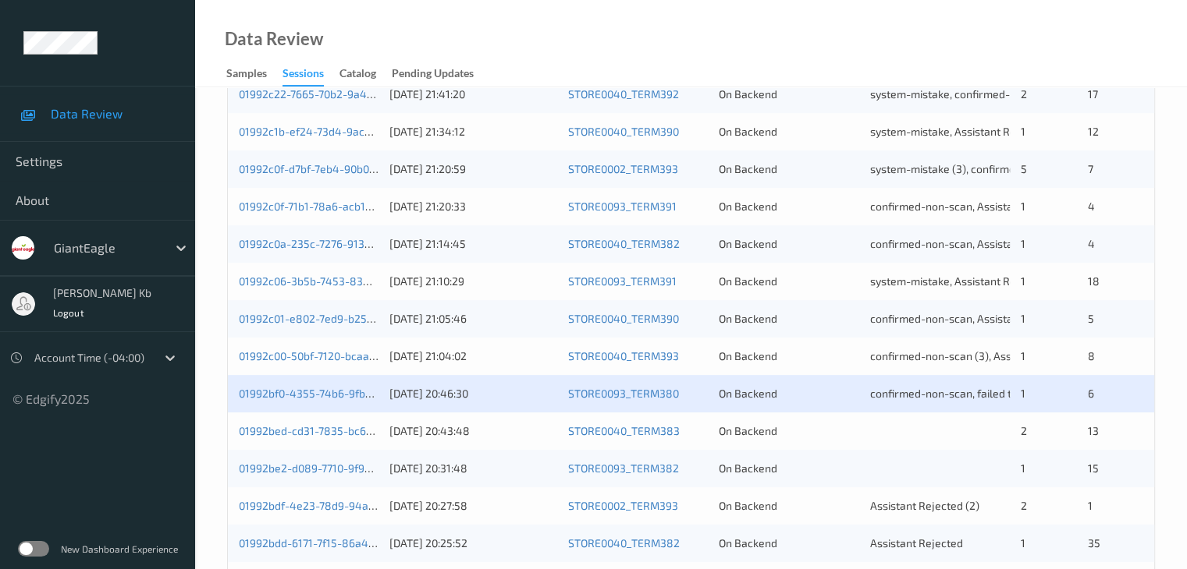
scroll to position [546, 0]
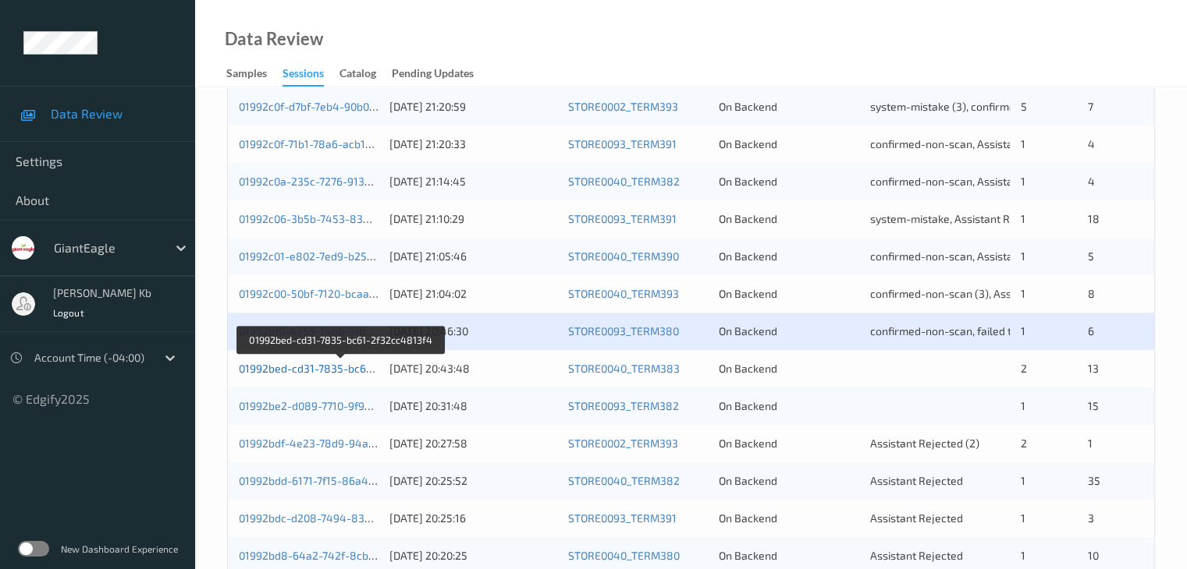
click at [329, 371] on link "01992bed-cd31-7835-bc61-2f32cc4813f4" at bounding box center [342, 368] width 206 height 13
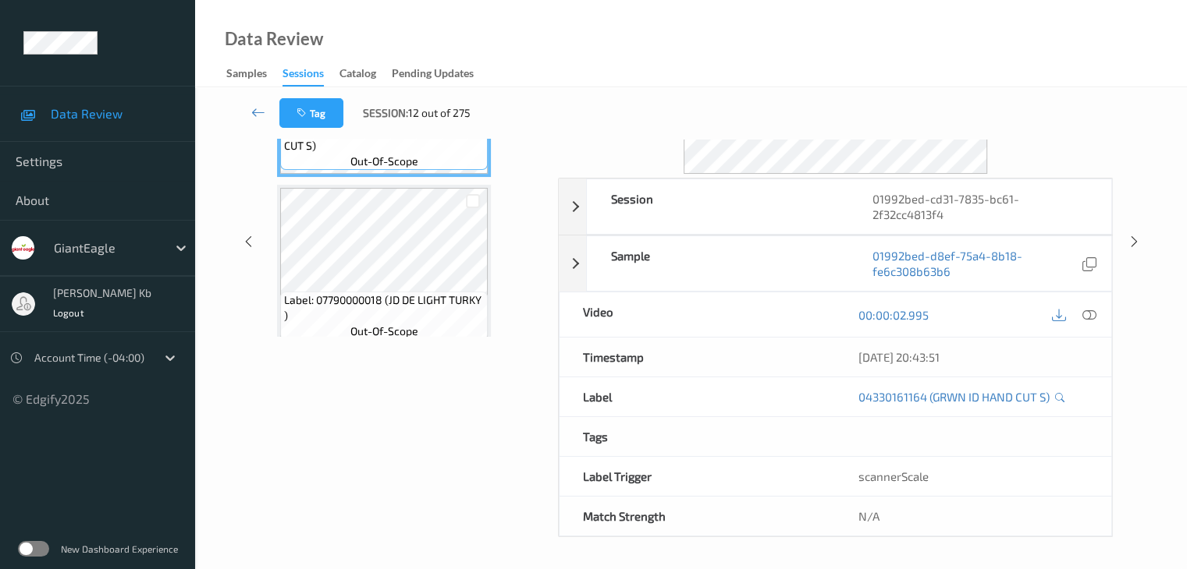
scroll to position [190, 0]
drag, startPoint x: 354, startPoint y: 1, endPoint x: 780, endPoint y: 44, distance: 428.1
click at [785, 44] on div "Data Review Samples Sessions Catalog Pending Updates" at bounding box center [691, 43] width 992 height 87
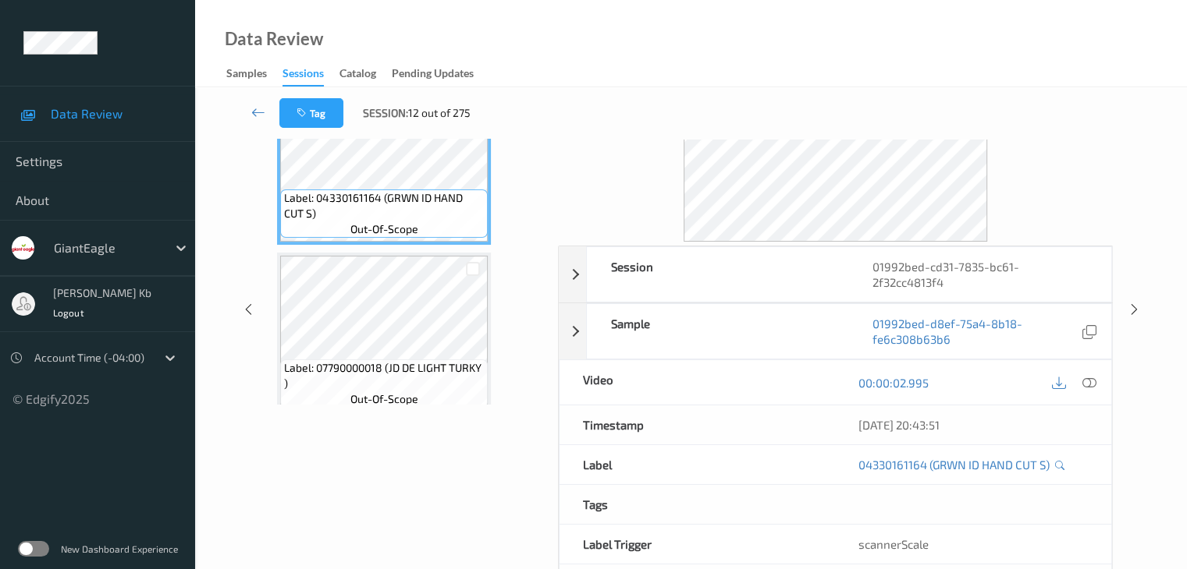
scroll to position [34, 0]
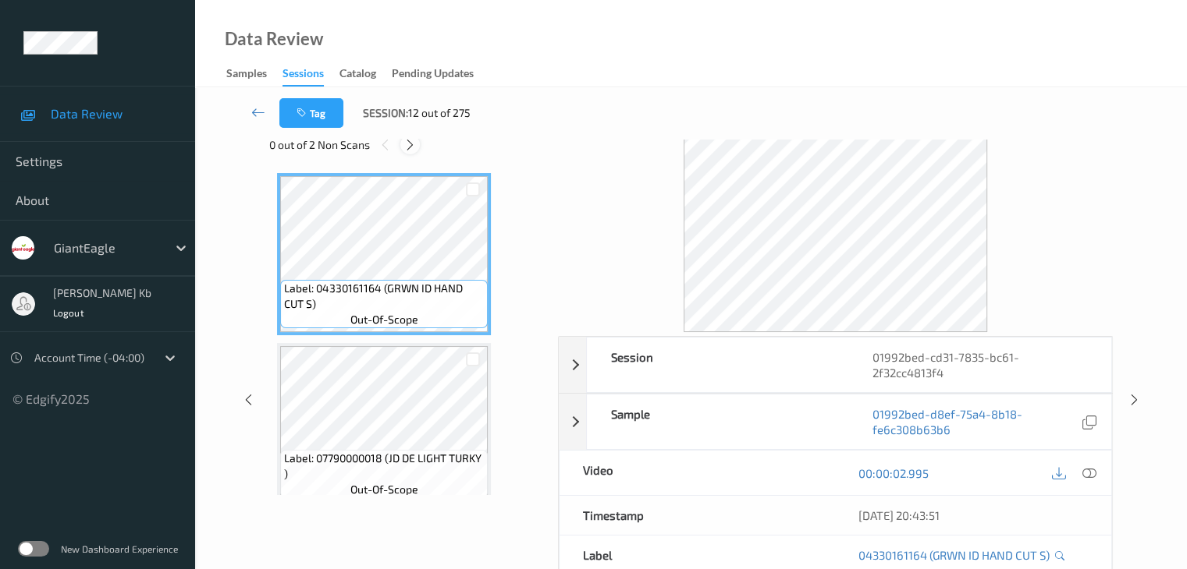
click at [409, 141] on icon at bounding box center [409, 145] width 13 height 14
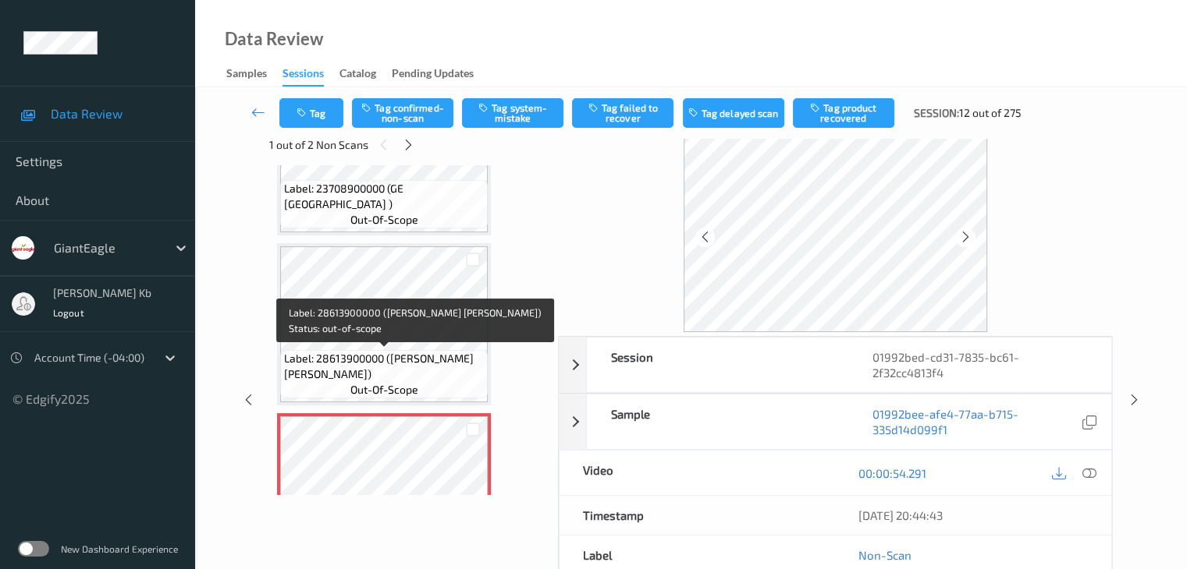
scroll to position [2127, 0]
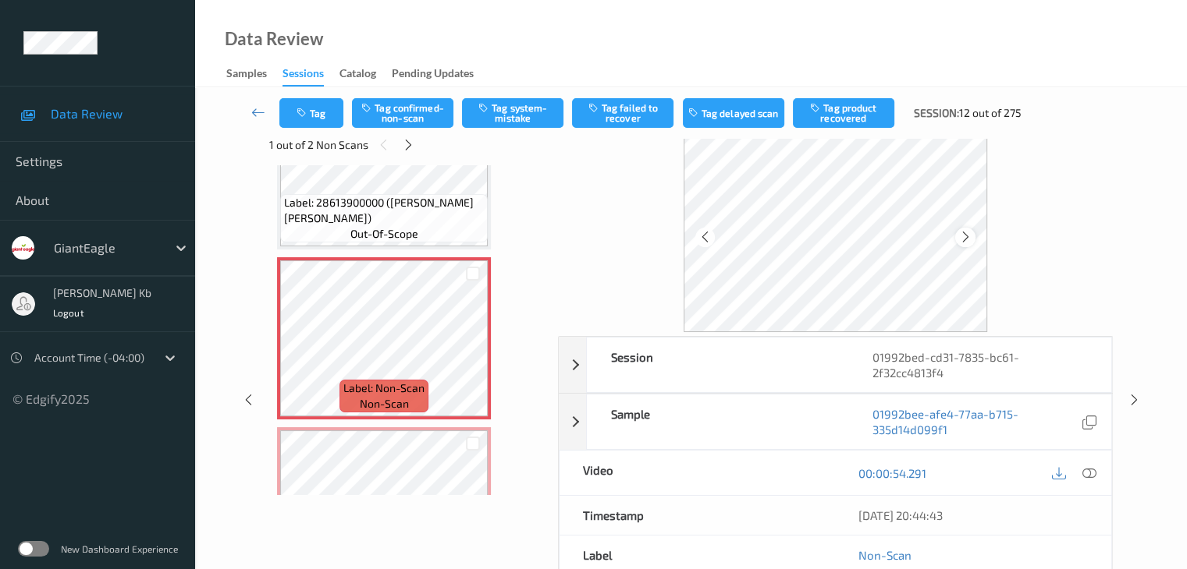
click at [970, 239] on icon at bounding box center [965, 237] width 13 height 14
click at [1092, 472] on icon at bounding box center [1088, 474] width 14 height 14
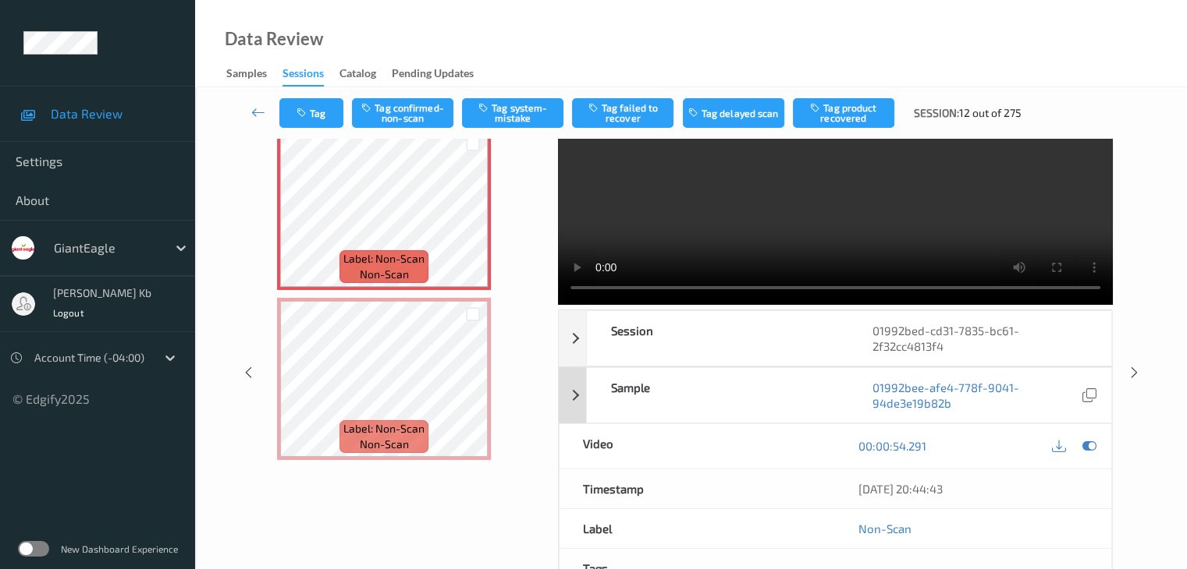
scroll to position [0, 0]
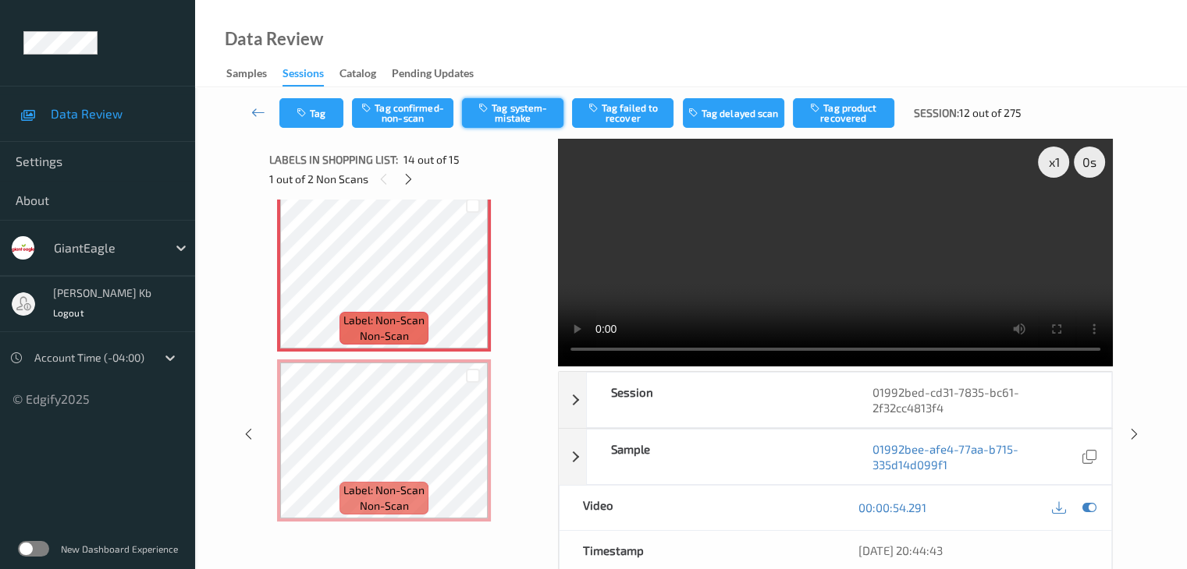
click at [513, 124] on button "Tag system-mistake" at bounding box center [512, 113] width 101 height 30
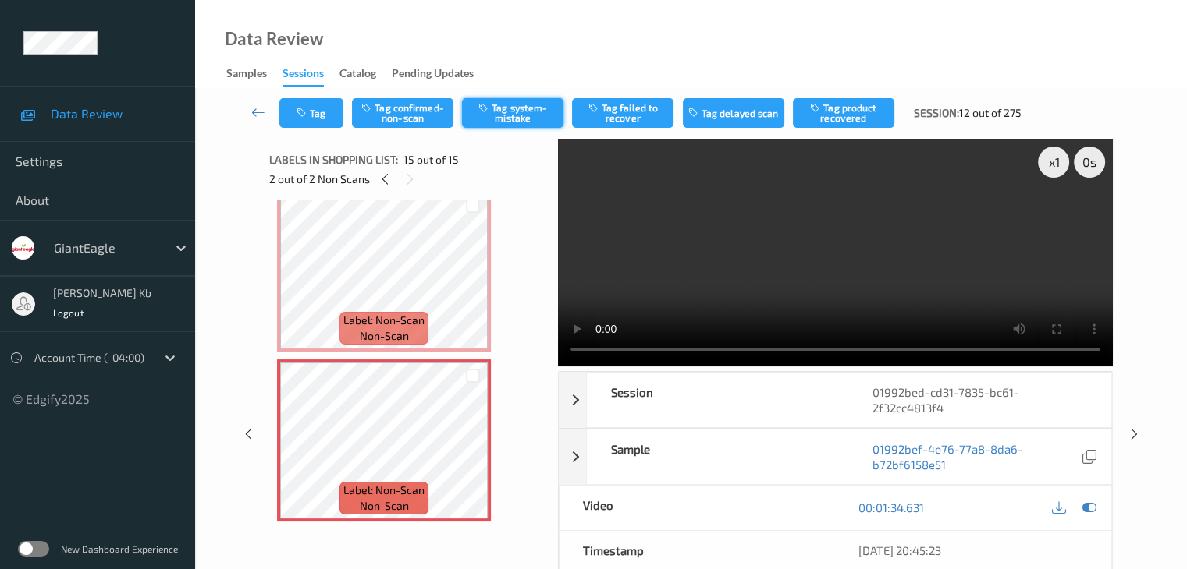
click at [517, 111] on button "Tag system-mistake" at bounding box center [512, 113] width 101 height 30
drag, startPoint x: 257, startPoint y: 116, endPoint x: 257, endPoint y: 97, distance: 19.5
click at [257, 116] on icon at bounding box center [258, 113] width 14 height 16
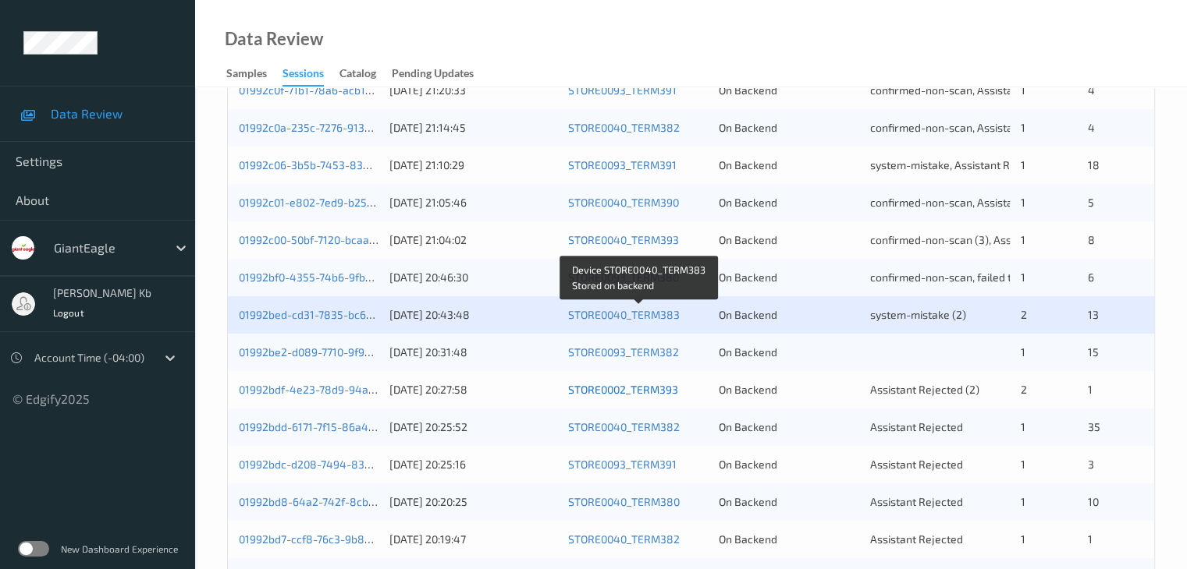
scroll to position [624, 0]
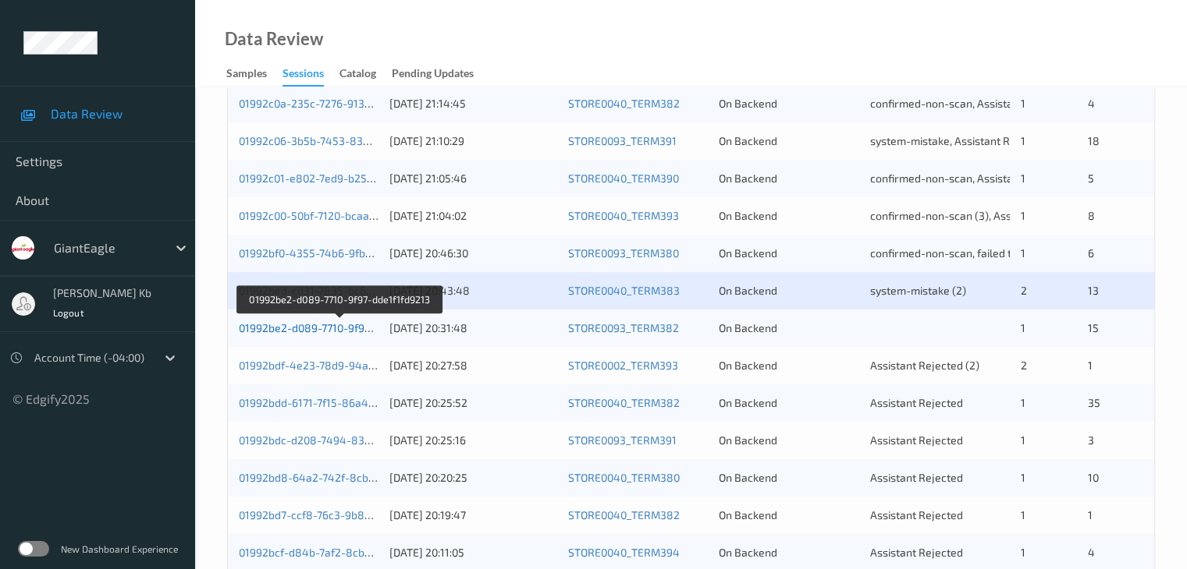
click at [337, 329] on link "01992be2-d089-7710-9f97-dde1f1fd9213" at bounding box center [339, 327] width 201 height 13
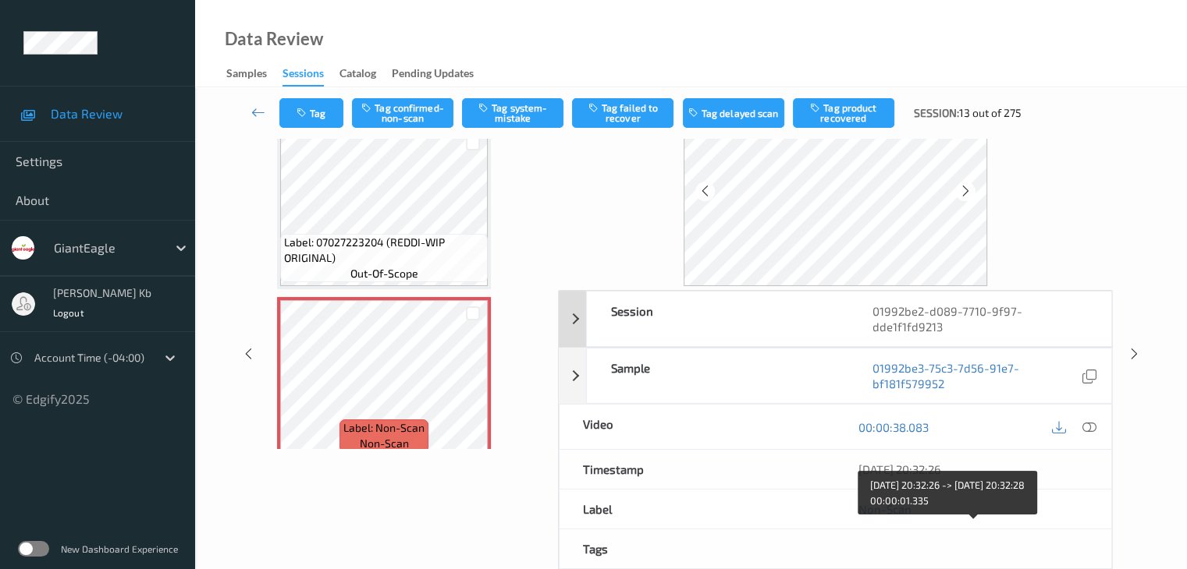
scroll to position [53, 0]
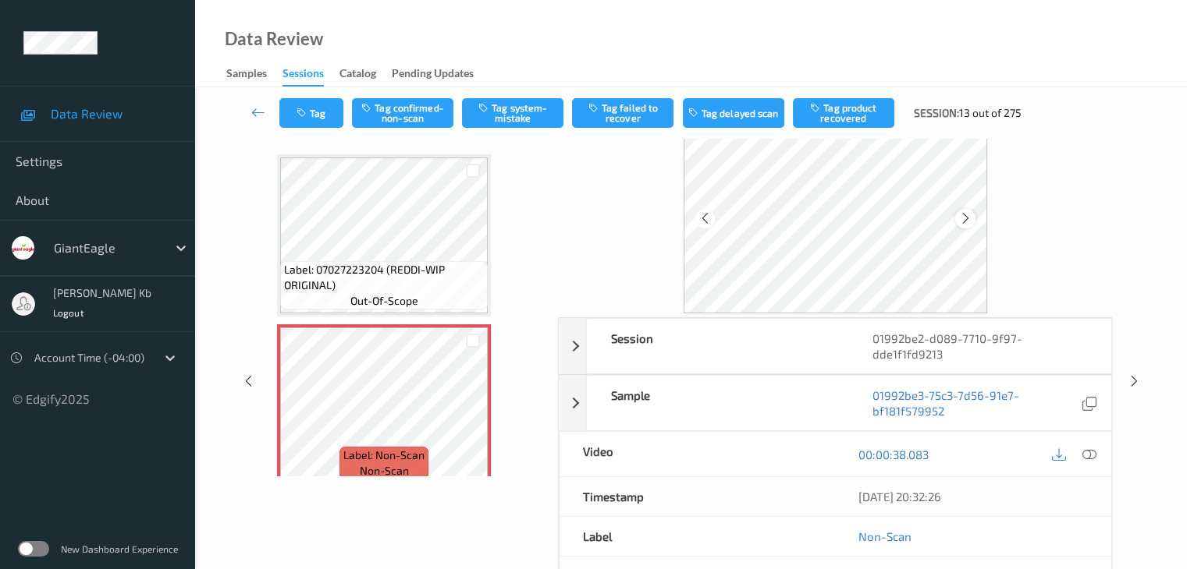
drag, startPoint x: 927, startPoint y: 322, endPoint x: 956, endPoint y: 213, distance: 113.0
click at [956, 213] on div at bounding box center [965, 219] width 20 height 20
click at [1087, 453] on icon at bounding box center [1088, 455] width 14 height 14
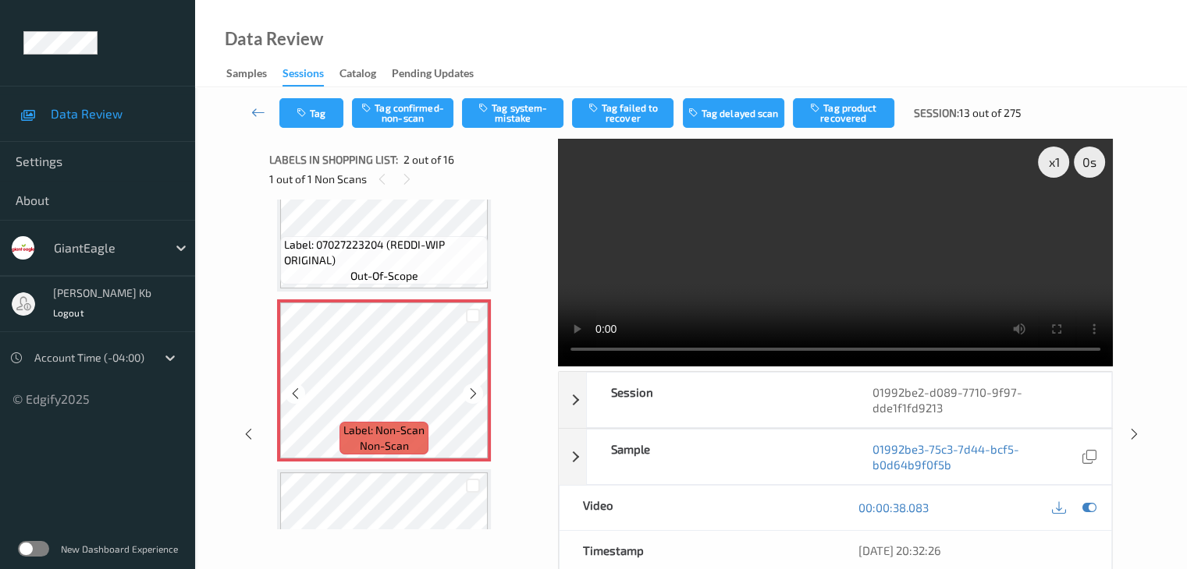
scroll to position [0, 0]
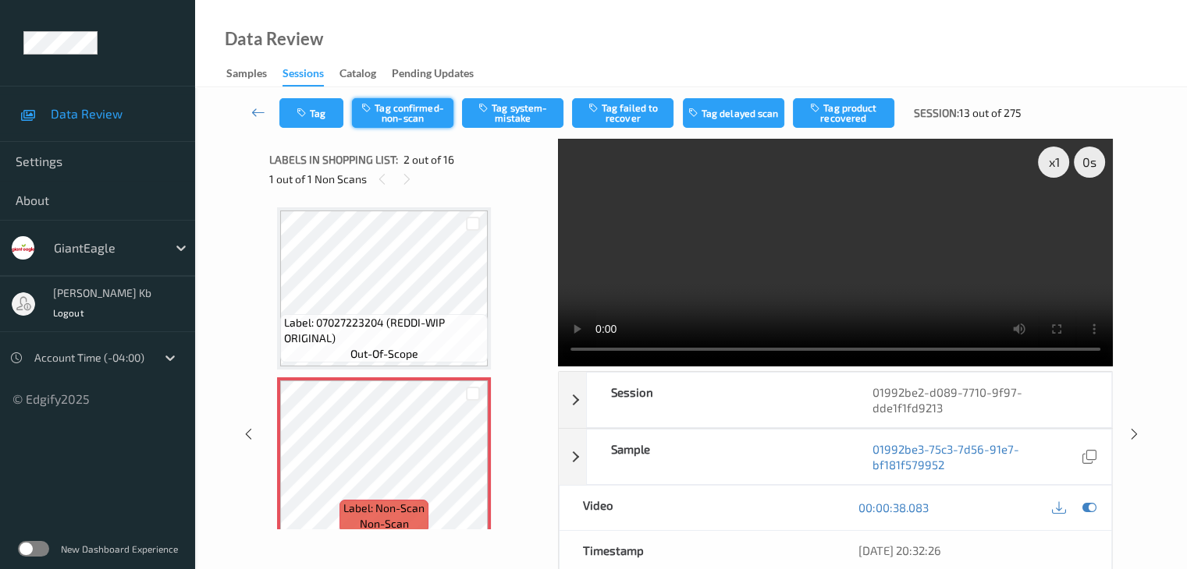
click at [413, 108] on button "Tag confirmed-non-scan" at bounding box center [402, 113] width 101 height 30
click at [853, 110] on button "Tag product recovered" at bounding box center [843, 113] width 101 height 30
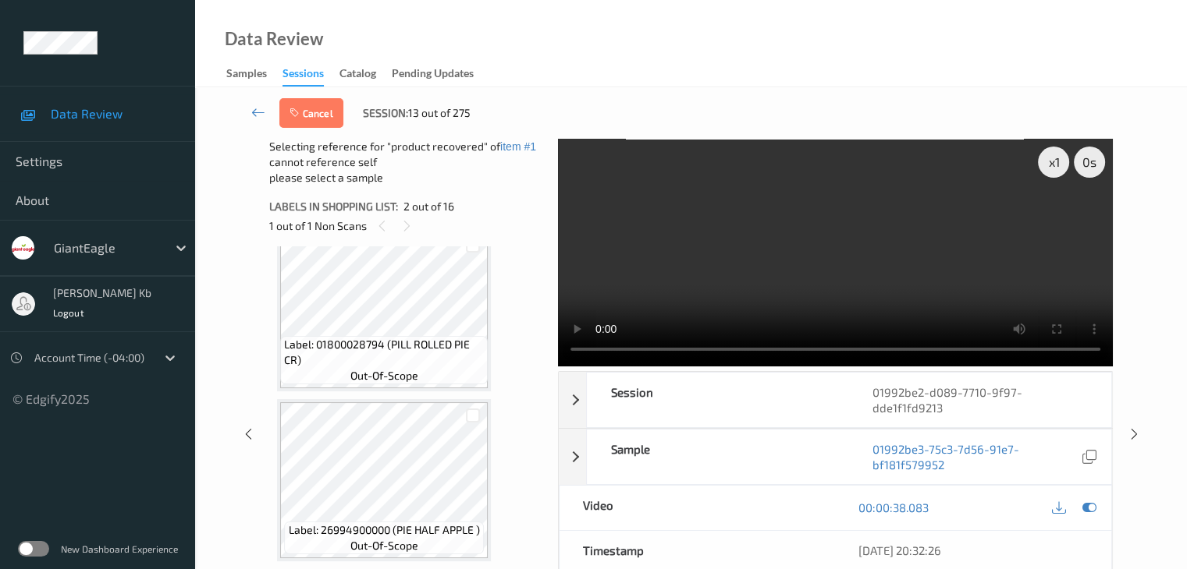
scroll to position [390, 0]
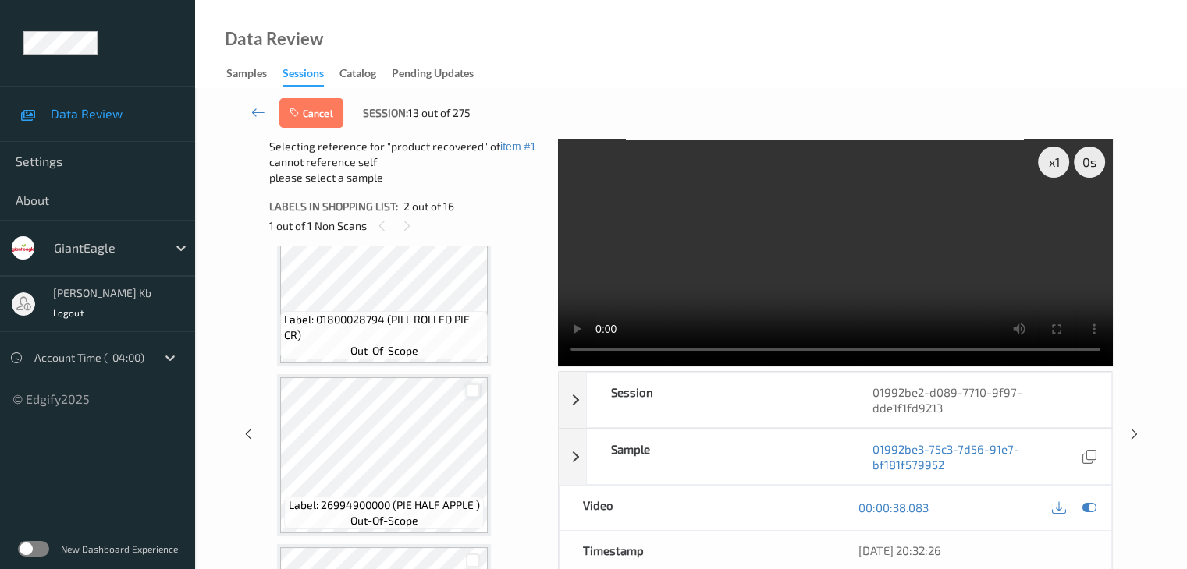
click at [477, 391] on div at bounding box center [473, 391] width 15 height 15
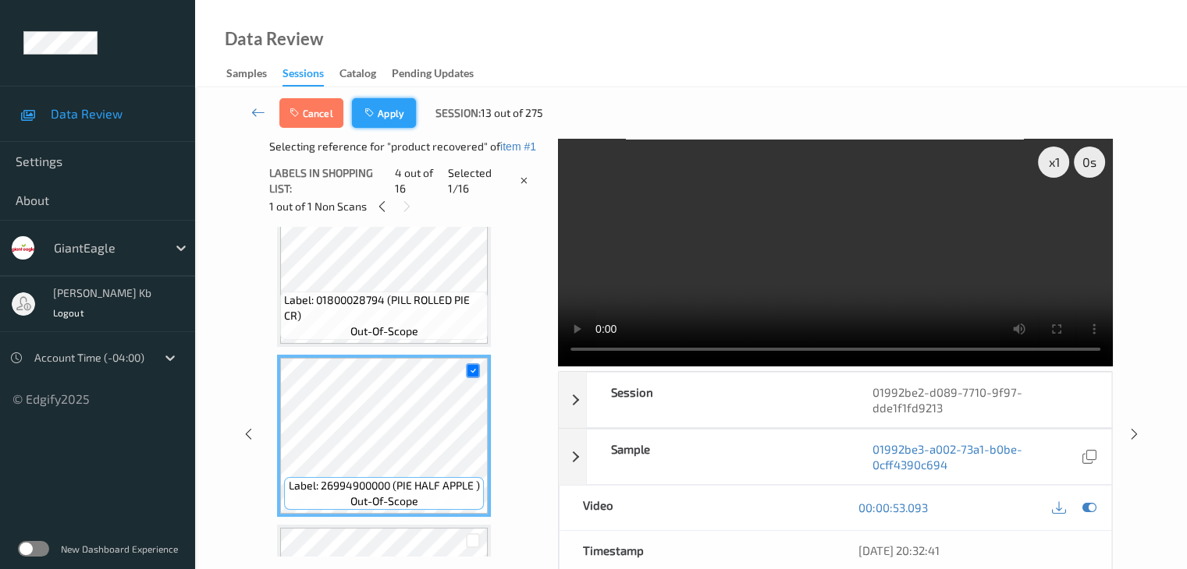
click at [381, 112] on button "Apply" at bounding box center [384, 113] width 64 height 30
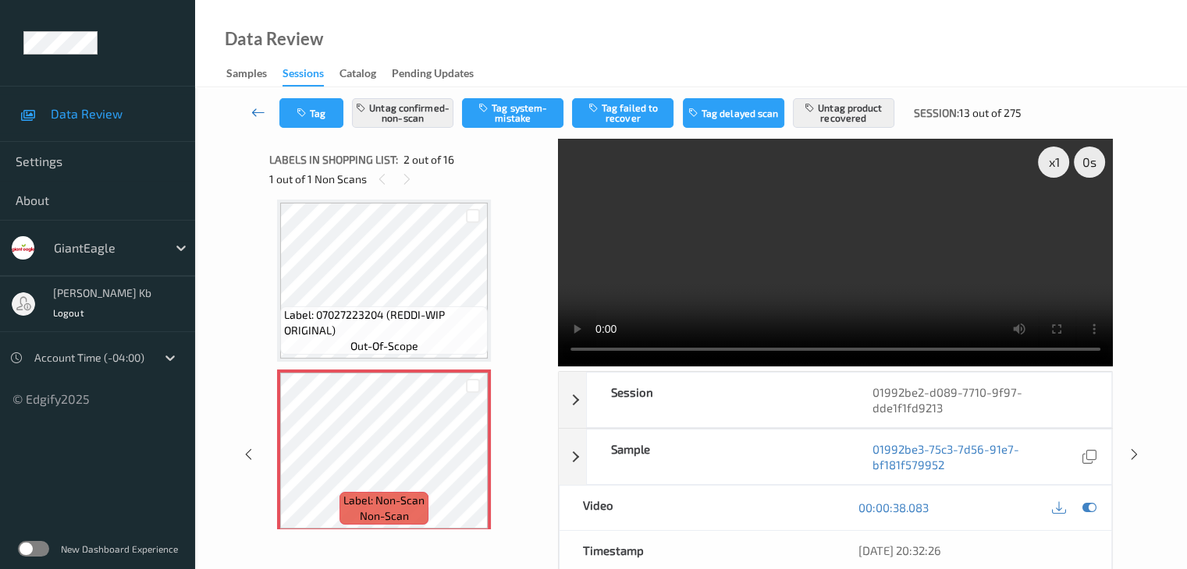
click at [262, 113] on icon at bounding box center [258, 113] width 14 height 16
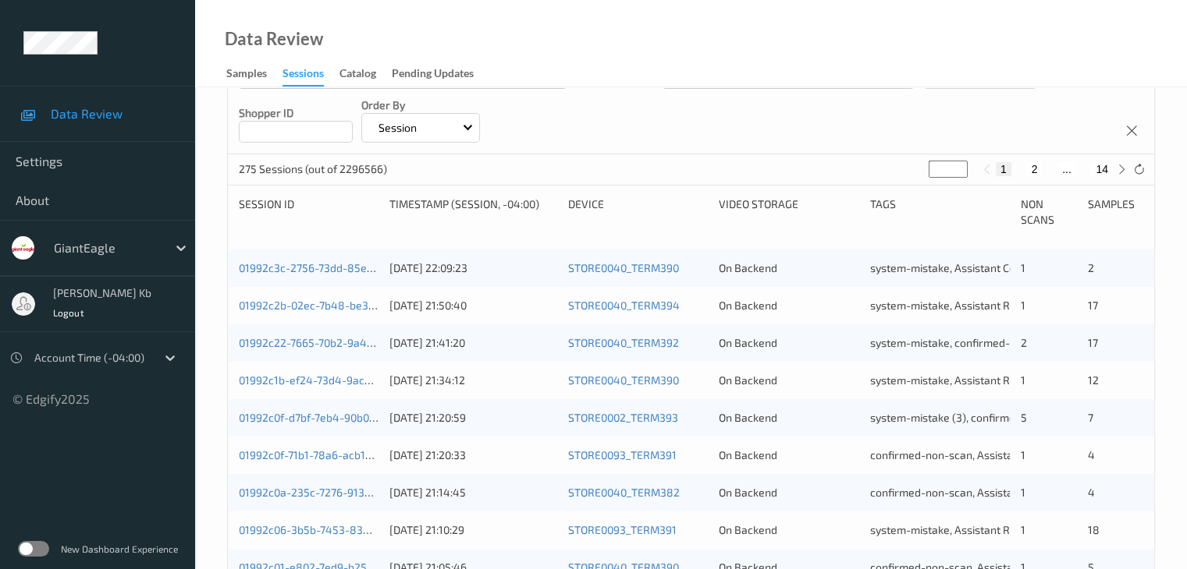
scroll to position [624, 0]
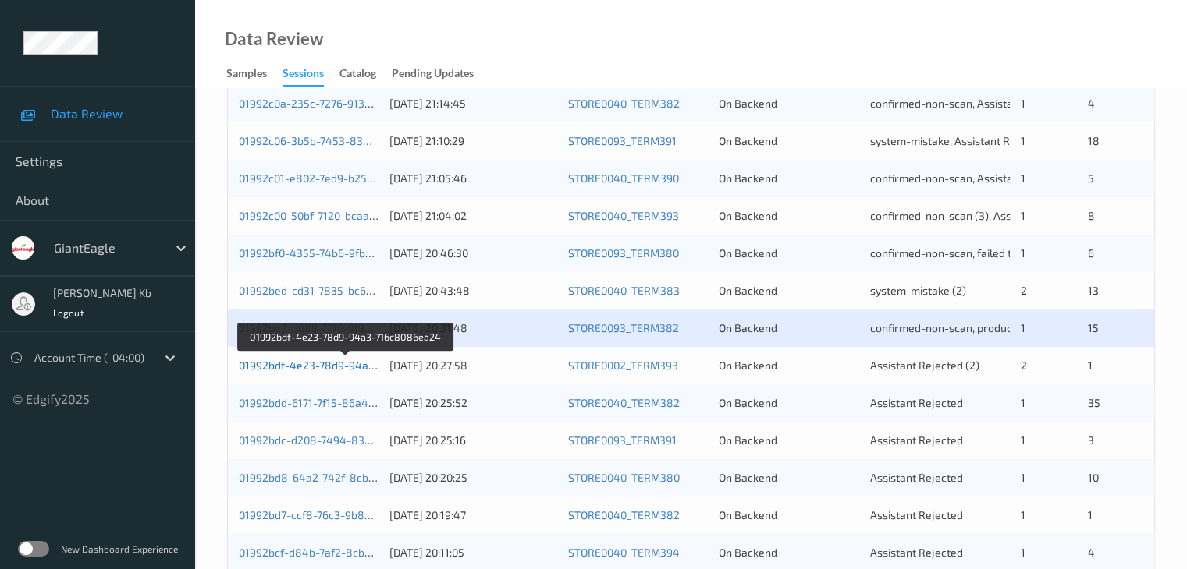
click at [334, 366] on link "01992bdf-4e23-78d9-94a3-716c8086ea24" at bounding box center [346, 365] width 214 height 13
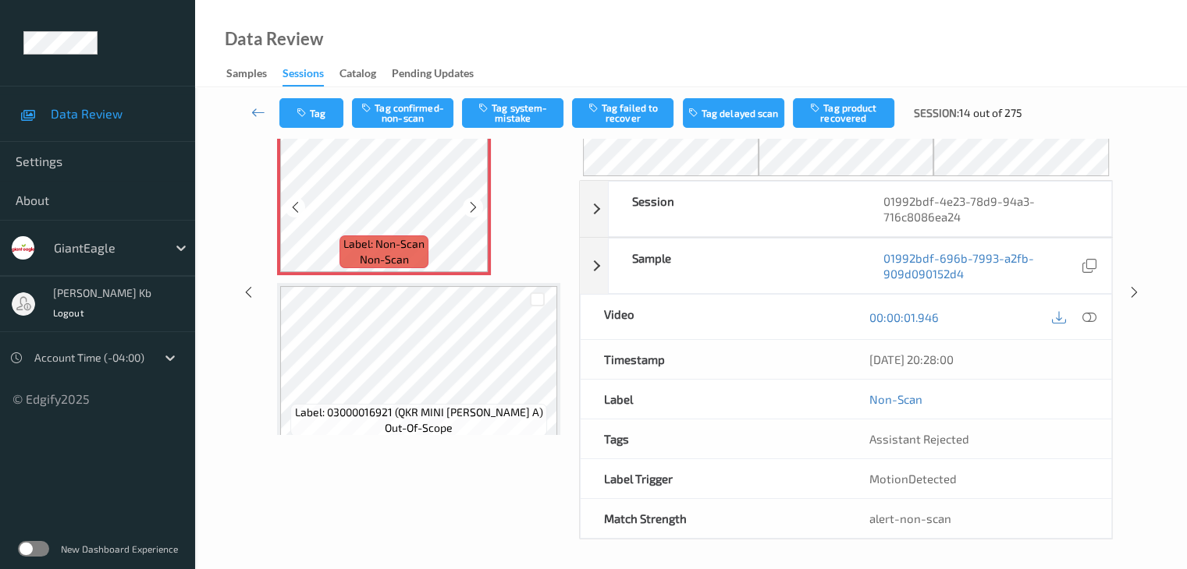
scroll to position [16, 0]
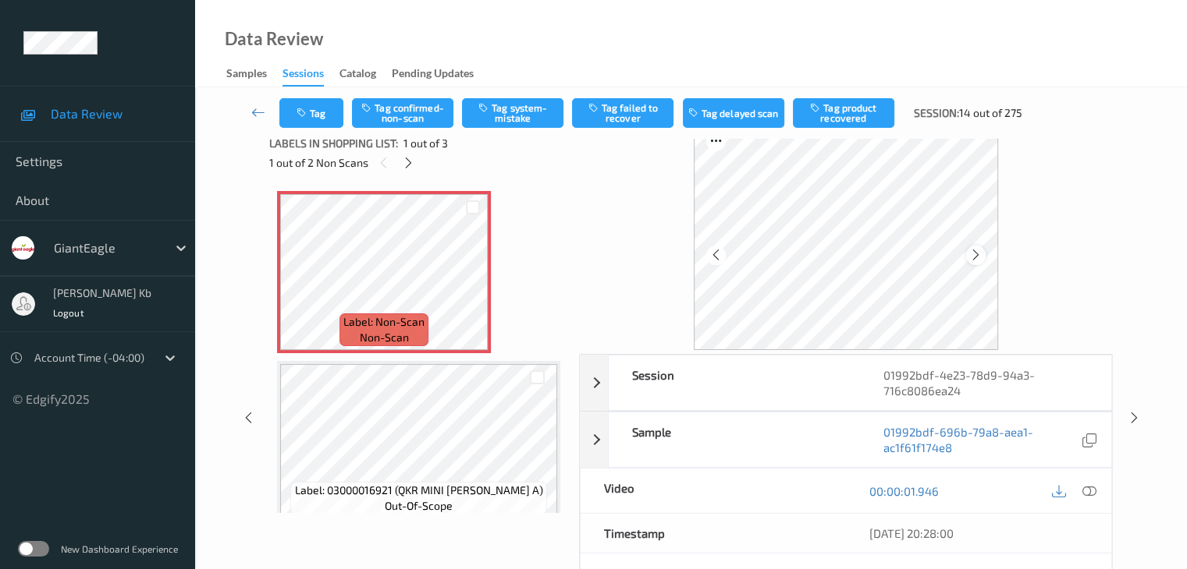
click at [982, 260] on icon at bounding box center [975, 255] width 13 height 14
click at [1088, 491] on icon at bounding box center [1088, 491] width 14 height 14
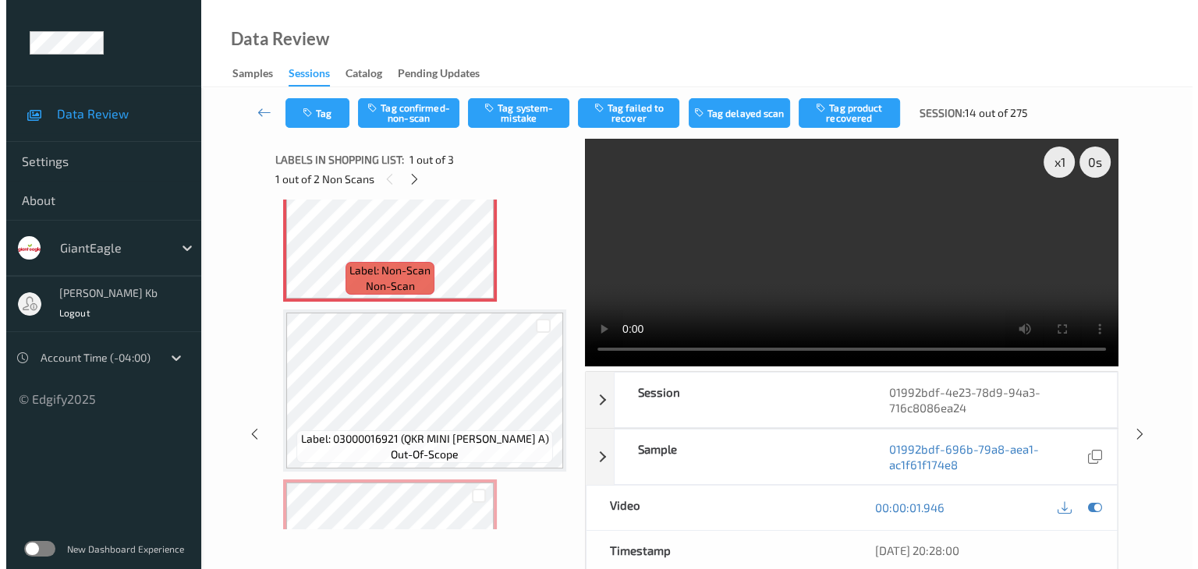
scroll to position [32, 0]
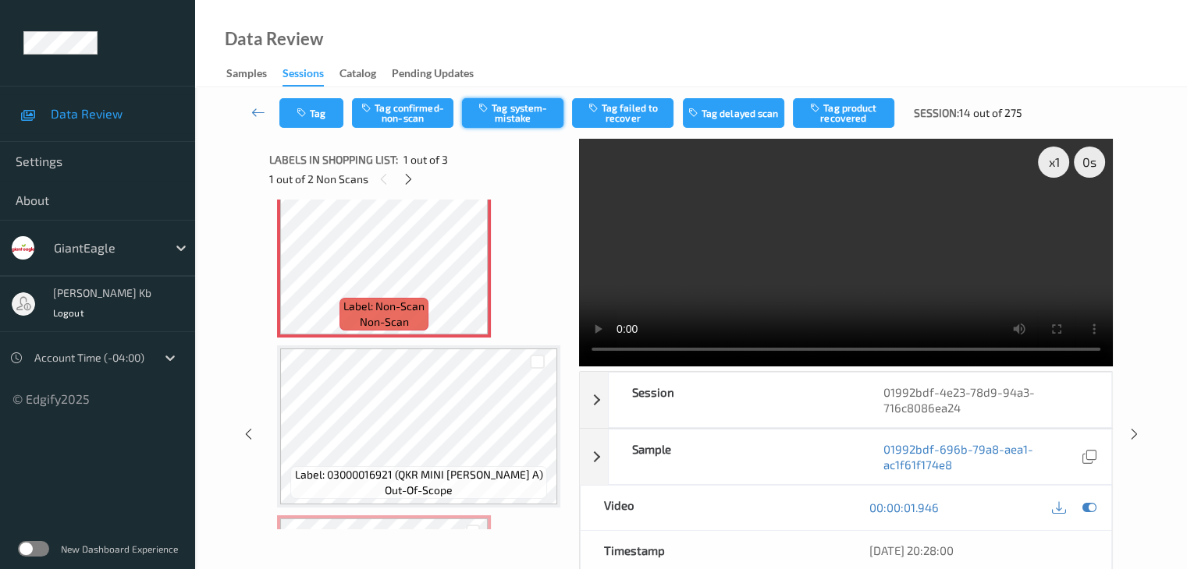
click at [509, 108] on button "Tag system-mistake" at bounding box center [512, 113] width 101 height 30
click at [325, 120] on button "Tag" at bounding box center [311, 113] width 64 height 30
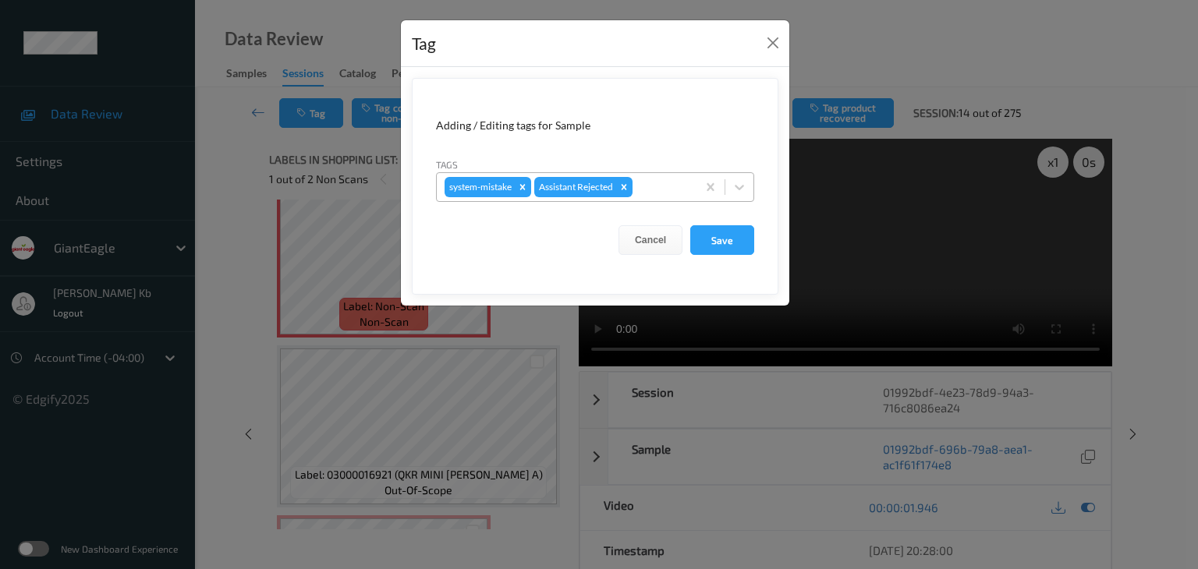
click at [647, 183] on div at bounding box center [662, 187] width 53 height 19
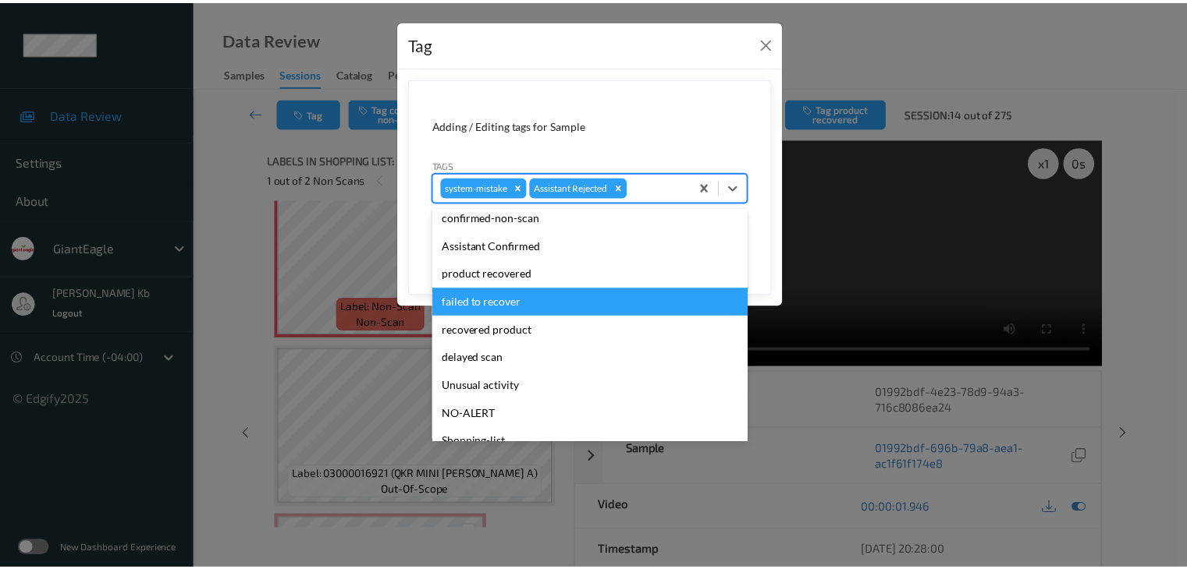
scroll to position [78, 0]
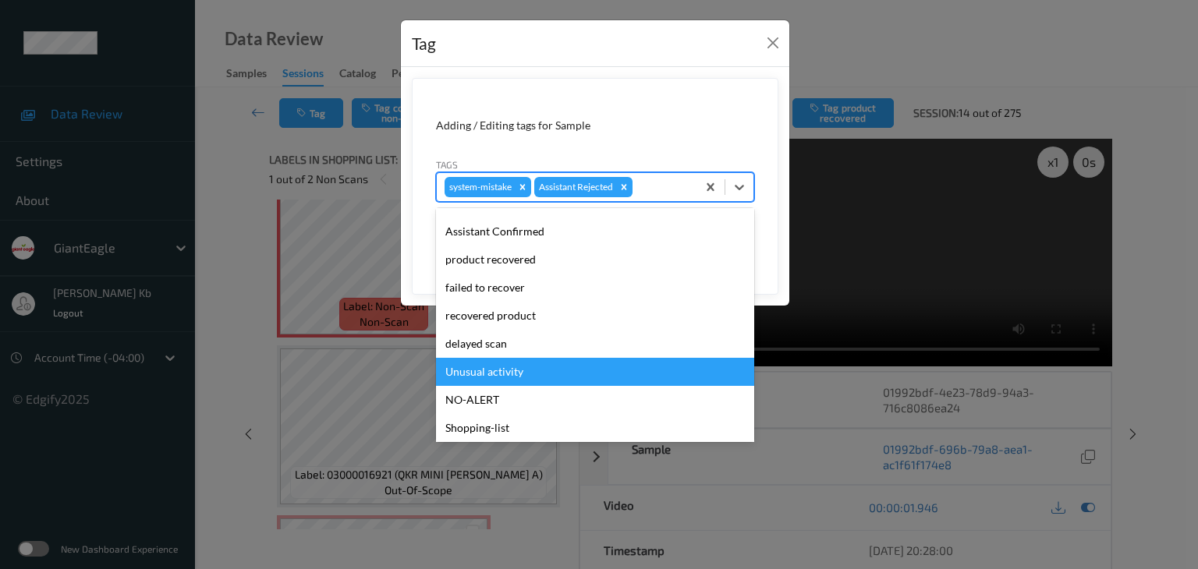
click at [495, 368] on div "Unusual activity" at bounding box center [595, 372] width 318 height 28
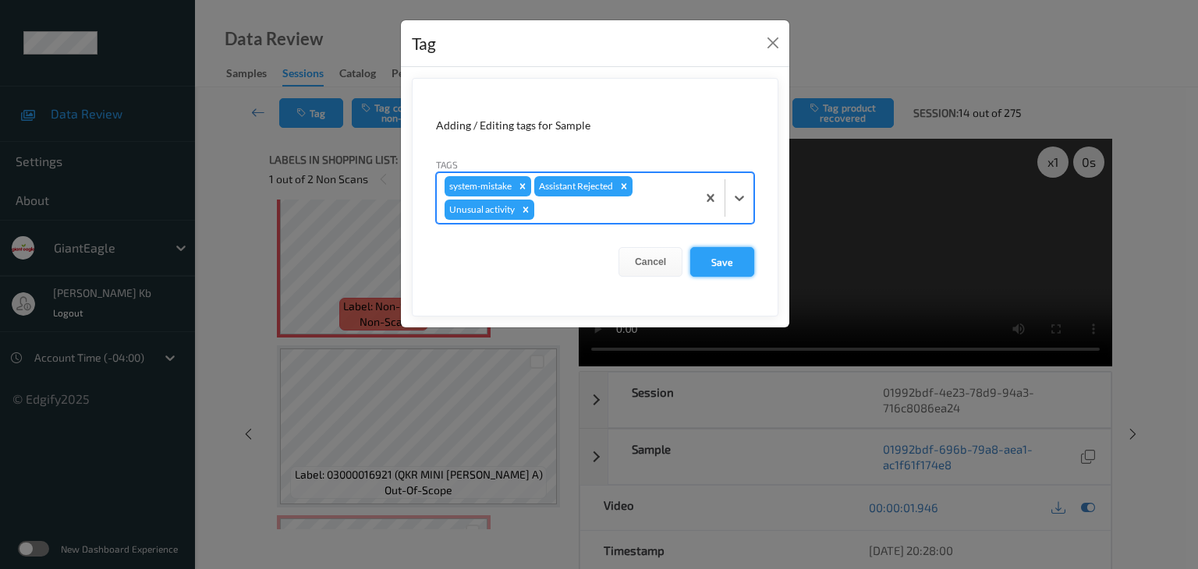
click at [727, 258] on button "Save" at bounding box center [722, 262] width 64 height 30
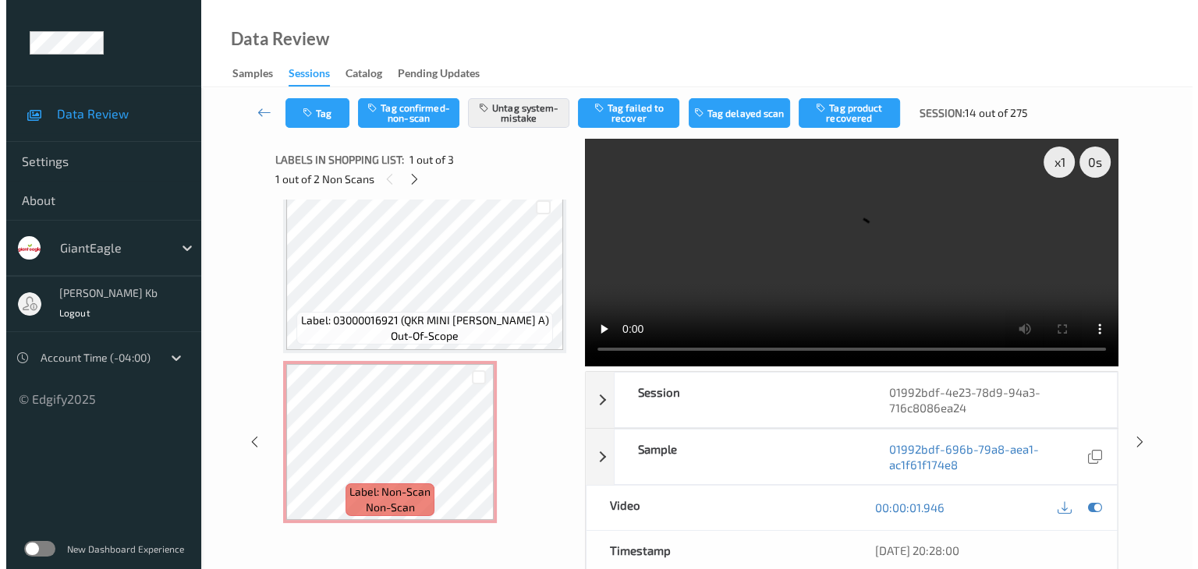
scroll to position [188, 0]
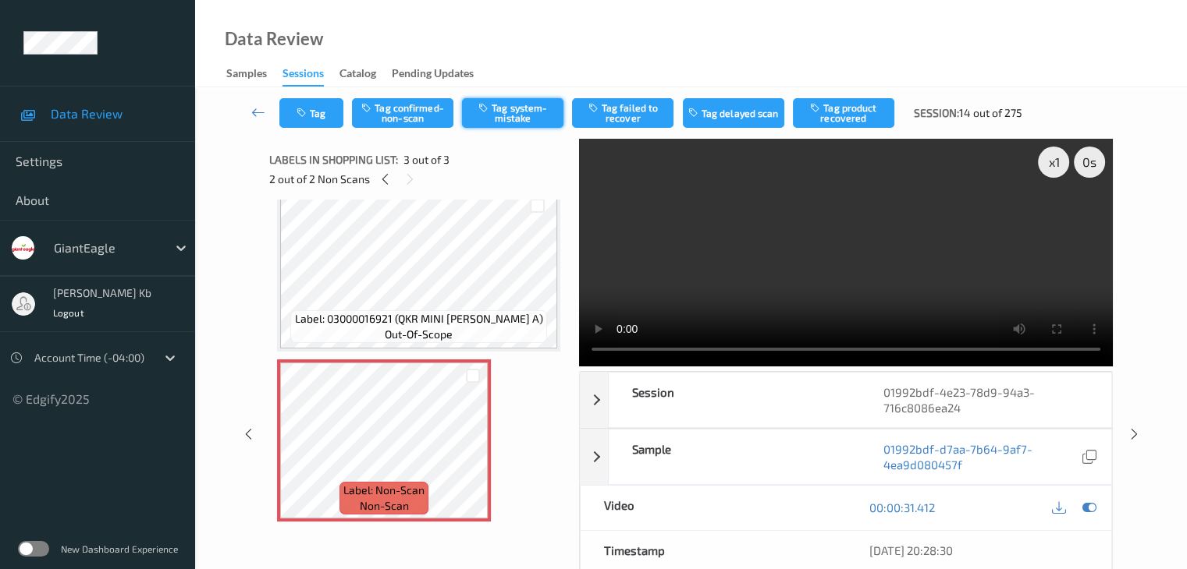
click at [505, 126] on button "Tag system-mistake" at bounding box center [512, 113] width 101 height 30
click at [326, 112] on button "Tag" at bounding box center [311, 113] width 64 height 30
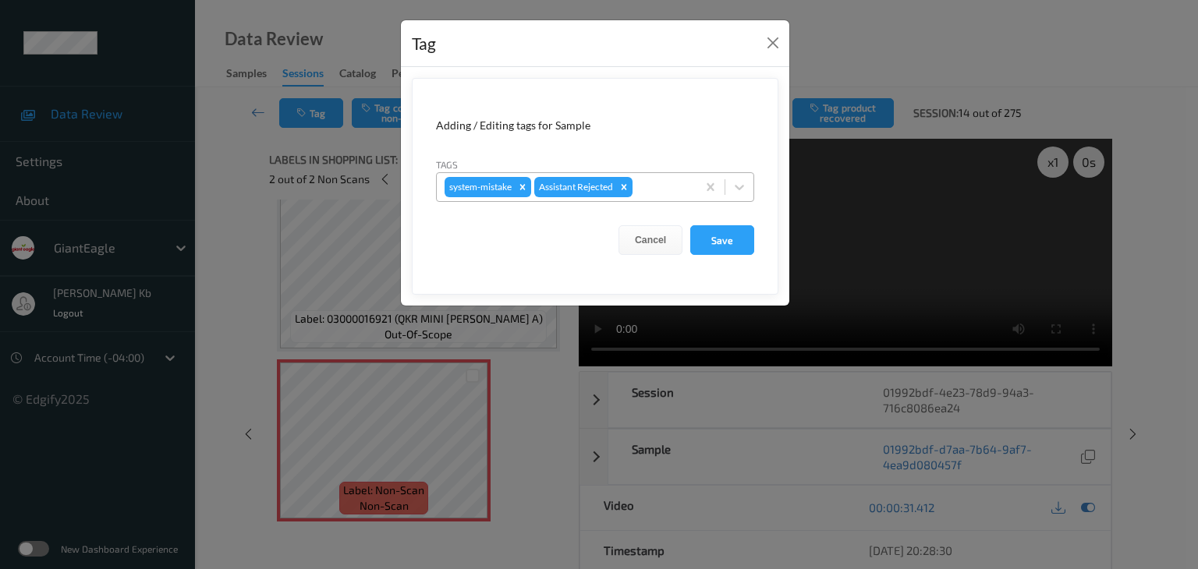
click at [644, 182] on div at bounding box center [662, 187] width 53 height 19
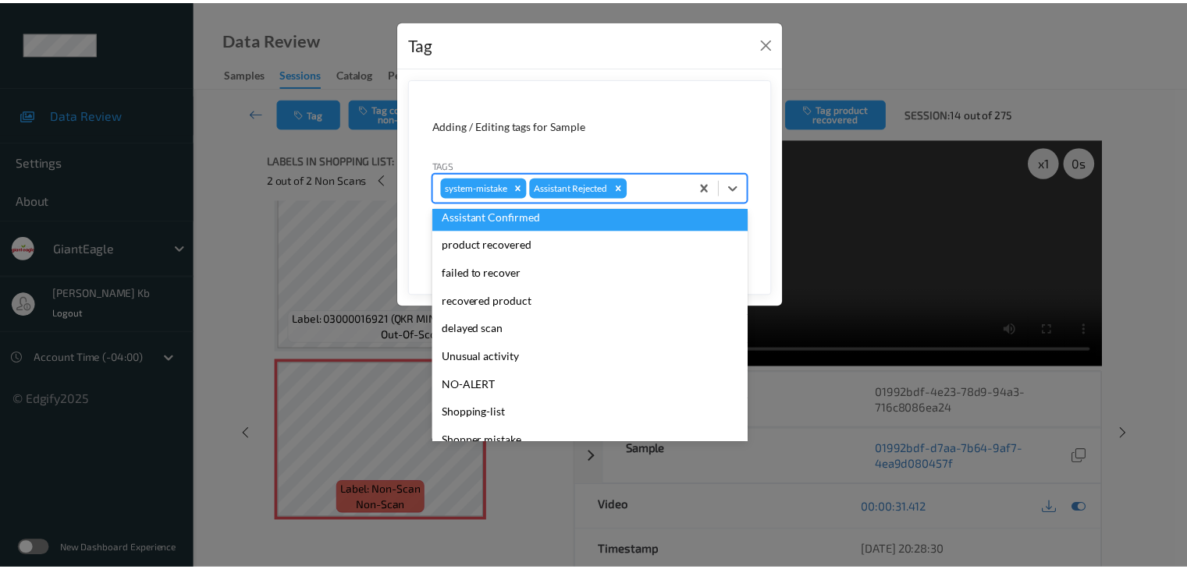
scroll to position [137, 0]
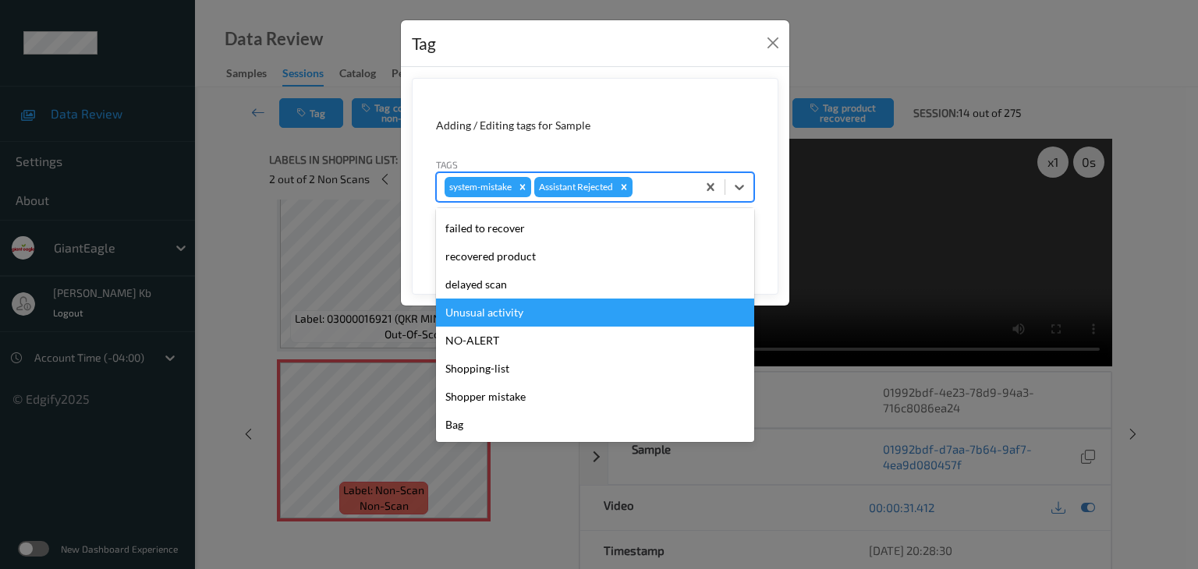
click at [523, 310] on div "Unusual activity" at bounding box center [595, 313] width 318 height 28
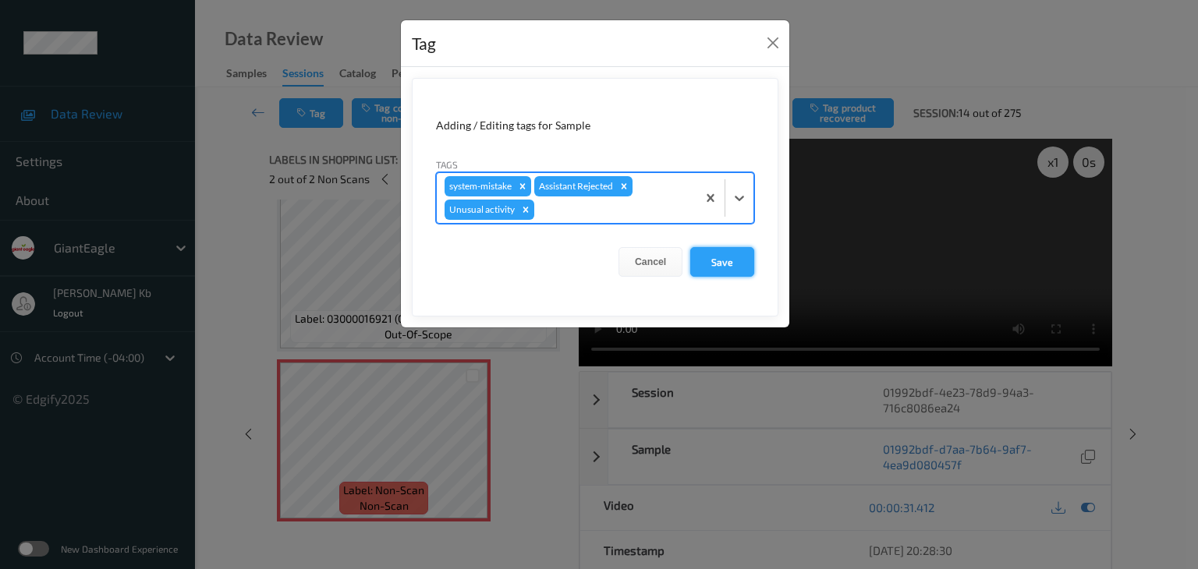
click at [717, 262] on button "Save" at bounding box center [722, 262] width 64 height 30
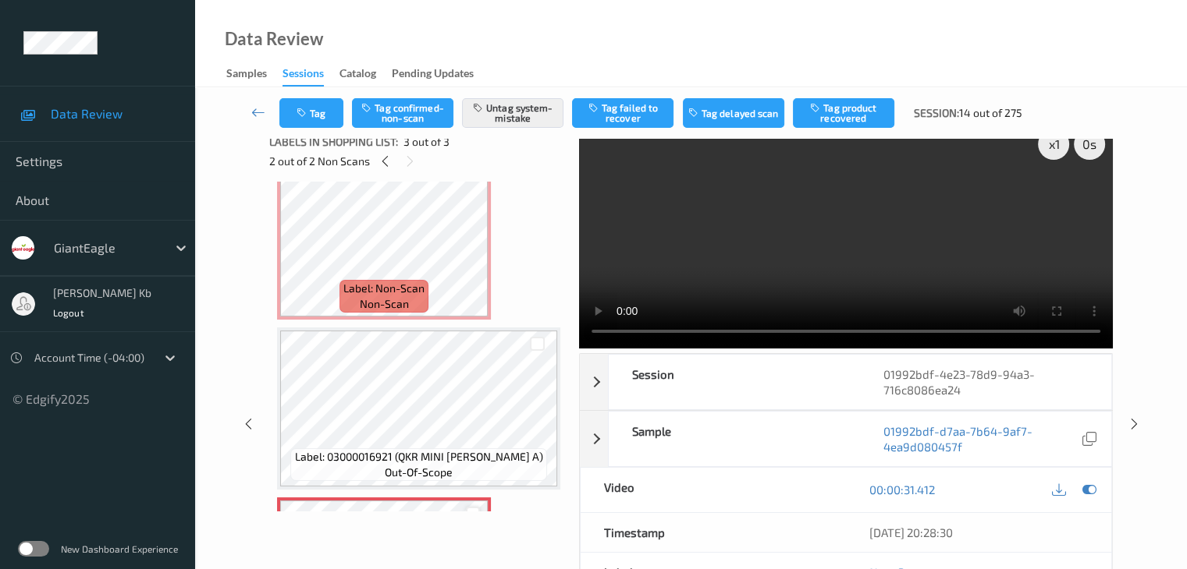
scroll to position [188, 0]
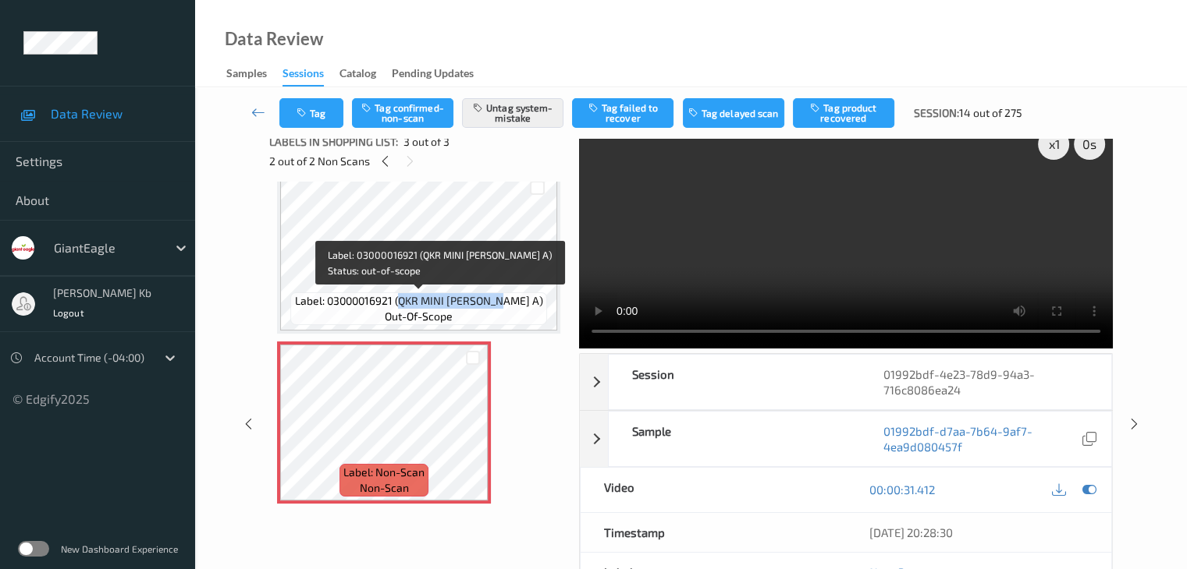
drag, startPoint x: 424, startPoint y: 299, endPoint x: 514, endPoint y: 302, distance: 90.5
click at [514, 302] on span "Label: 03000016921 (QKR MINI [PERSON_NAME] A)" at bounding box center [419, 301] width 248 height 16
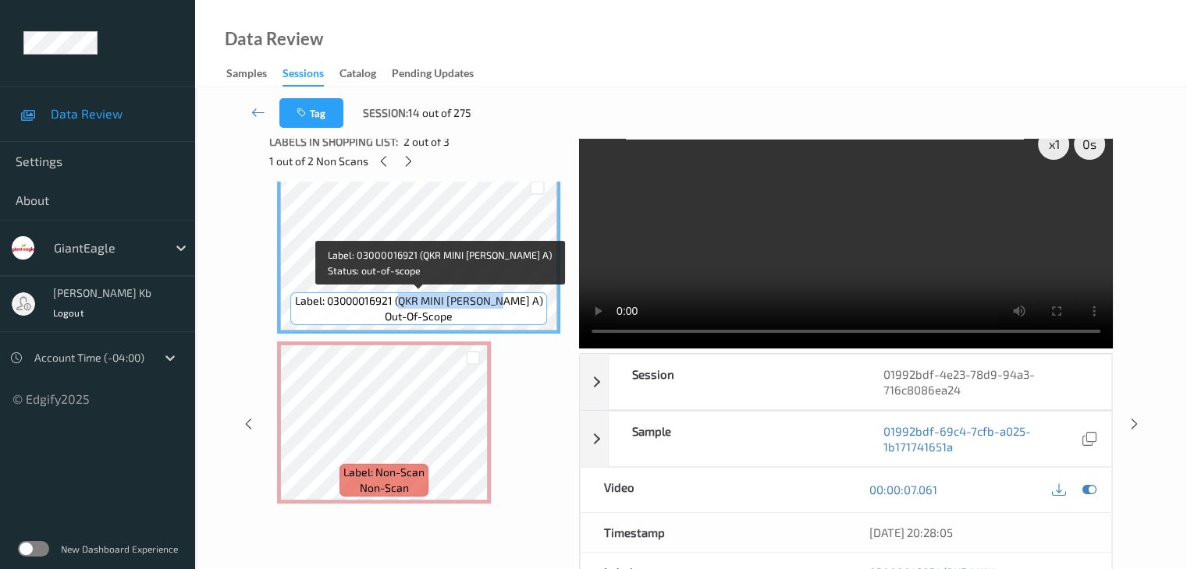
copy span "QKR MINI [PERSON_NAME] A"
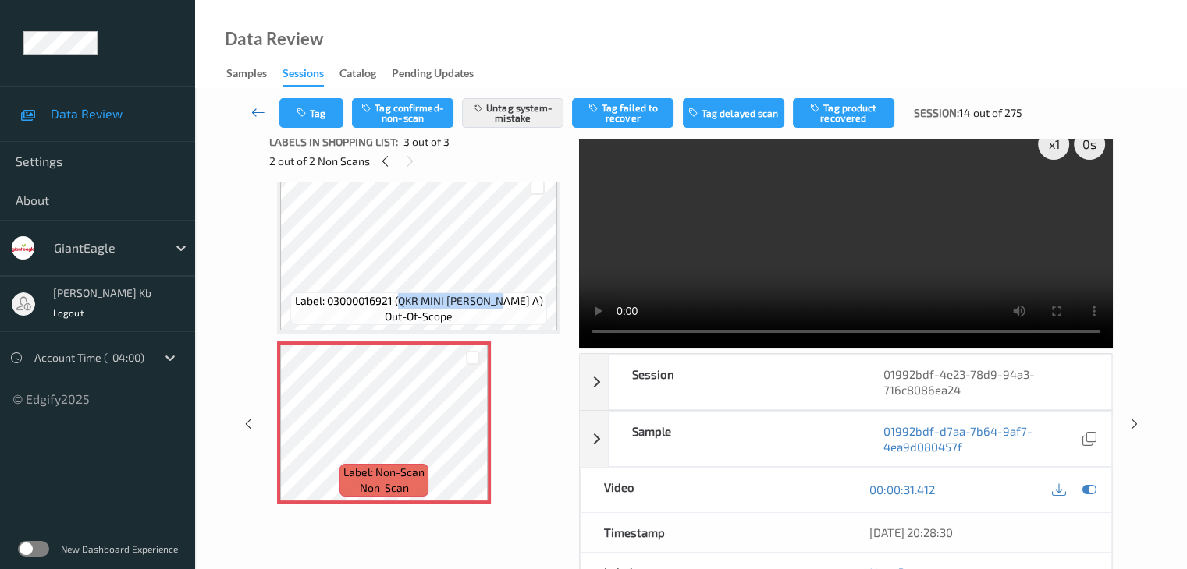
click at [260, 110] on icon at bounding box center [258, 113] width 14 height 16
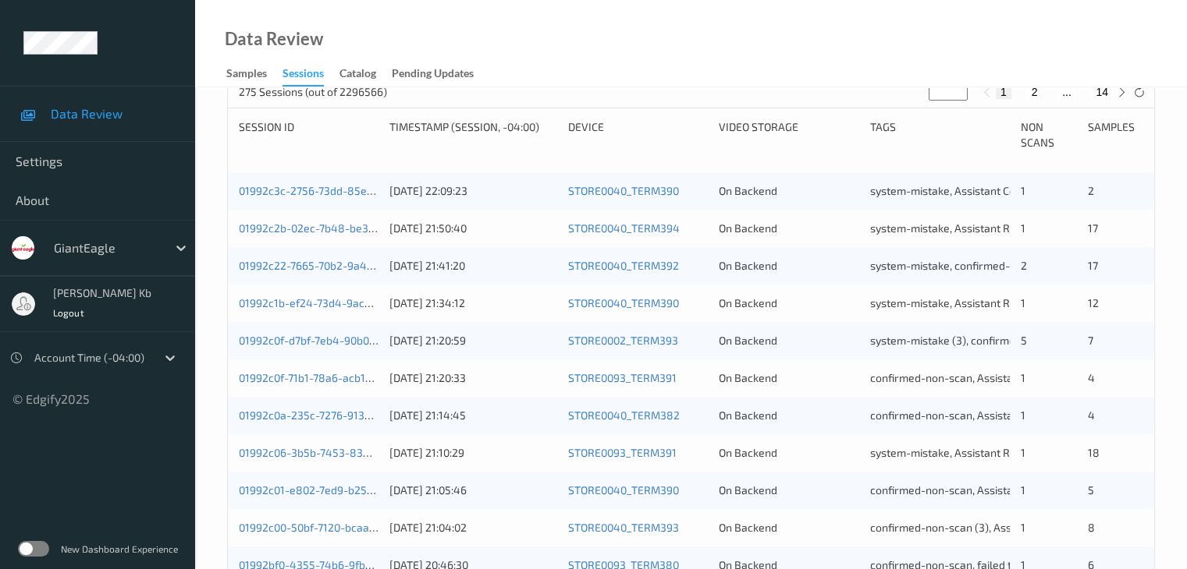
scroll to position [624, 0]
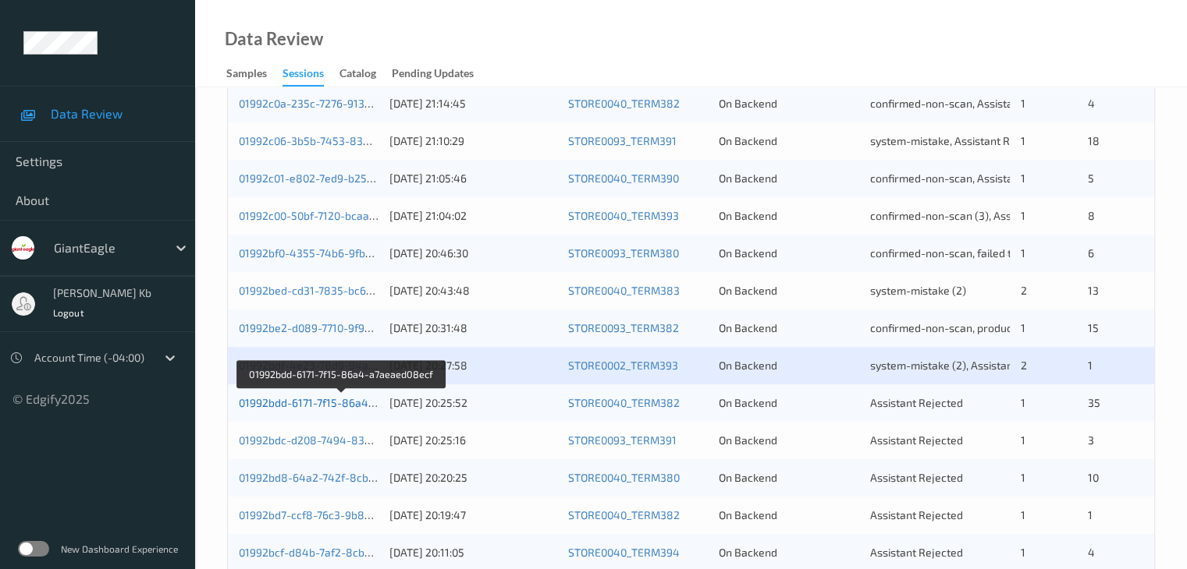
click at [321, 402] on link "01992bdd-6171-7f15-86a4-a7aeaed08ecf" at bounding box center [342, 402] width 206 height 13
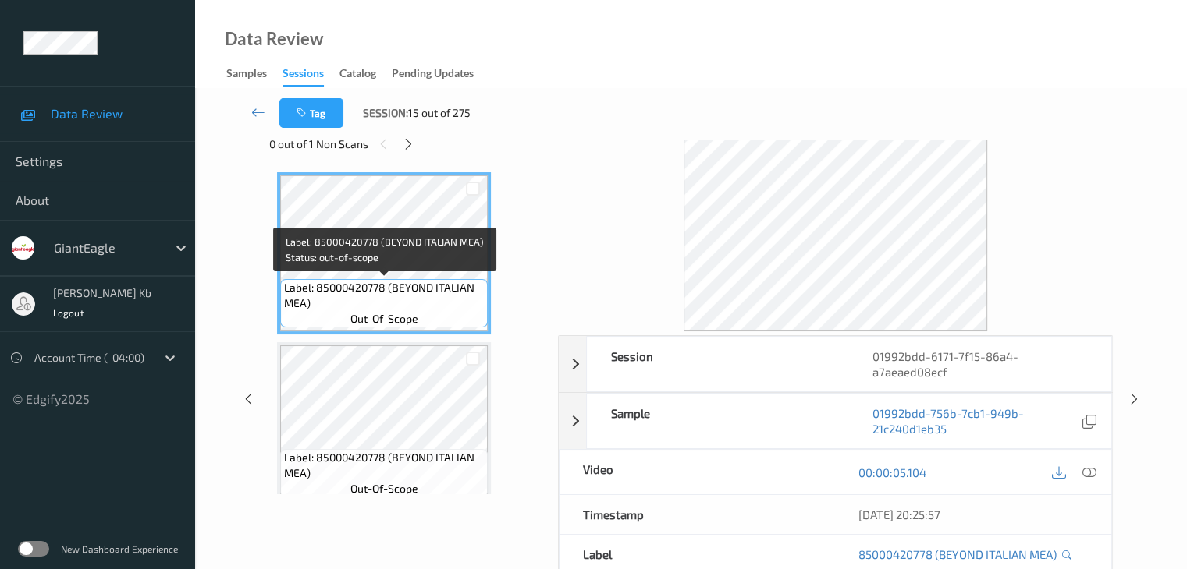
scroll to position [34, 0]
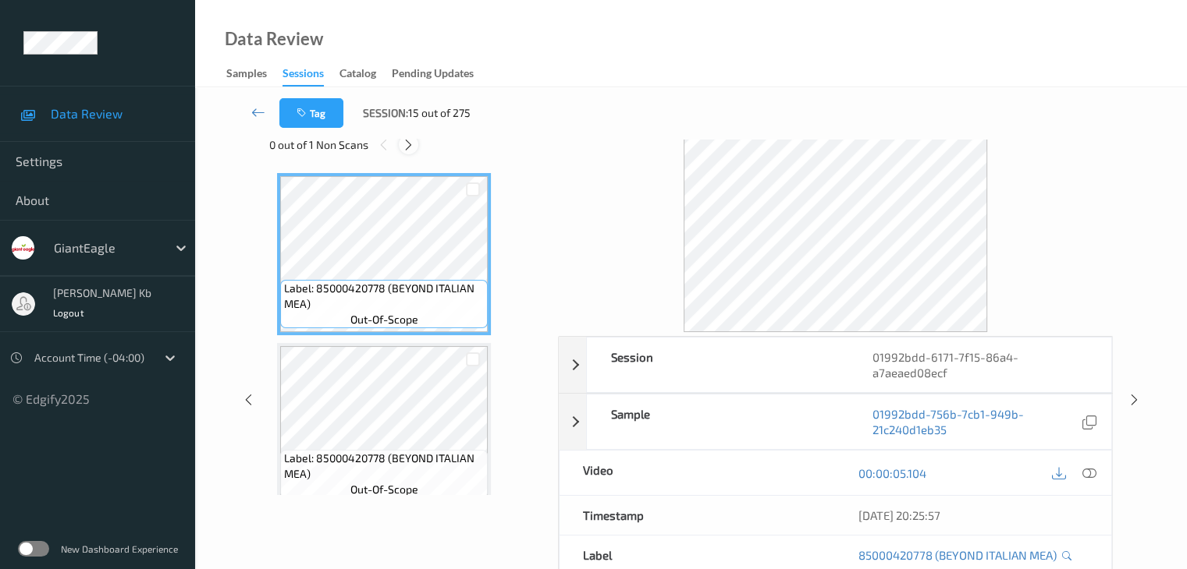
click at [407, 140] on icon at bounding box center [408, 145] width 13 height 14
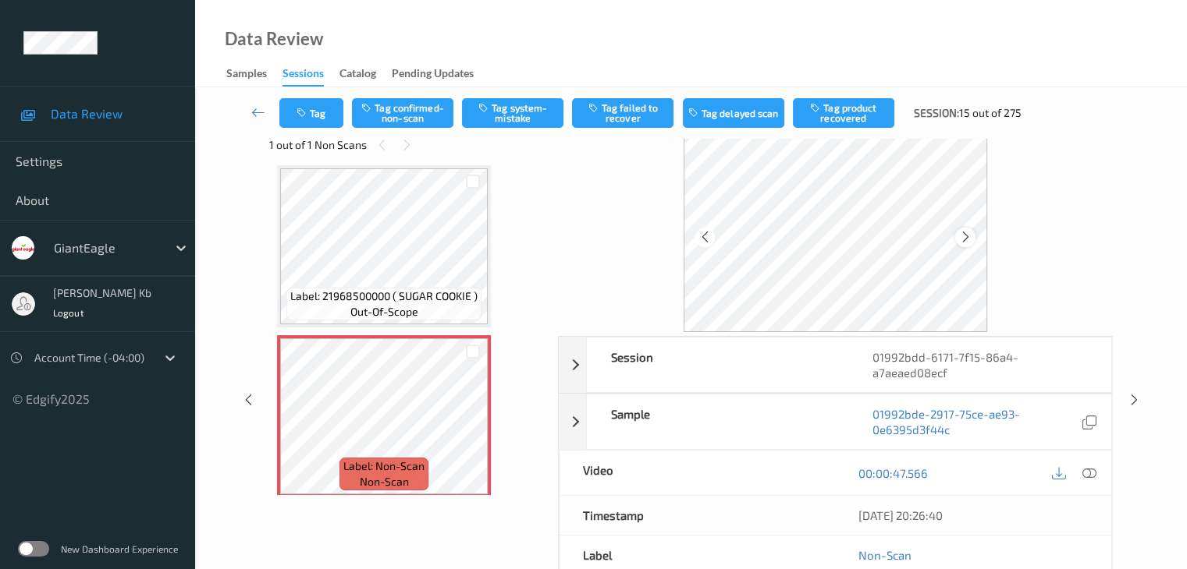
click at [967, 231] on icon at bounding box center [965, 237] width 13 height 14
click at [1089, 473] on icon at bounding box center [1088, 474] width 14 height 14
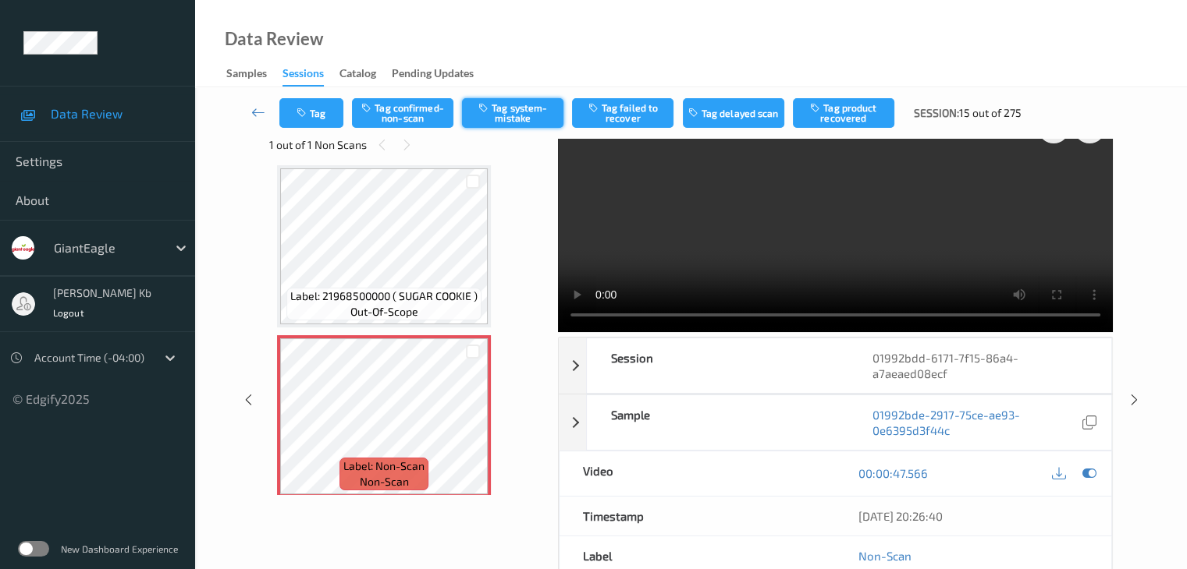
click at [534, 104] on button "Tag system-mistake" at bounding box center [512, 113] width 101 height 30
click at [330, 110] on button "Tag" at bounding box center [311, 113] width 64 height 30
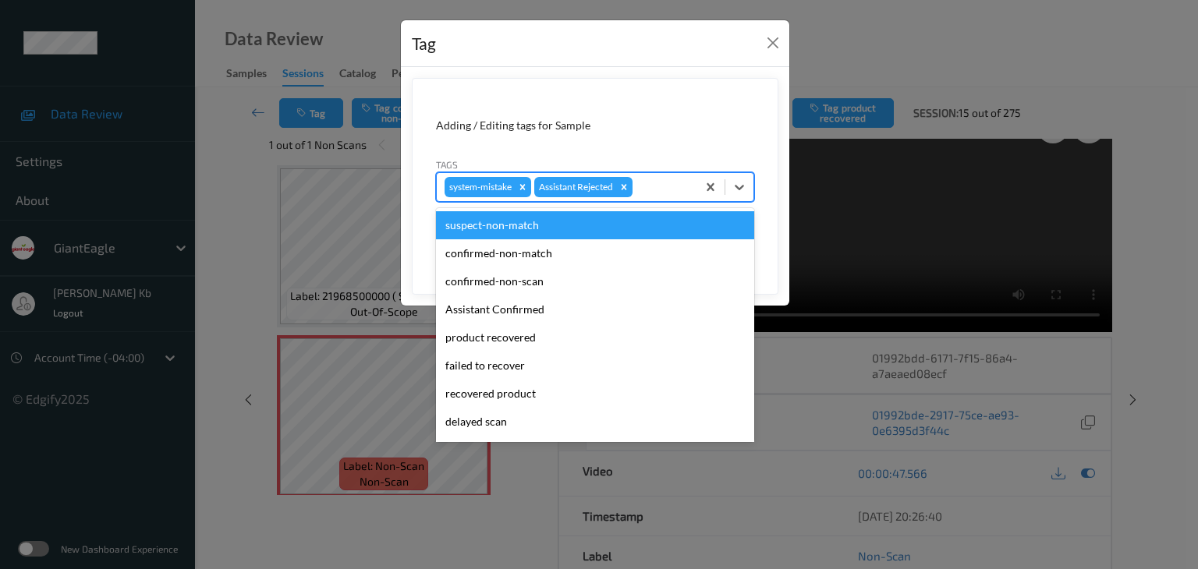
click at [662, 179] on div at bounding box center [662, 187] width 53 height 19
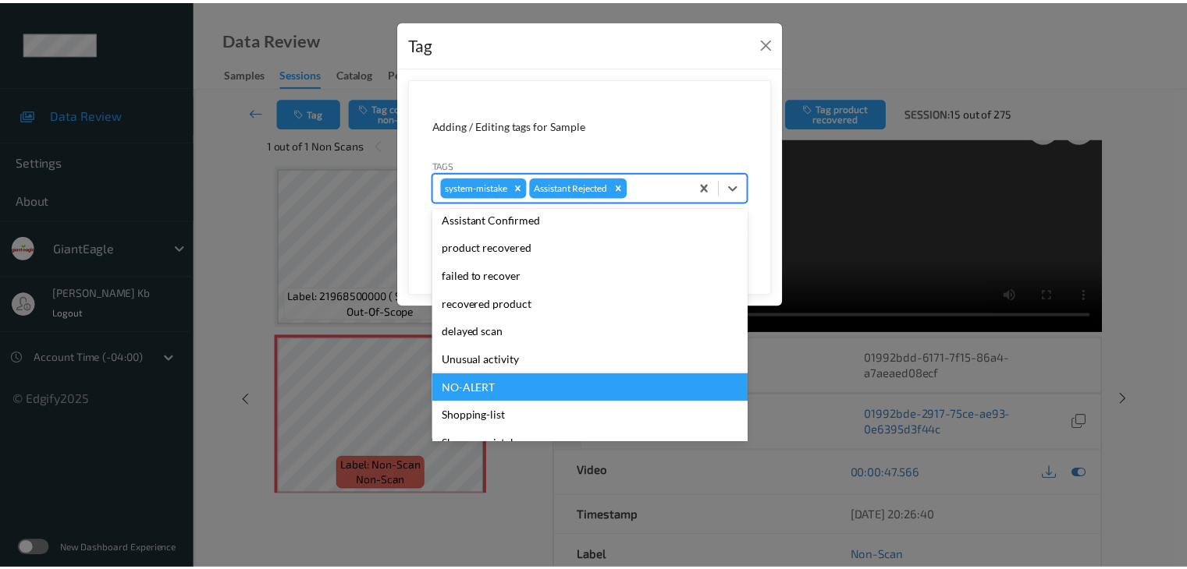
scroll to position [137, 0]
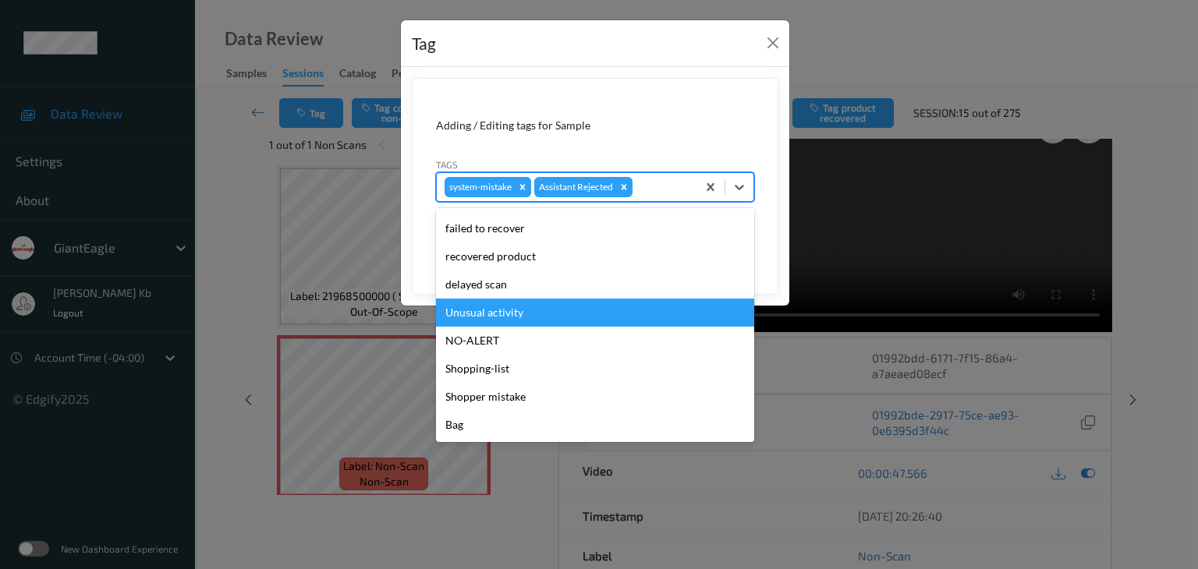
click at [485, 312] on div "Unusual activity" at bounding box center [595, 313] width 318 height 28
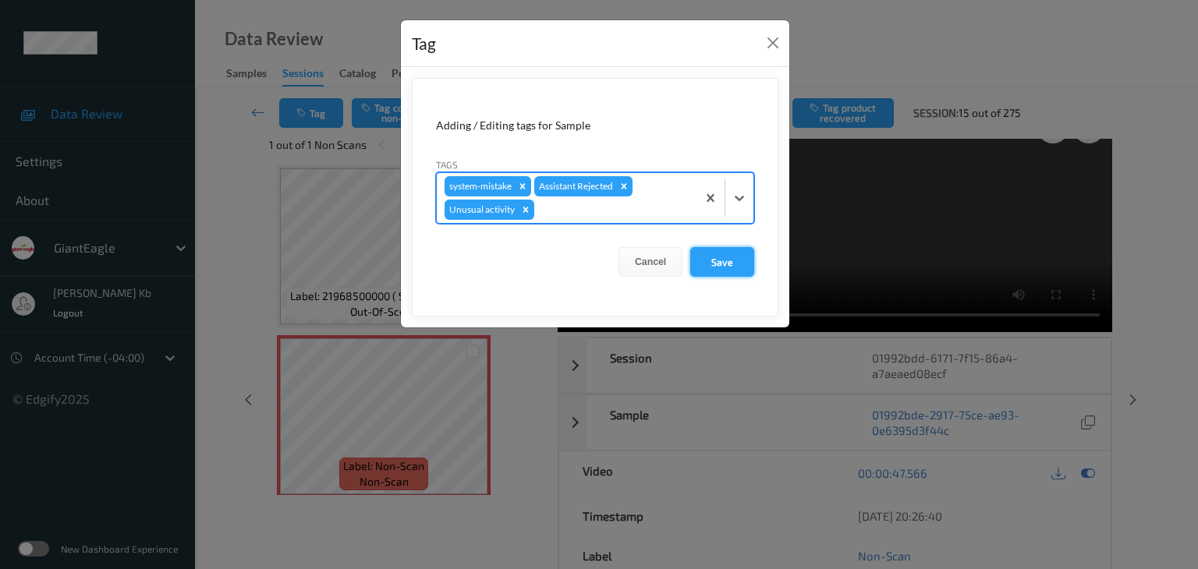
click at [725, 266] on button "Save" at bounding box center [722, 262] width 64 height 30
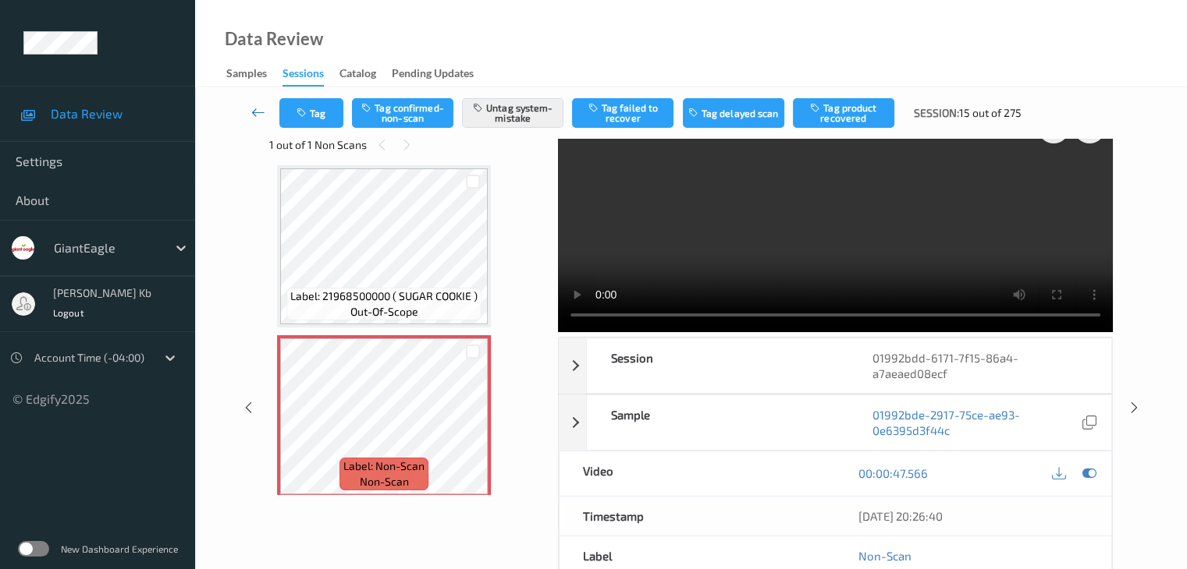
click at [256, 112] on icon at bounding box center [258, 113] width 14 height 16
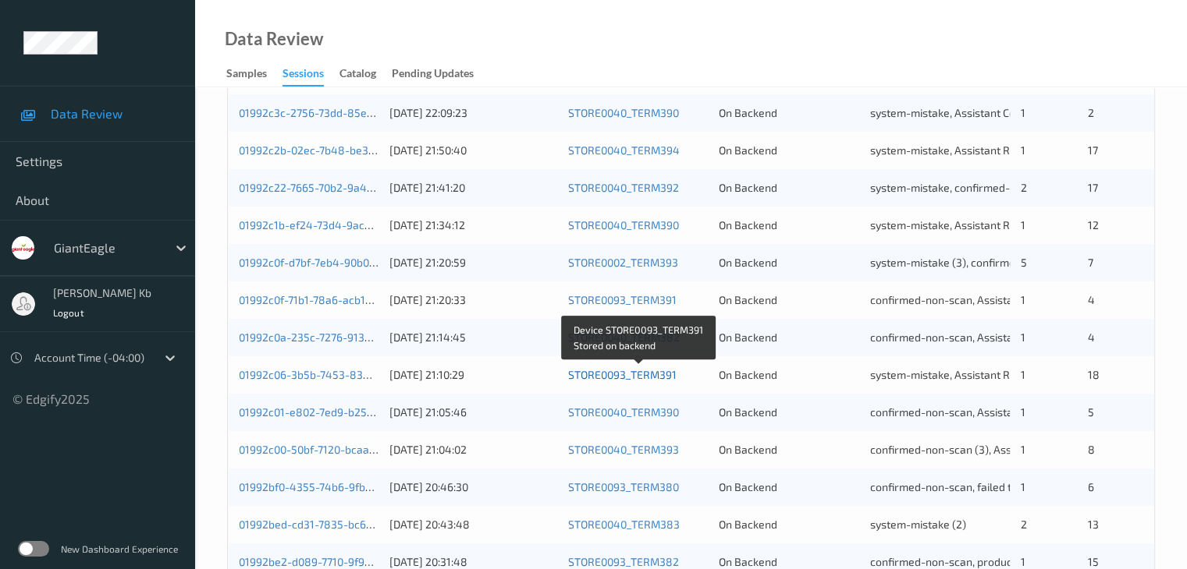
scroll to position [702, 0]
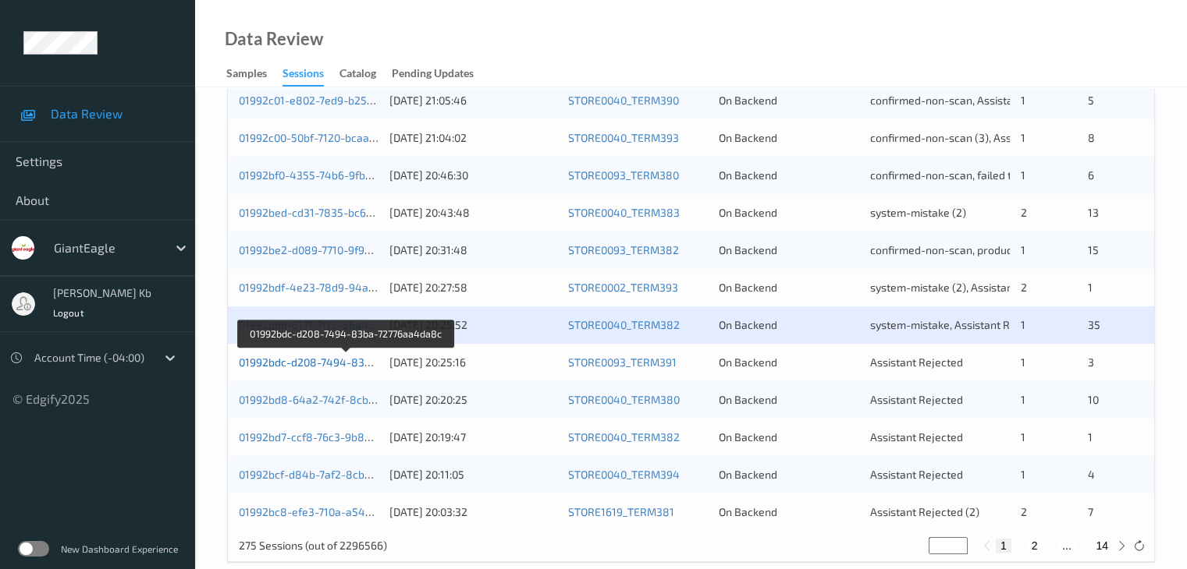
click at [312, 361] on link "01992bdc-d208-7494-83ba-72776aa4da8c" at bounding box center [346, 362] width 215 height 13
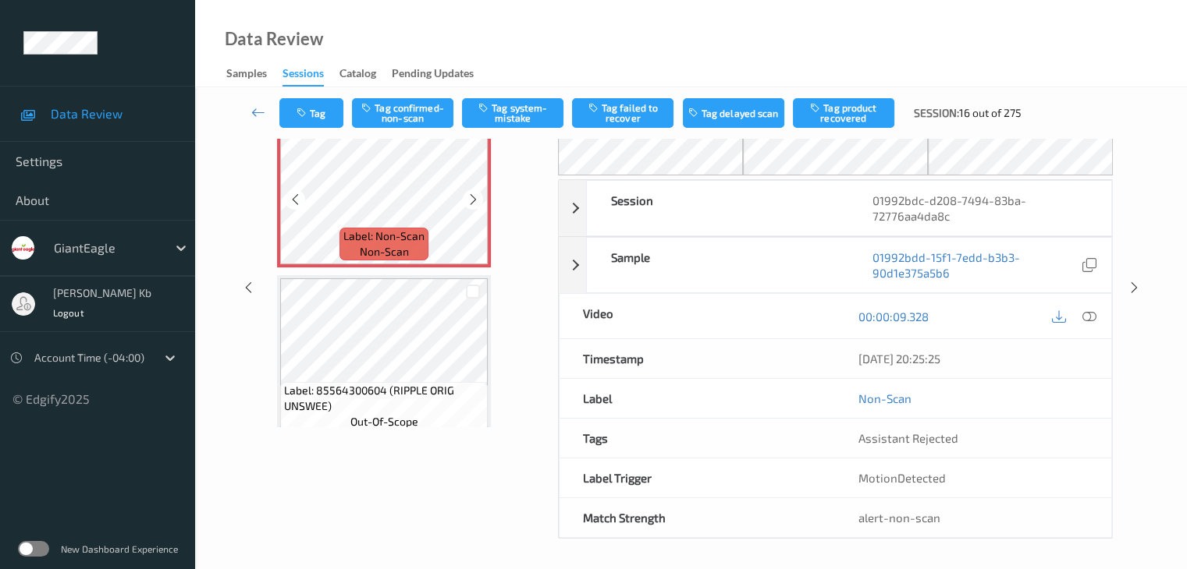
scroll to position [24, 0]
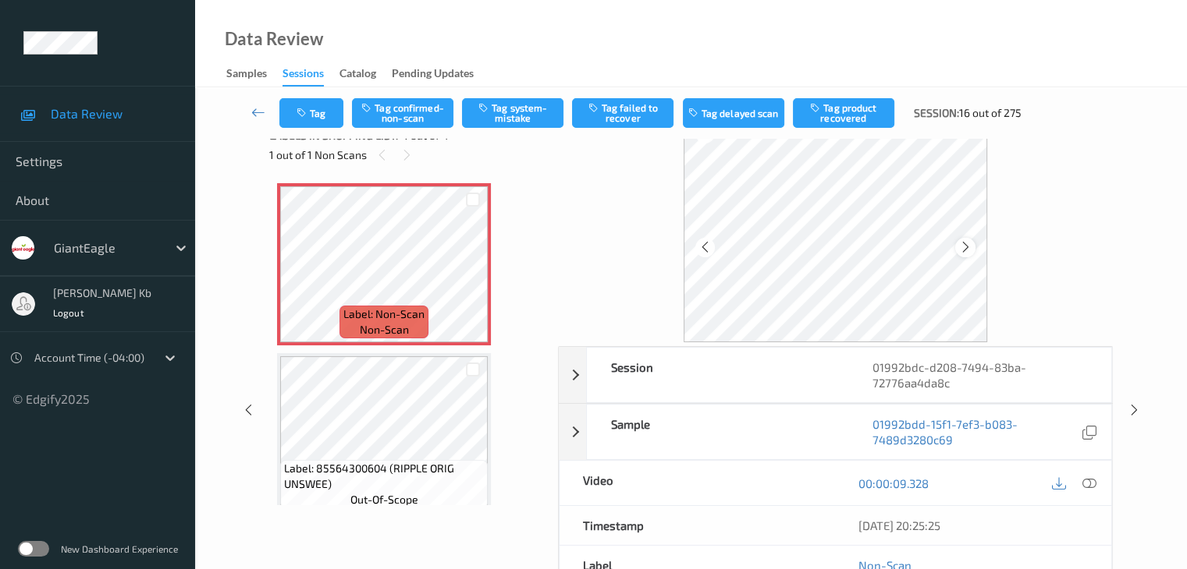
click at [970, 247] on icon at bounding box center [965, 247] width 13 height 14
click at [1089, 482] on icon at bounding box center [1088, 484] width 14 height 14
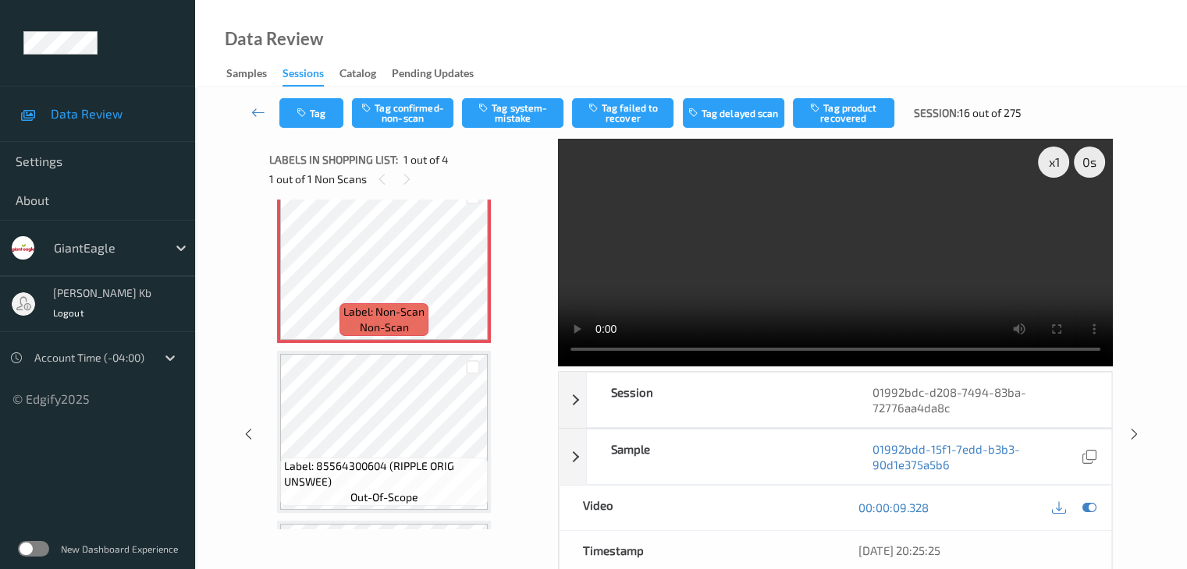
scroll to position [0, 0]
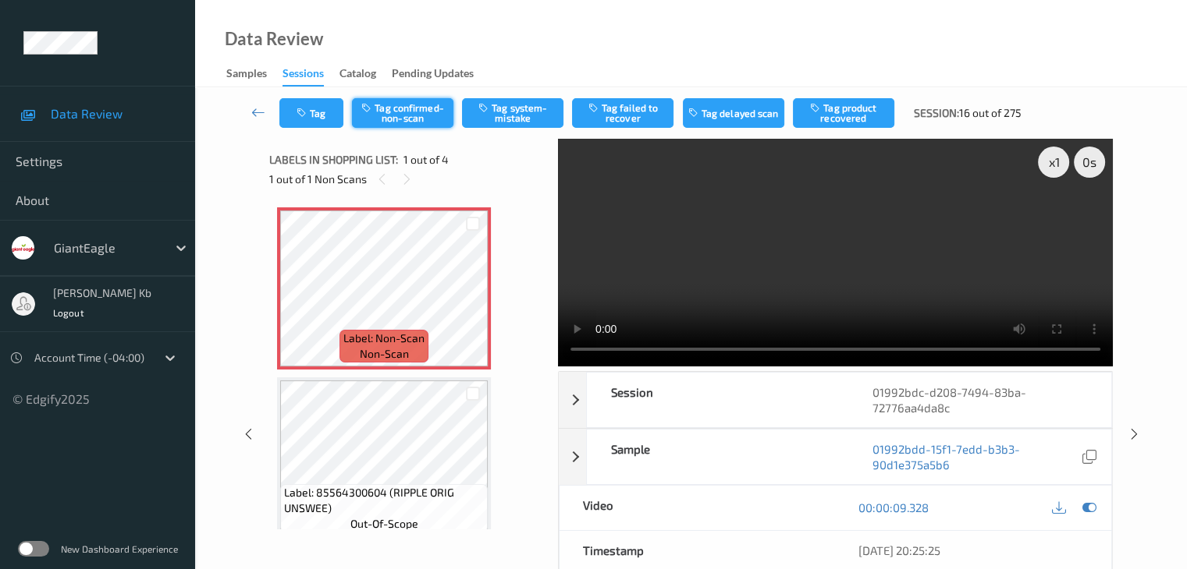
click at [417, 104] on button "Tag confirmed-non-scan" at bounding box center [402, 113] width 101 height 30
click at [846, 111] on button "Tag product recovered" at bounding box center [843, 113] width 101 height 30
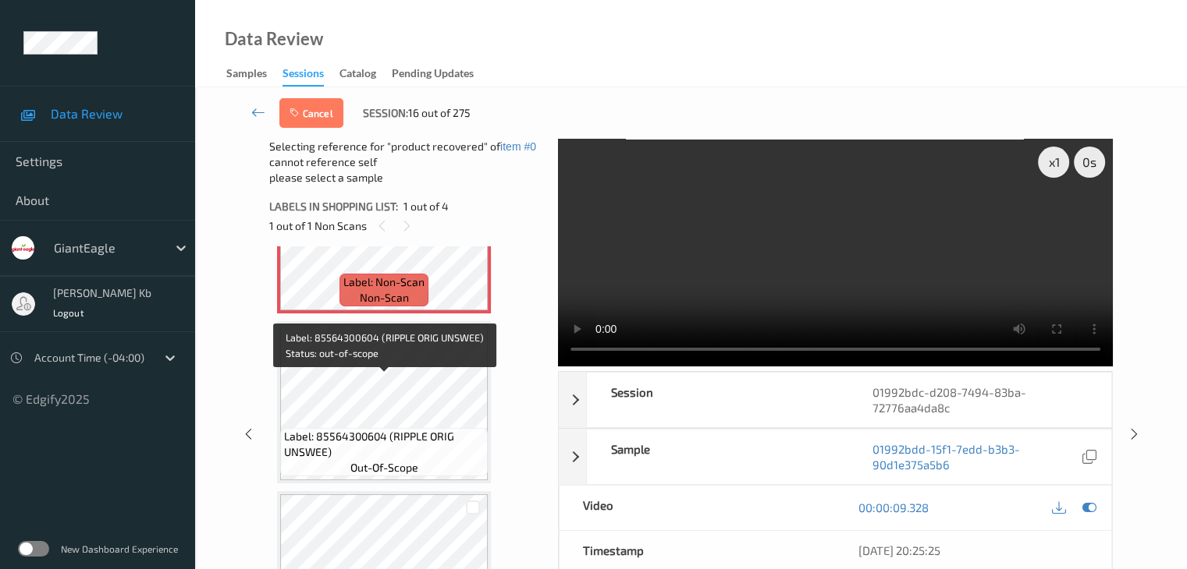
scroll to position [78, 0]
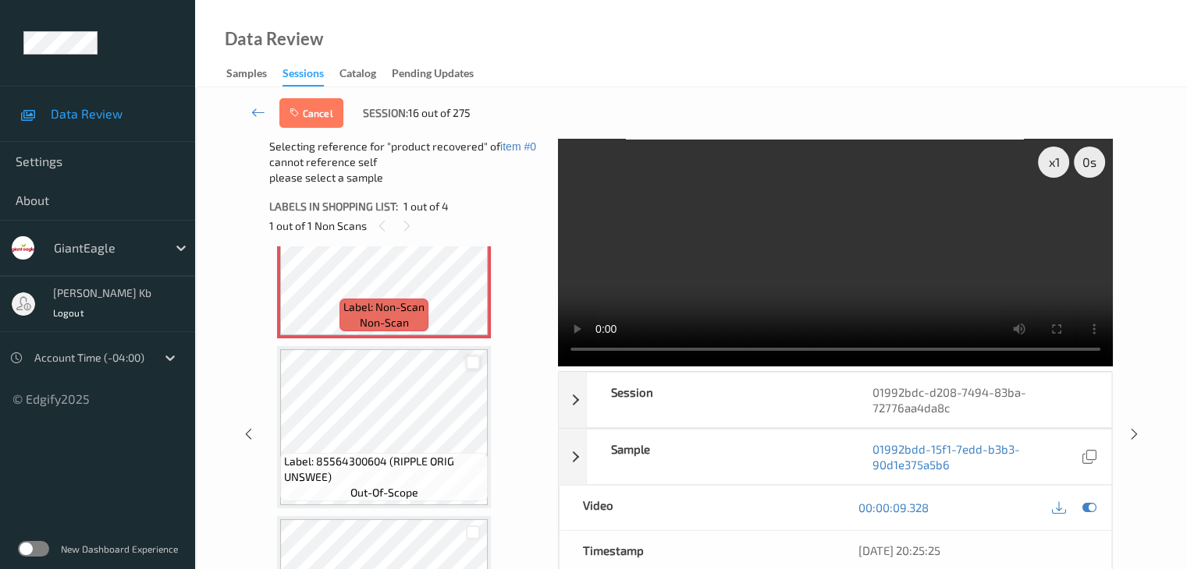
click at [470, 362] on div at bounding box center [473, 363] width 15 height 15
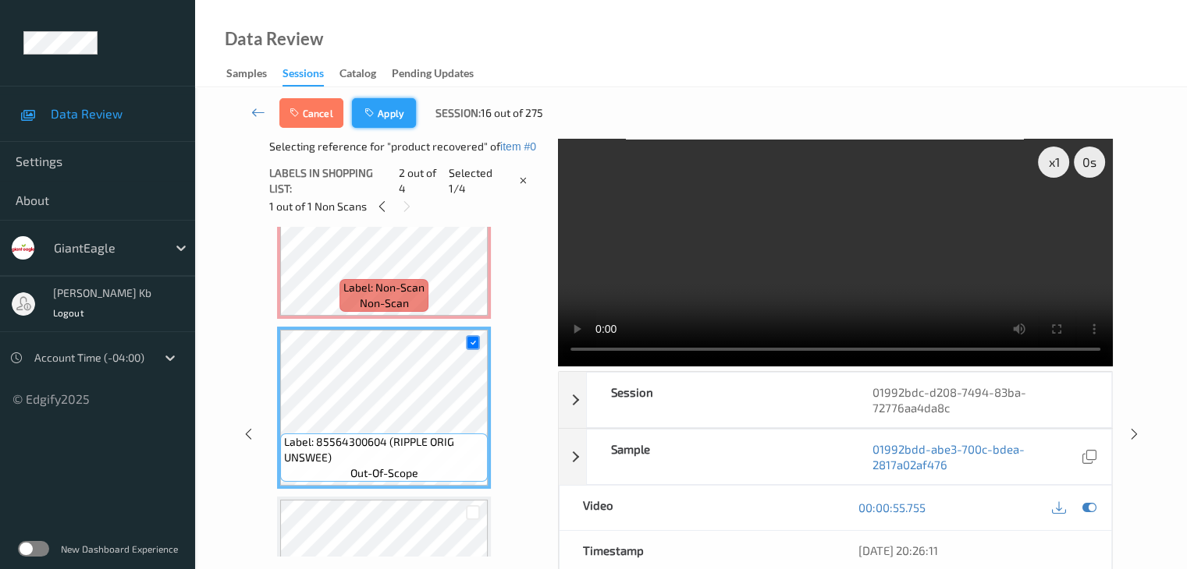
click at [395, 121] on button "Apply" at bounding box center [384, 113] width 64 height 30
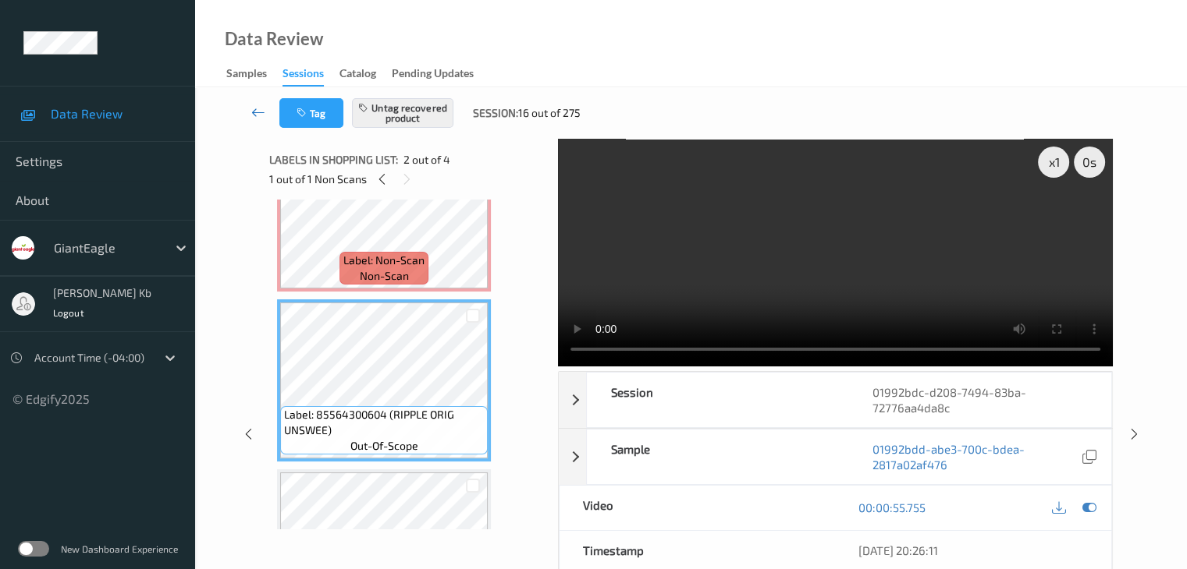
click at [254, 112] on icon at bounding box center [258, 113] width 14 height 16
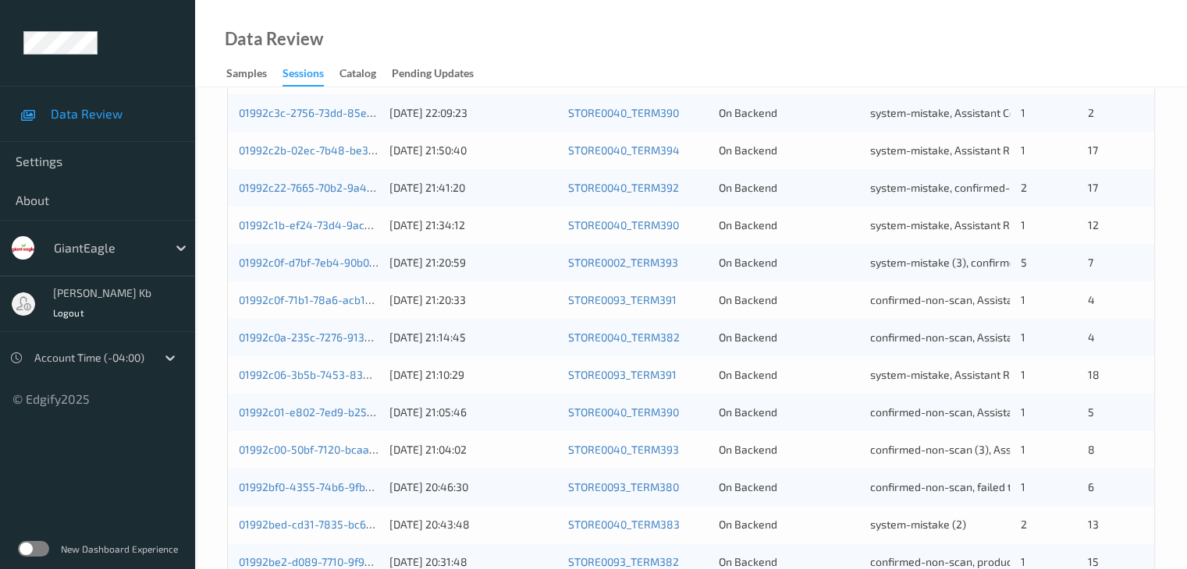
scroll to position [702, 0]
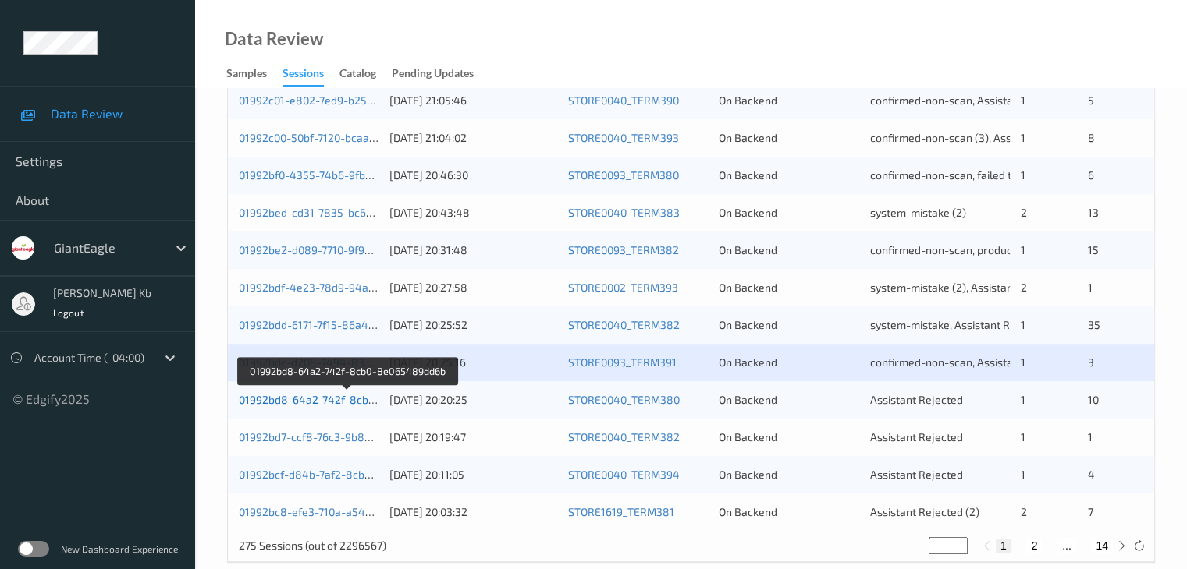
click at [341, 401] on link "01992bd8-64a2-742f-8cb0-8e065489dd6b" at bounding box center [348, 399] width 218 height 13
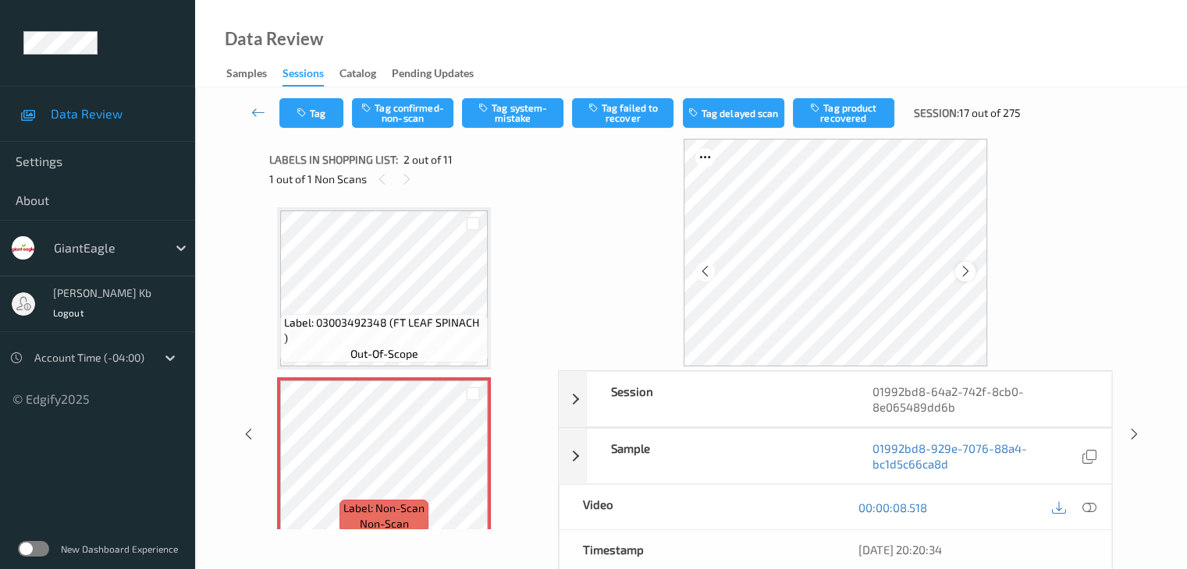
click at [959, 266] on icon at bounding box center [965, 271] width 13 height 14
click at [1090, 506] on icon at bounding box center [1088, 508] width 14 height 14
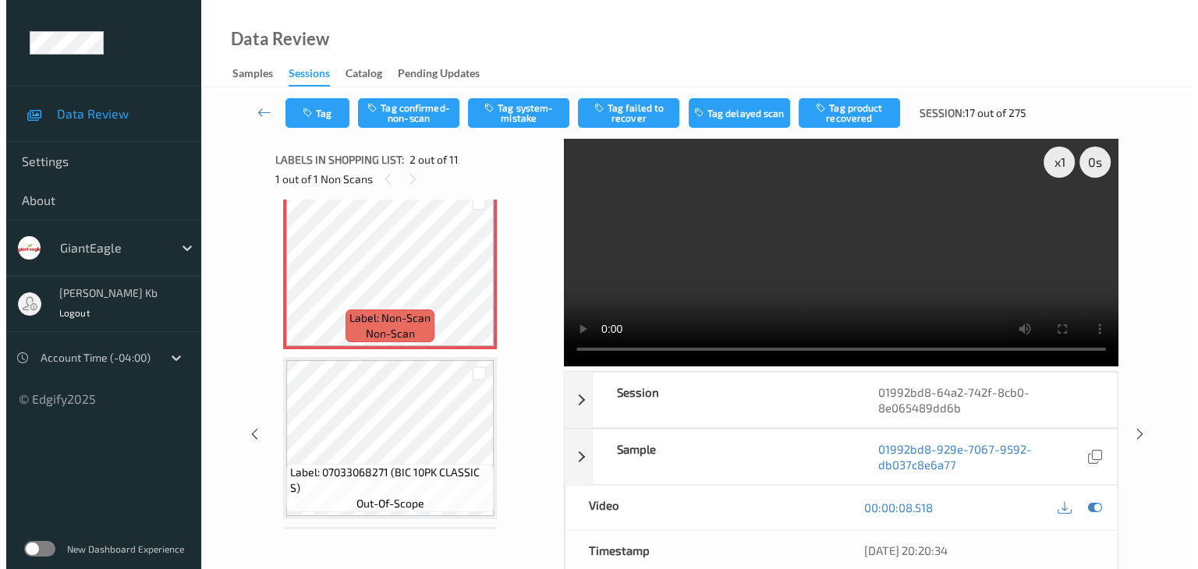
scroll to position [156, 0]
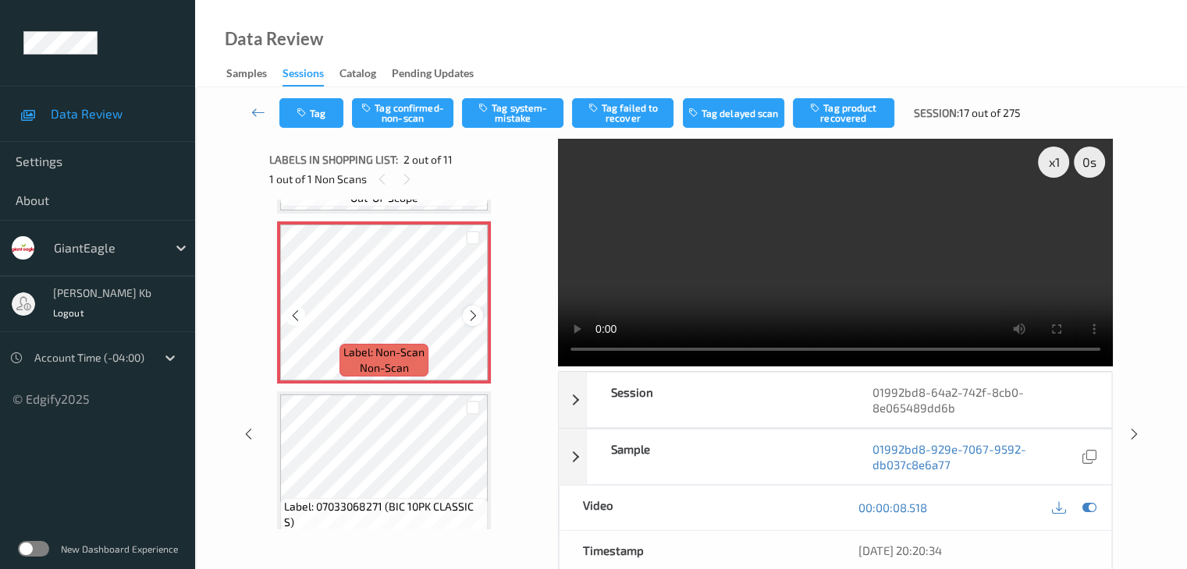
click at [470, 314] on icon at bounding box center [473, 316] width 13 height 14
click at [505, 115] on button "Tag system-mistake" at bounding box center [512, 113] width 101 height 30
click at [321, 112] on button "Tag" at bounding box center [311, 113] width 64 height 30
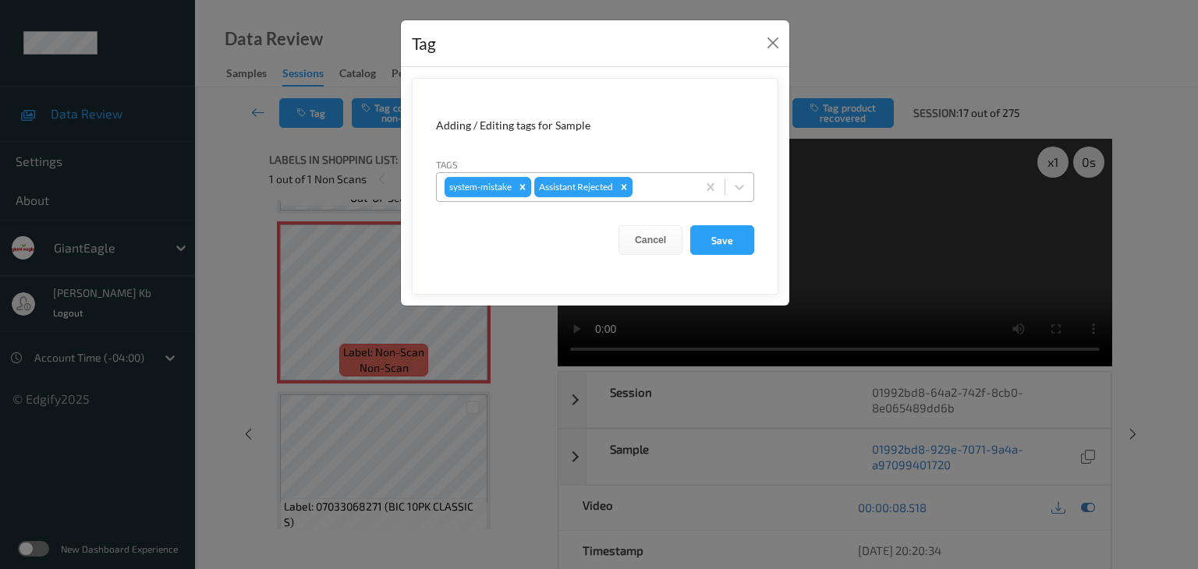
click at [670, 188] on div at bounding box center [662, 187] width 53 height 19
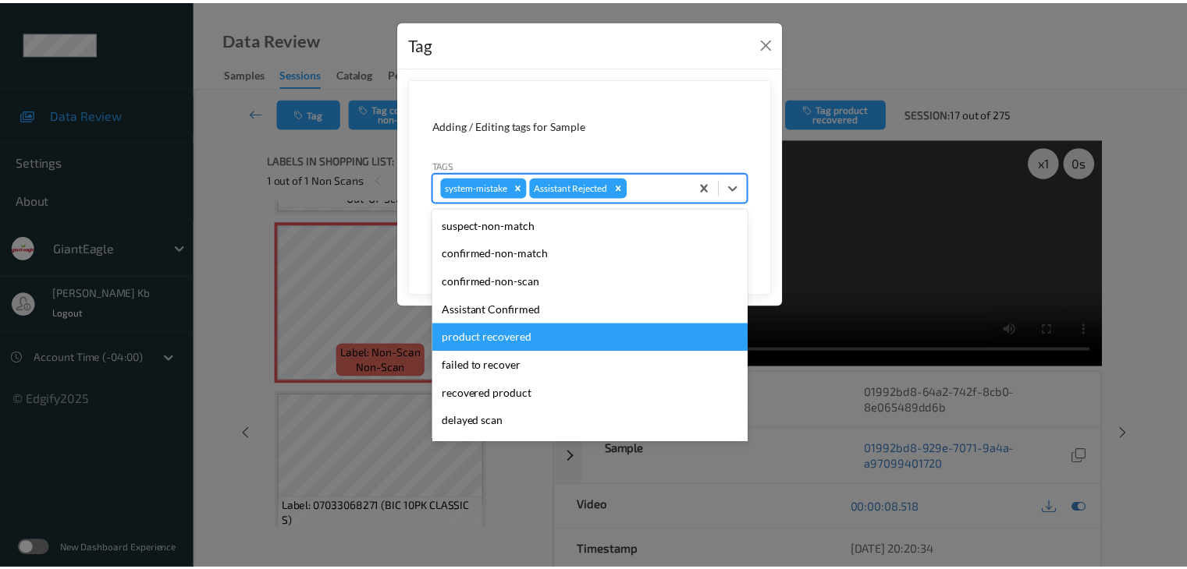
scroll to position [78, 0]
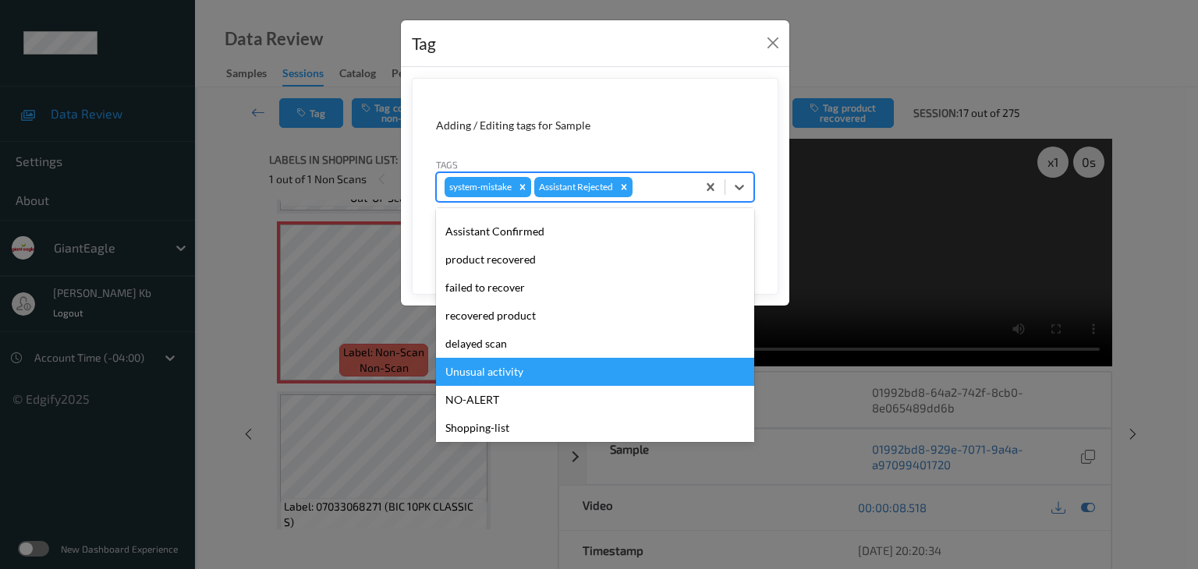
click at [495, 373] on div "Unusual activity" at bounding box center [595, 372] width 318 height 28
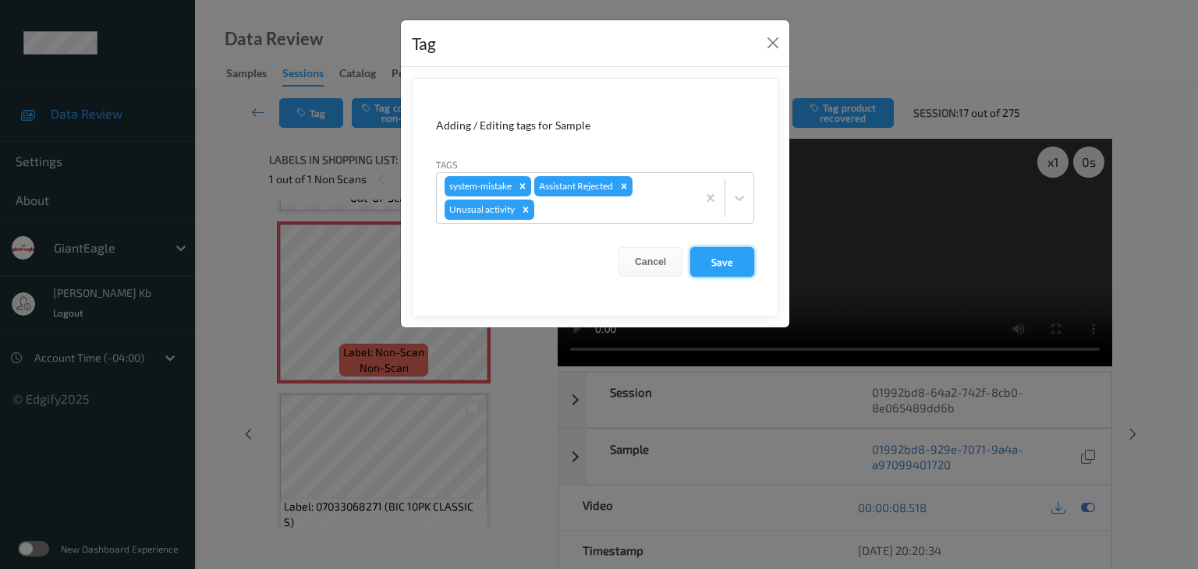
click at [717, 265] on button "Save" at bounding box center [722, 262] width 64 height 30
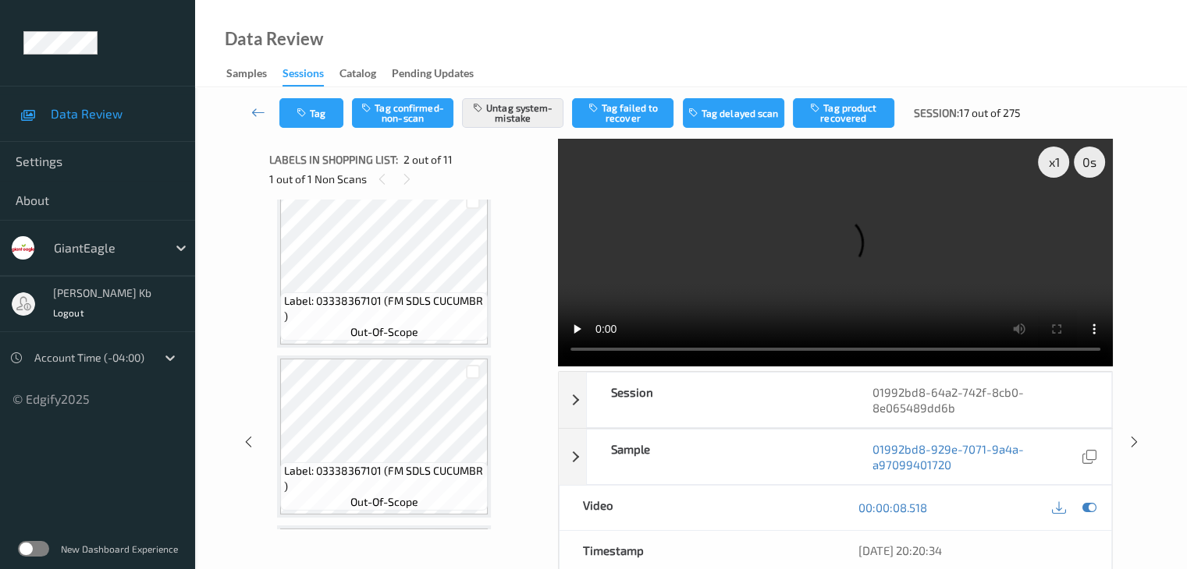
scroll to position [312, 0]
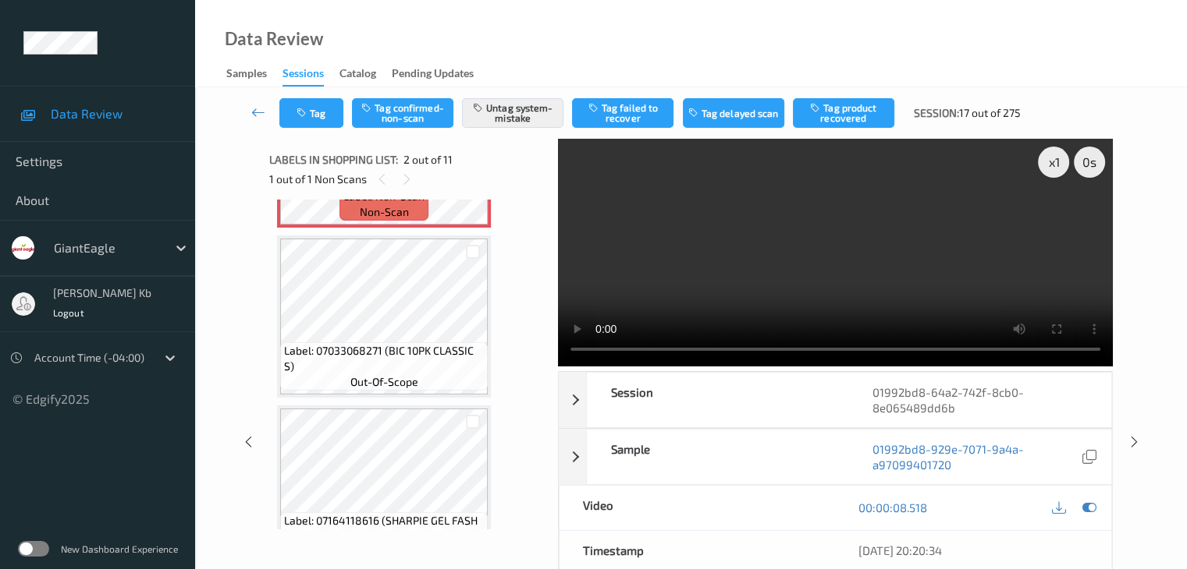
click at [258, 115] on icon at bounding box center [258, 113] width 14 height 16
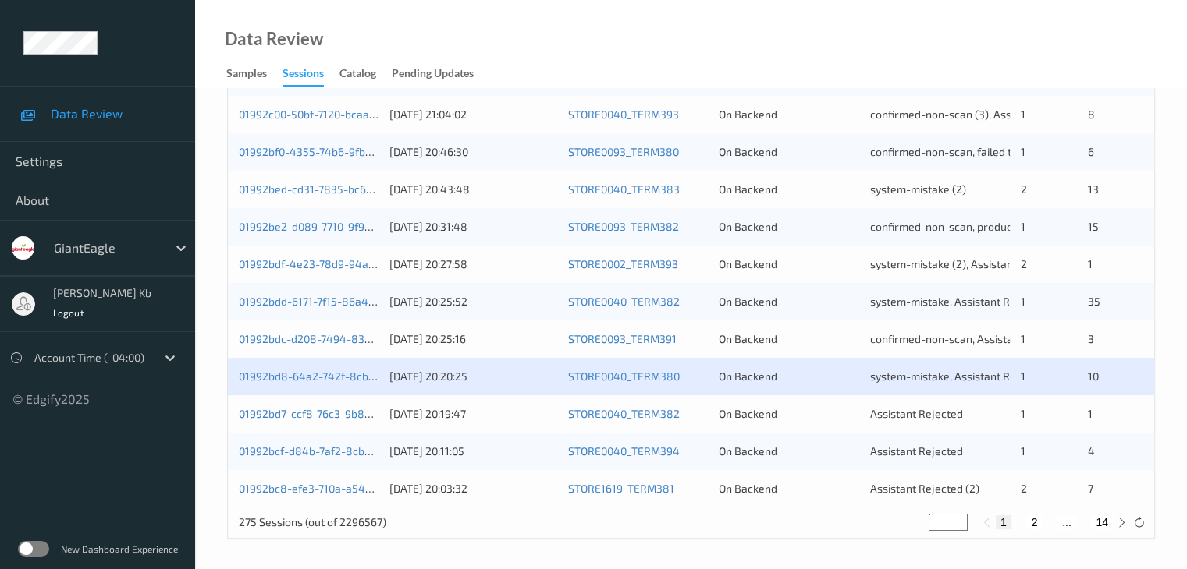
scroll to position [727, 0]
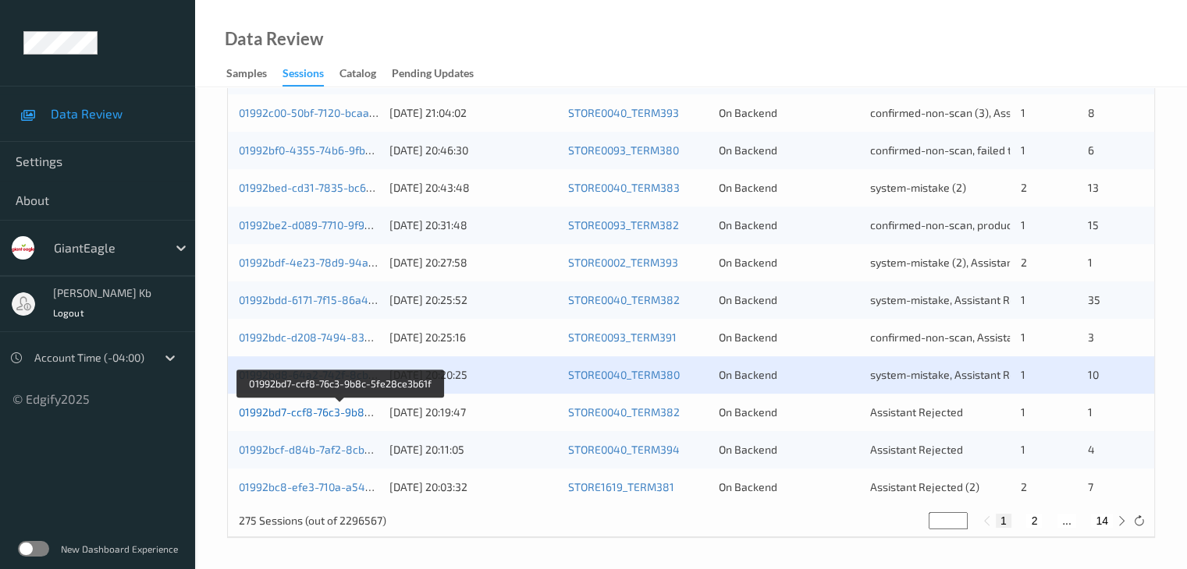
click at [289, 414] on link "01992bd7-ccf8-76c3-9b8c-5fe28ce3b61f" at bounding box center [341, 412] width 204 height 13
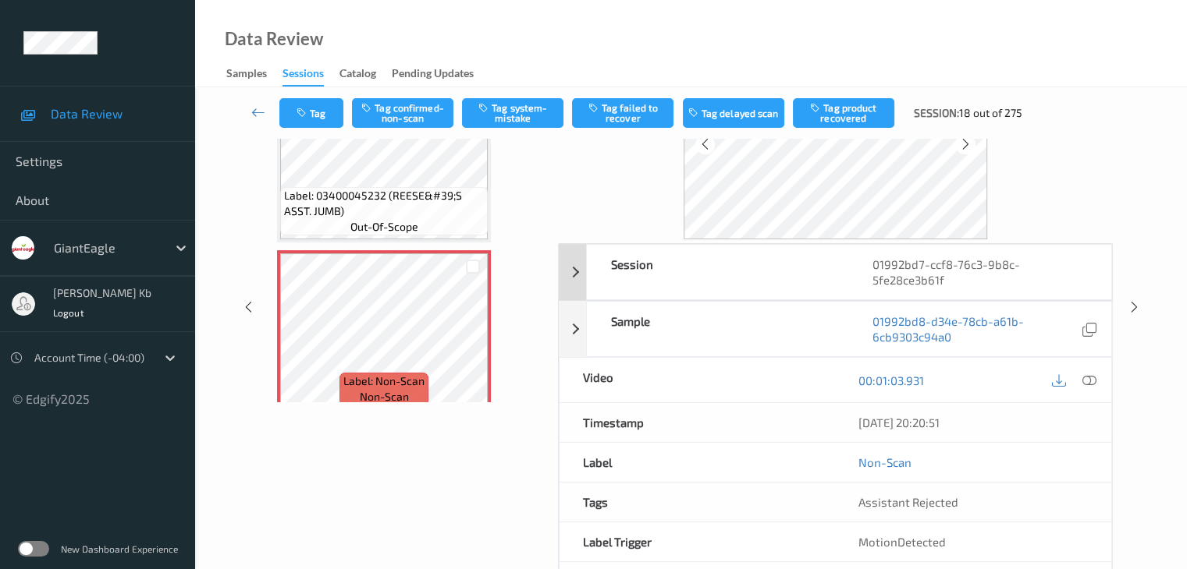
scroll to position [34, 0]
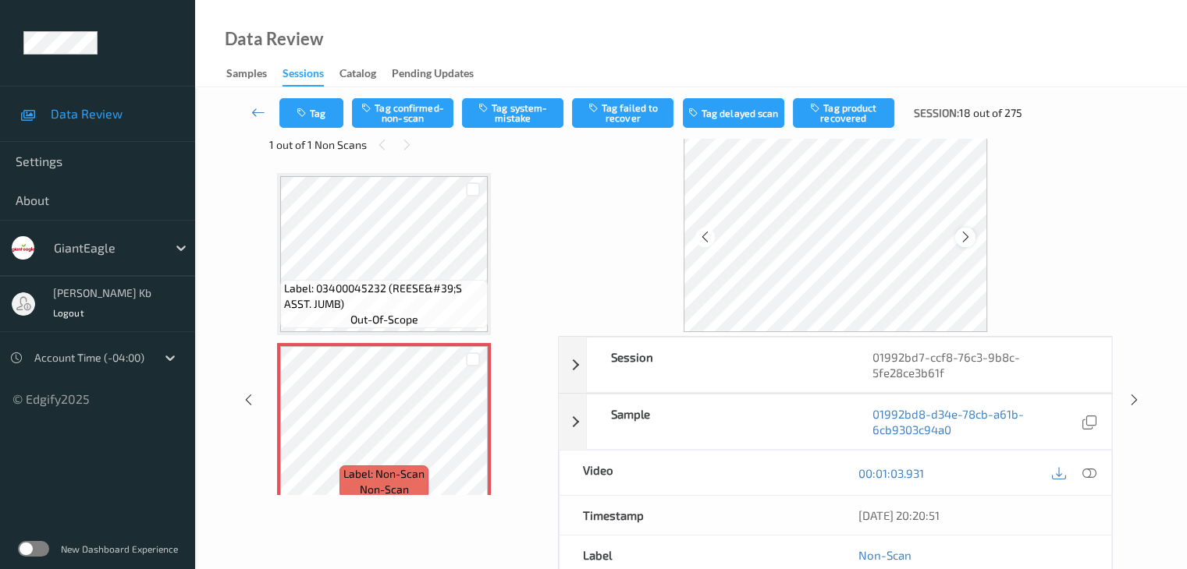
click at [964, 231] on icon at bounding box center [965, 237] width 13 height 14
click at [959, 233] on icon at bounding box center [965, 237] width 13 height 14
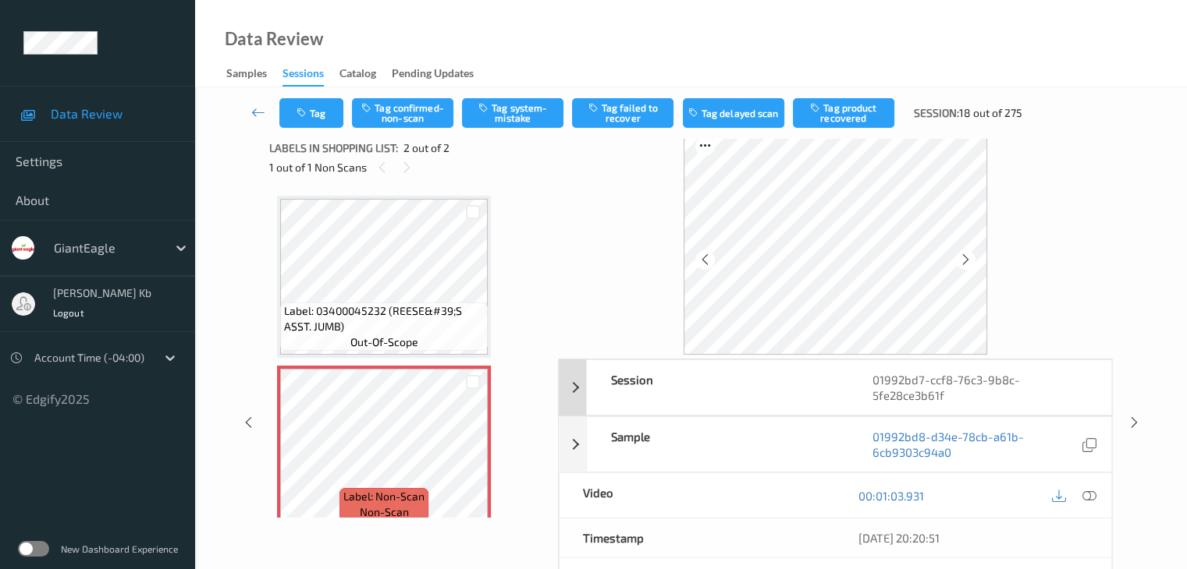
scroll to position [0, 0]
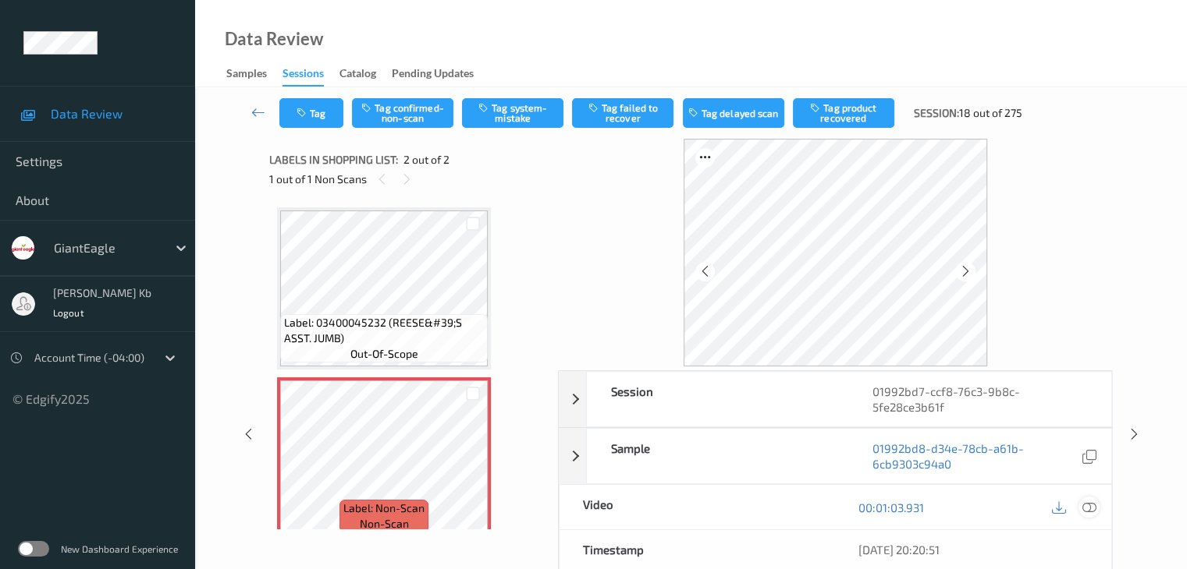
click at [1089, 509] on icon at bounding box center [1088, 508] width 14 height 14
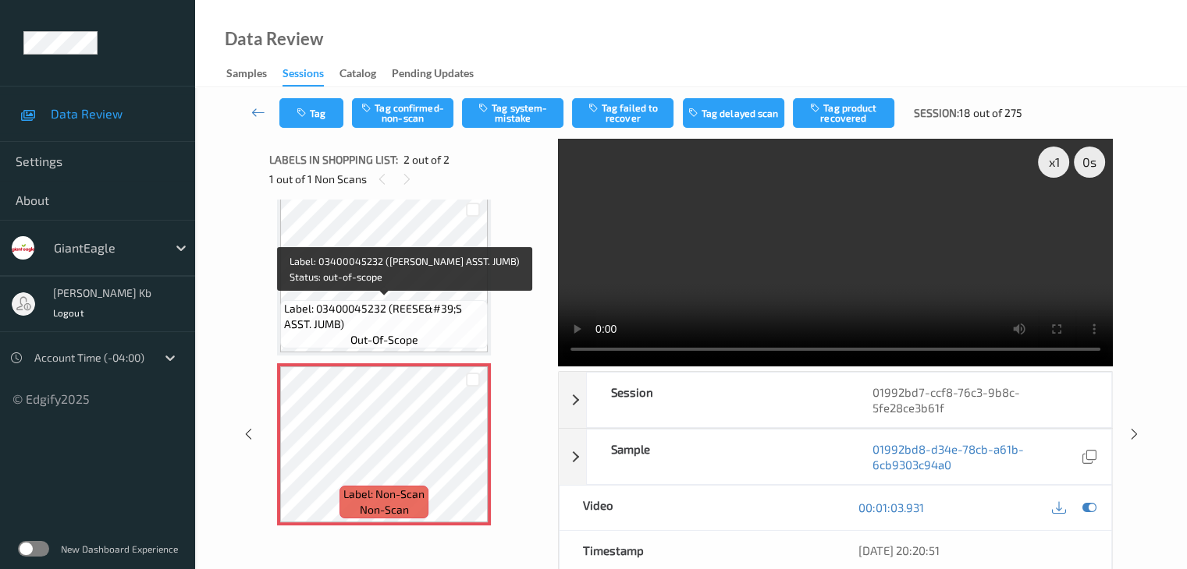
scroll to position [18, 0]
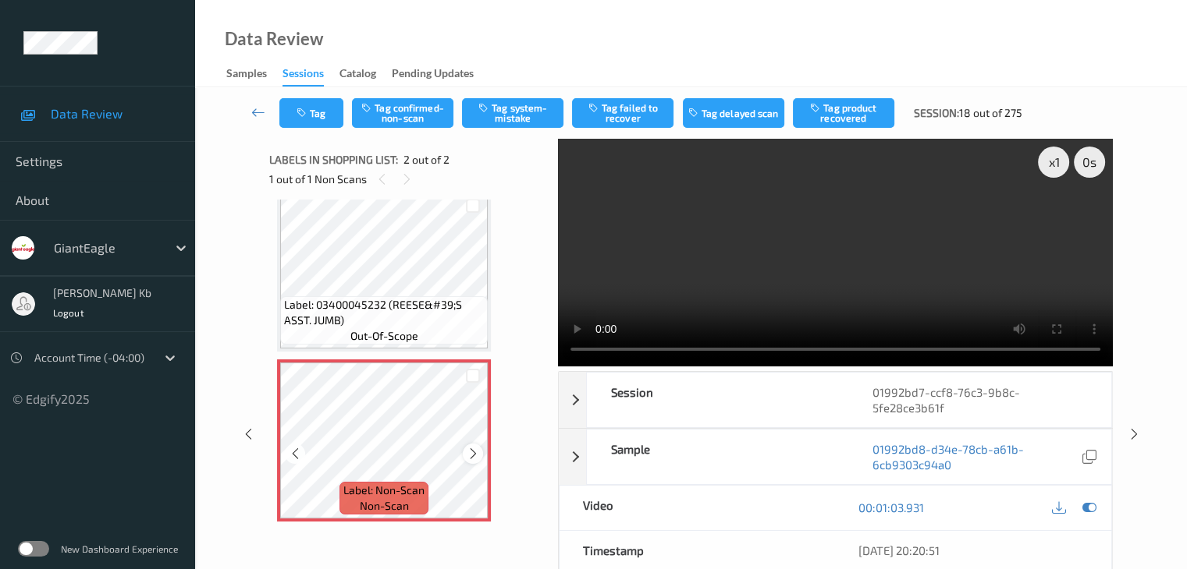
click at [479, 453] on icon at bounding box center [473, 454] width 13 height 14
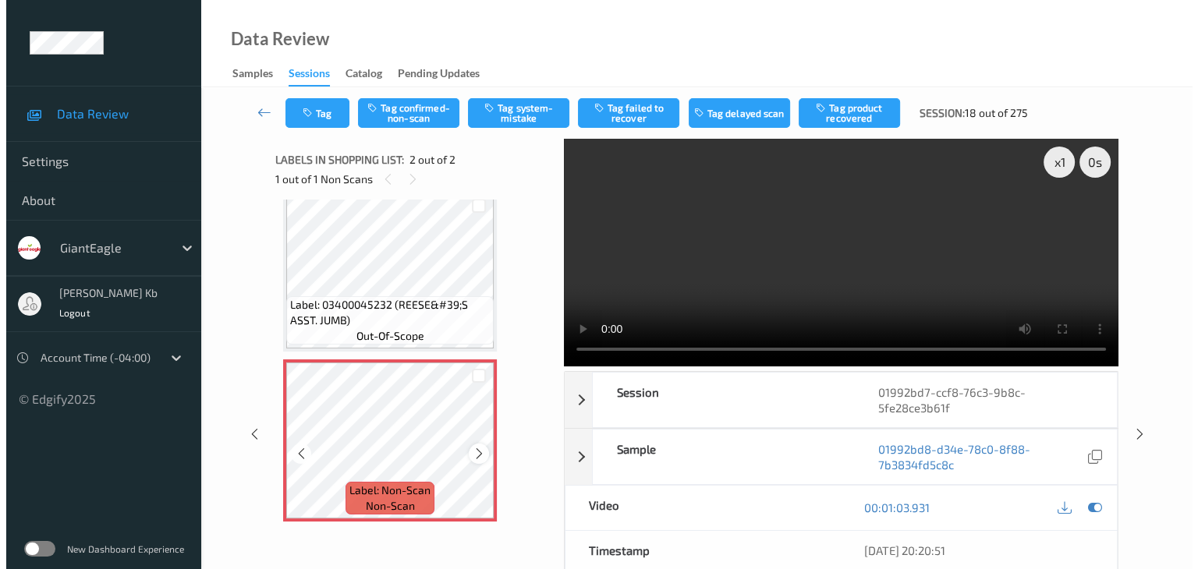
scroll to position [0, 0]
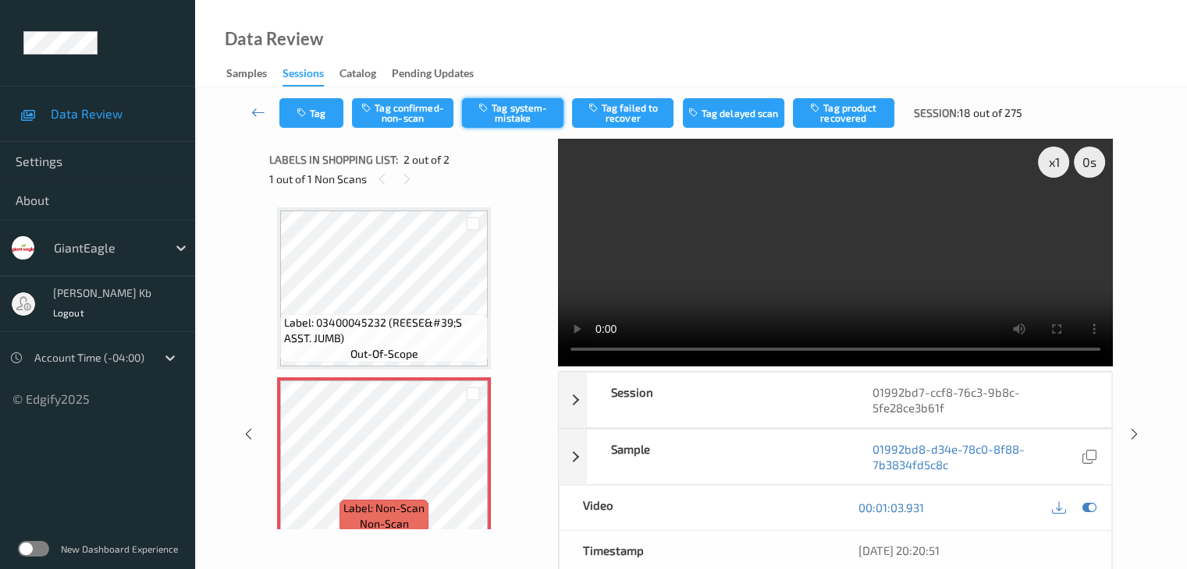
click at [518, 112] on button "Tag system-mistake" at bounding box center [512, 113] width 101 height 30
click at [327, 112] on button "Tag" at bounding box center [311, 113] width 64 height 30
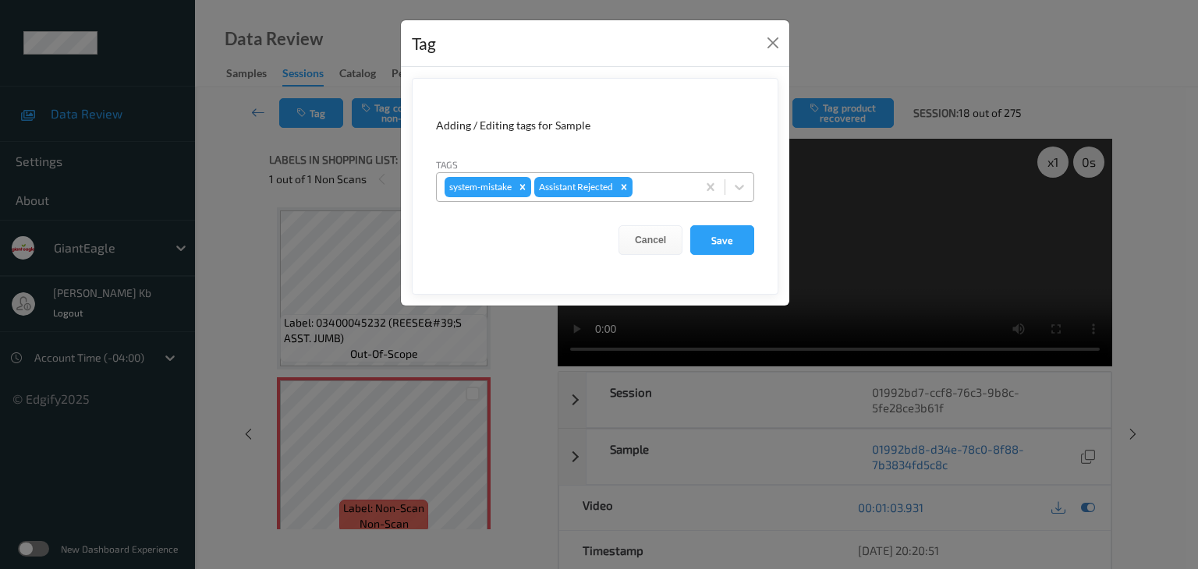
click at [658, 185] on div at bounding box center [662, 187] width 53 height 19
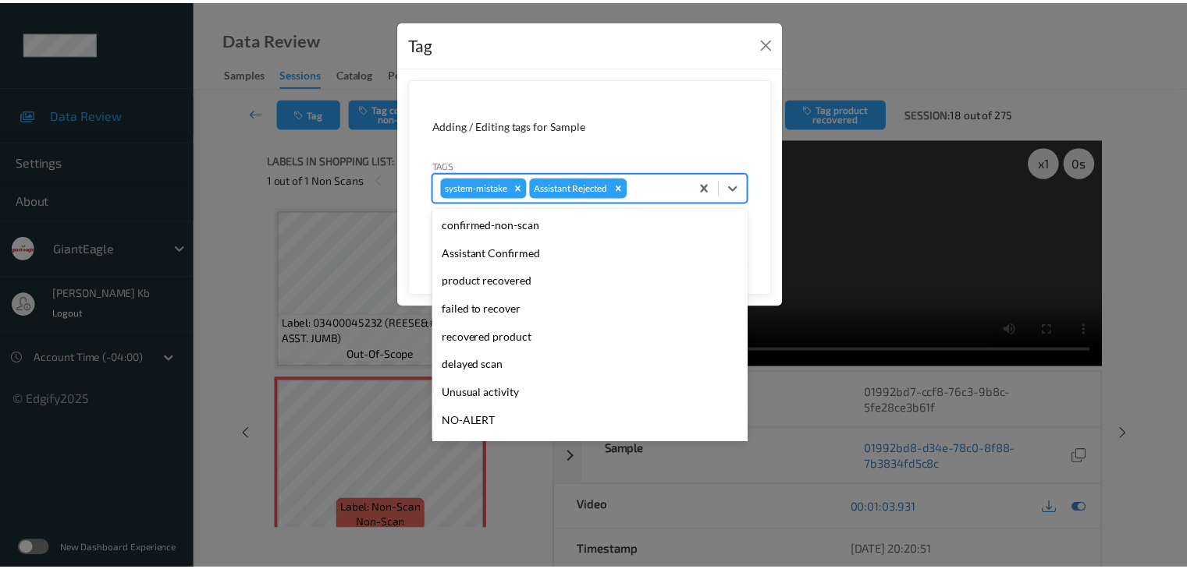
scroll to position [137, 0]
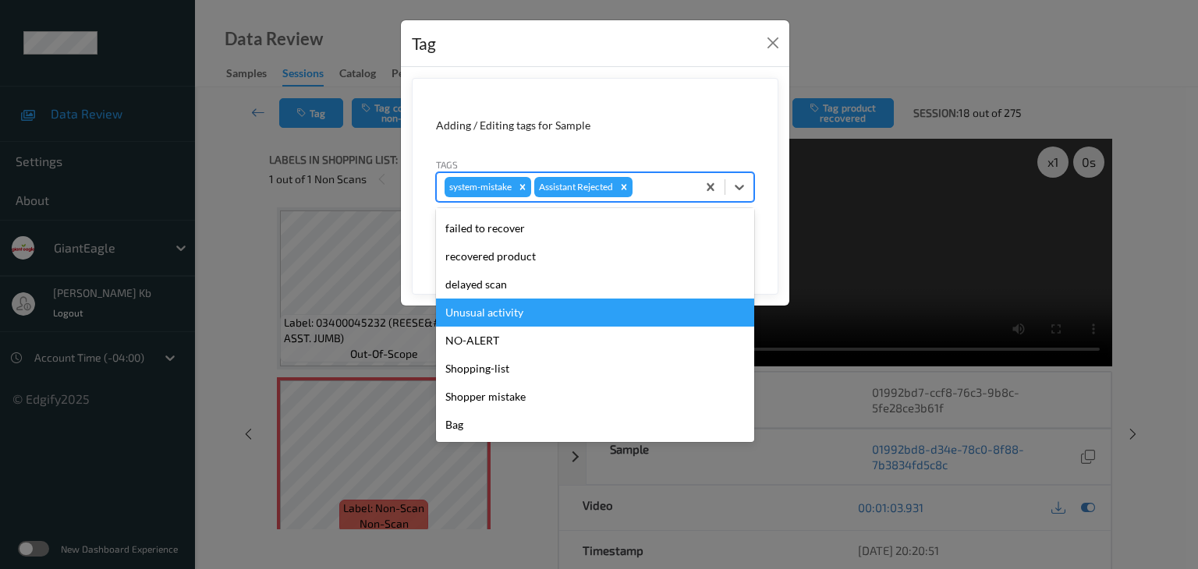
click at [487, 314] on div "Unusual activity" at bounding box center [595, 313] width 318 height 28
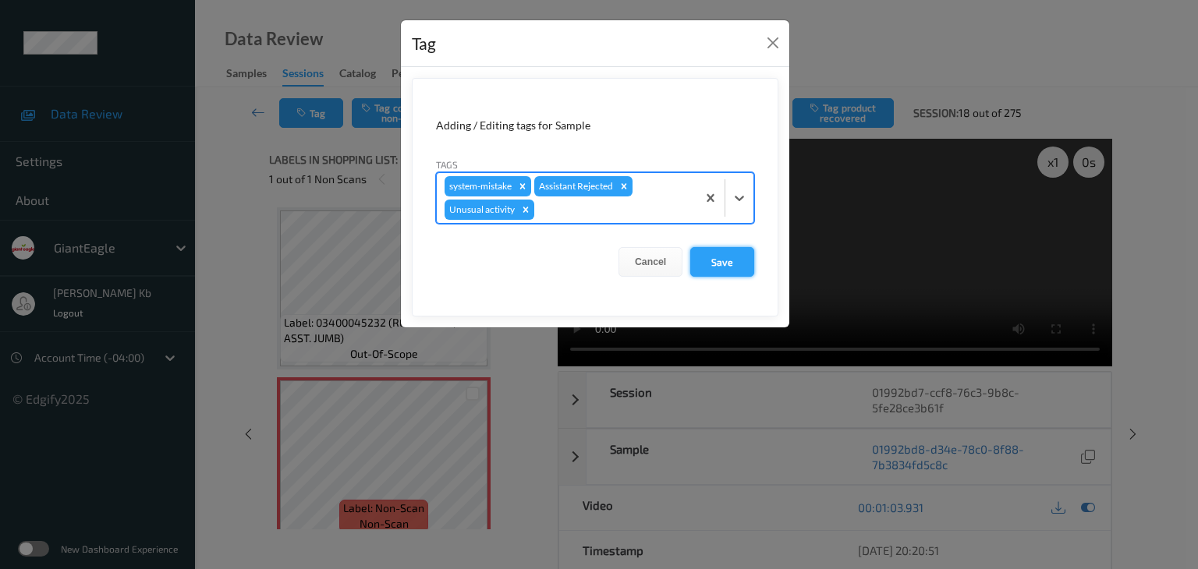
click at [718, 260] on button "Save" at bounding box center [722, 262] width 64 height 30
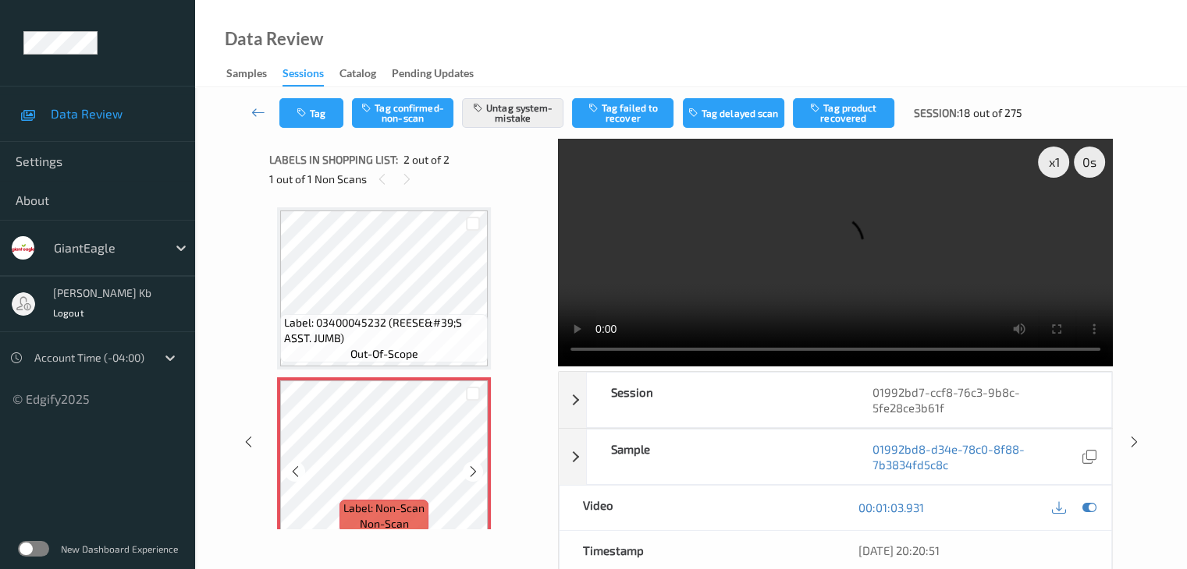
scroll to position [18, 0]
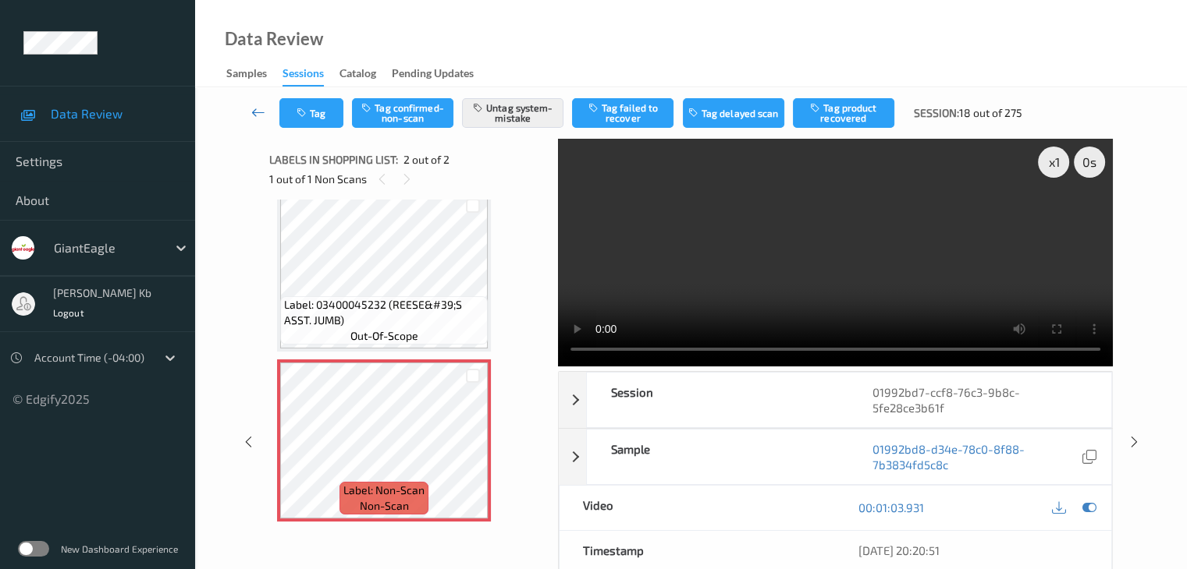
click at [261, 110] on icon at bounding box center [258, 113] width 14 height 16
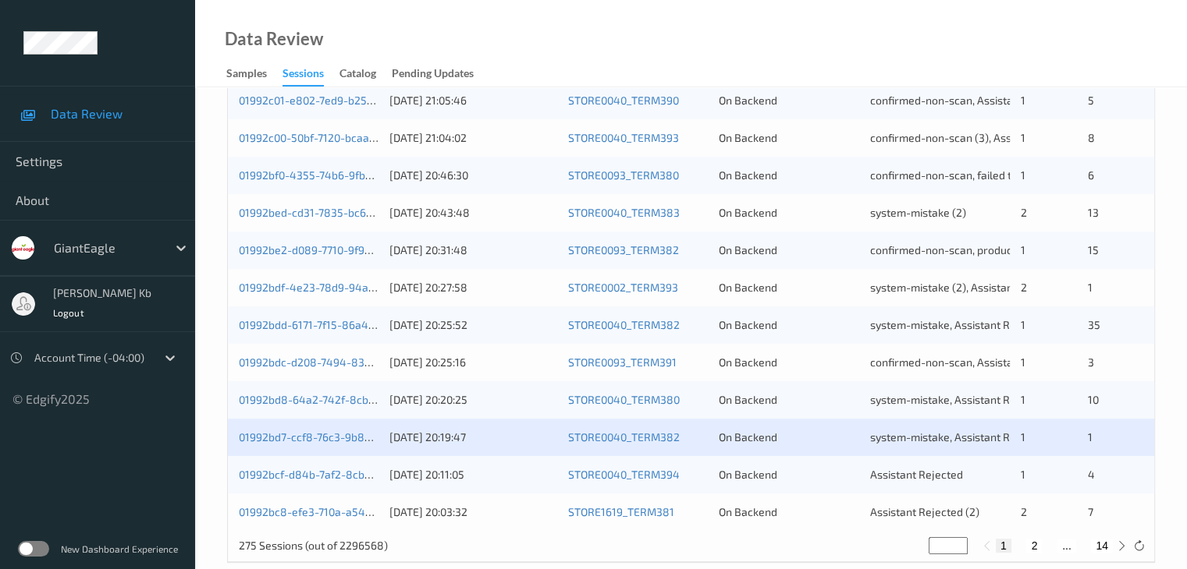
scroll to position [727, 0]
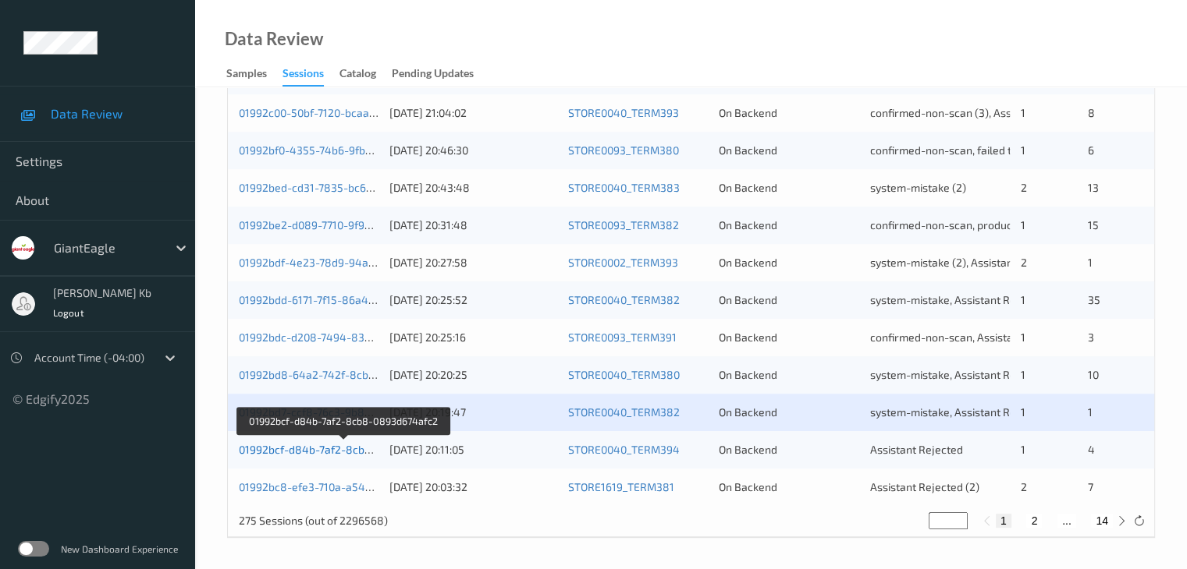
click at [335, 450] on link "01992bcf-d84b-7af2-8cb8-0893d674afc2" at bounding box center [344, 449] width 210 height 13
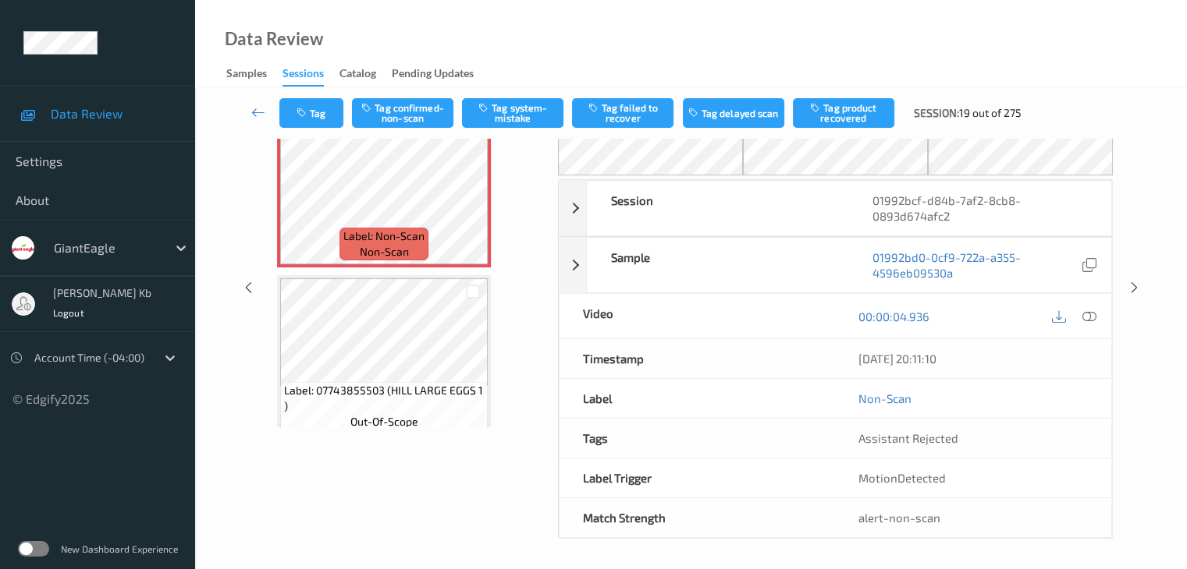
scroll to position [24, 0]
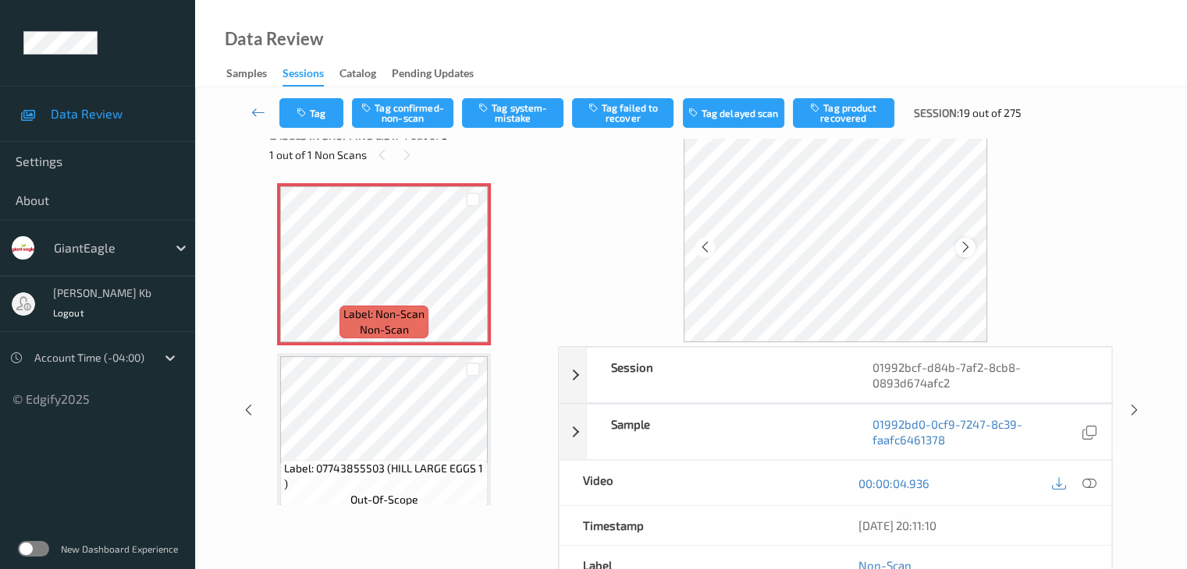
click at [965, 246] on icon at bounding box center [965, 247] width 13 height 14
click at [1089, 482] on icon at bounding box center [1088, 484] width 14 height 14
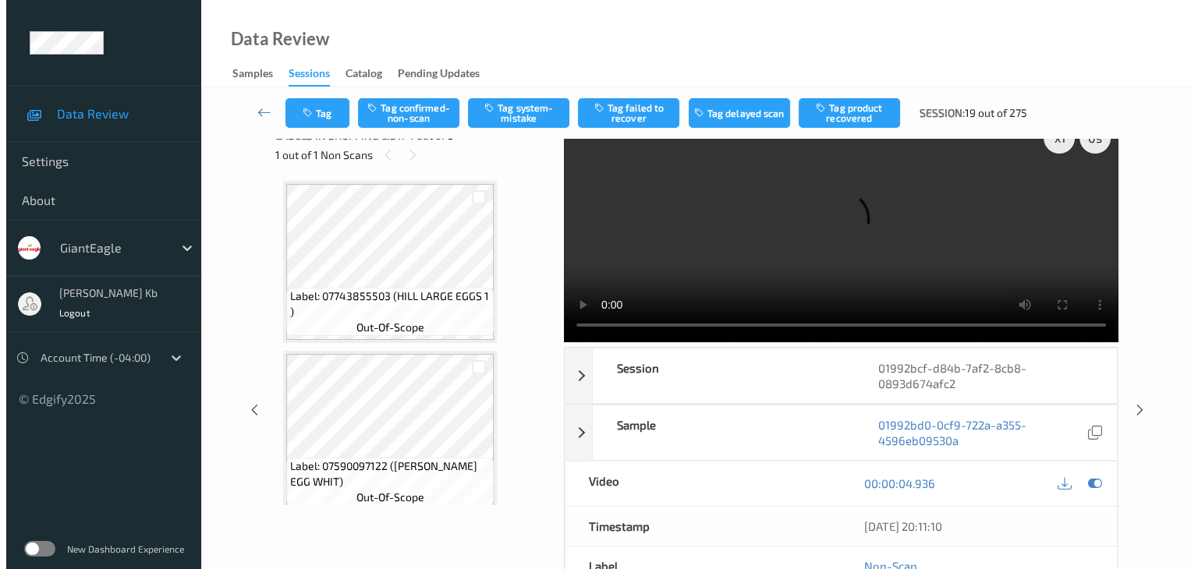
scroll to position [0, 0]
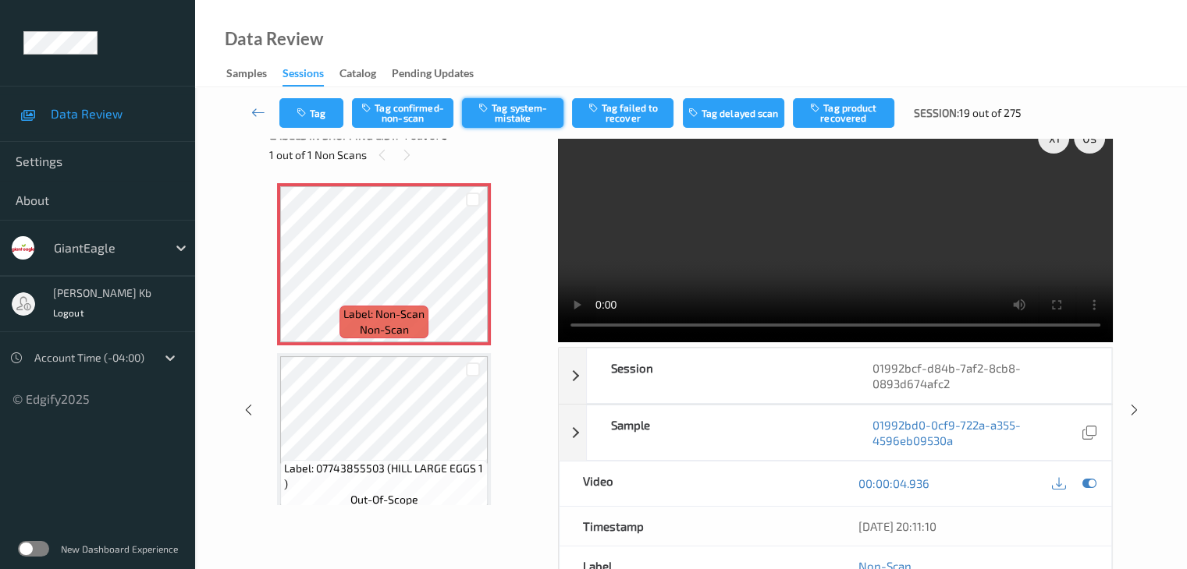
click at [520, 114] on button "Tag system-mistake" at bounding box center [512, 113] width 101 height 30
click at [315, 114] on button "Tag" at bounding box center [311, 113] width 64 height 30
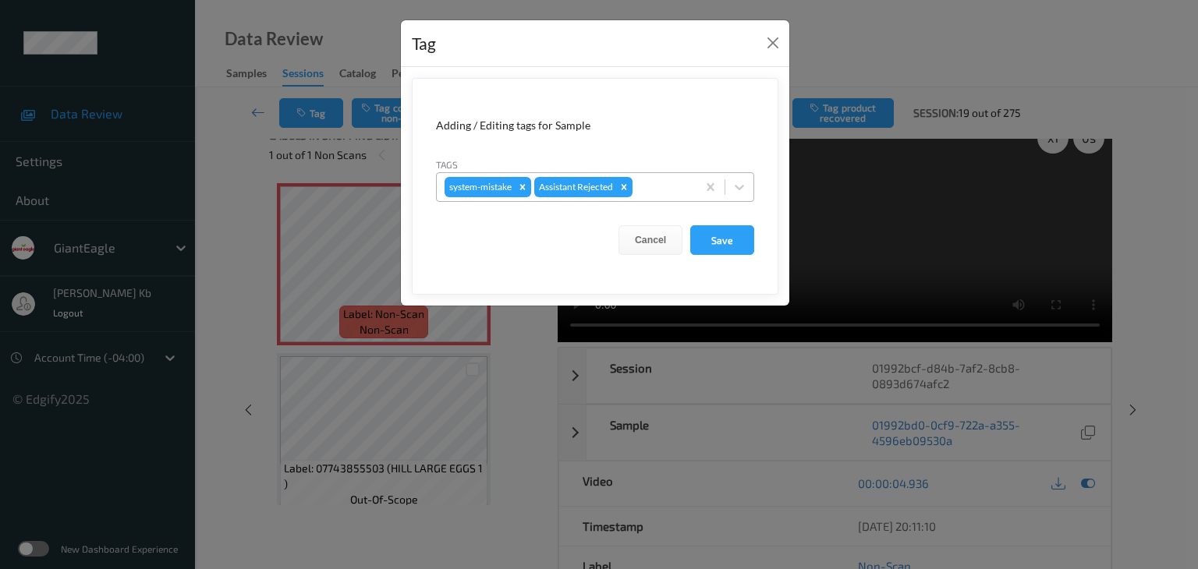
click at [658, 186] on div at bounding box center [662, 187] width 53 height 19
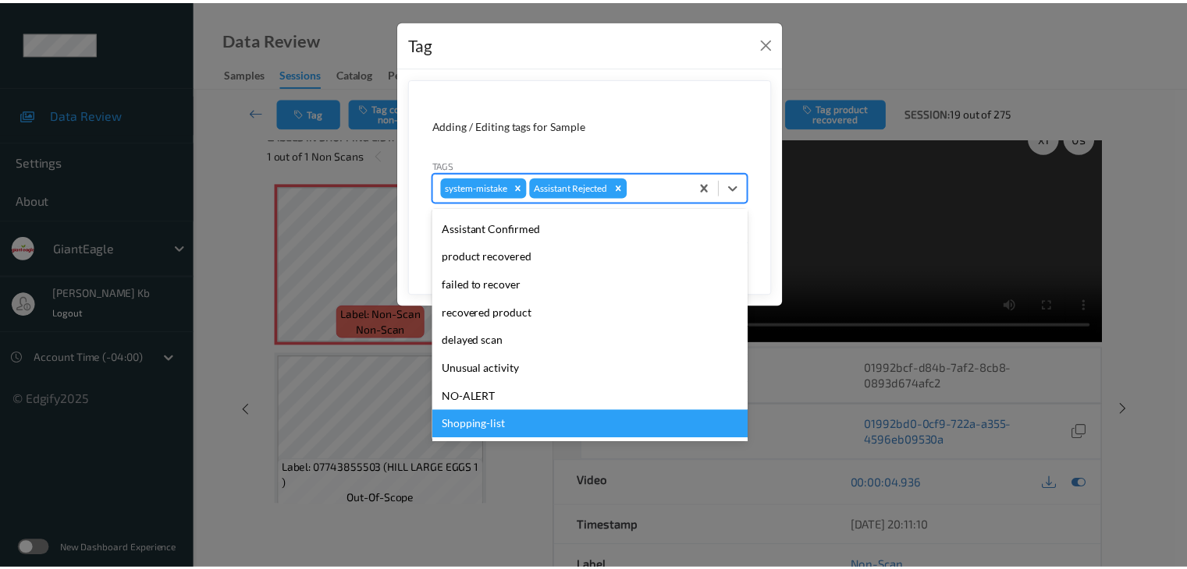
scroll to position [137, 0]
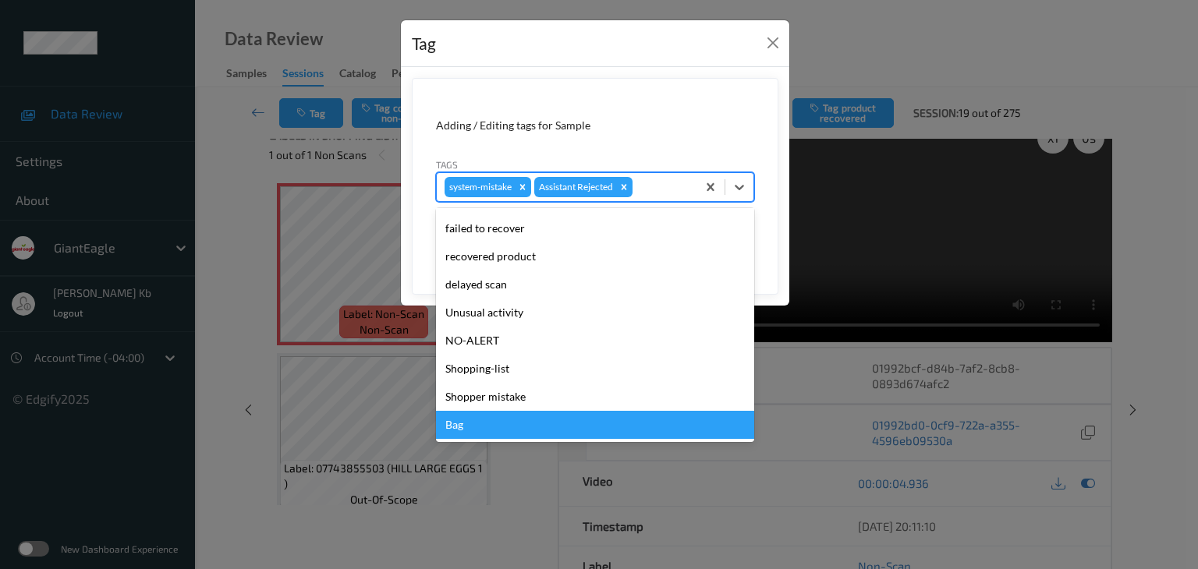
click at [464, 427] on div "Bag" at bounding box center [595, 425] width 318 height 28
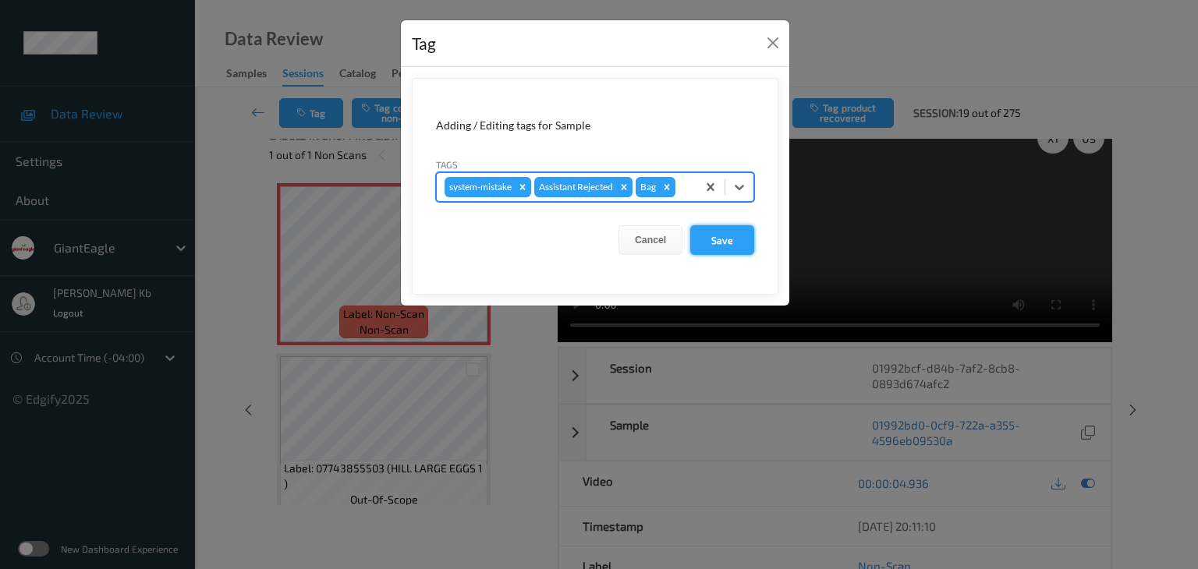
click at [722, 238] on button "Save" at bounding box center [722, 240] width 64 height 30
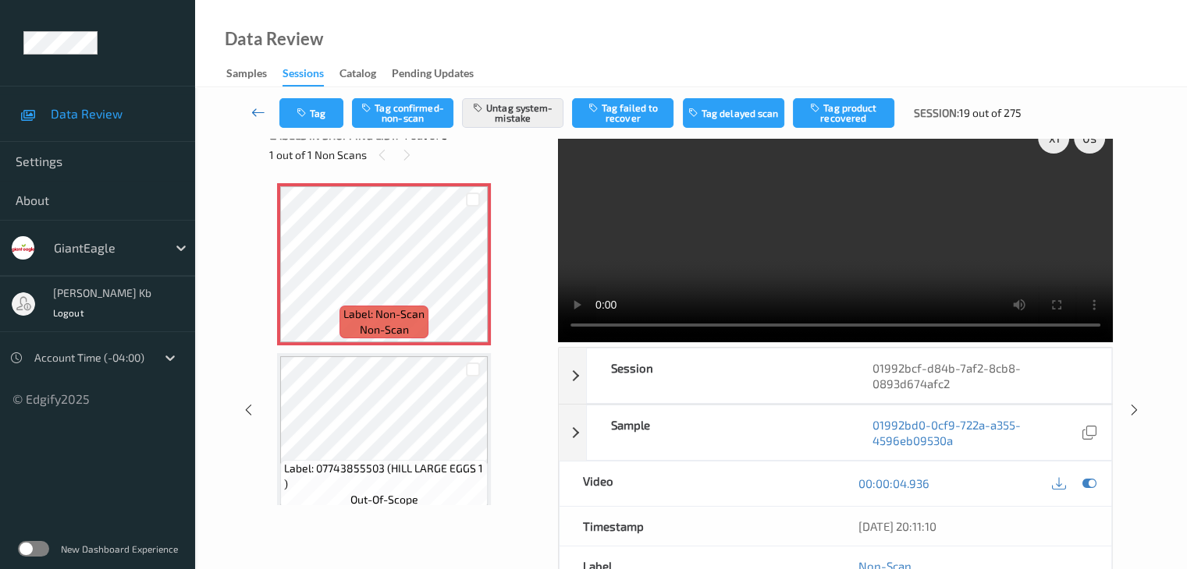
click at [262, 111] on icon at bounding box center [258, 113] width 14 height 16
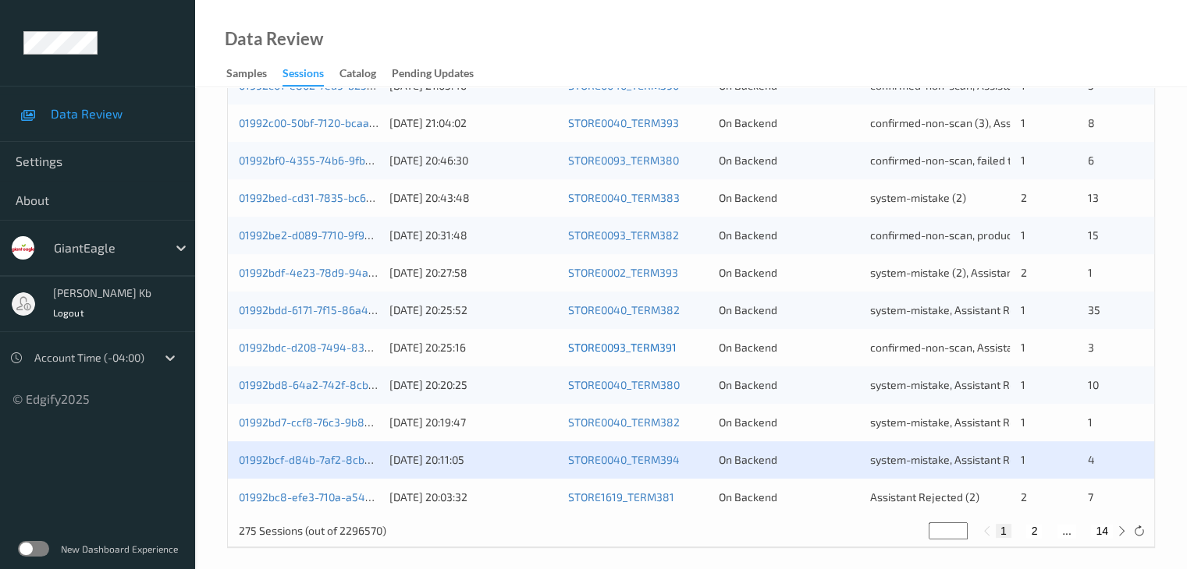
scroll to position [727, 0]
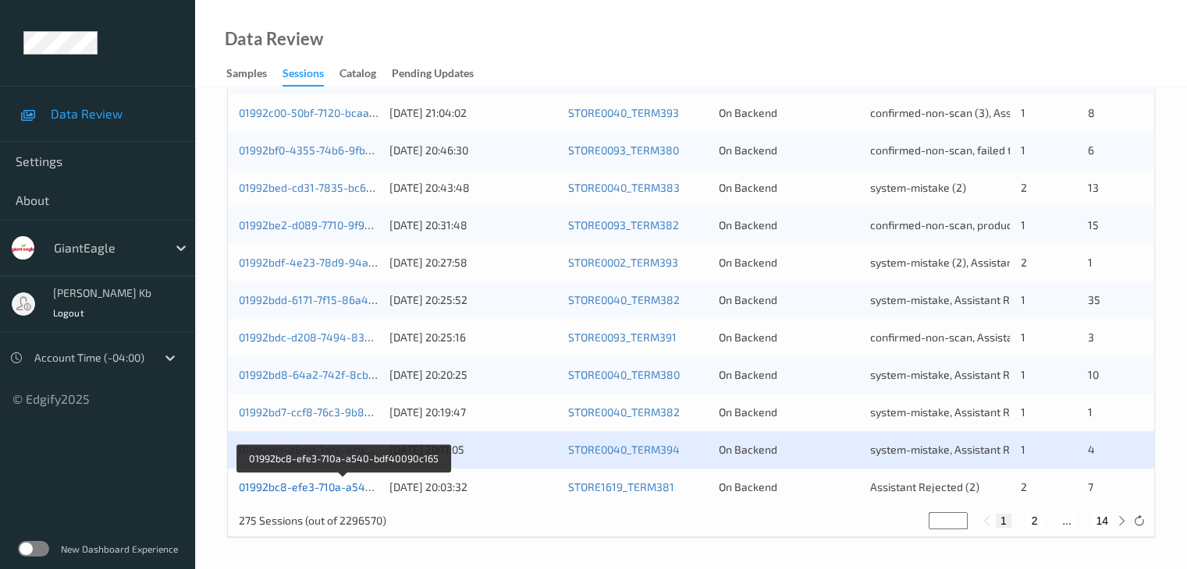
click at [339, 484] on link "01992bc8-efe3-710a-a540-bdf40090c165" at bounding box center [343, 487] width 208 height 13
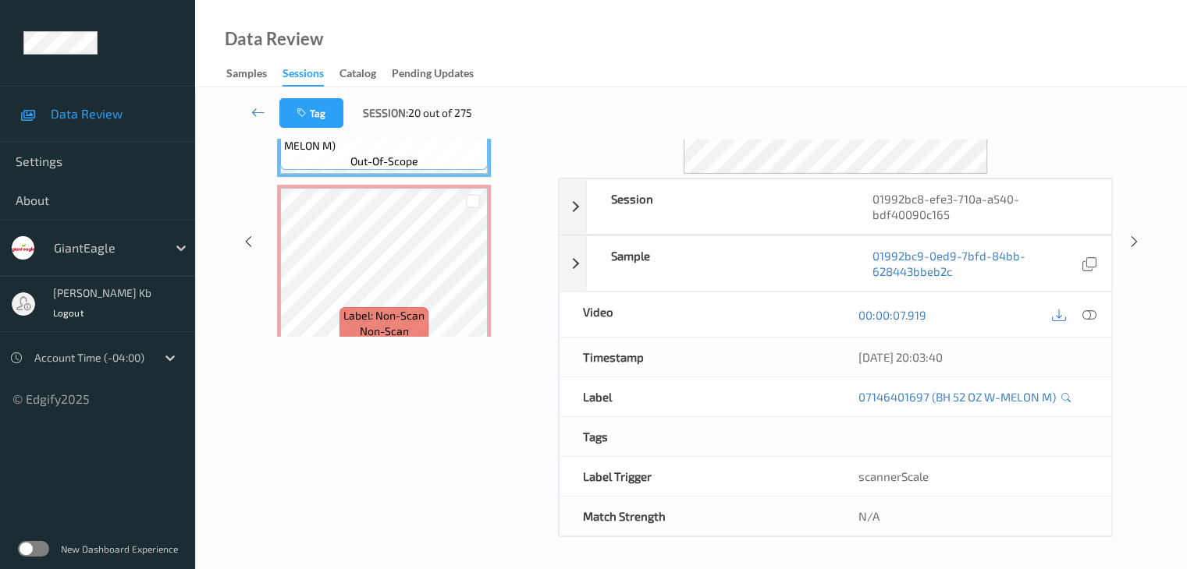
scroll to position [190, 0]
drag, startPoint x: 359, startPoint y: 1, endPoint x: 672, endPoint y: 21, distance: 313.5
click at [715, 22] on div "Data Review Samples Sessions Catalog Pending Updates" at bounding box center [691, 43] width 992 height 87
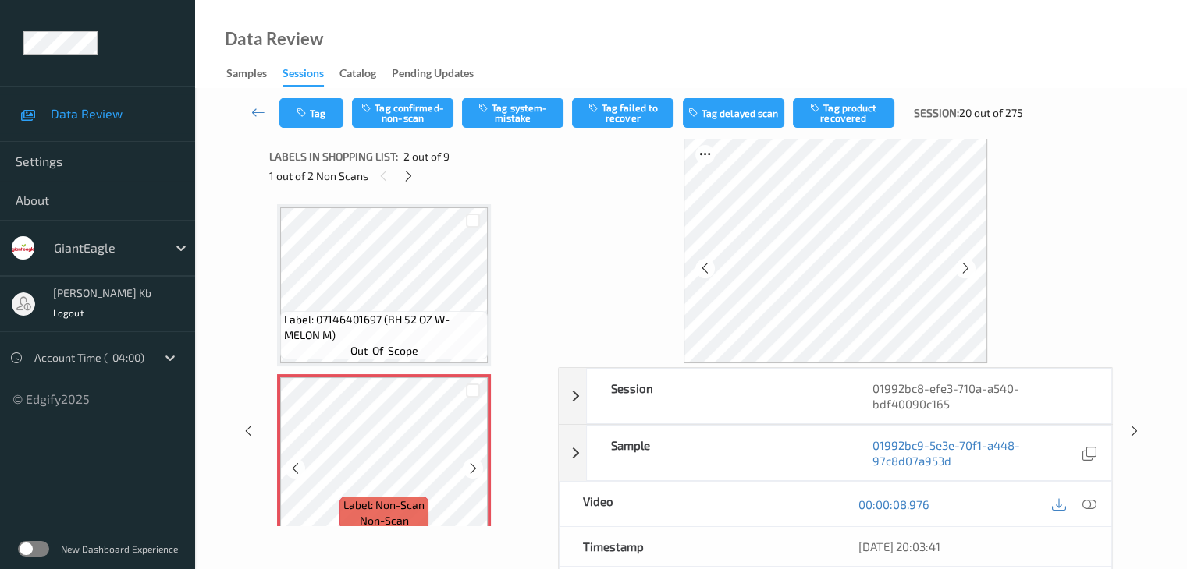
scroll to position [0, 0]
click at [409, 186] on div at bounding box center [409, 179] width 20 height 20
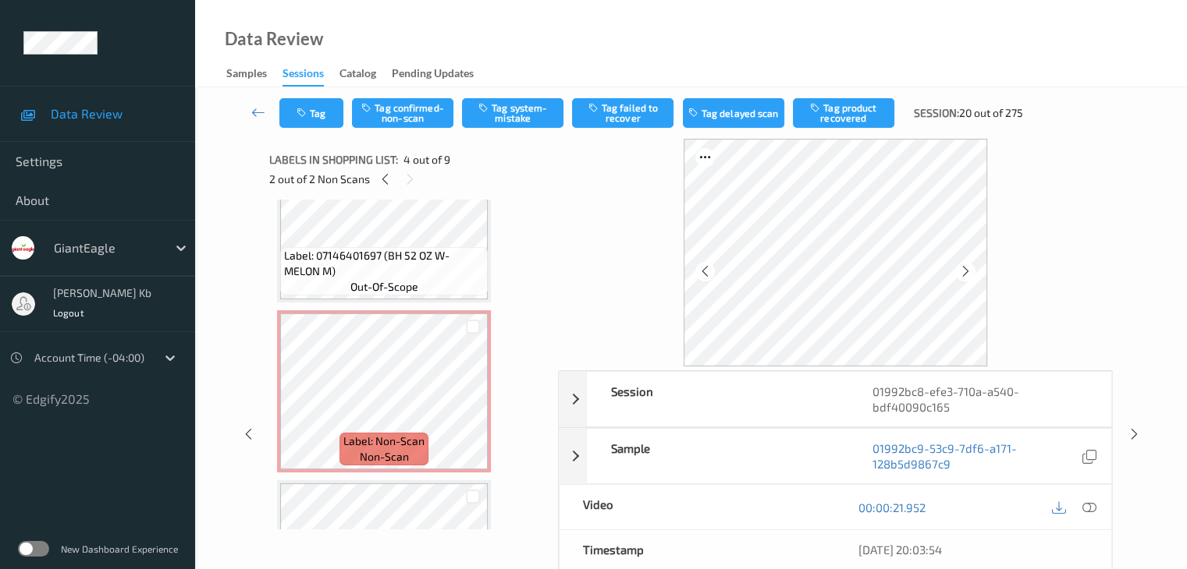
scroll to position [36, 0]
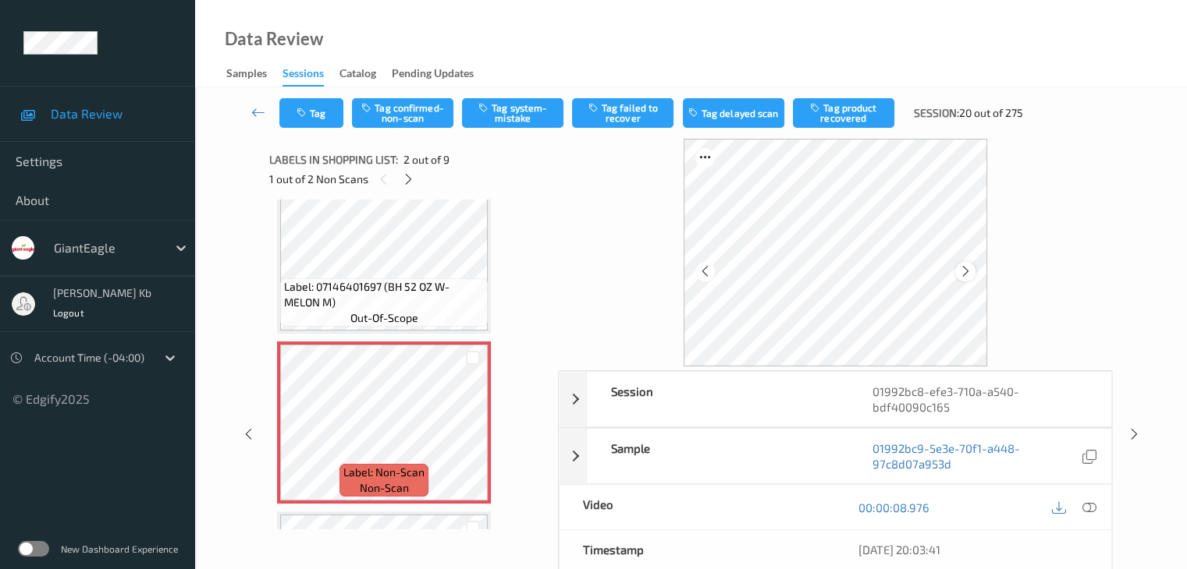
click at [970, 270] on icon at bounding box center [965, 271] width 13 height 14
click at [1094, 509] on icon at bounding box center [1088, 508] width 14 height 14
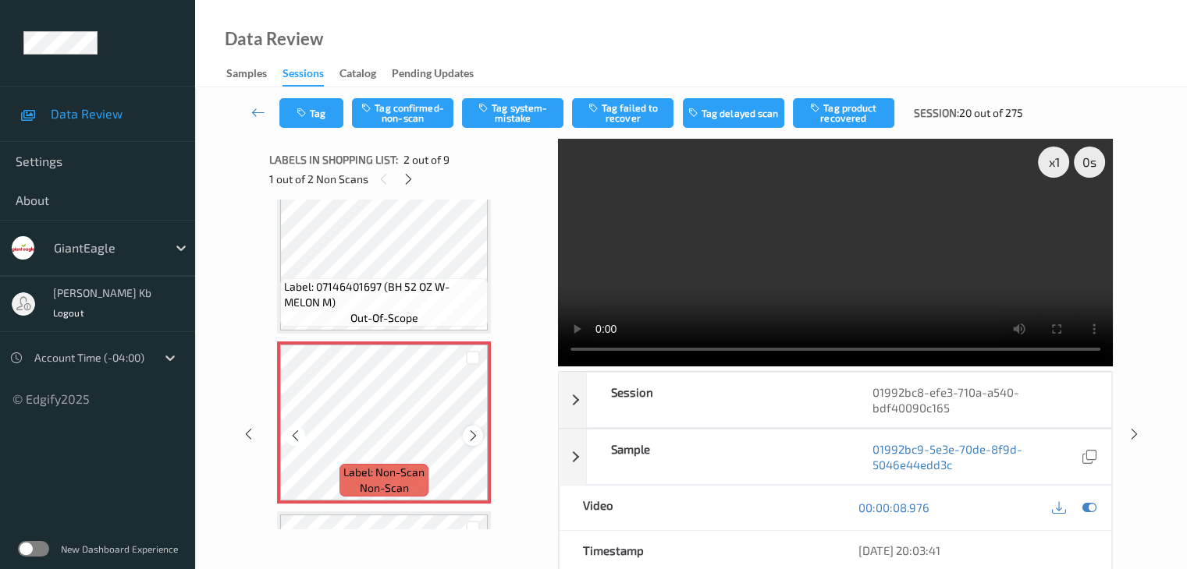
click at [474, 432] on icon at bounding box center [473, 436] width 13 height 14
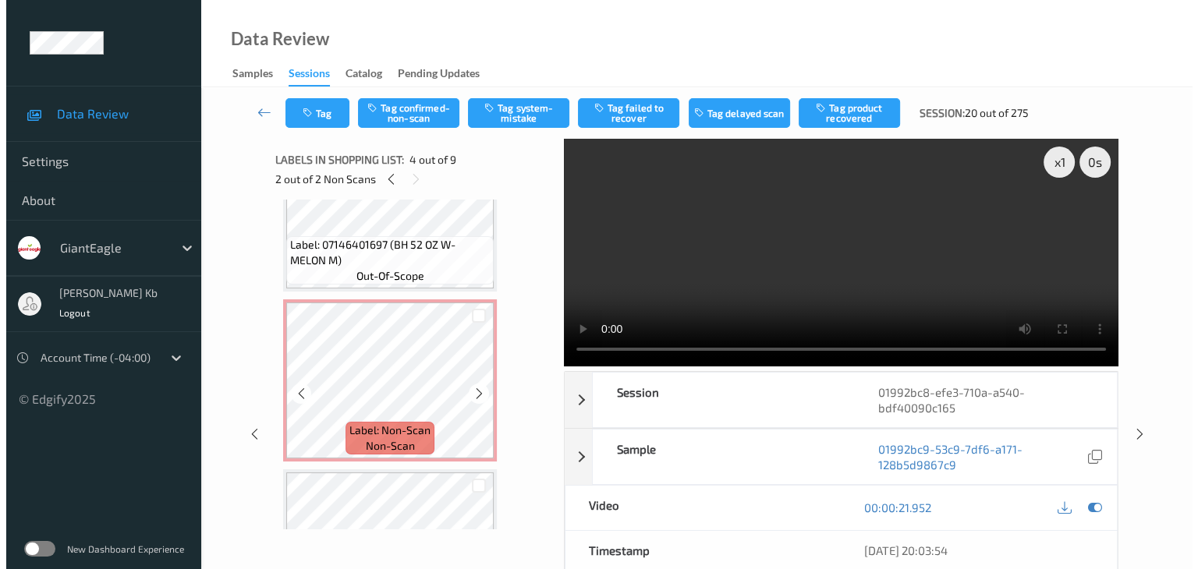
scroll to position [78, 0]
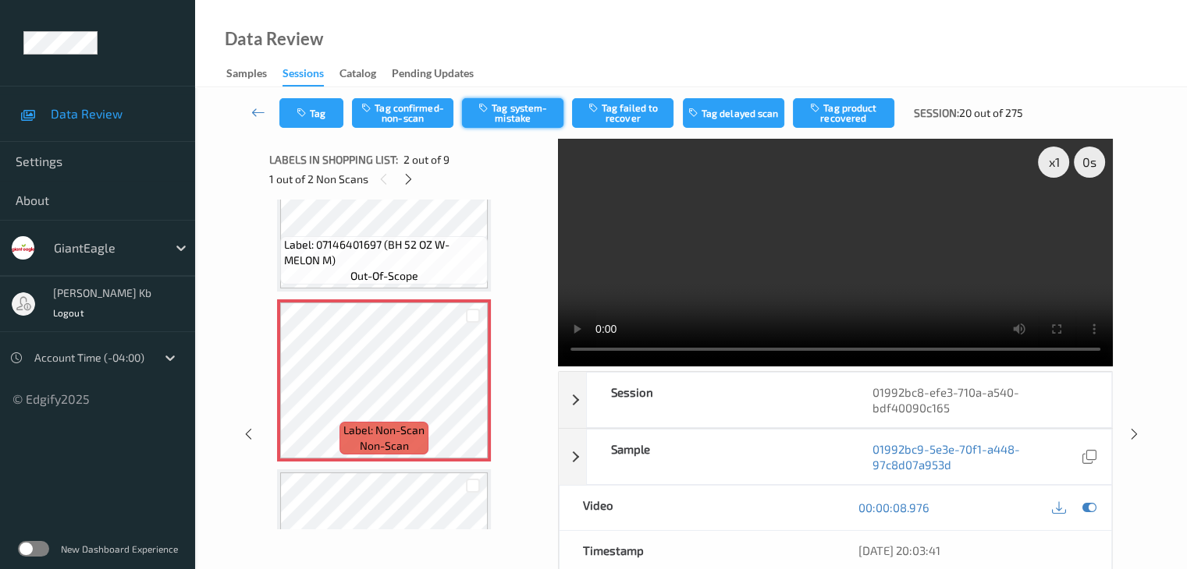
click at [520, 111] on button "Tag system-mistake" at bounding box center [512, 113] width 101 height 30
click at [322, 118] on button "Tag" at bounding box center [311, 113] width 64 height 30
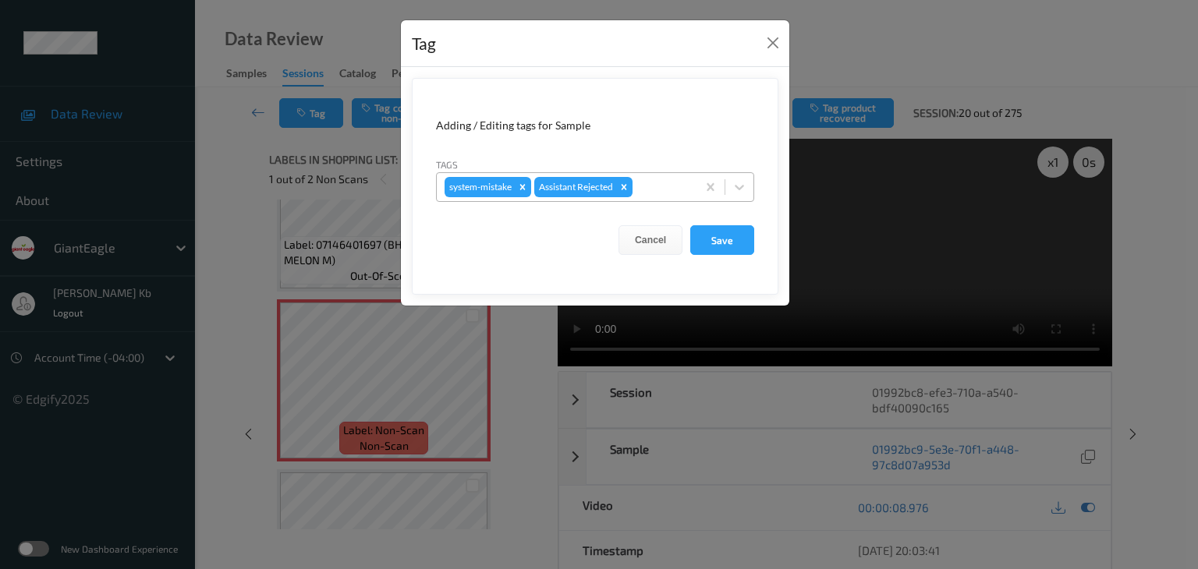
click at [654, 180] on div at bounding box center [662, 187] width 53 height 19
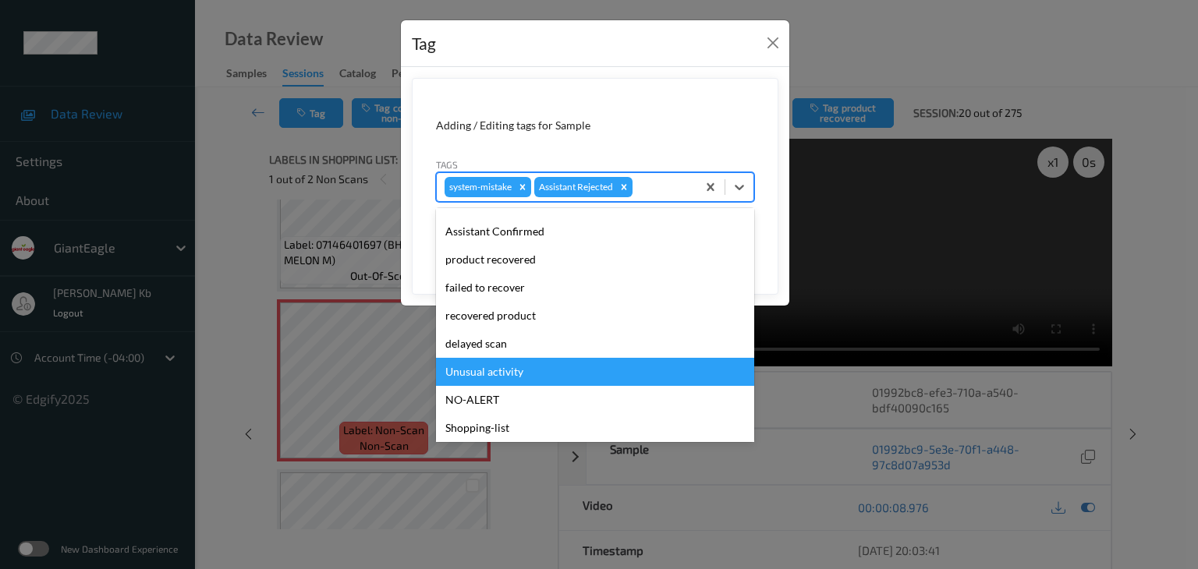
click at [509, 372] on div "Unusual activity" at bounding box center [595, 372] width 318 height 28
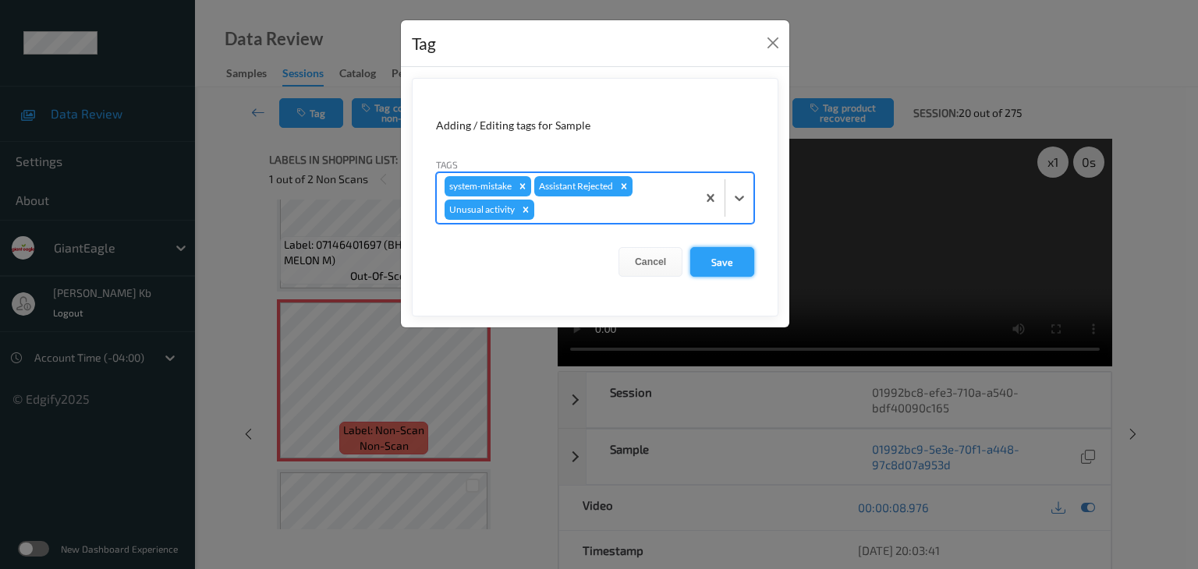
click at [724, 261] on button "Save" at bounding box center [722, 262] width 64 height 30
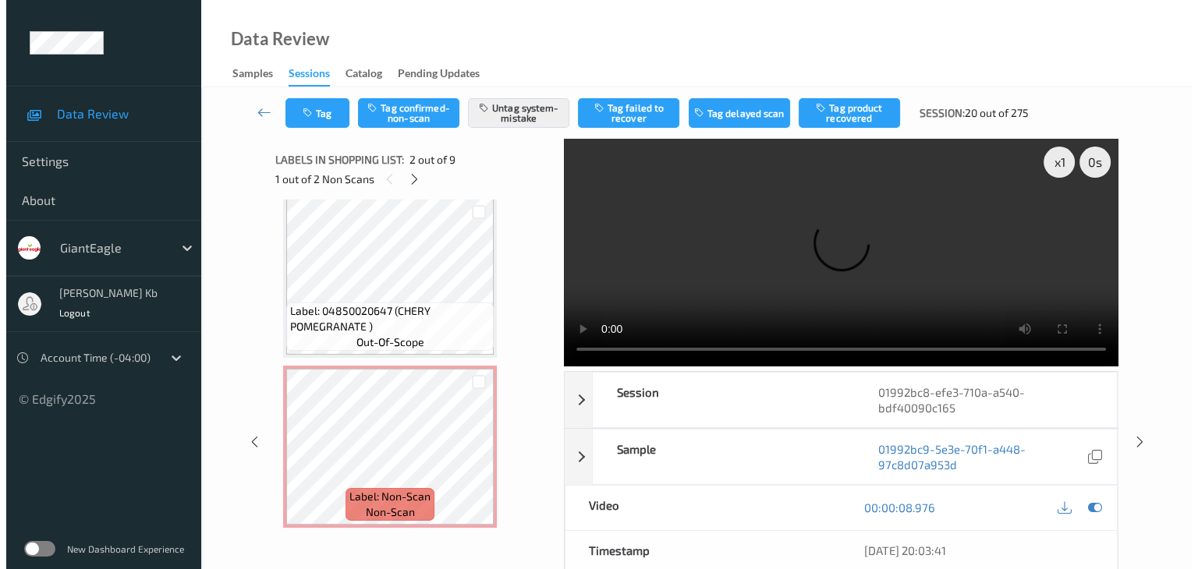
scroll to position [390, 0]
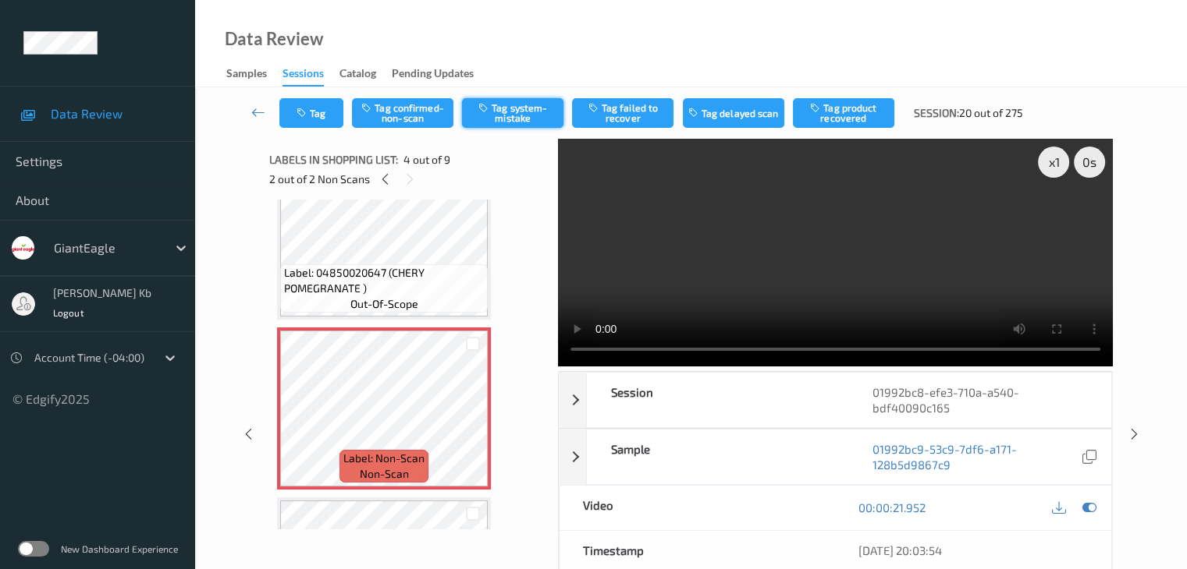
click at [512, 112] on button "Tag system-mistake" at bounding box center [512, 113] width 101 height 30
click at [325, 110] on button "Tag" at bounding box center [311, 113] width 64 height 30
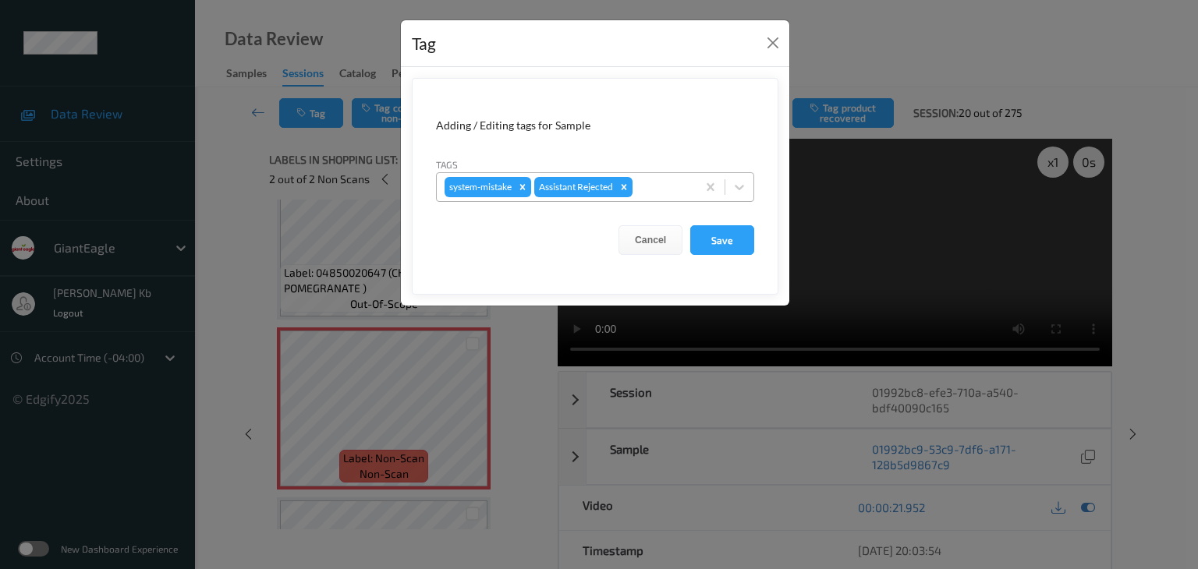
click at [662, 185] on div at bounding box center [662, 187] width 53 height 19
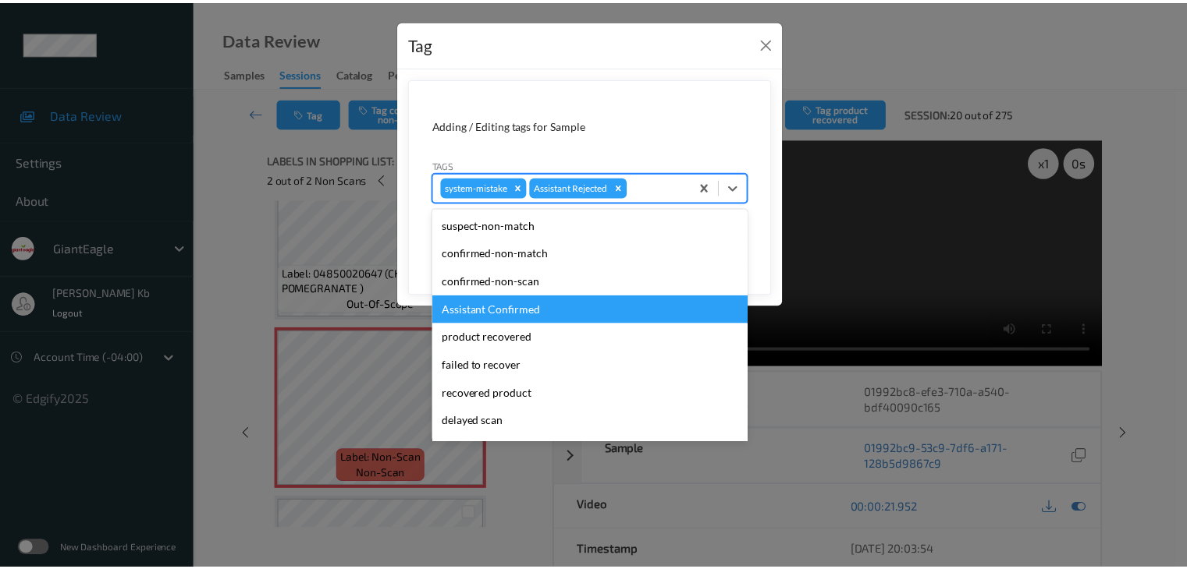
scroll to position [78, 0]
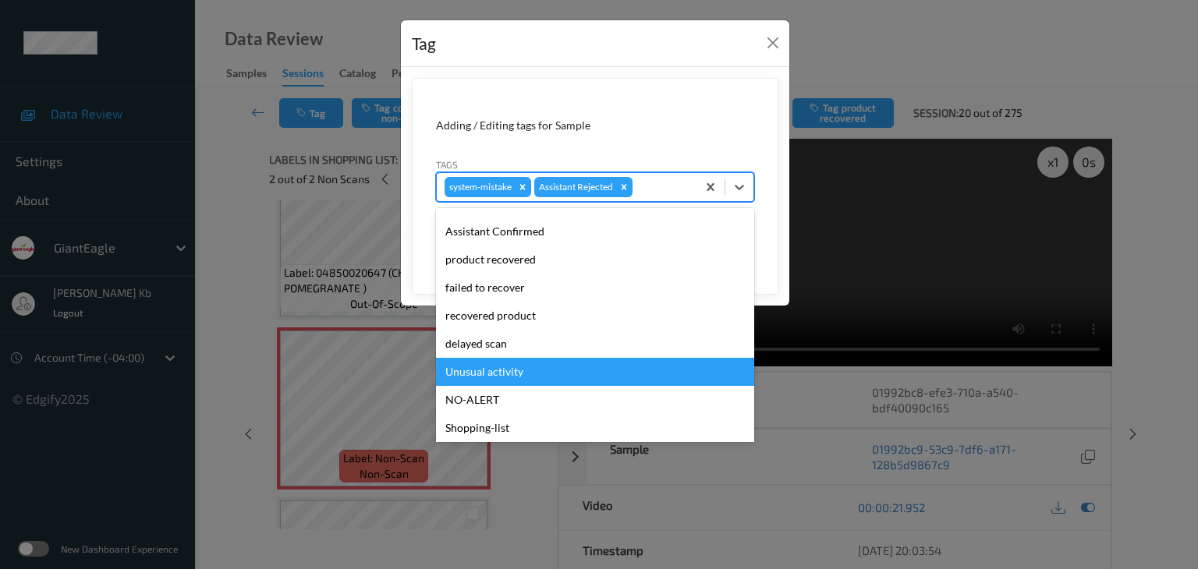
click at [498, 374] on div "Unusual activity" at bounding box center [595, 372] width 318 height 28
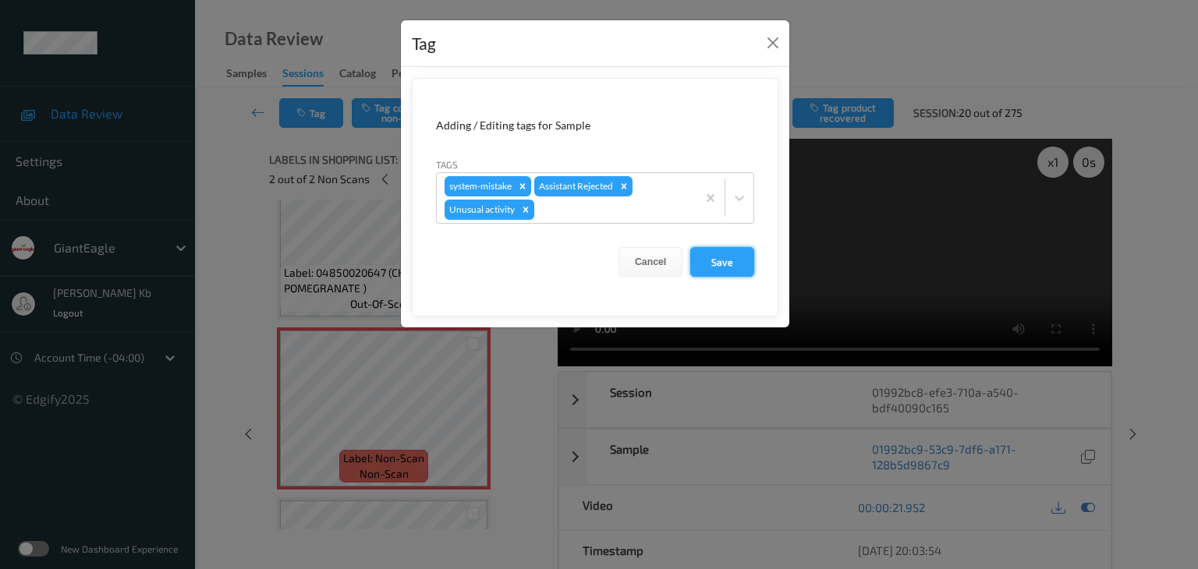
click at [719, 260] on button "Save" at bounding box center [722, 262] width 64 height 30
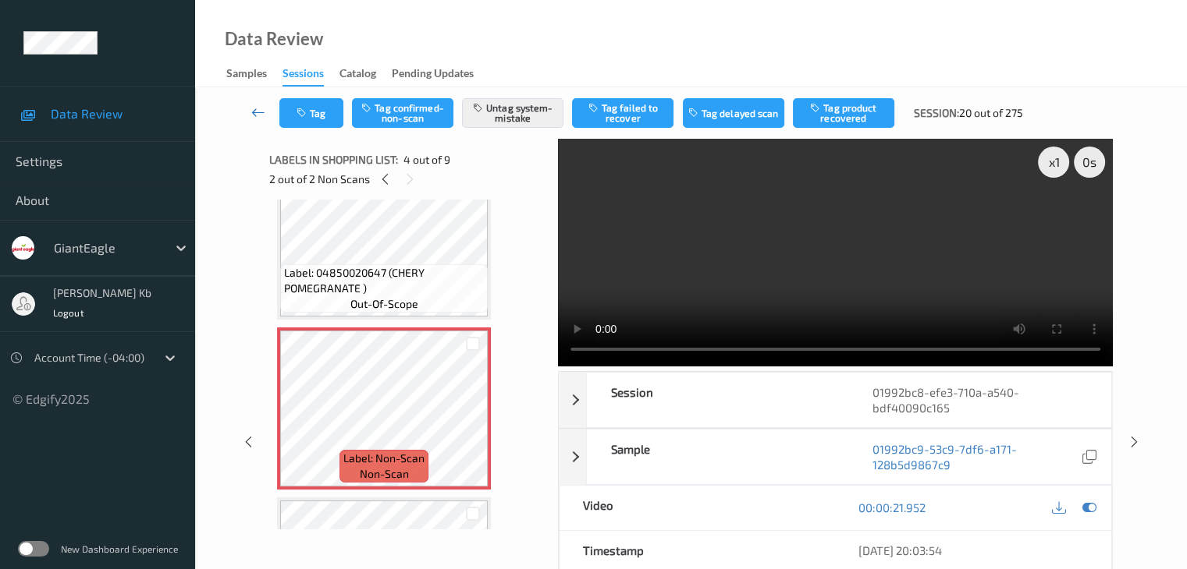
click at [251, 115] on icon at bounding box center [258, 113] width 14 height 16
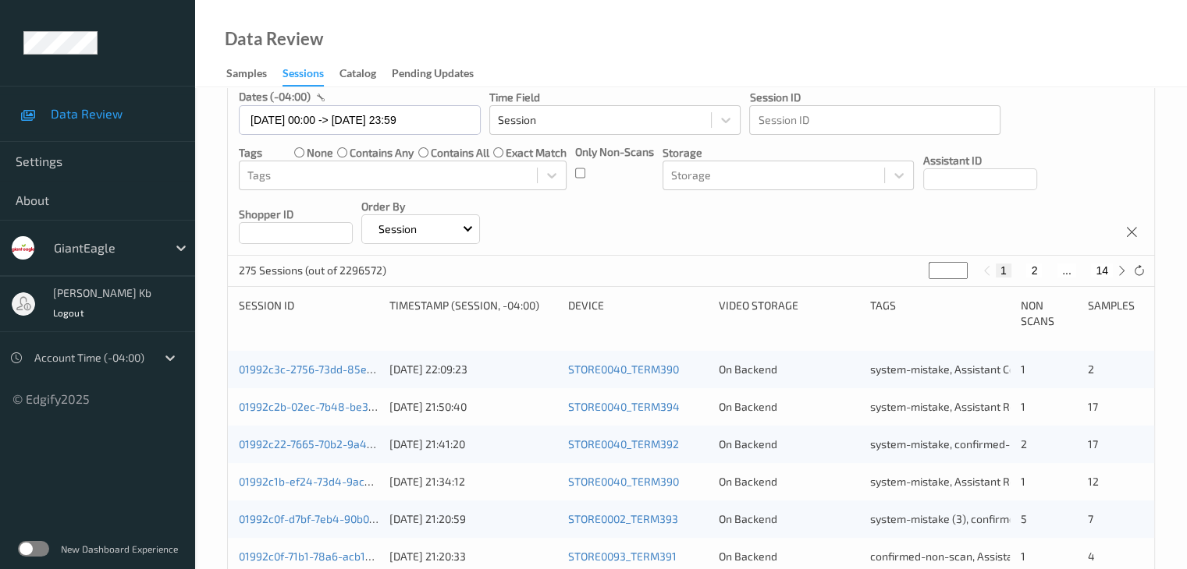
scroll to position [103, 0]
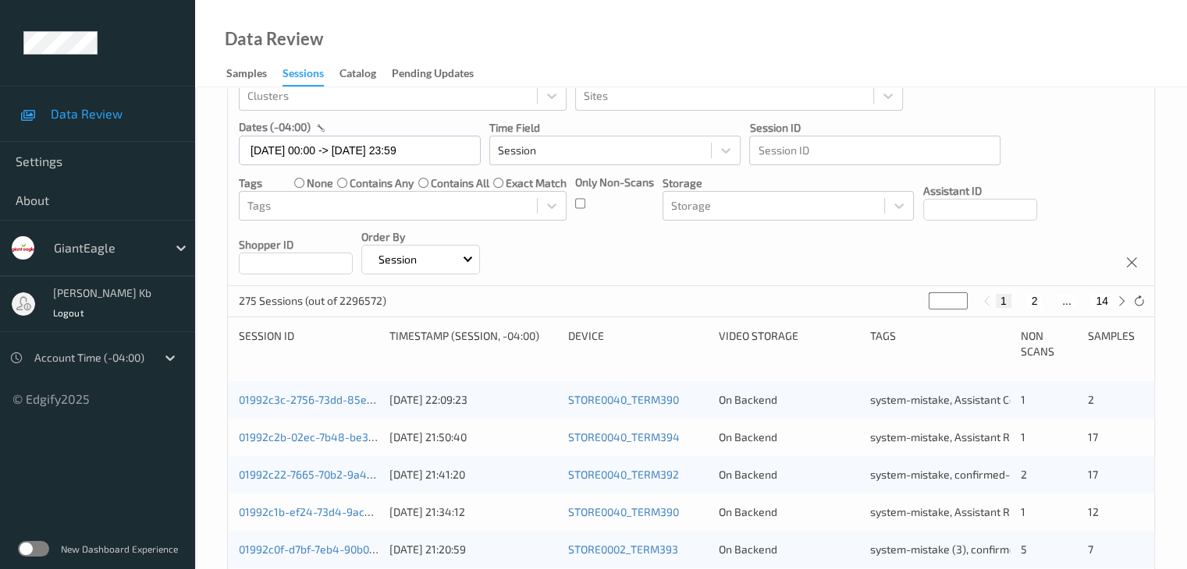
click at [1102, 300] on button "14" at bounding box center [1102, 301] width 22 height 14
type input "**"
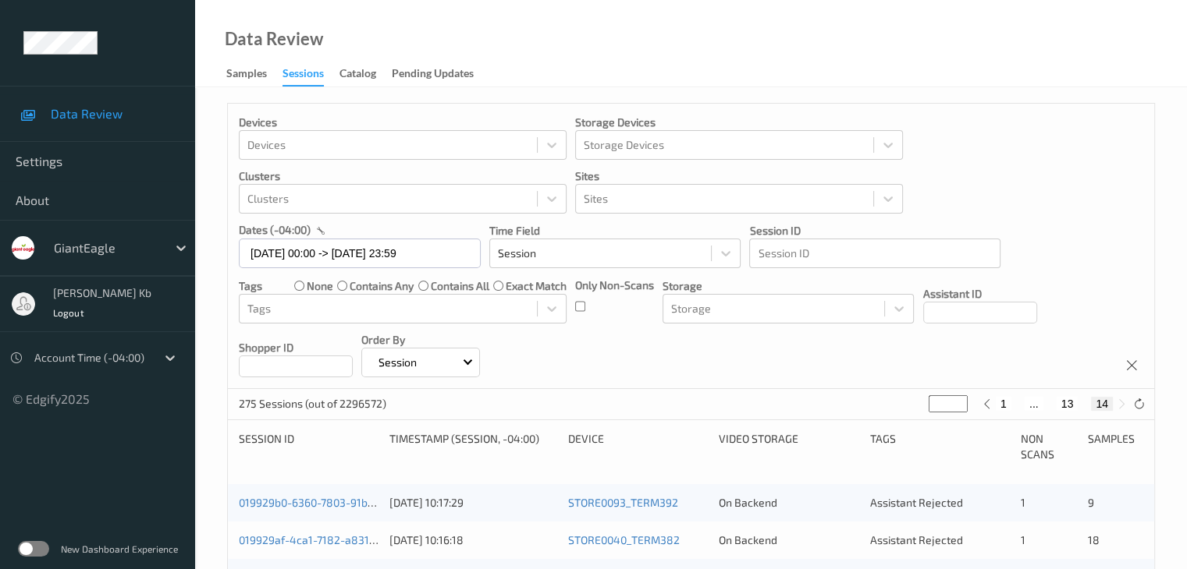
scroll to position [78, 0]
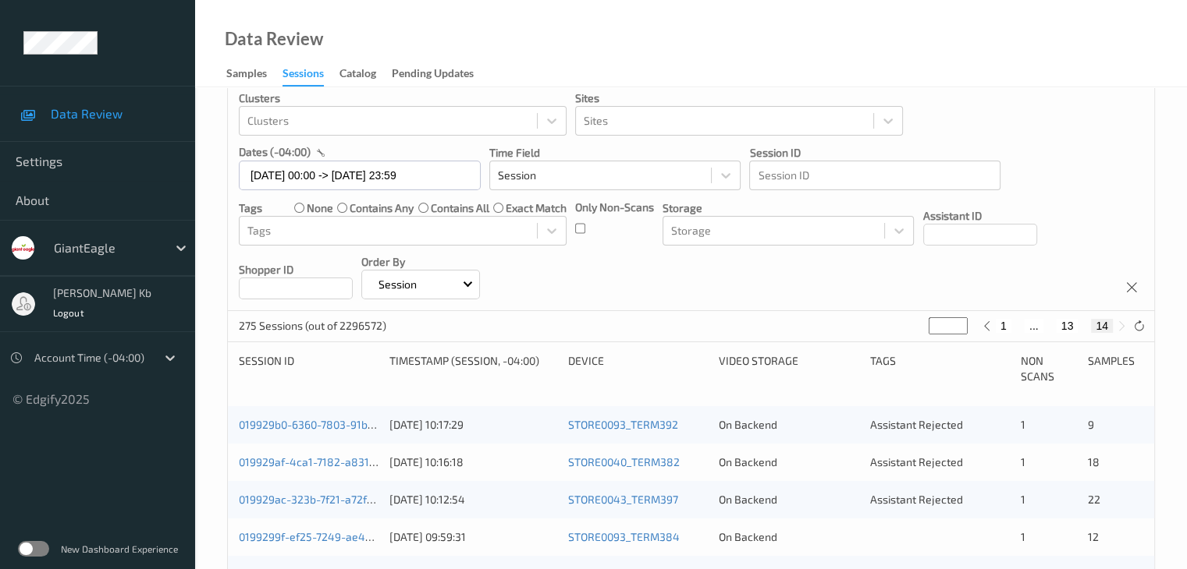
click at [1066, 326] on button "13" at bounding box center [1067, 326] width 22 height 14
type input "**"
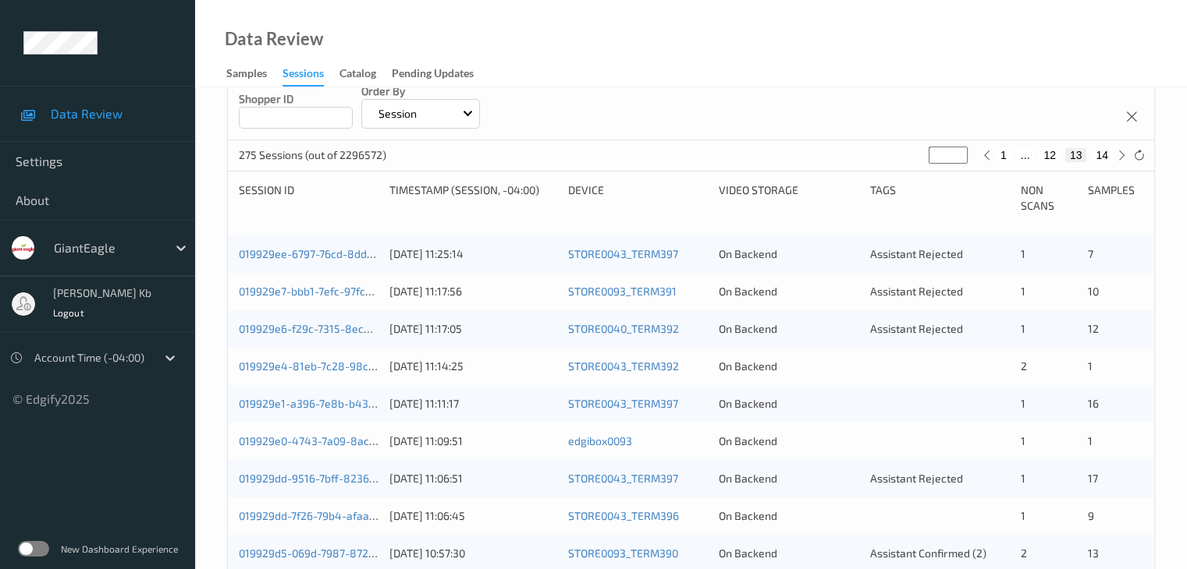
scroll to position [156, 0]
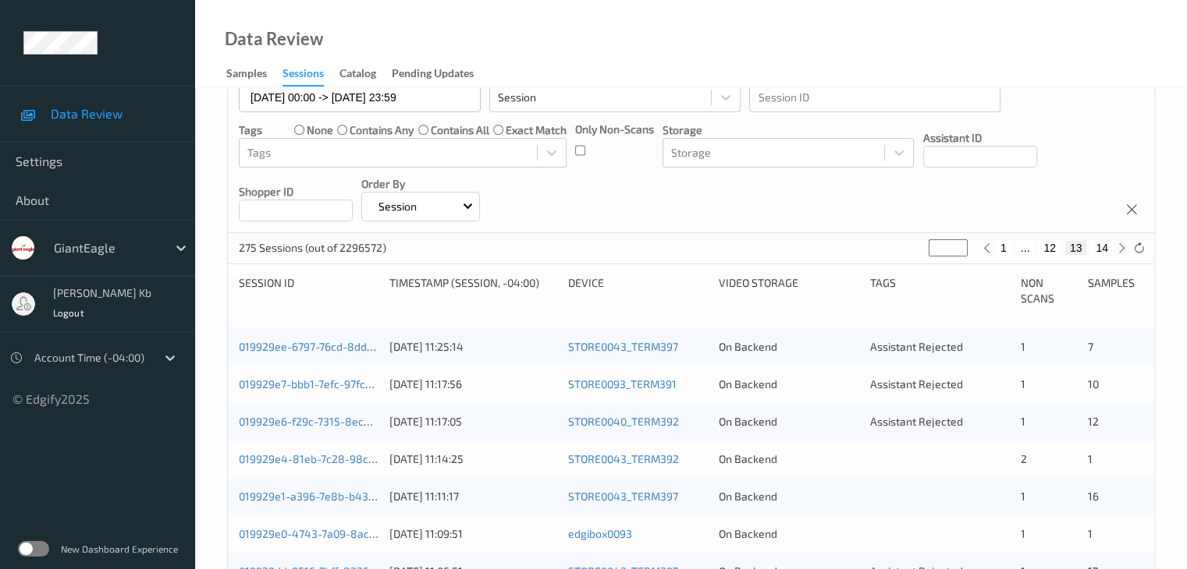
click at [1102, 247] on button "14" at bounding box center [1102, 248] width 22 height 14
type input "**"
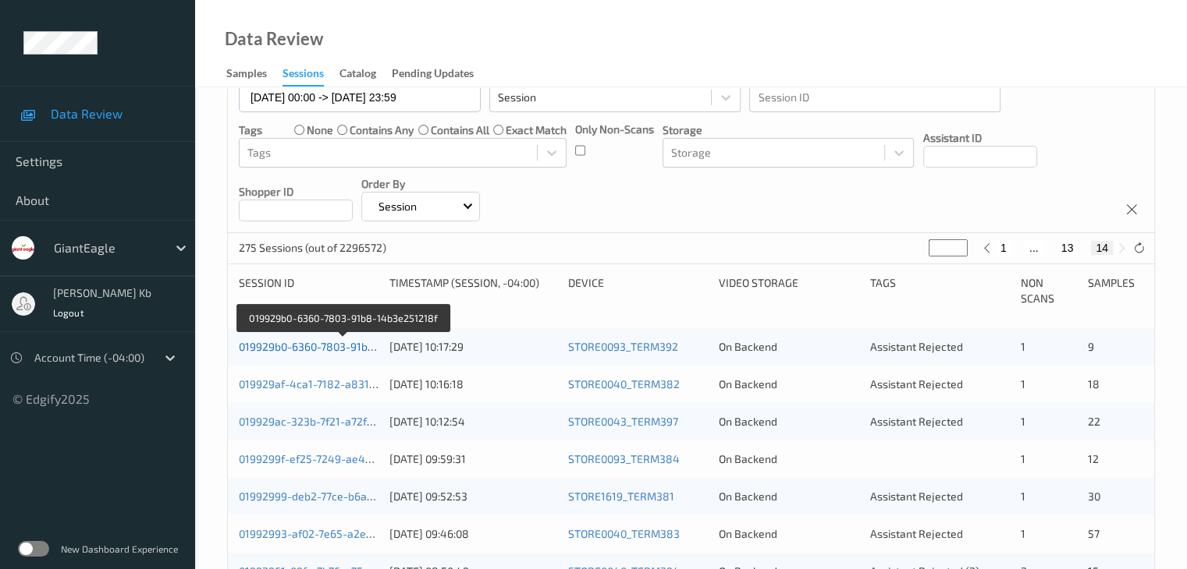
click at [315, 344] on link "019929b0-6360-7803-91b8-14b3e251218f" at bounding box center [344, 346] width 210 height 13
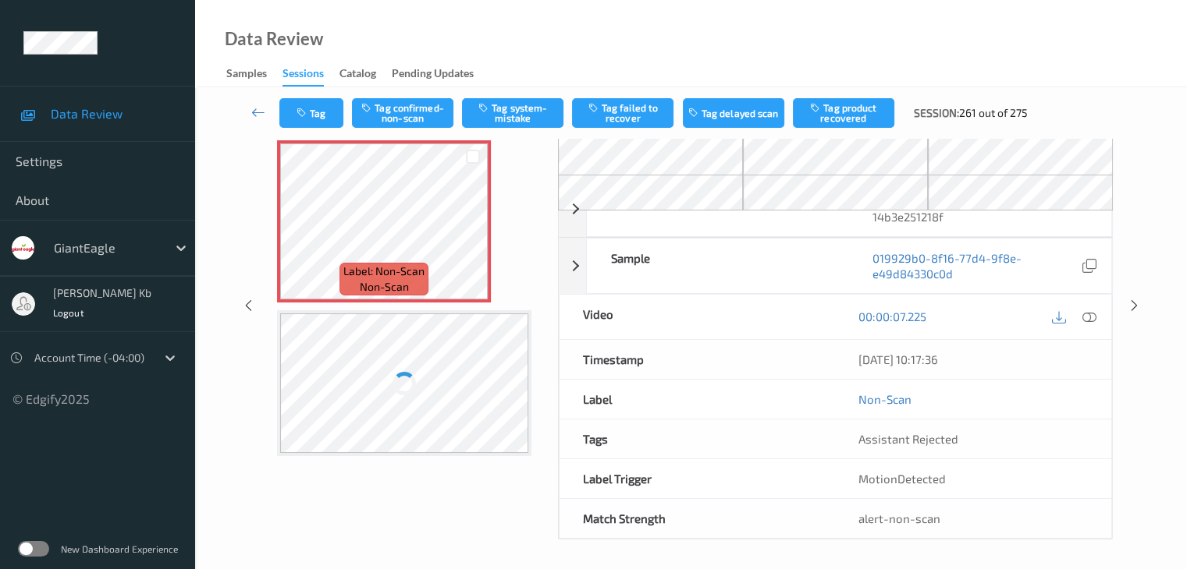
scroll to position [102, 0]
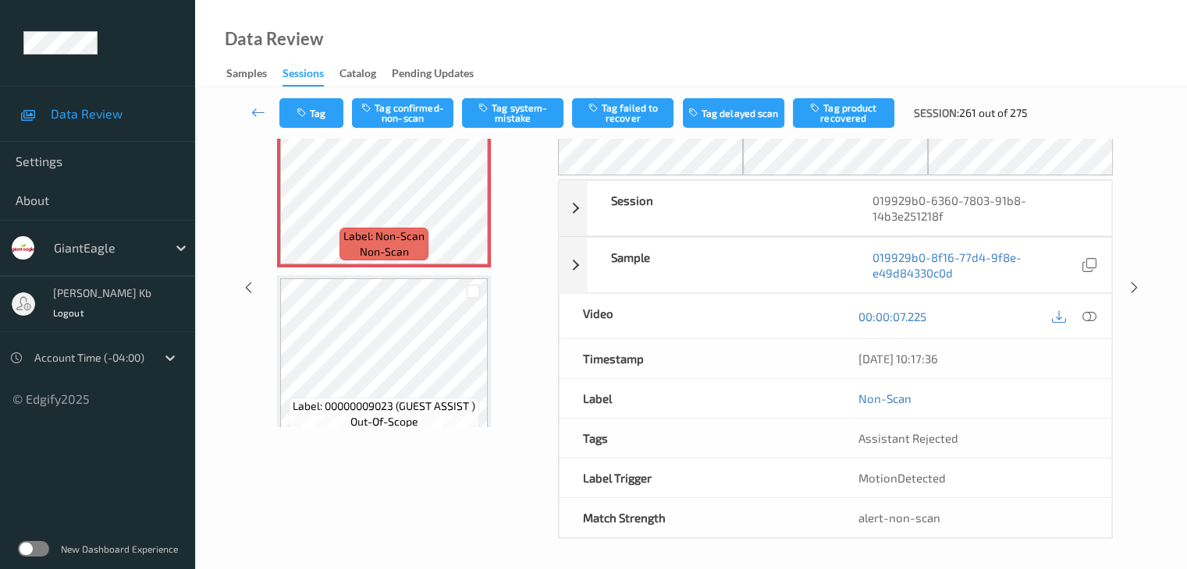
drag, startPoint x: 315, startPoint y: 1, endPoint x: 672, endPoint y: 27, distance: 357.5
click at [698, 27] on div "Data Review Samples Sessions Catalog Pending Updates" at bounding box center [691, 43] width 992 height 87
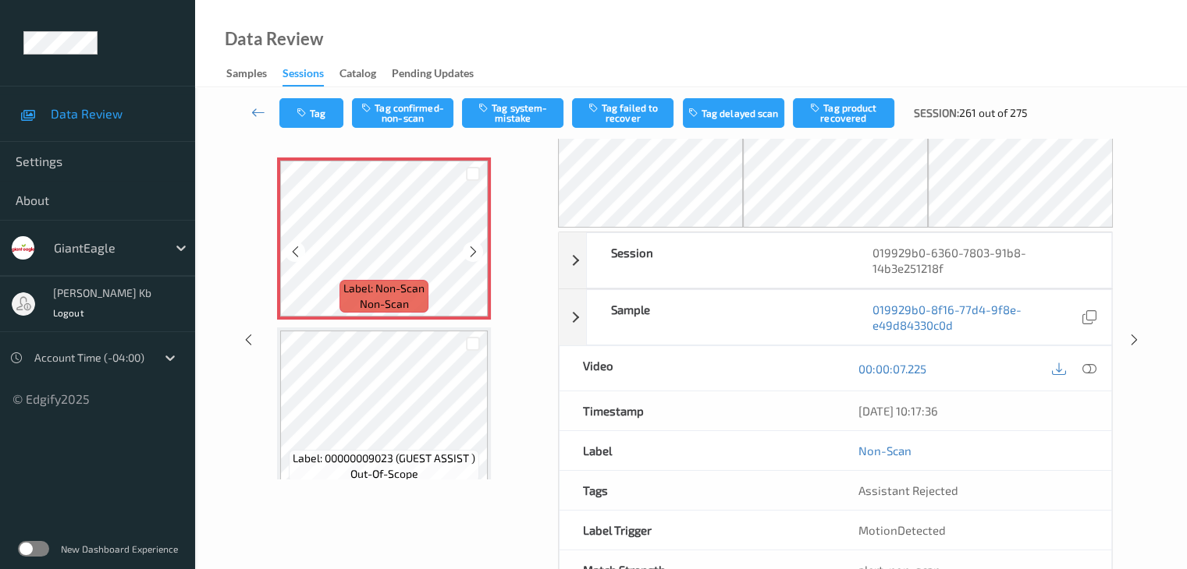
scroll to position [24, 0]
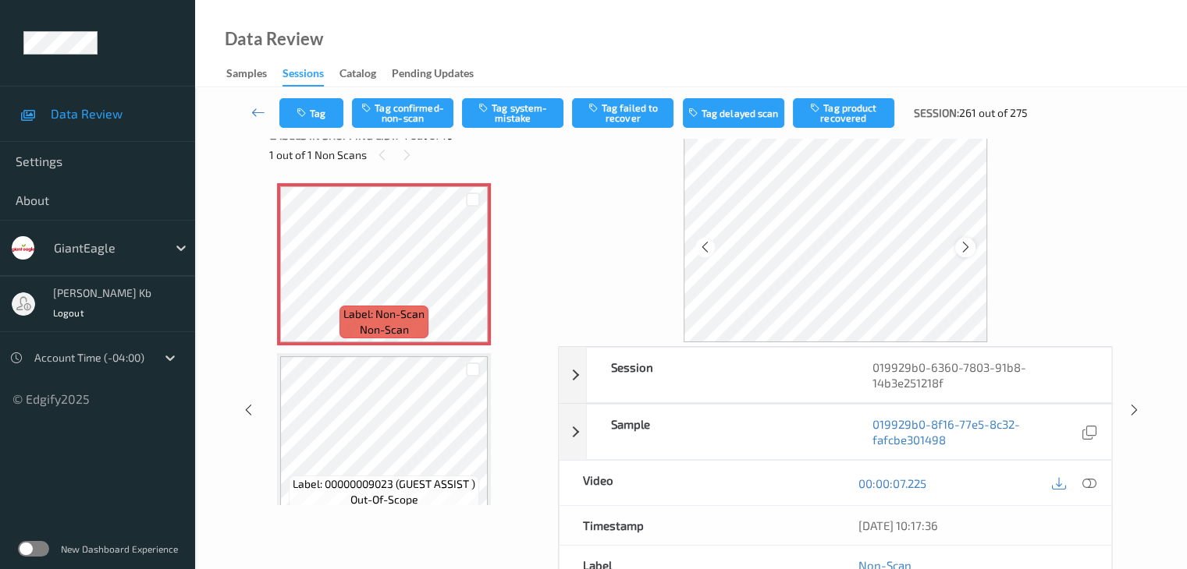
click at [959, 250] on icon at bounding box center [965, 247] width 13 height 14
click at [963, 250] on icon at bounding box center [965, 247] width 13 height 14
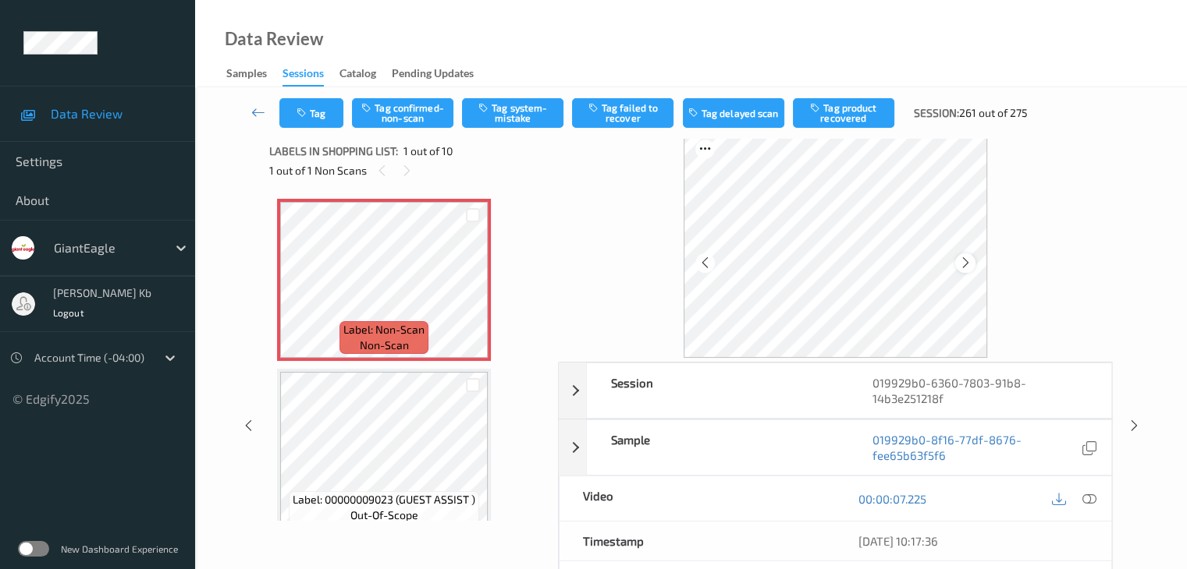
scroll to position [0, 0]
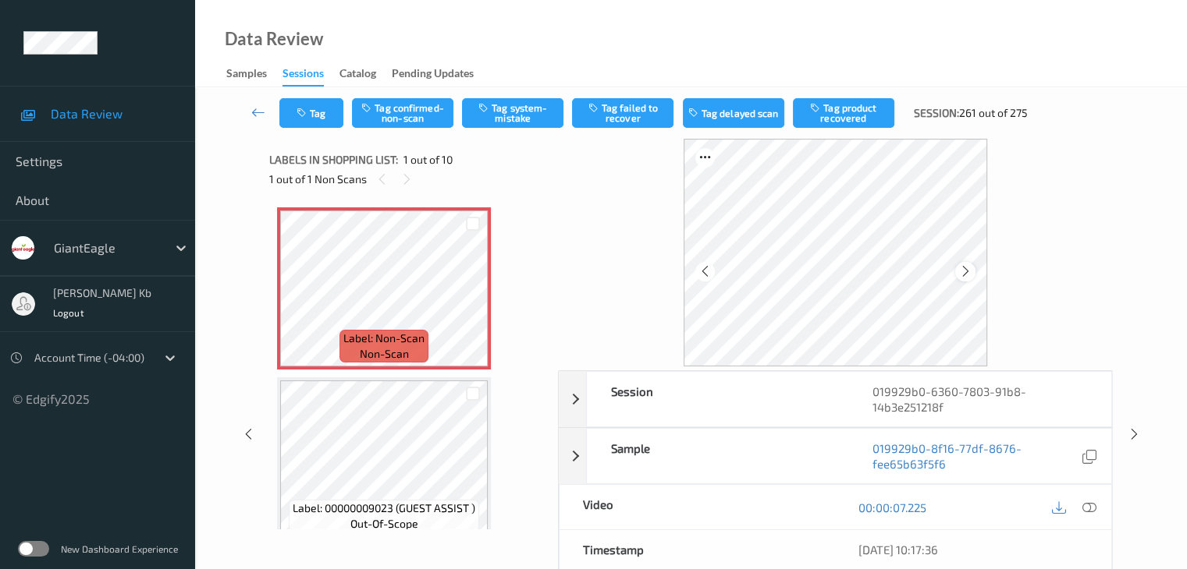
click at [966, 274] on icon at bounding box center [965, 271] width 13 height 14
click at [1094, 508] on icon at bounding box center [1088, 508] width 14 height 14
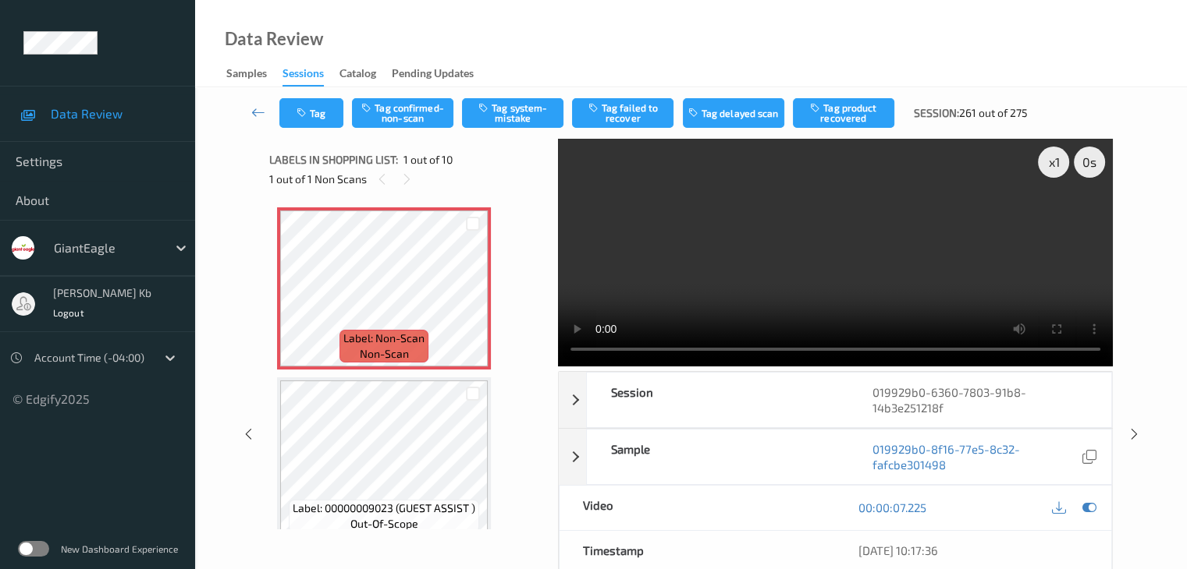
click at [573, 217] on video at bounding box center [835, 253] width 555 height 228
click at [513, 113] on button "Tag system-mistake" at bounding box center [512, 113] width 101 height 30
click at [257, 113] on icon at bounding box center [258, 113] width 14 height 16
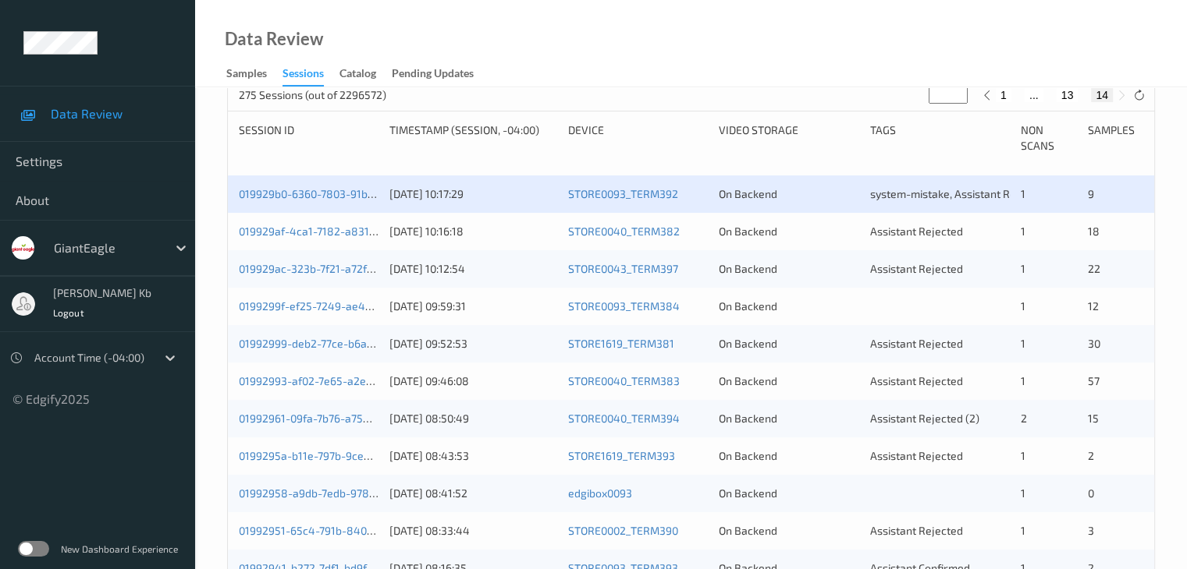
scroll to position [306, 0]
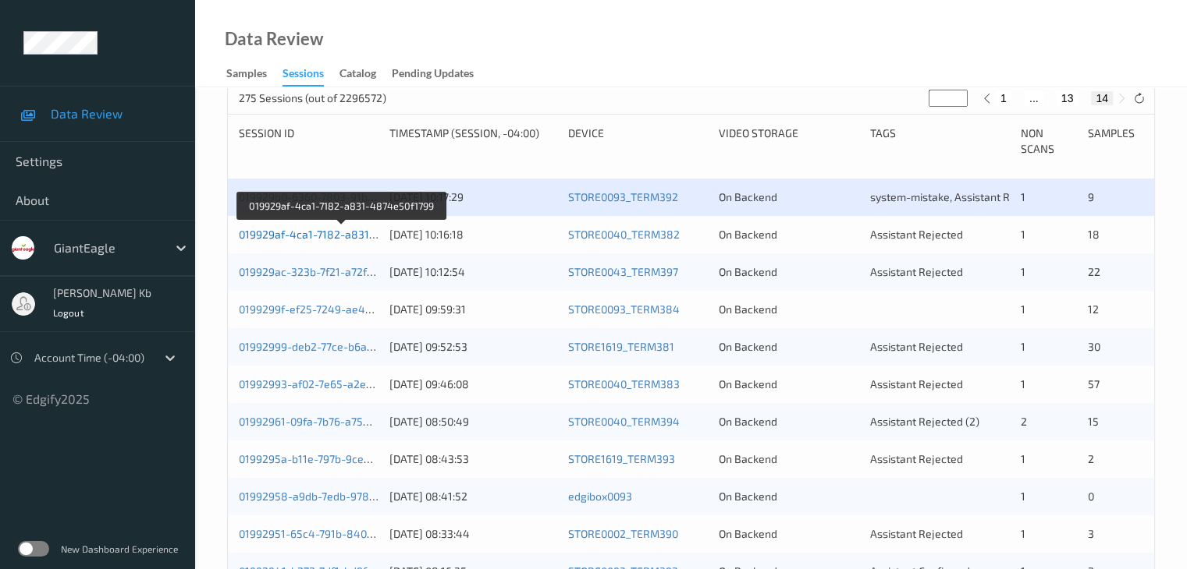
click at [345, 236] on link "019929af-4ca1-7182-a831-4874e50f1799" at bounding box center [342, 234] width 207 height 13
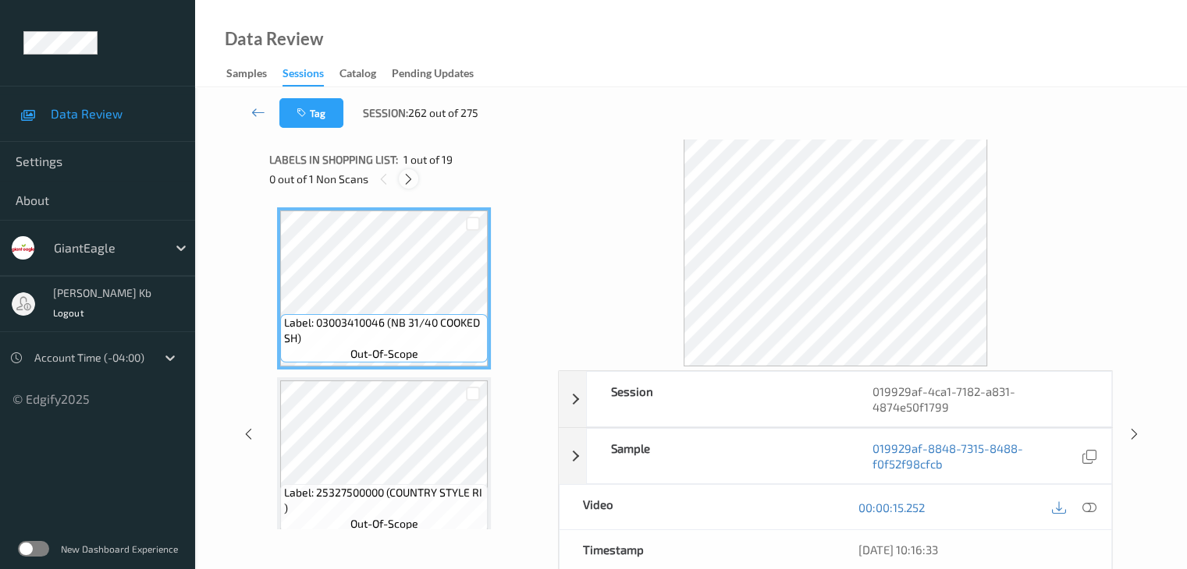
click at [412, 176] on icon at bounding box center [408, 179] width 13 height 14
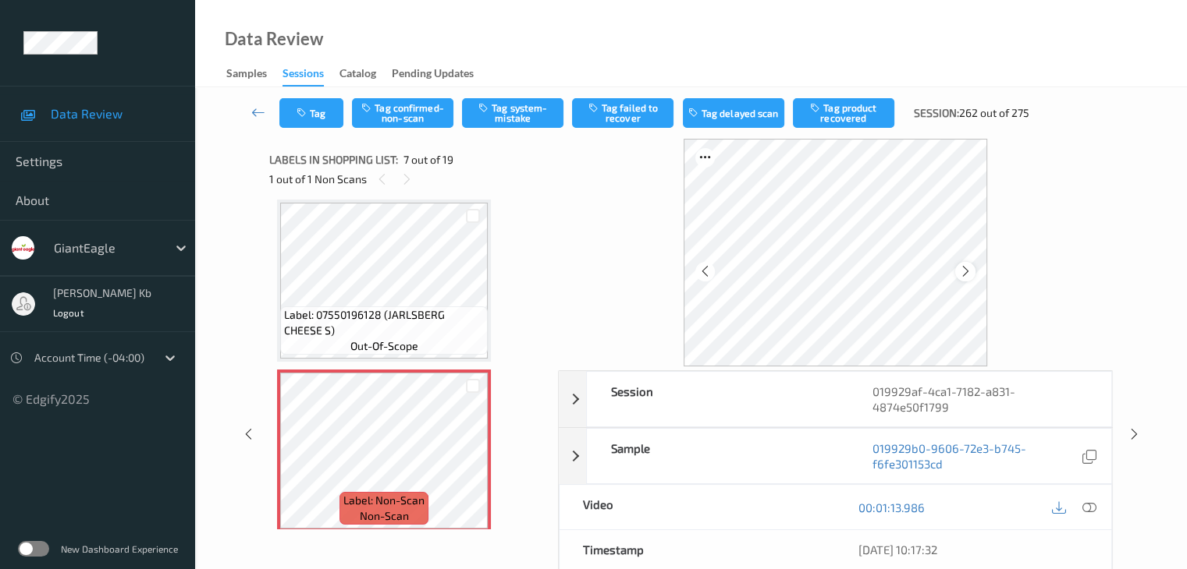
click at [958, 275] on div at bounding box center [965, 272] width 20 height 20
click at [1093, 503] on icon at bounding box center [1088, 508] width 14 height 14
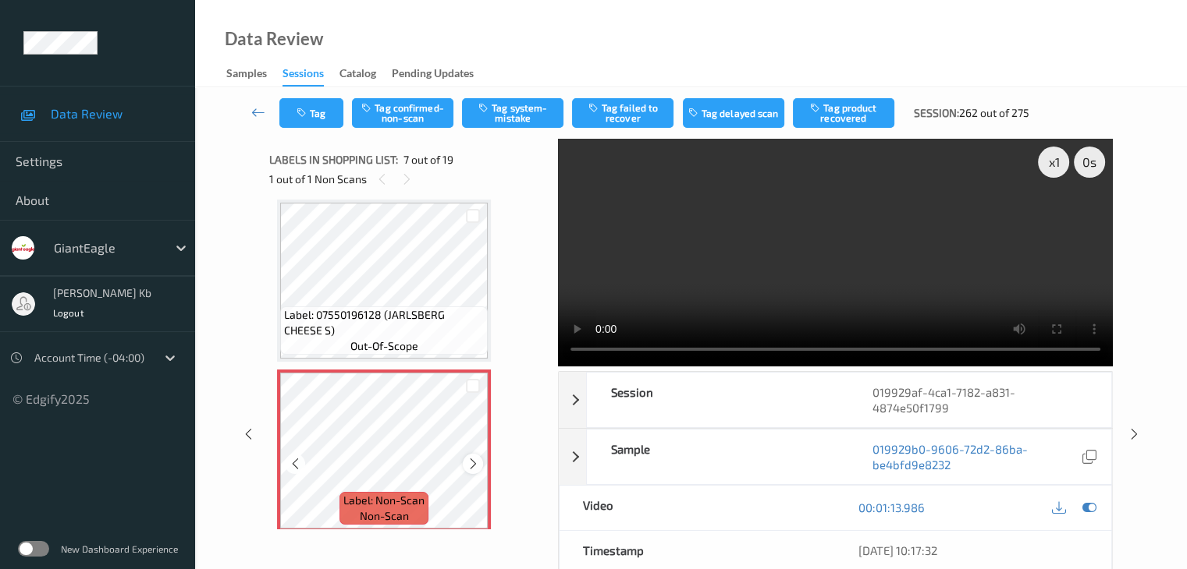
click at [470, 467] on icon at bounding box center [473, 464] width 13 height 14
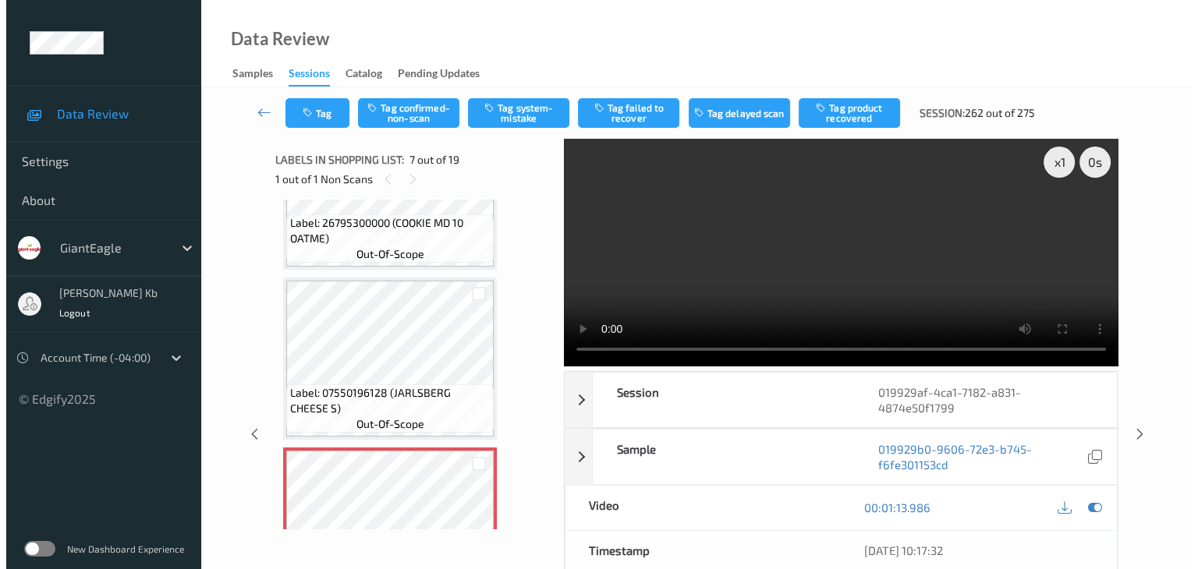
scroll to position [936, 0]
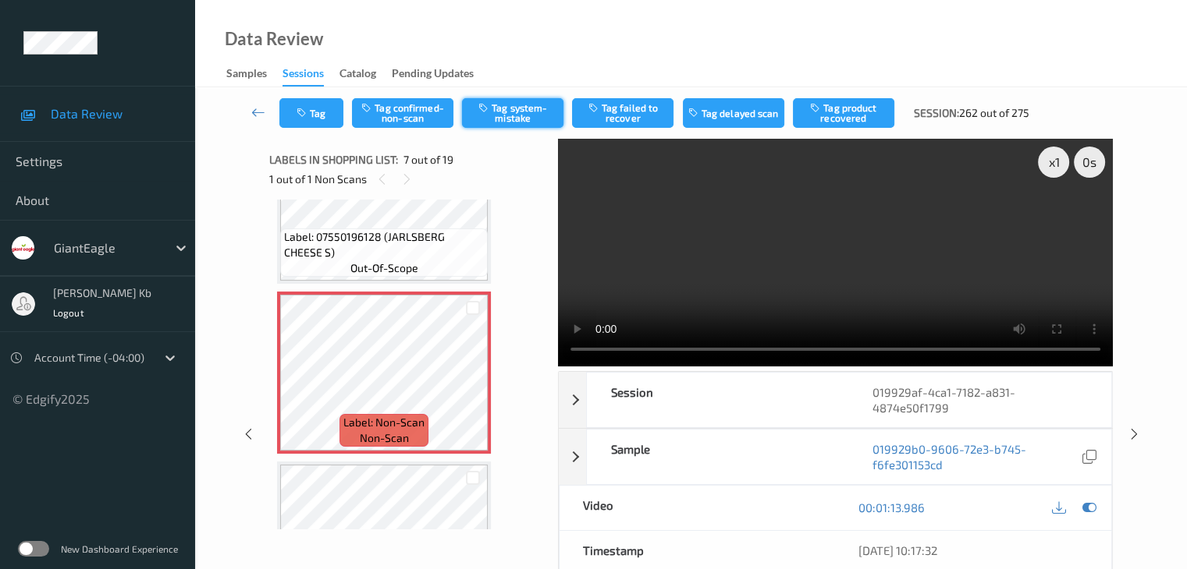
click at [498, 112] on button "Tag system-mistake" at bounding box center [512, 113] width 101 height 30
click at [319, 119] on button "Tag" at bounding box center [311, 113] width 64 height 30
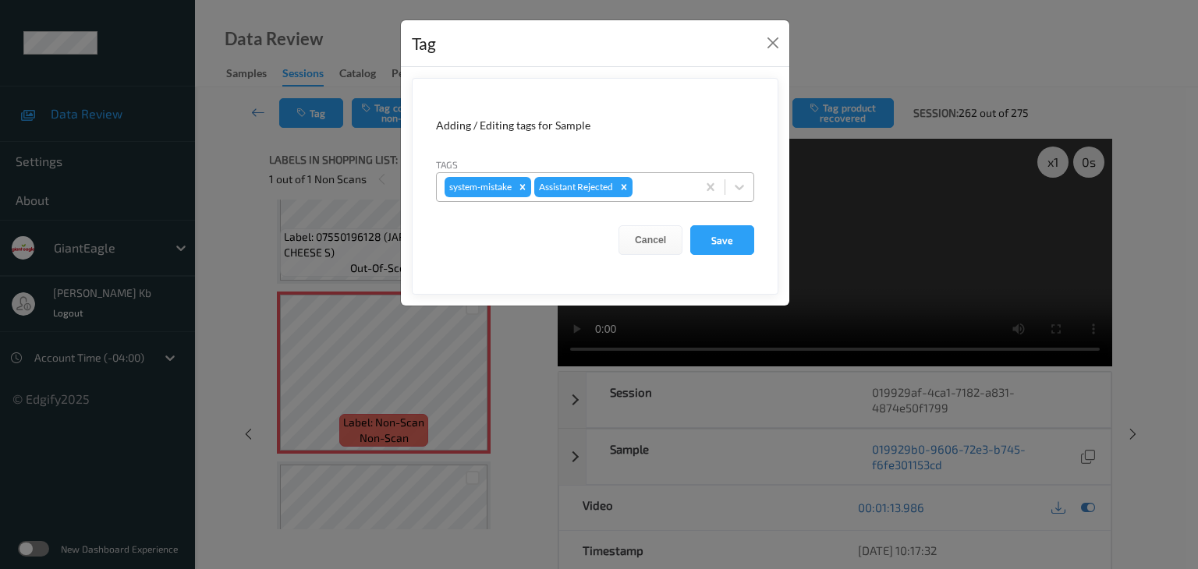
click at [655, 180] on div at bounding box center [662, 187] width 53 height 19
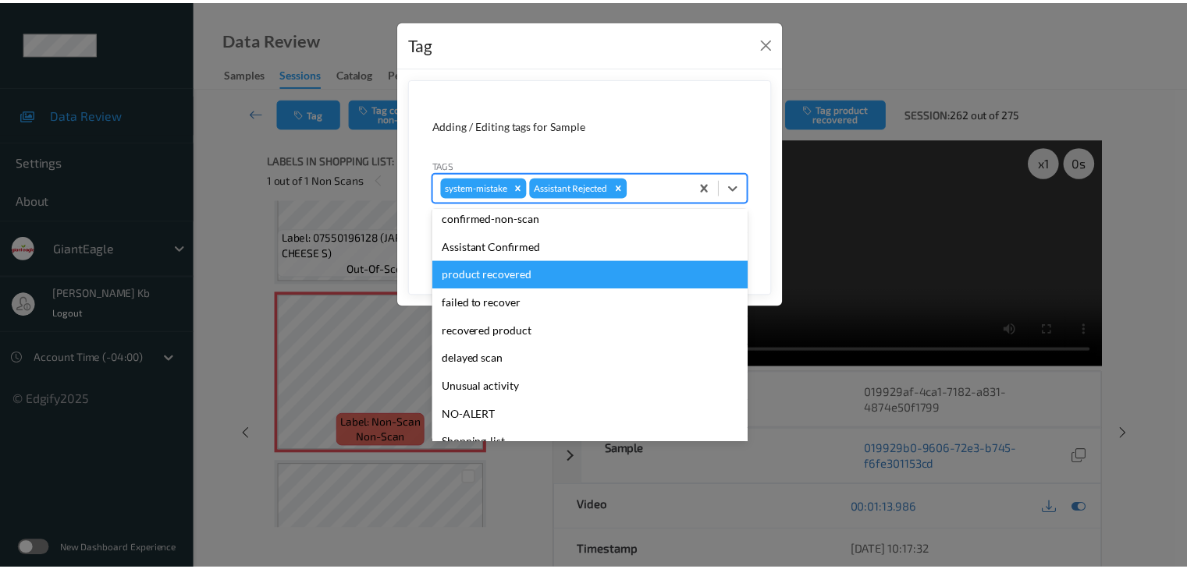
scroll to position [78, 0]
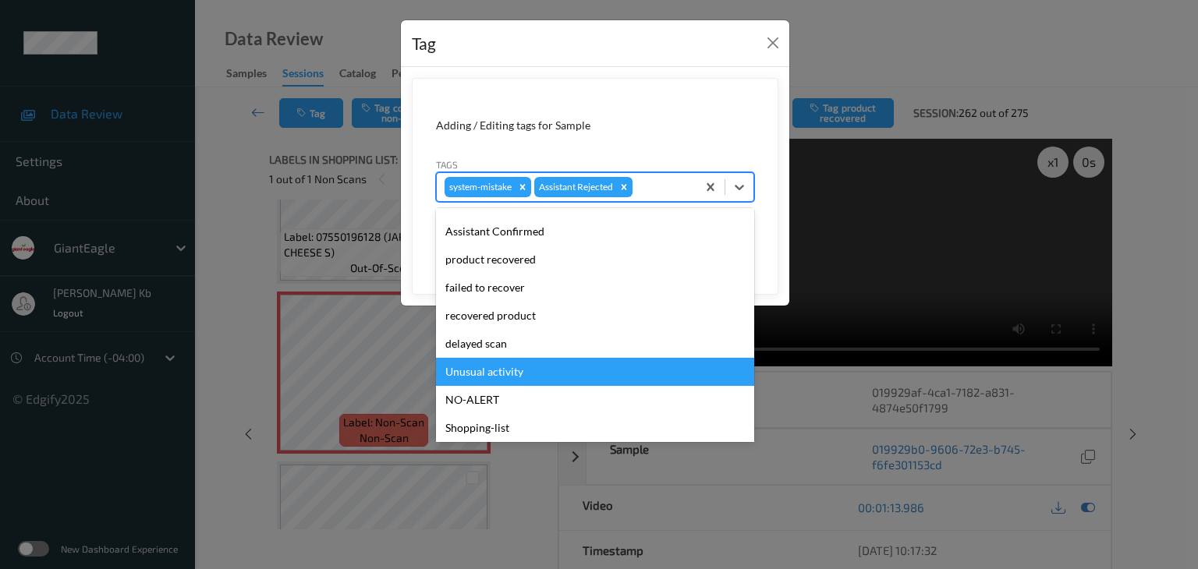
drag, startPoint x: 491, startPoint y: 375, endPoint x: 501, endPoint y: 371, distance: 11.2
click at [491, 375] on div "Unusual activity" at bounding box center [595, 372] width 318 height 28
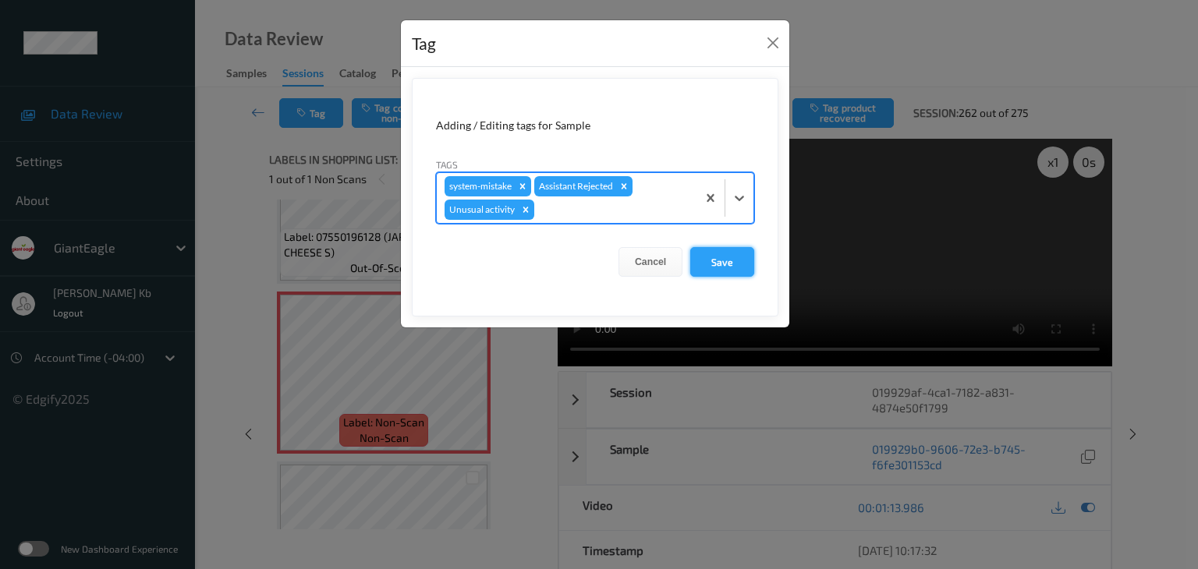
click at [717, 264] on button "Save" at bounding box center [722, 262] width 64 height 30
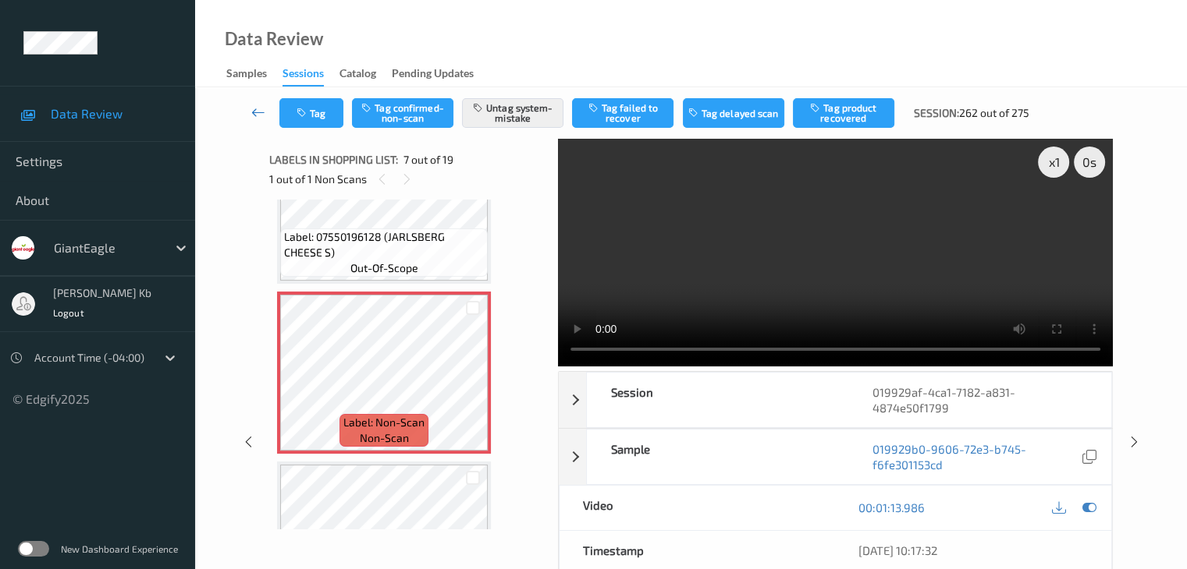
click at [261, 112] on icon at bounding box center [258, 113] width 14 height 16
